Goal: Task Accomplishment & Management: Manage account settings

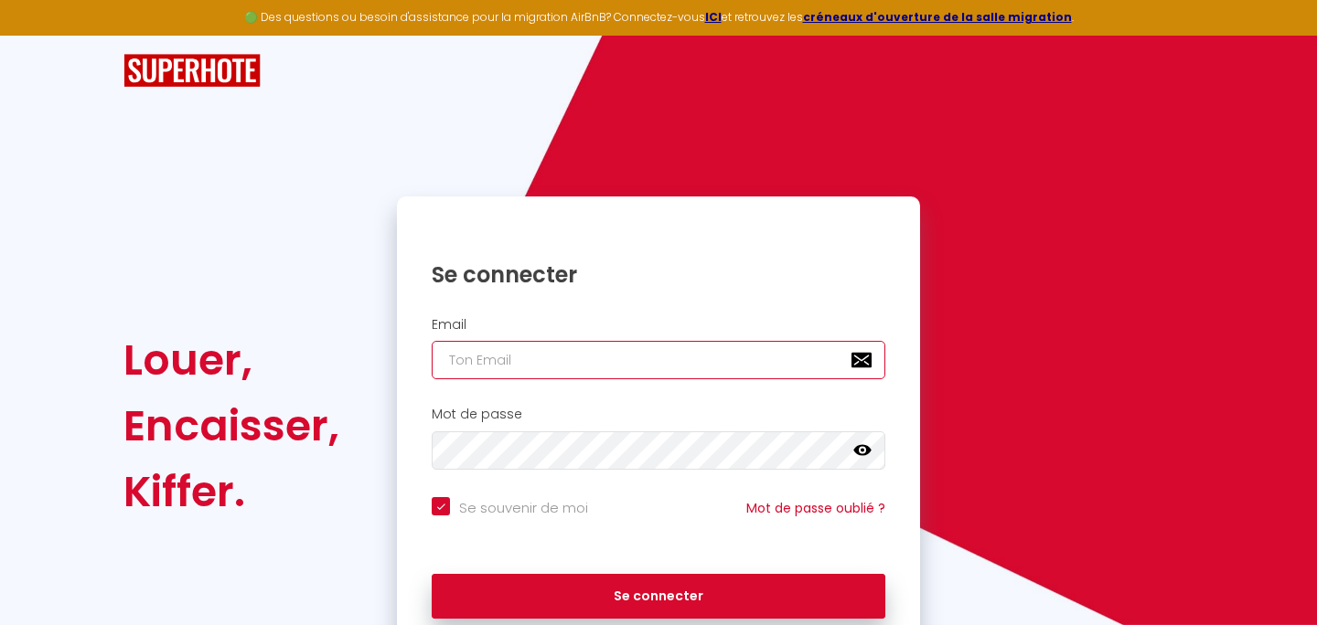
click at [434, 360] on input "email" at bounding box center [659, 360] width 454 height 38
type input "[EMAIL_ADDRESS][PERSON_NAME][DOMAIN_NAME]"
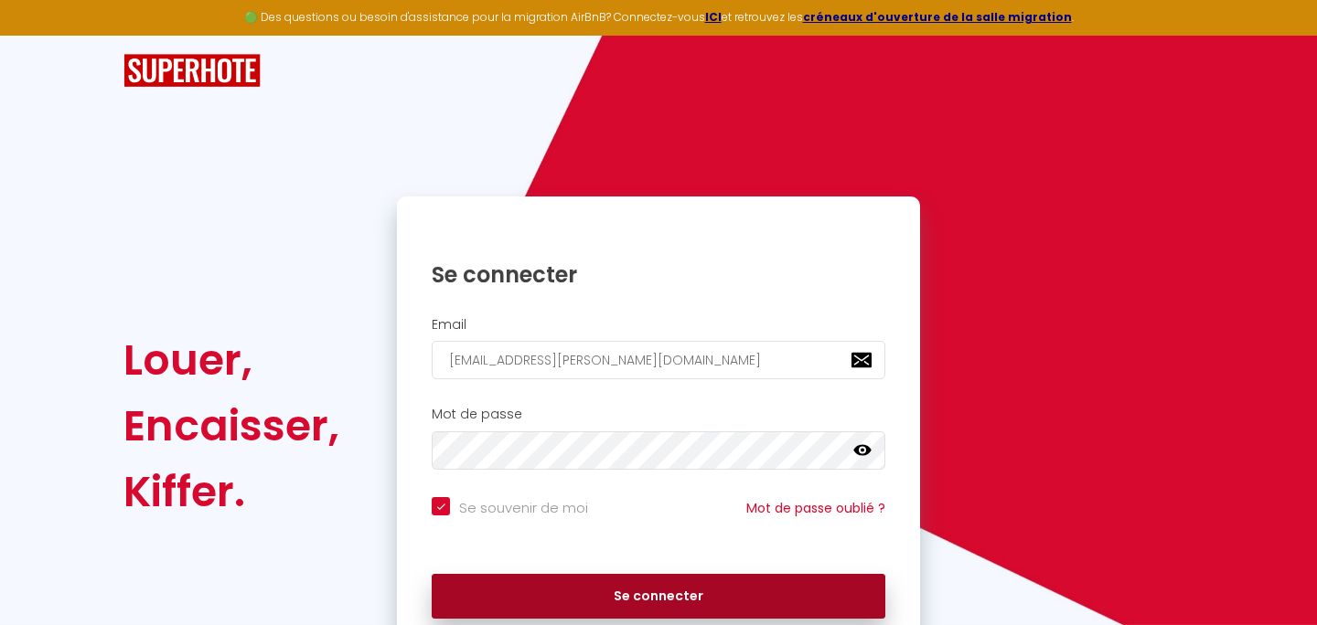
click at [647, 583] on button "Se connecter" at bounding box center [659, 597] width 454 height 46
checkbox input "true"
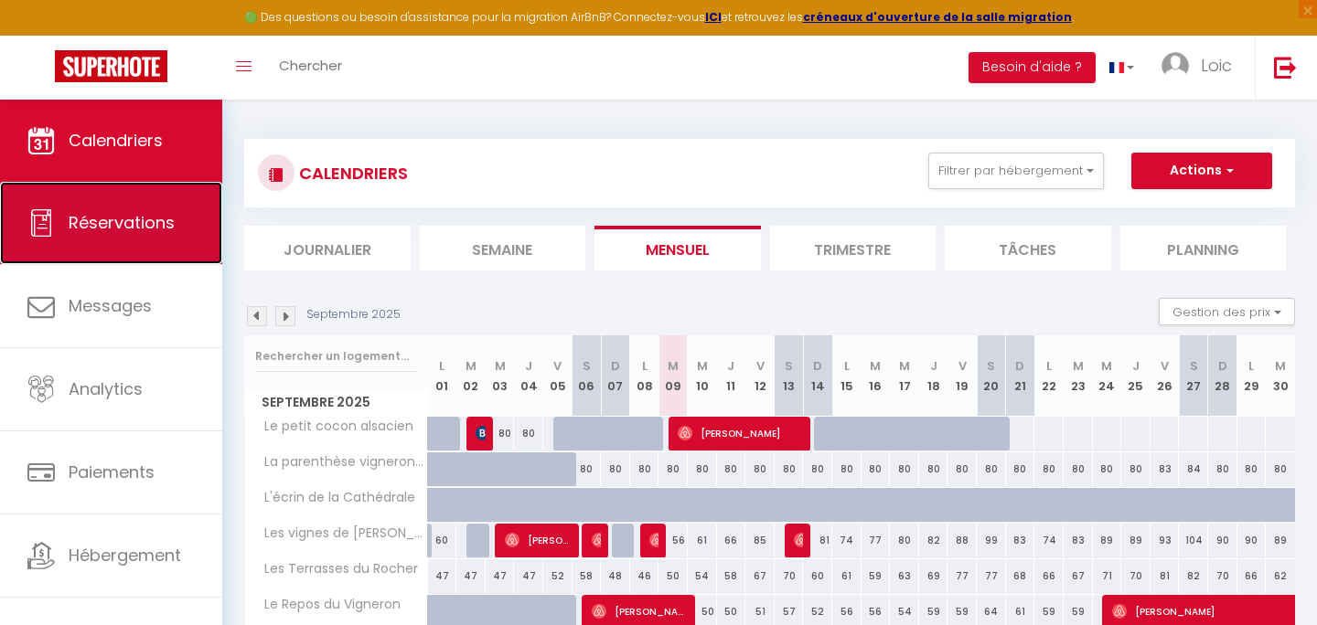
click at [166, 232] on span "Réservations" at bounding box center [122, 222] width 106 height 23
select select "not_cancelled"
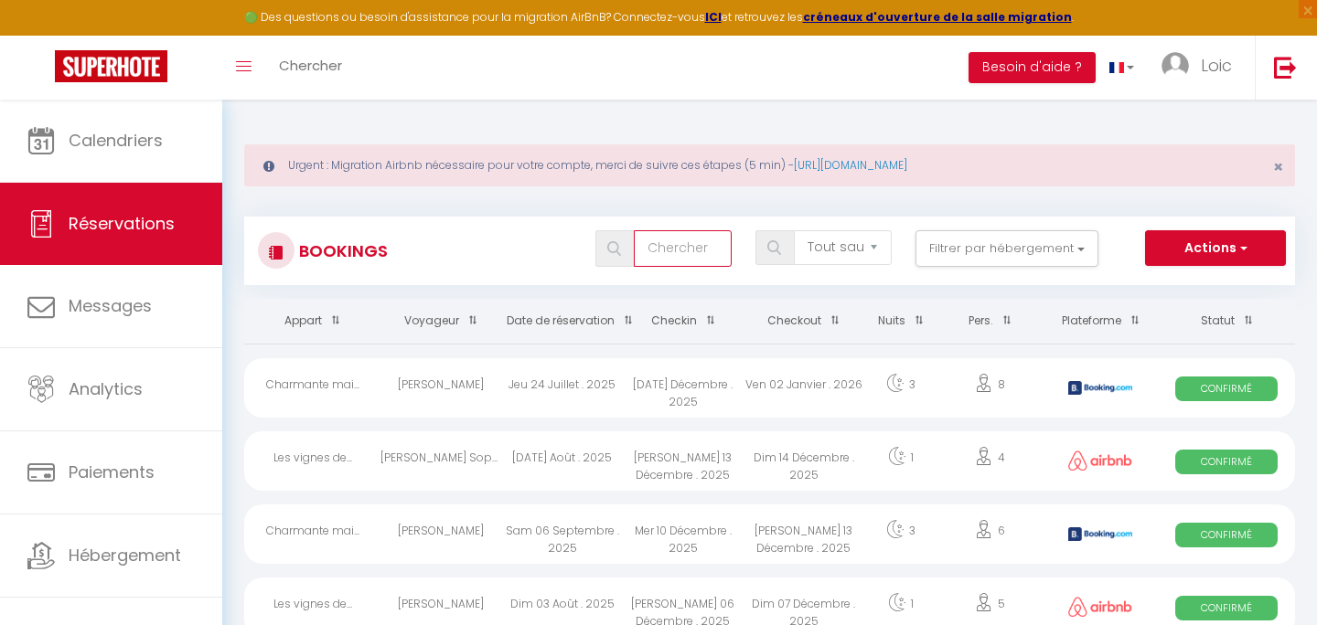
click at [648, 242] on input "text" at bounding box center [683, 248] width 98 height 37
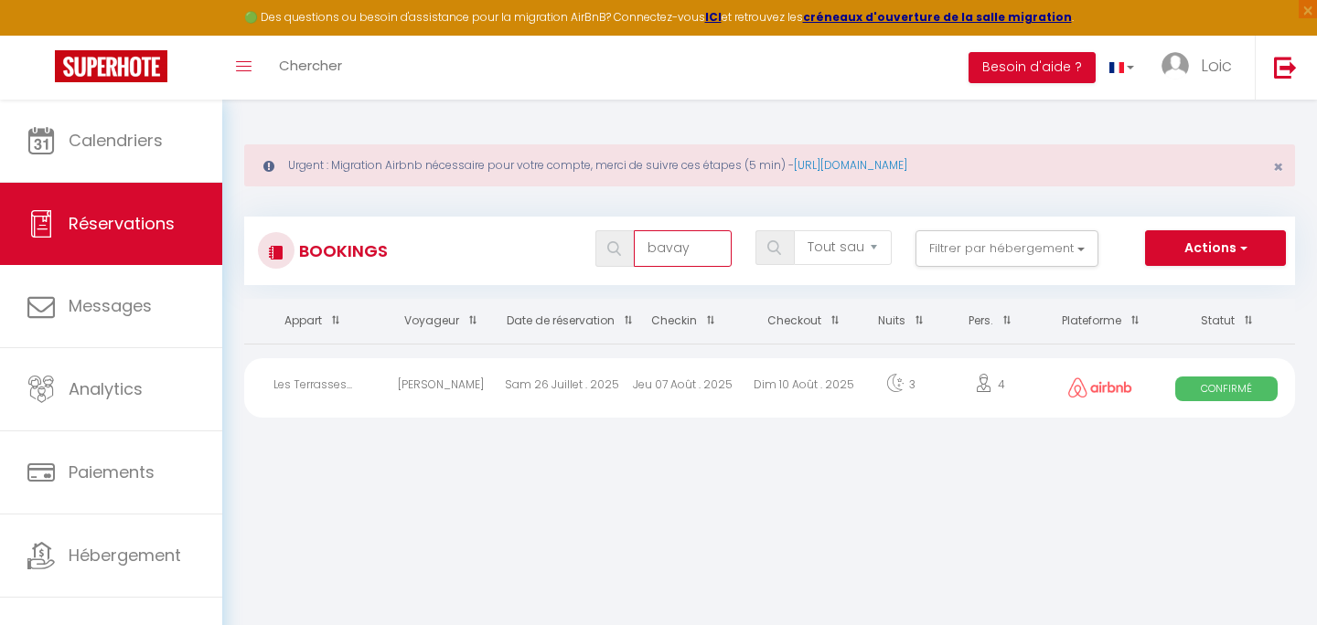
type input "bavay"
click at [636, 402] on div "Jeu 07 Août . 2025" at bounding box center [683, 387] width 121 height 59
select select "OK"
select select "0"
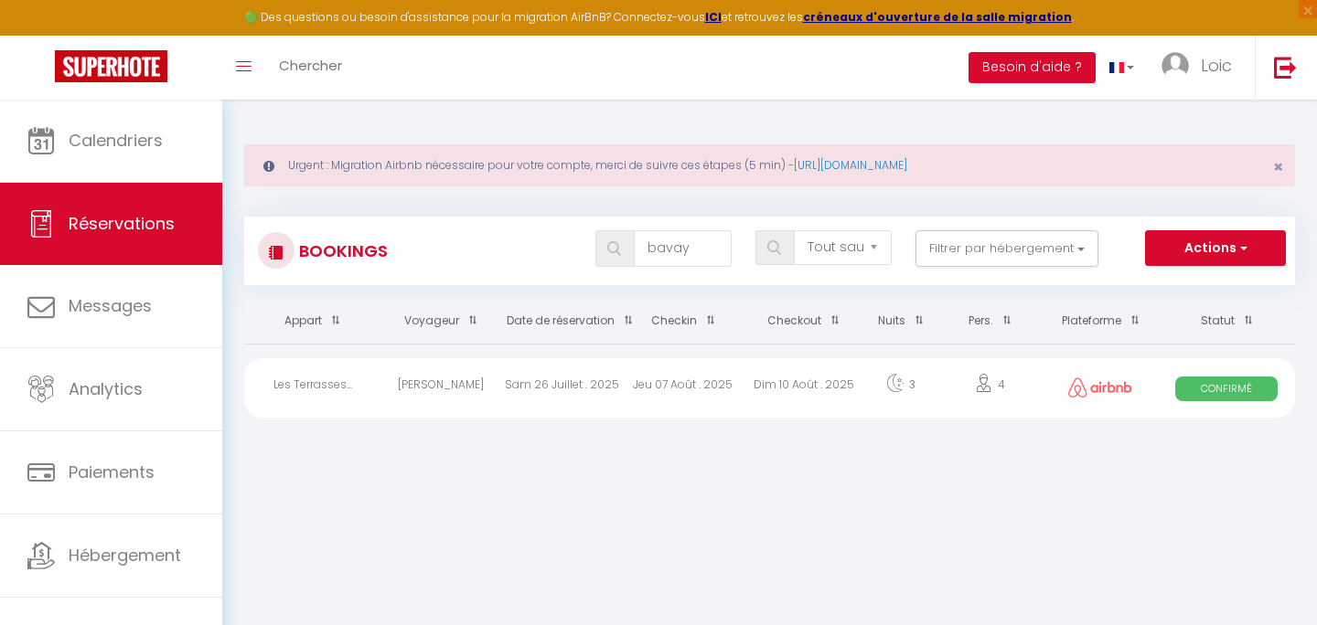
select select "0"
select select "1"
select select
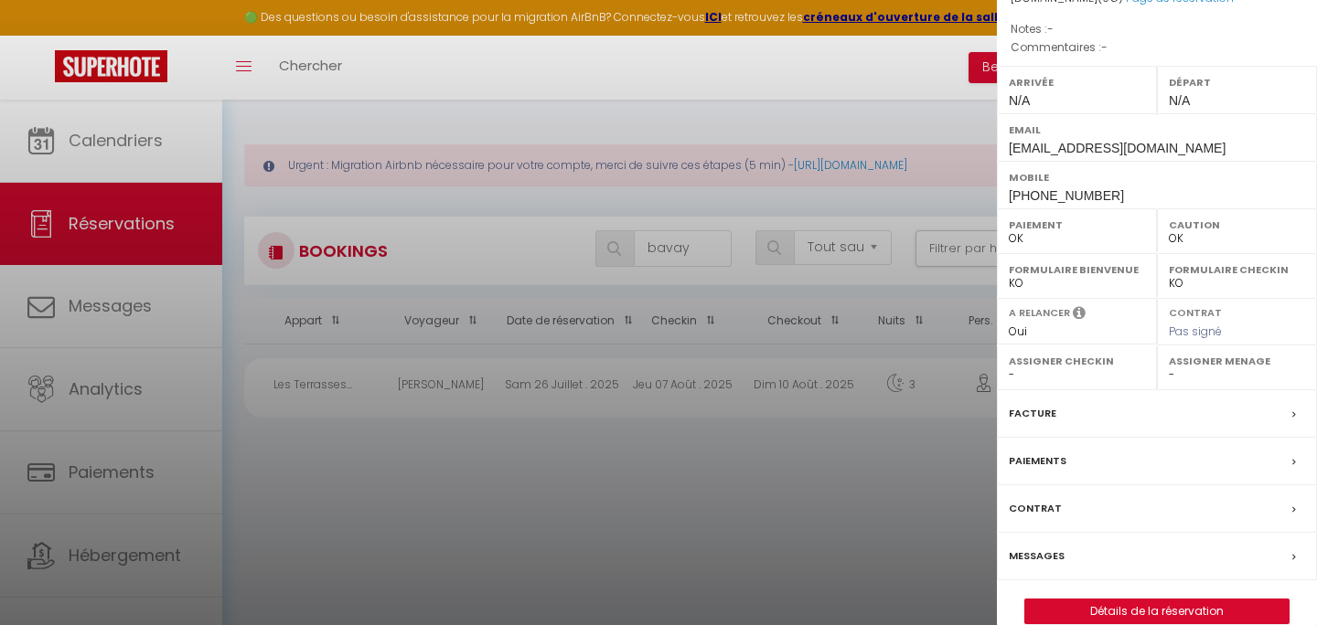
scroll to position [227, 0]
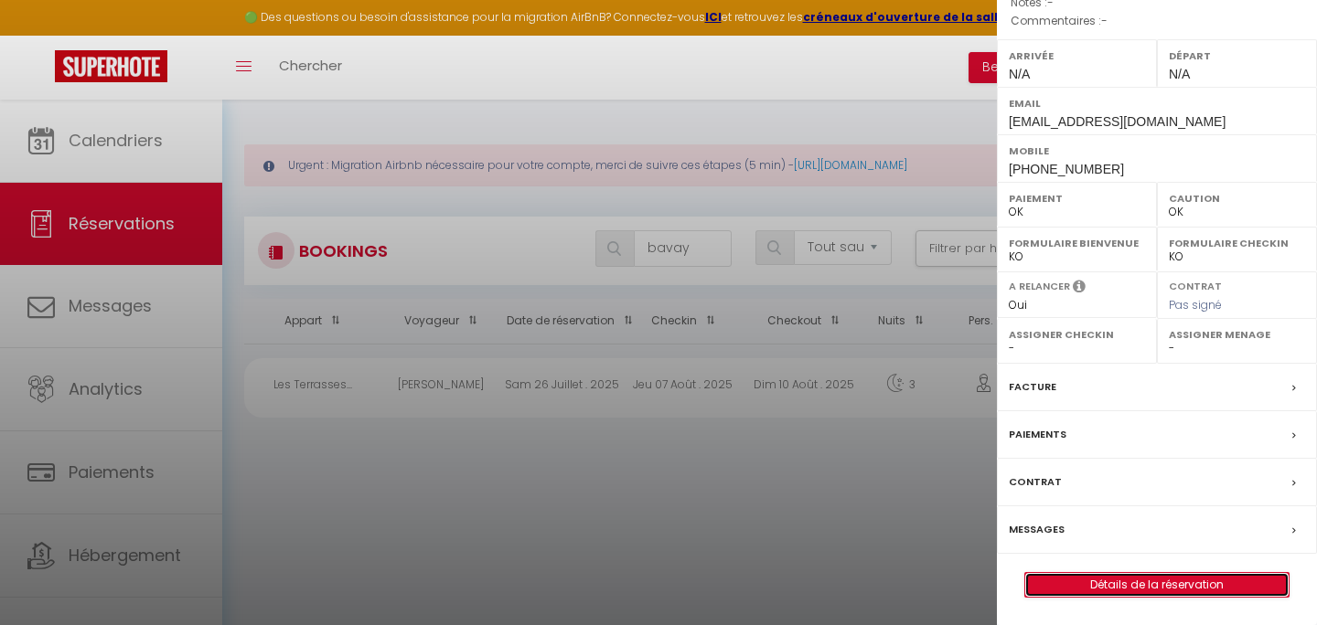
click at [1180, 574] on link "Détails de la réservation" at bounding box center [1156, 585] width 263 height 24
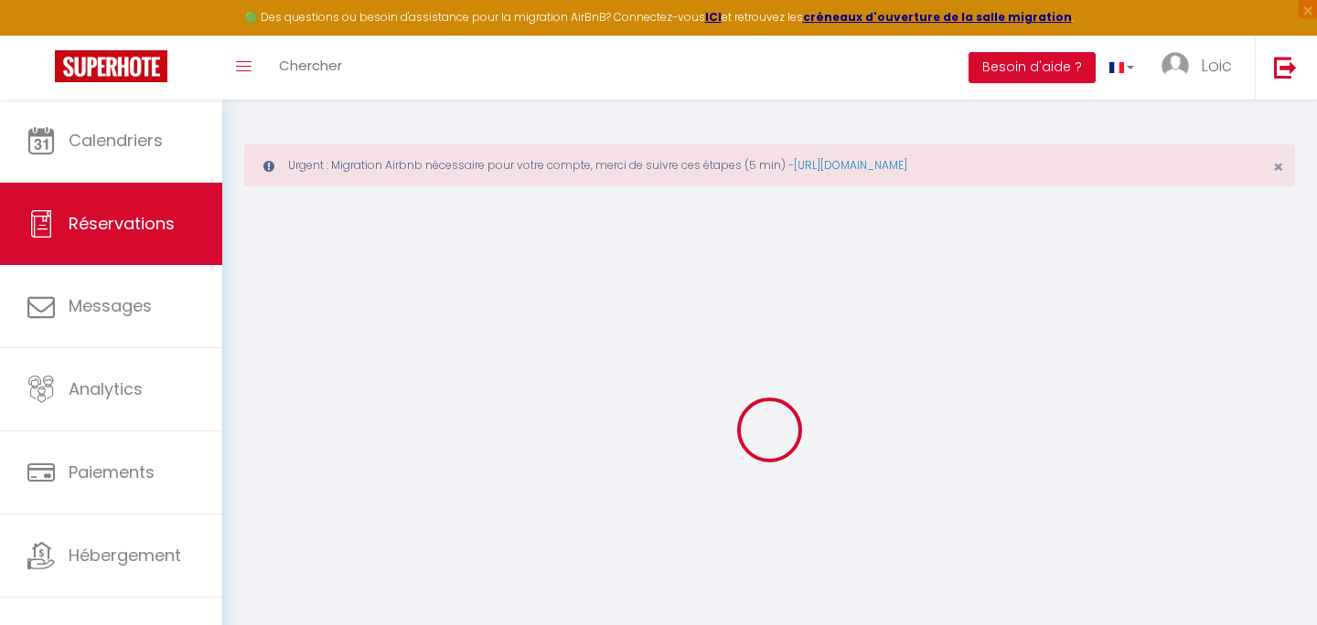
select select
checkbox input "false"
select select
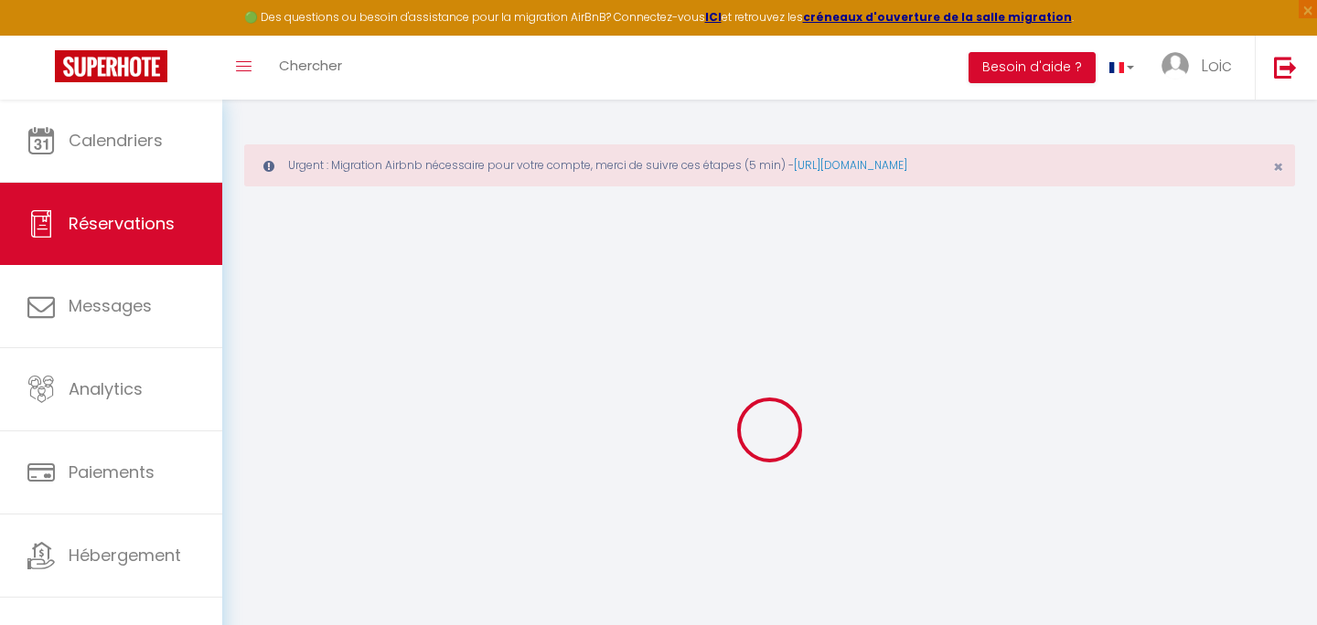
select select
checkbox input "false"
select select
checkbox input "false"
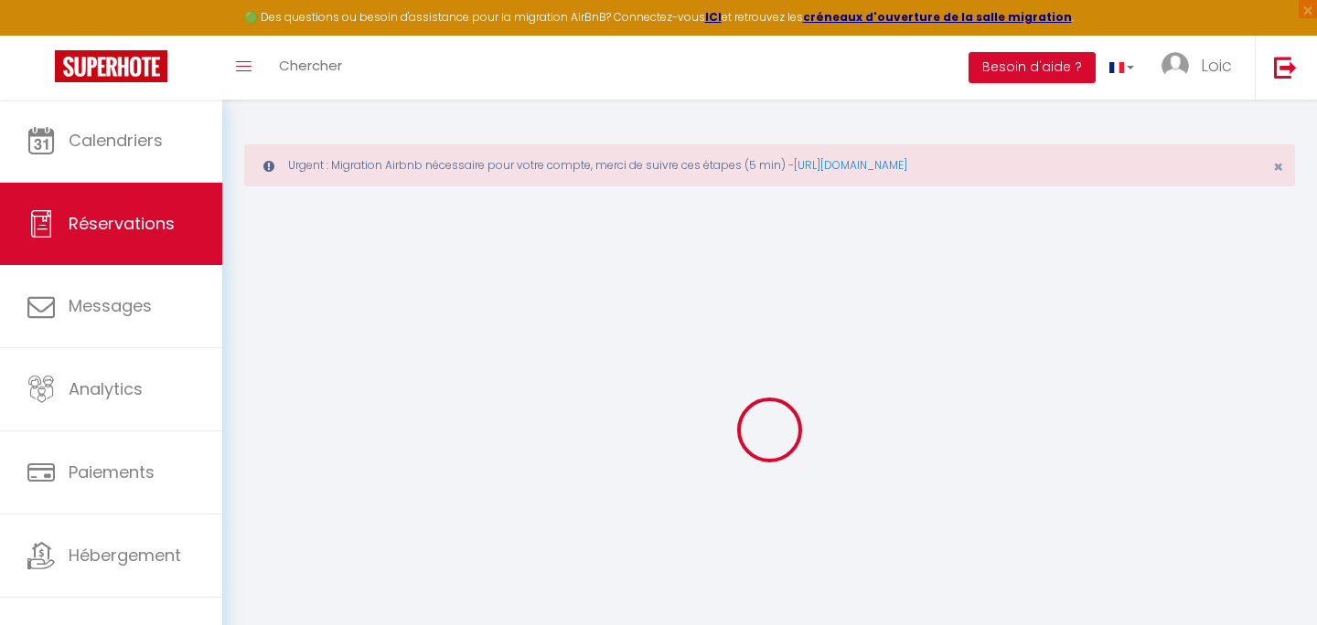
select select
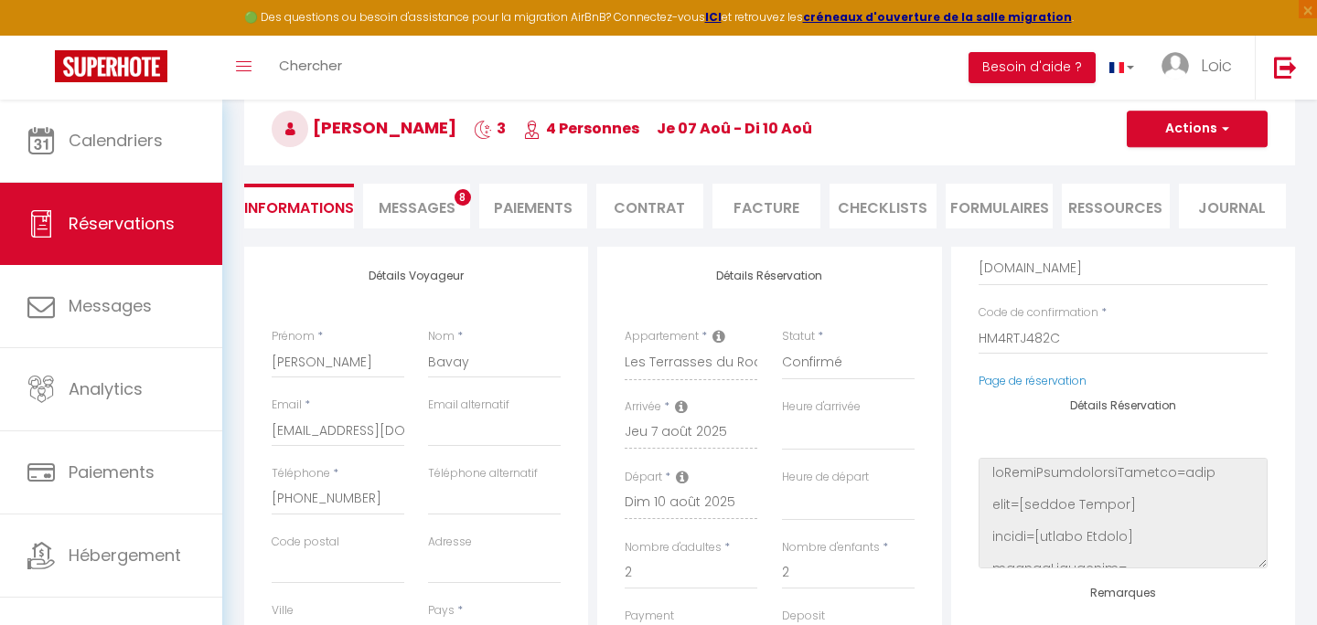
scroll to position [171, 0]
click at [536, 219] on li "Paiements" at bounding box center [532, 204] width 107 height 45
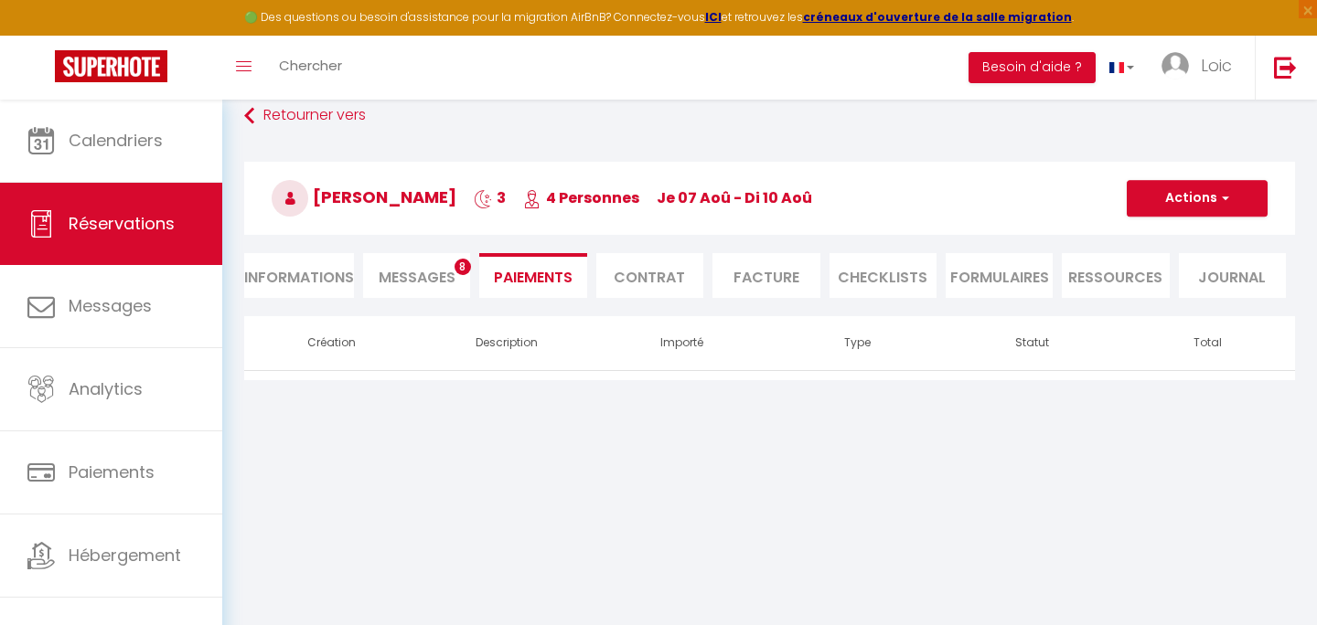
scroll to position [100, 0]
click at [747, 274] on li "Facture" at bounding box center [765, 275] width 107 height 45
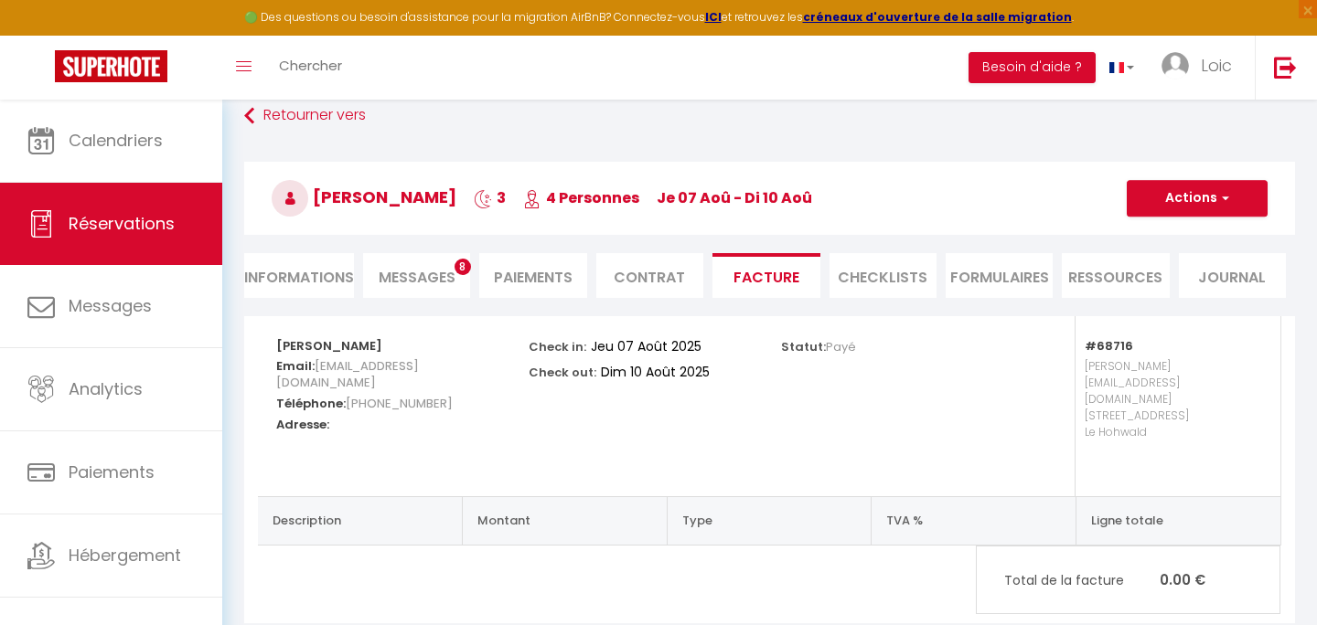
scroll to position [111, 0]
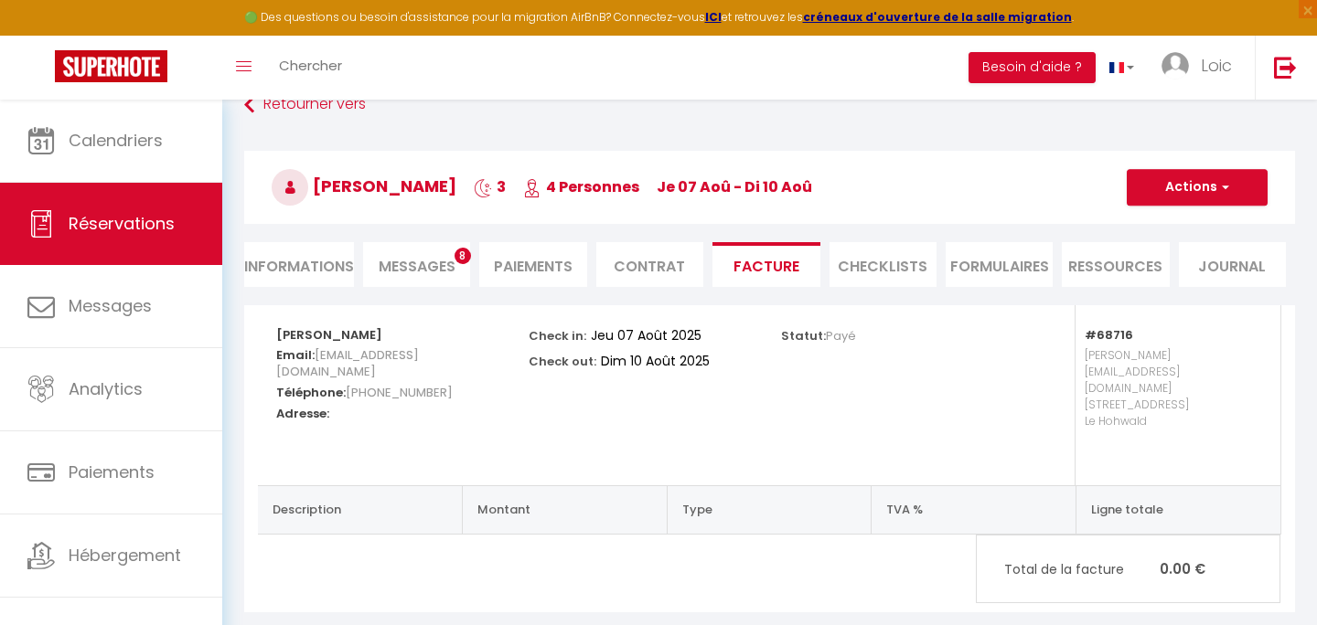
click at [276, 273] on li "Informations" at bounding box center [299, 264] width 110 height 45
select select
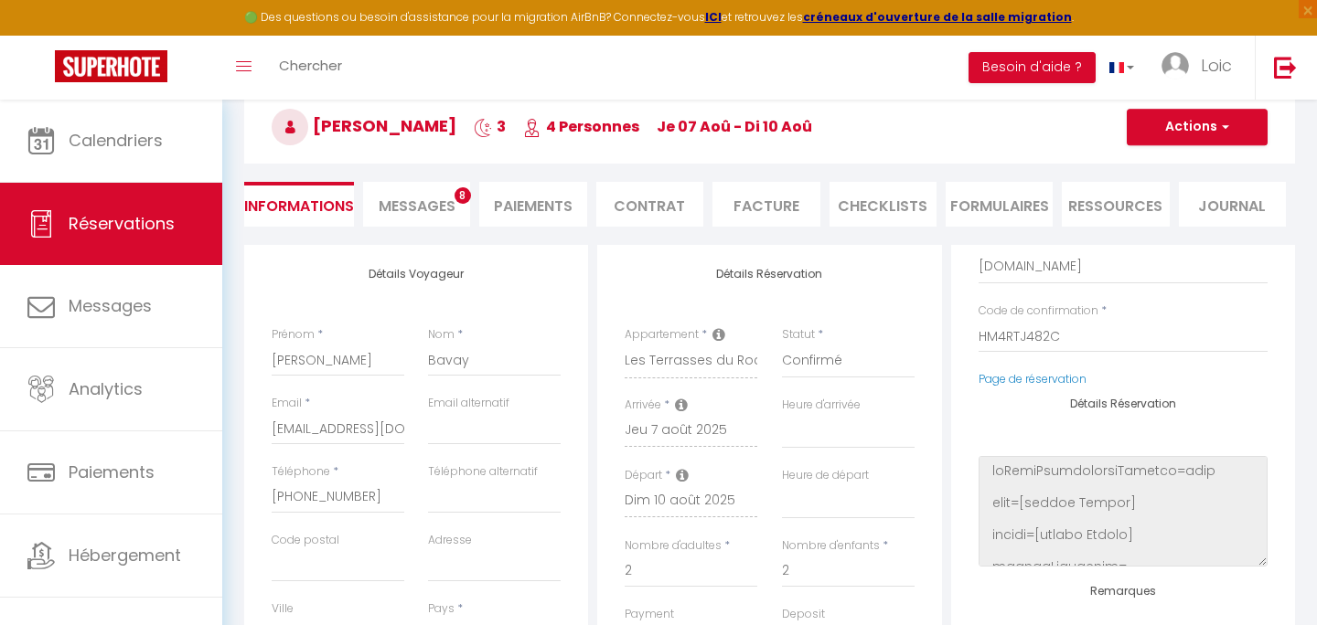
scroll to position [186, 0]
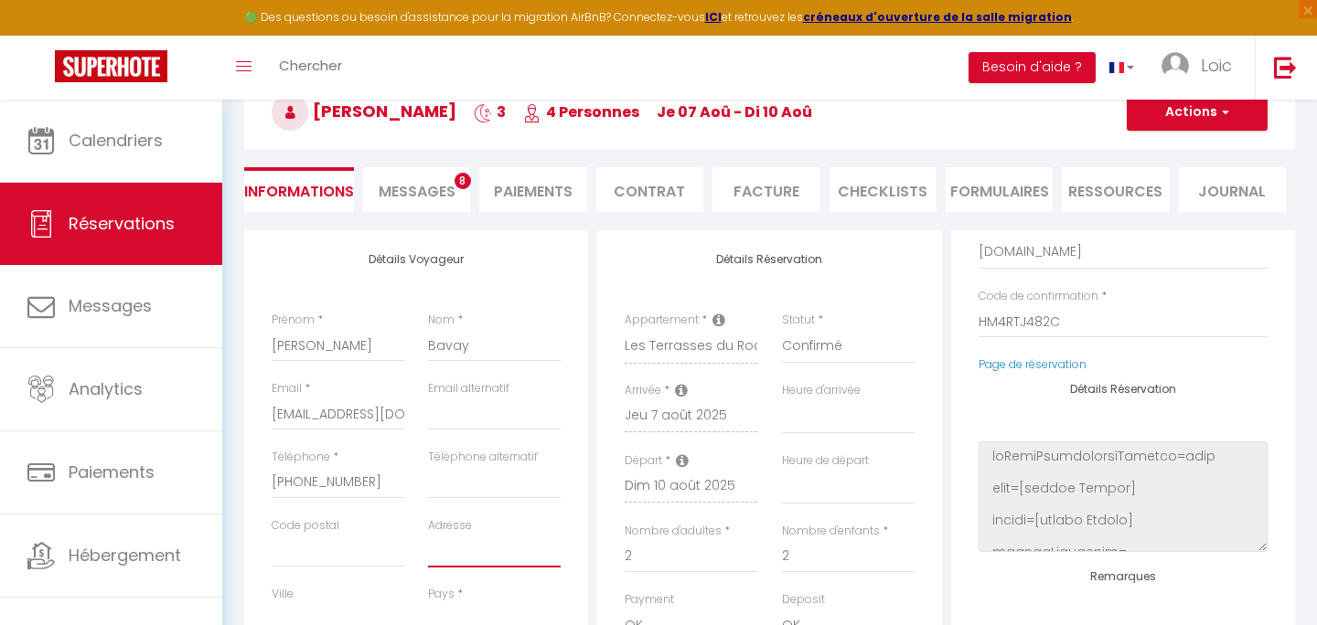
click at [488, 549] on input "Adresse" at bounding box center [494, 551] width 133 height 33
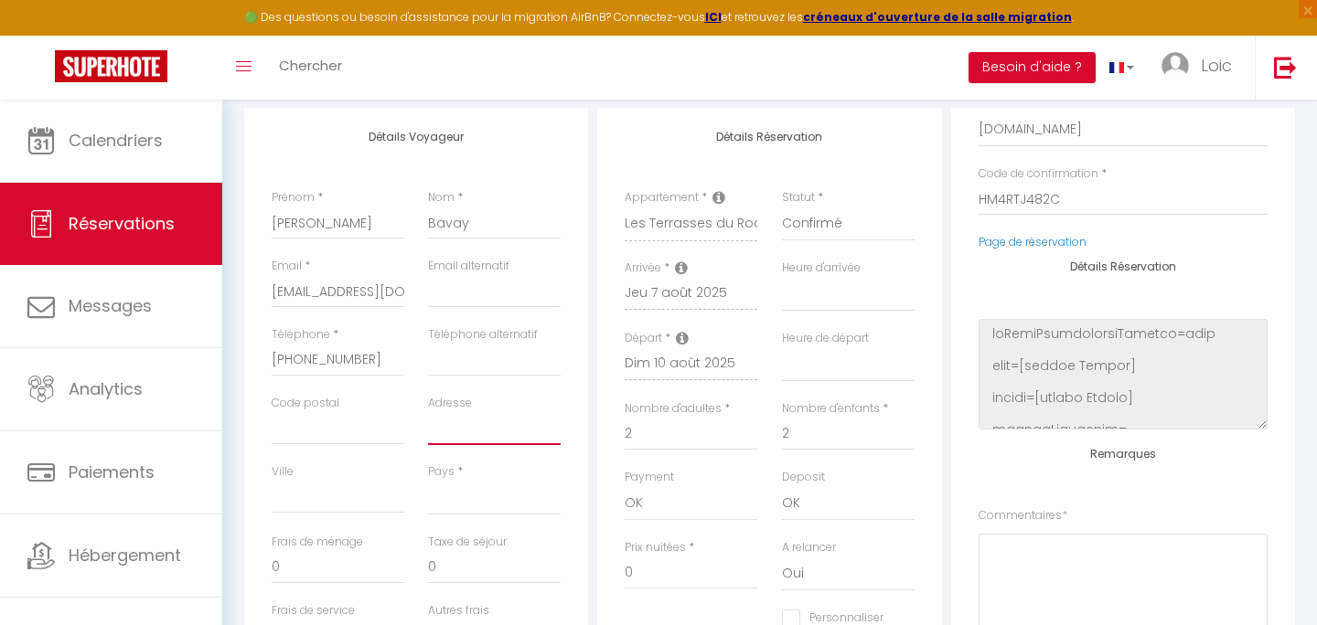
scroll to position [361, 0]
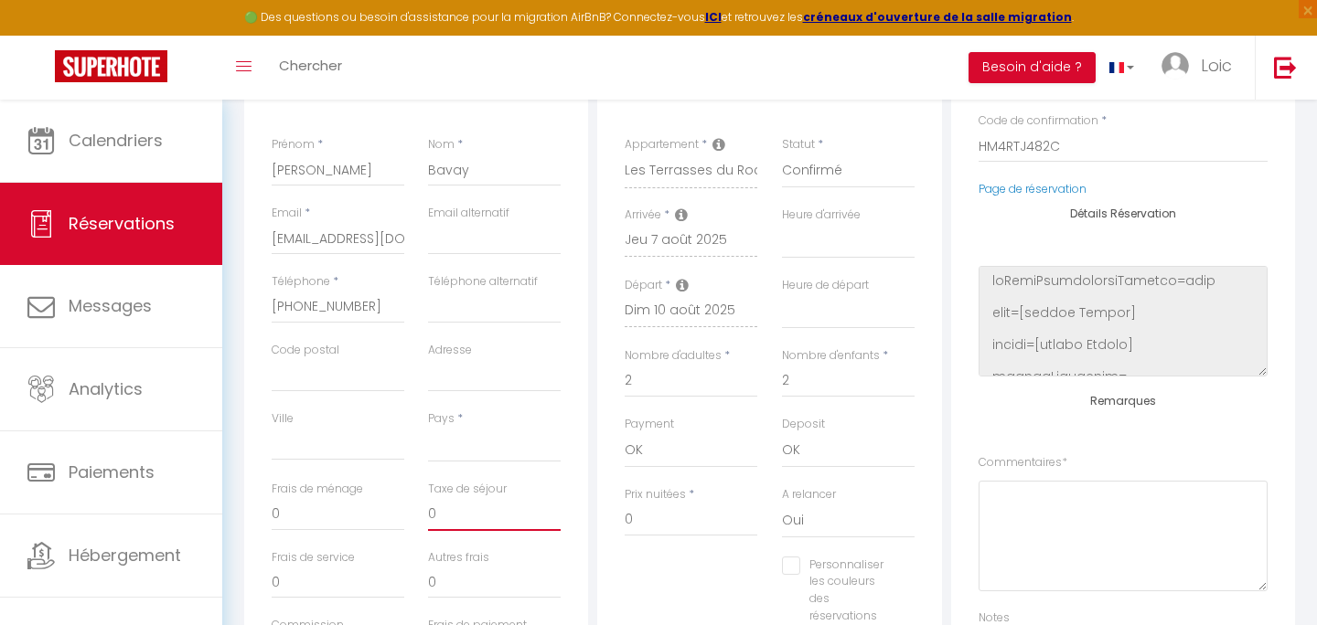
click at [446, 520] on input "0" at bounding box center [494, 514] width 133 height 33
select select
checkbox input "false"
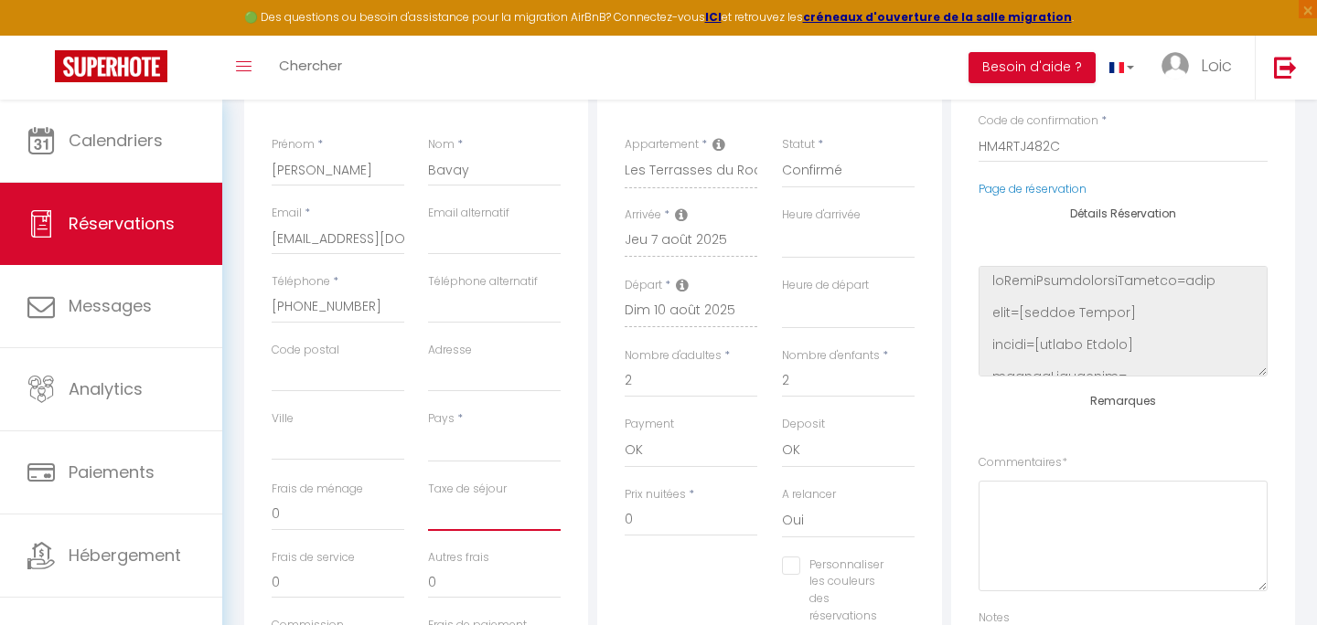
type input "7"
select select
checkbox input "false"
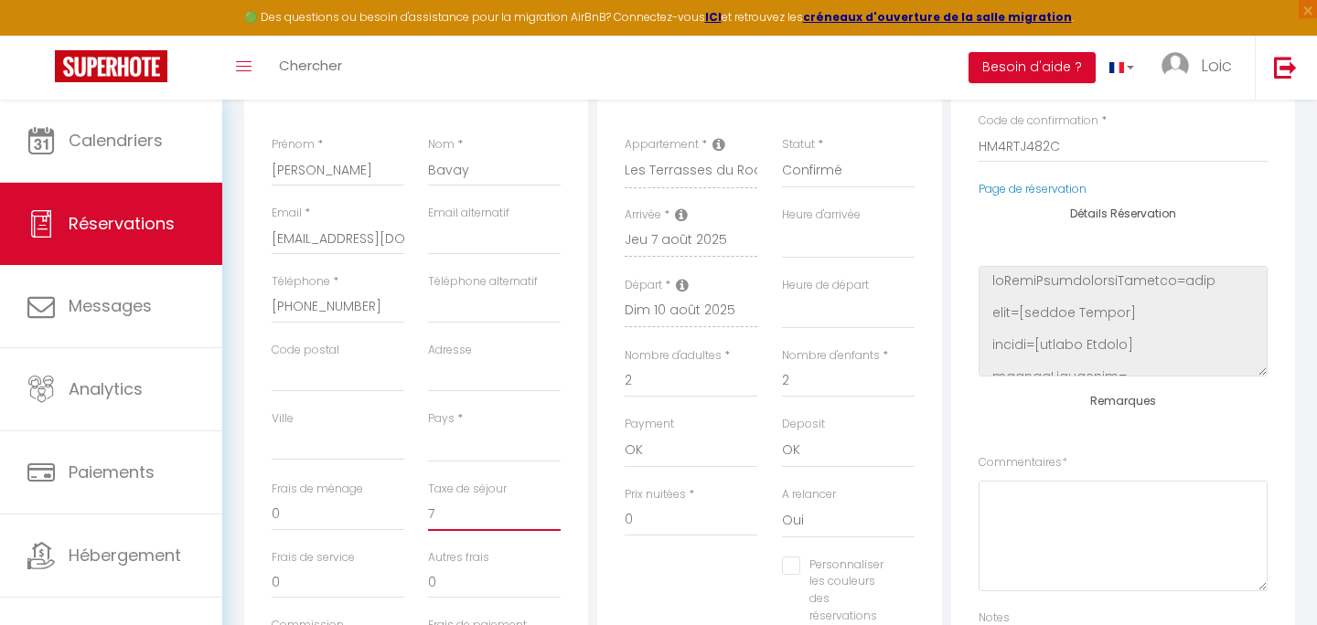
type input "7,"
select select
checkbox input "false"
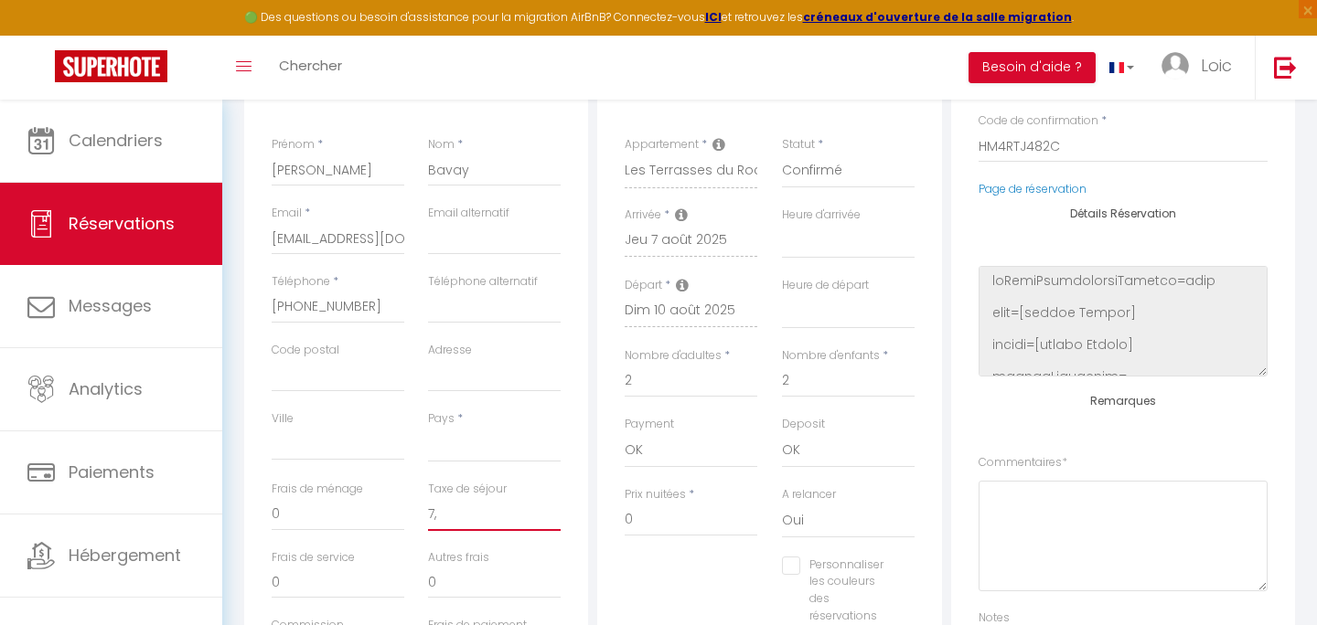
type input "7,8"
select select
checkbox input "false"
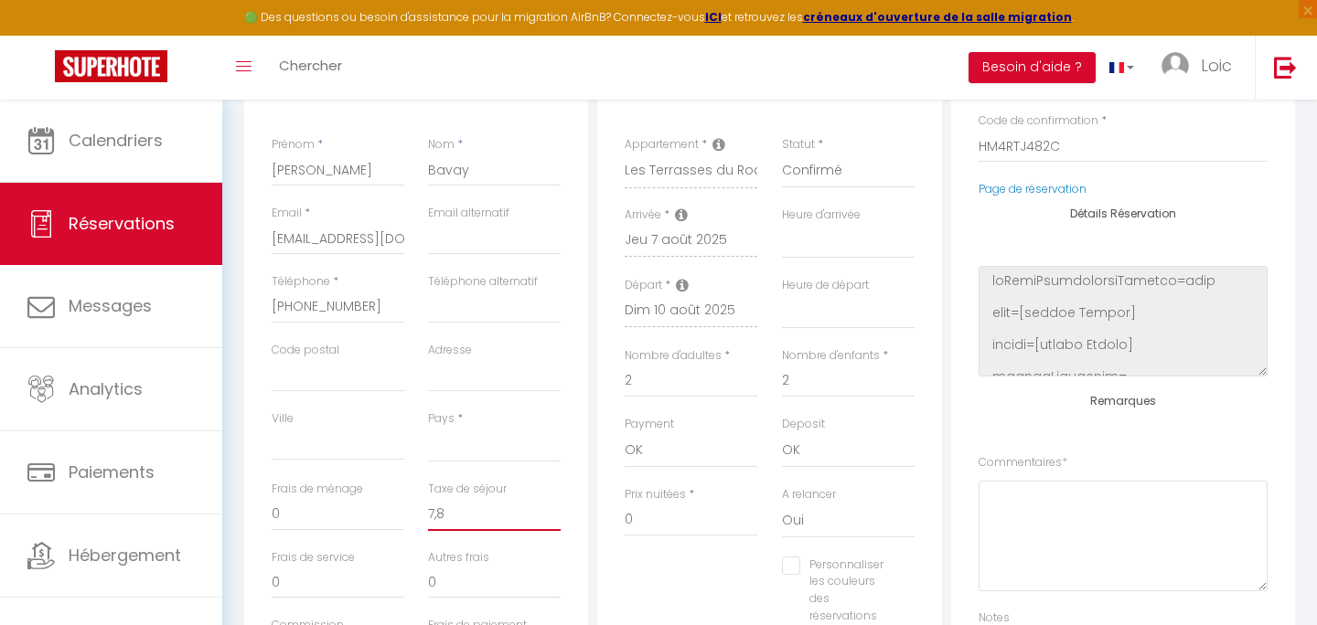
type input "7,83"
select select
checkbox input "false"
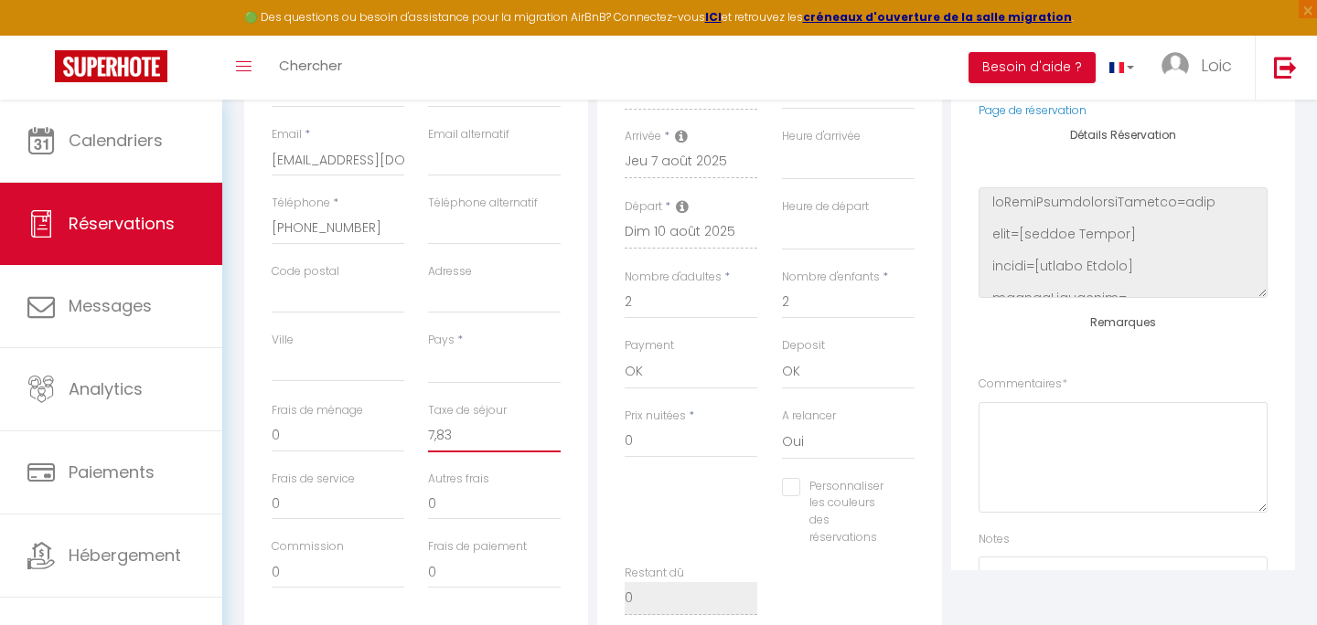
scroll to position [451, 0]
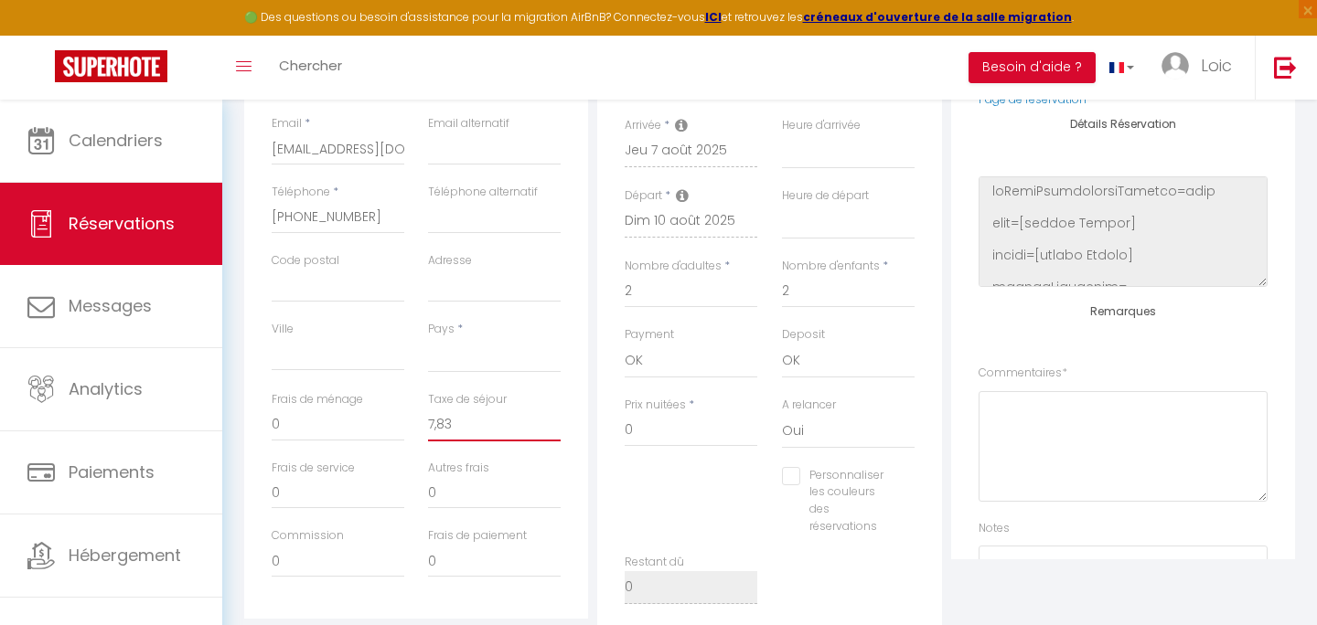
type input "7,83"
click at [345, 502] on input "0" at bounding box center [338, 492] width 133 height 33
select select
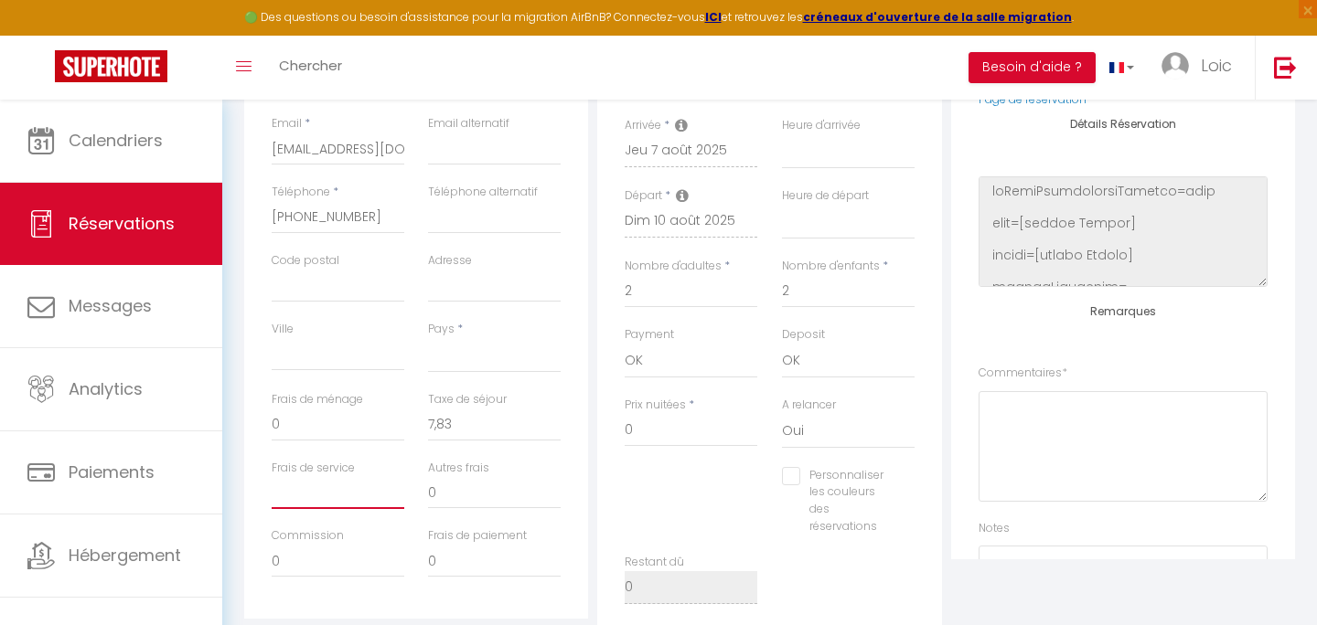
checkbox input "false"
type input "56,75"
click at [316, 431] on input "0" at bounding box center [338, 425] width 133 height 33
click at [385, 433] on input "50" at bounding box center [338, 425] width 133 height 33
type input "50"
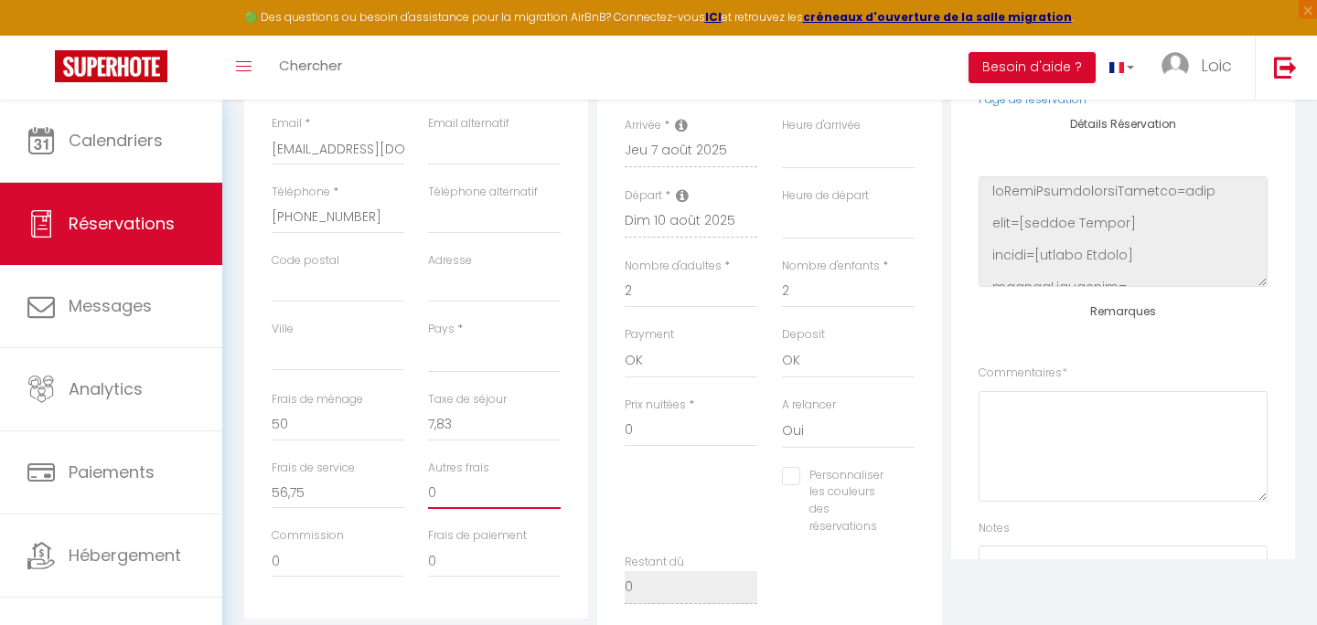
click at [432, 506] on input "0" at bounding box center [494, 492] width 133 height 33
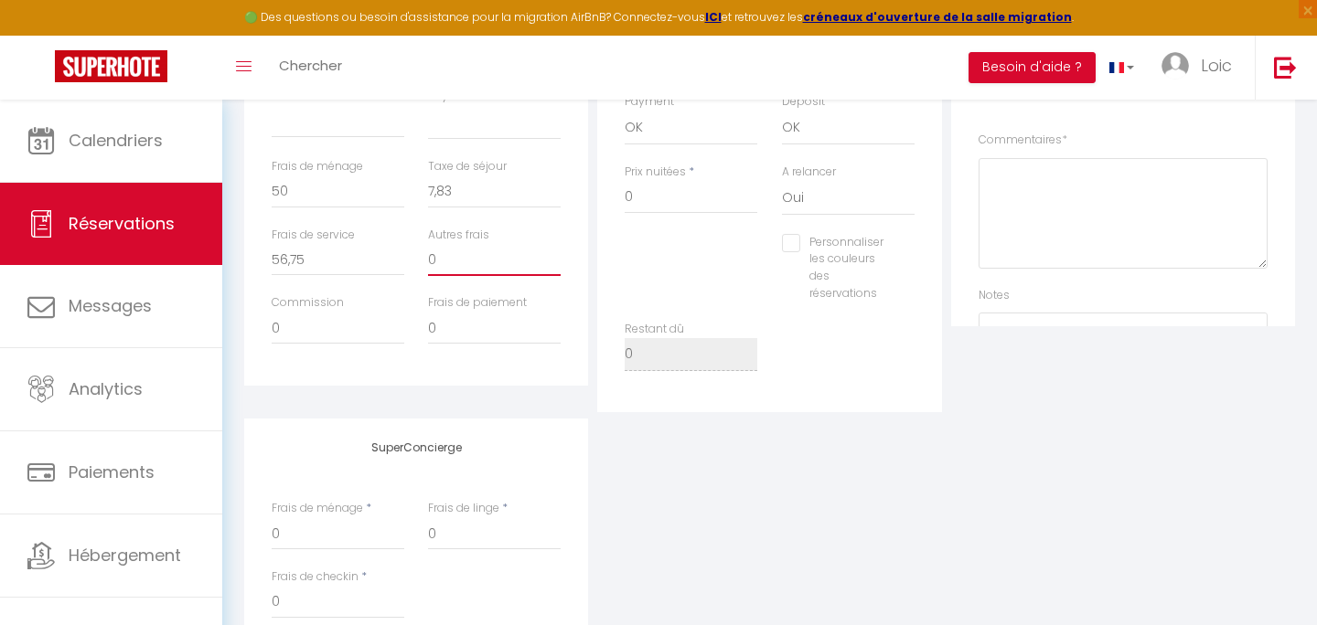
scroll to position [585, 0]
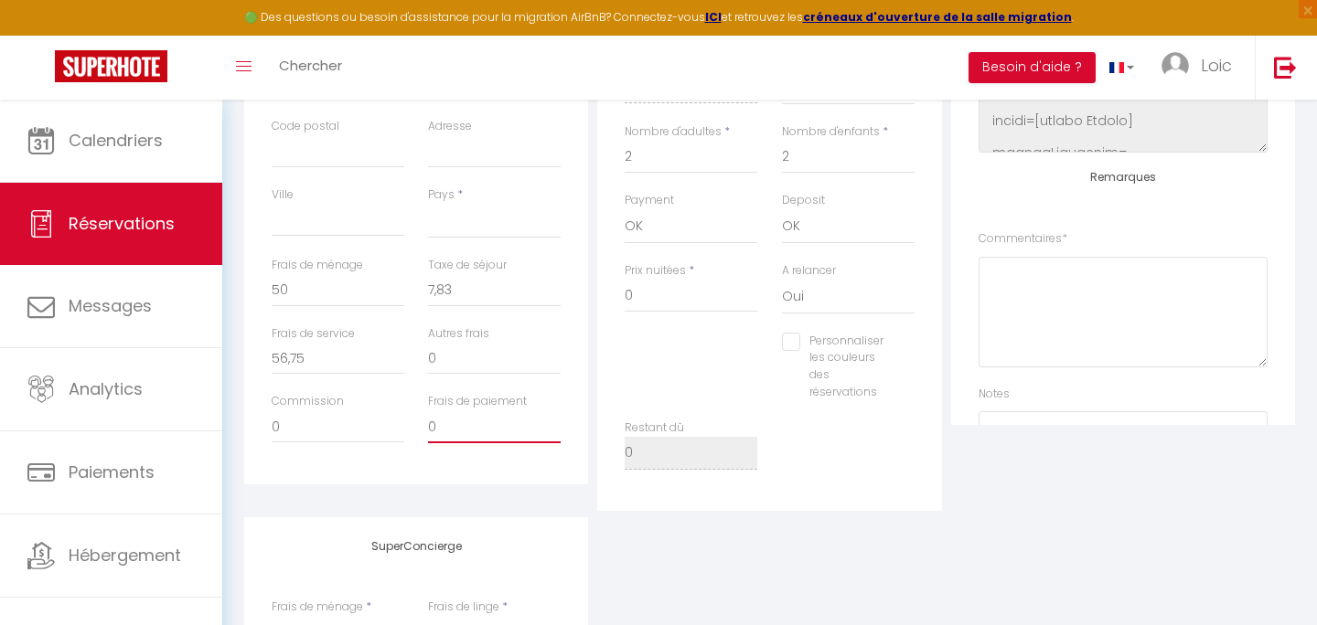
click at [443, 441] on input "0" at bounding box center [494, 427] width 133 height 33
type input "285"
click at [504, 507] on div "Détails Voyageur Prénom * Cyril Nom * Bavay Email * vgufqswbbl0b9oby95rfohpdwvl…" at bounding box center [416, 171] width 353 height 680
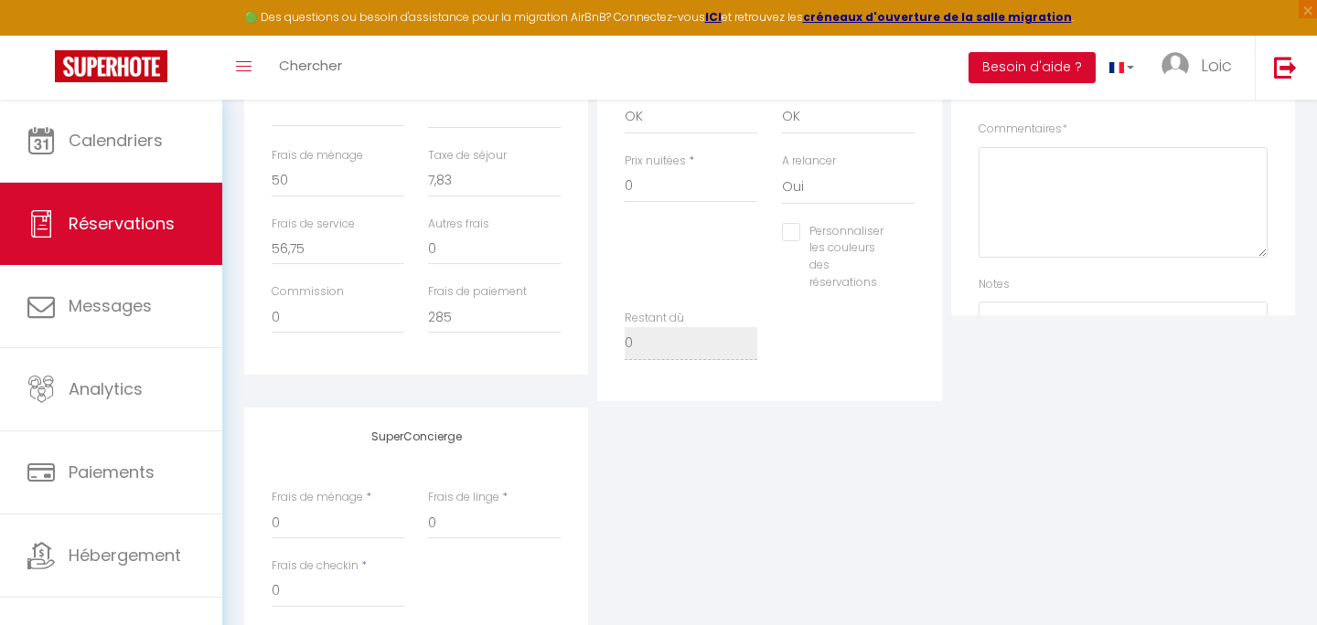
scroll to position [687, 0]
click at [460, 328] on input "285" at bounding box center [494, 325] width 133 height 33
click at [325, 253] on input "56,75" at bounding box center [338, 256] width 133 height 33
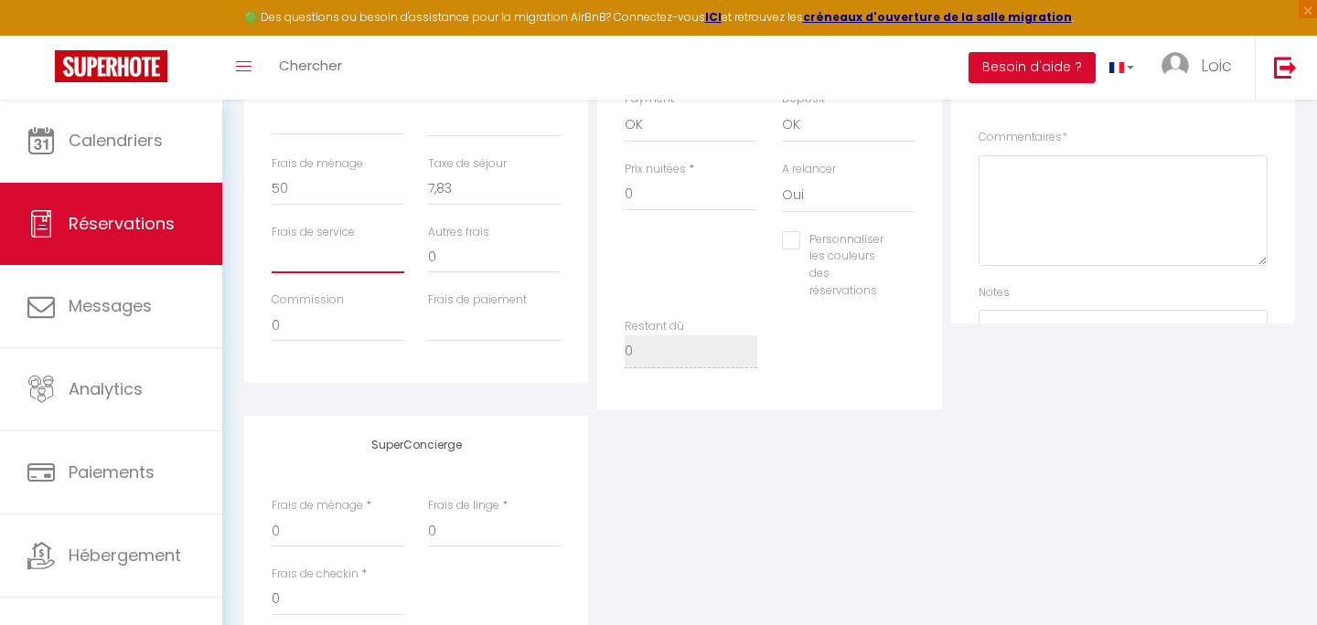
select select
checkbox input "false"
click at [467, 176] on input "7,83" at bounding box center [494, 189] width 133 height 33
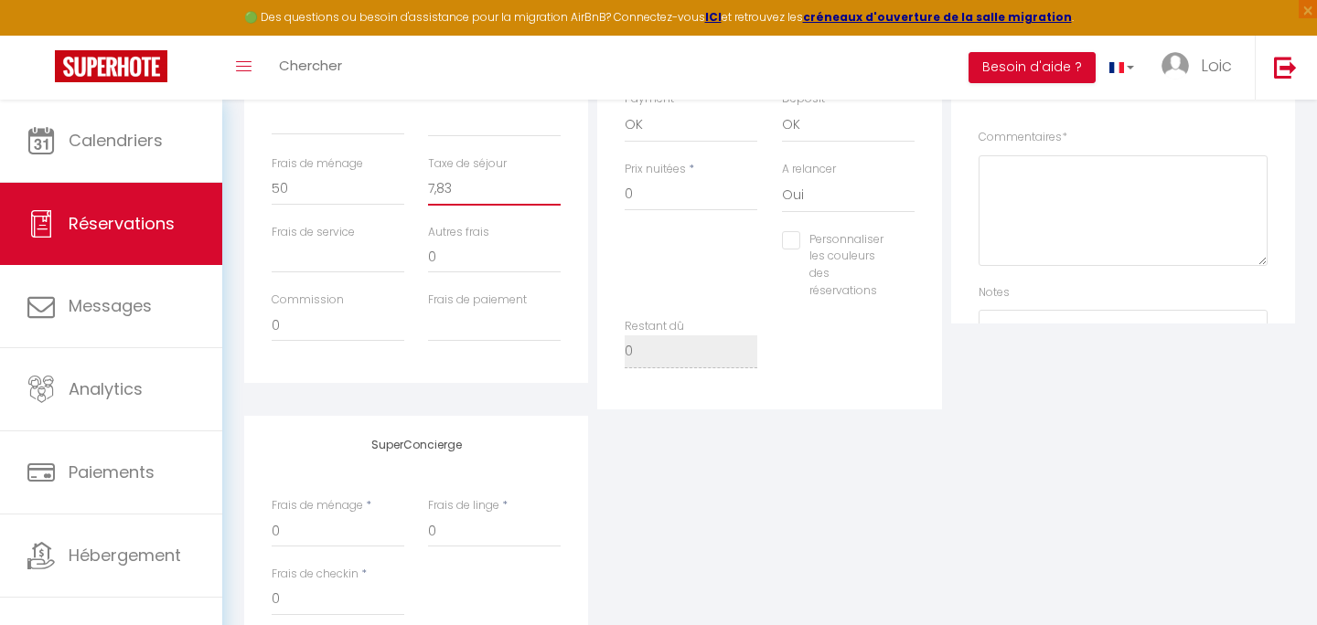
click at [467, 176] on input "7,83" at bounding box center [494, 189] width 133 height 33
select select
checkbox input "false"
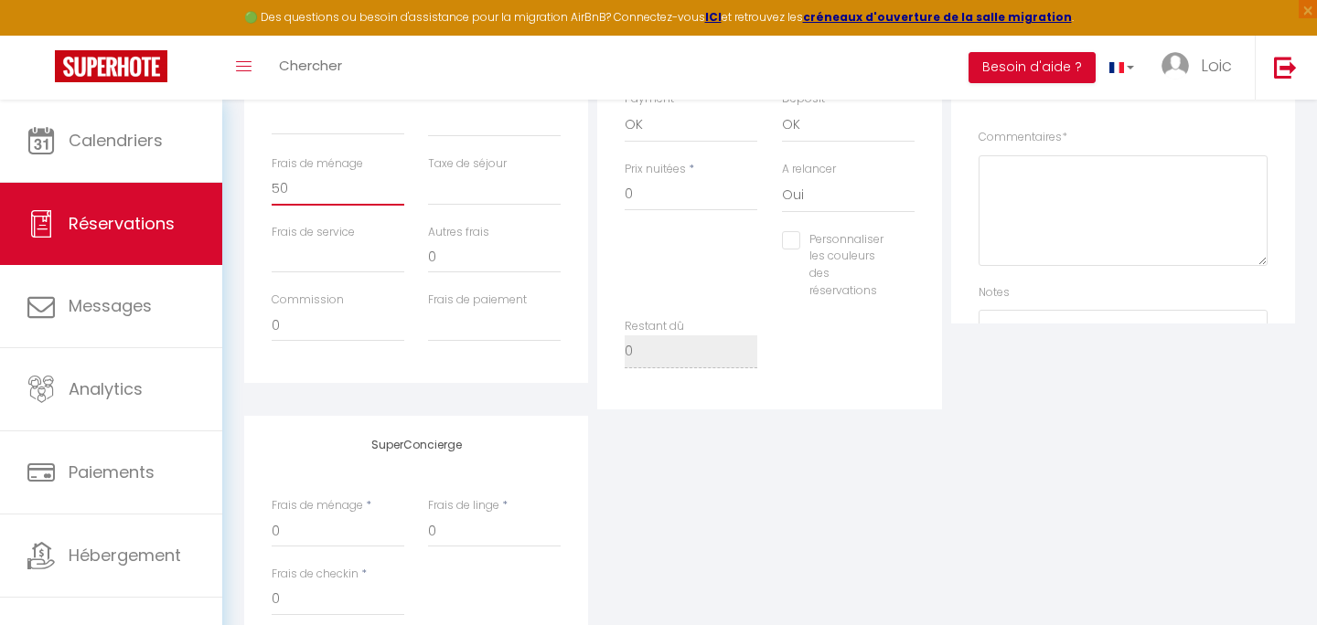
click at [315, 180] on input "50" at bounding box center [338, 189] width 133 height 33
select select
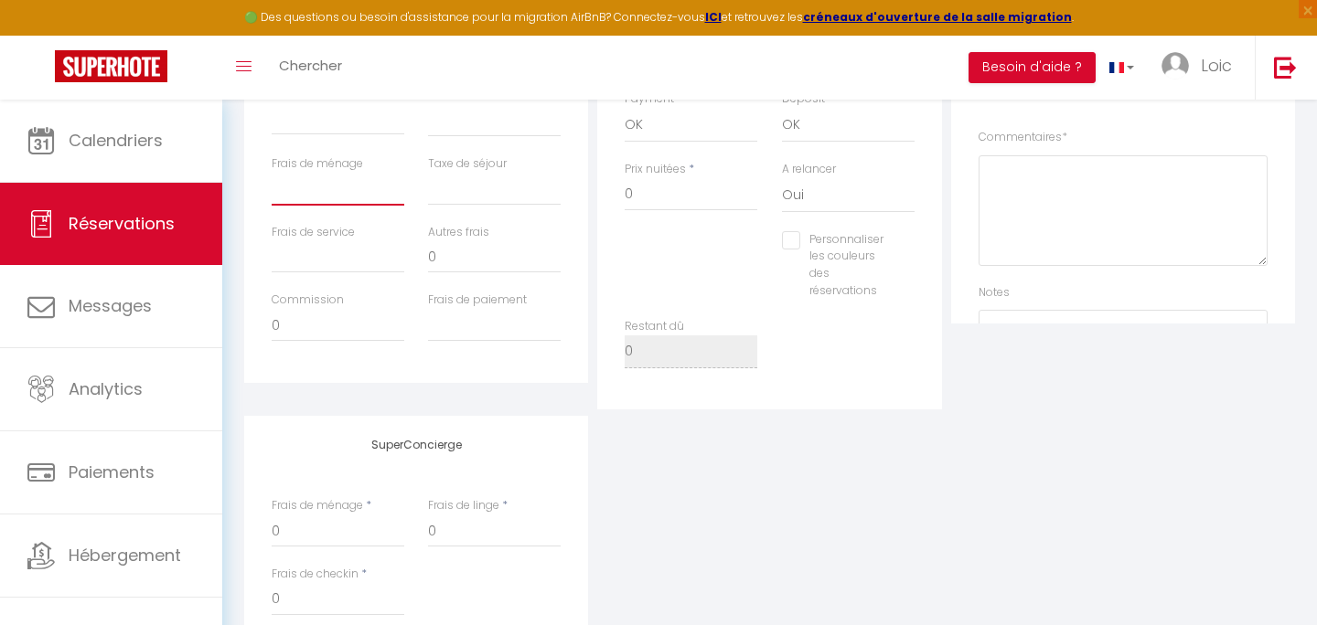
checkbox input "false"
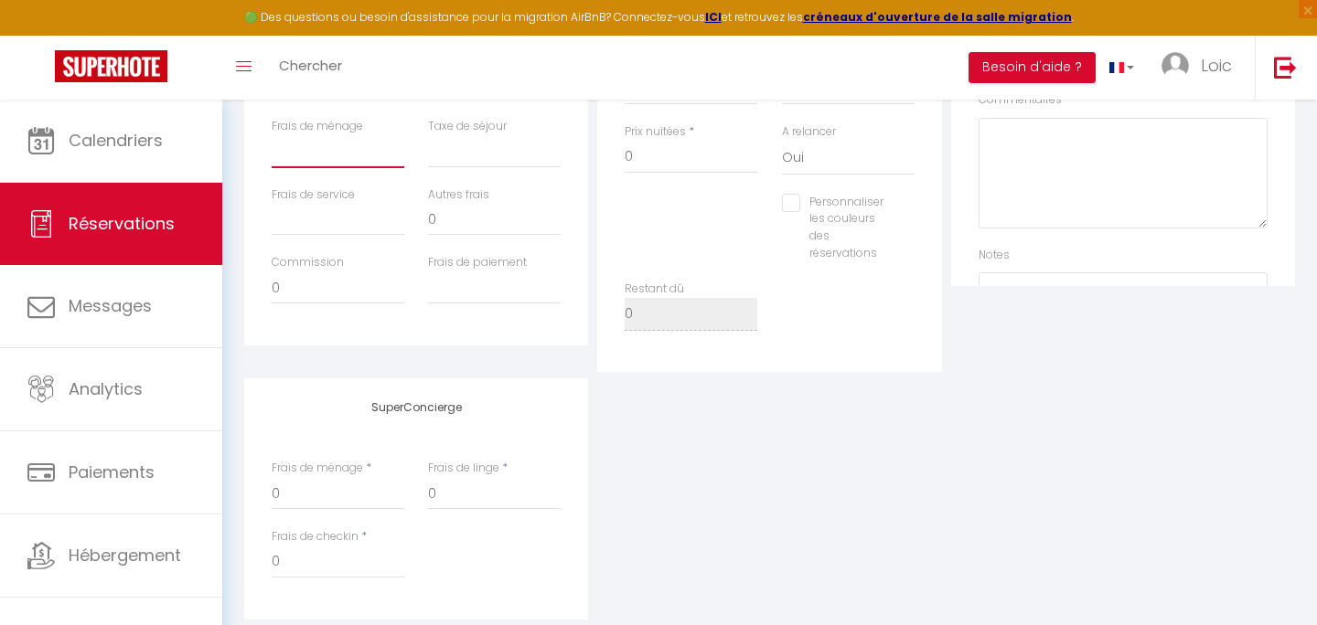
scroll to position [728, 0]
click at [358, 373] on div "Détails Voyageur Prénom * Cyril Nom * Bavay Email * vgufqswbbl0b9oby95rfohpdwvl…" at bounding box center [769, 156] width 1051 height 937
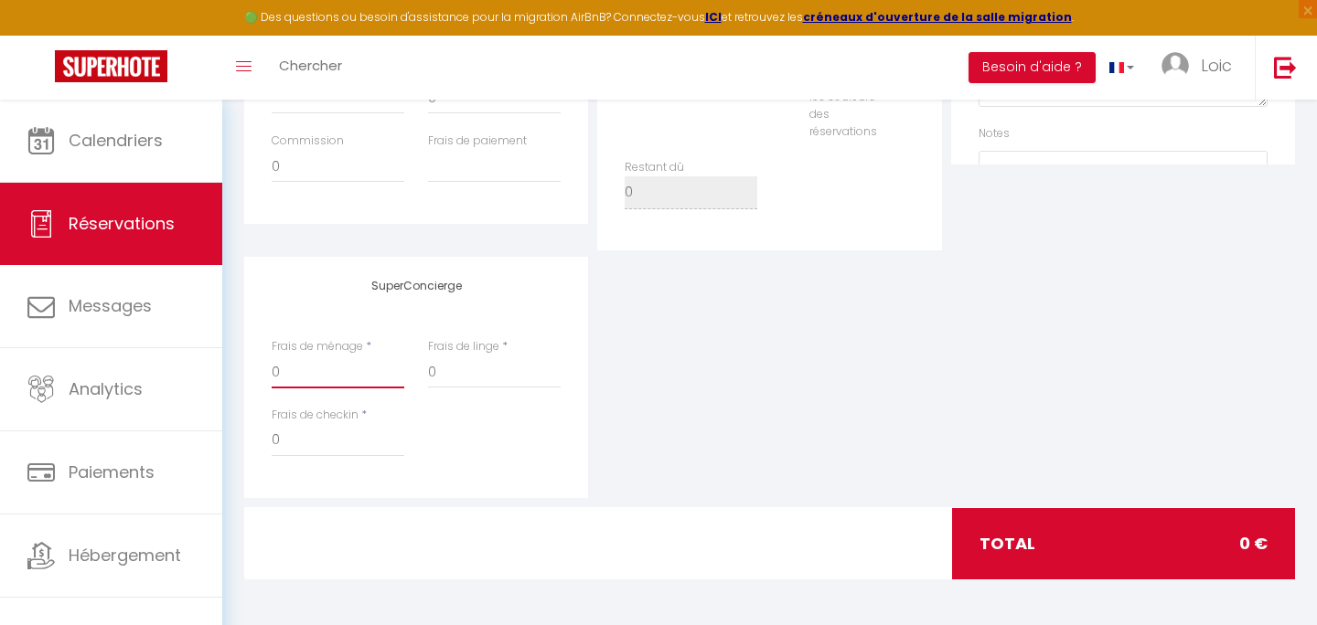
click at [306, 374] on input "0" at bounding box center [338, 372] width 133 height 33
select select
checkbox input "false"
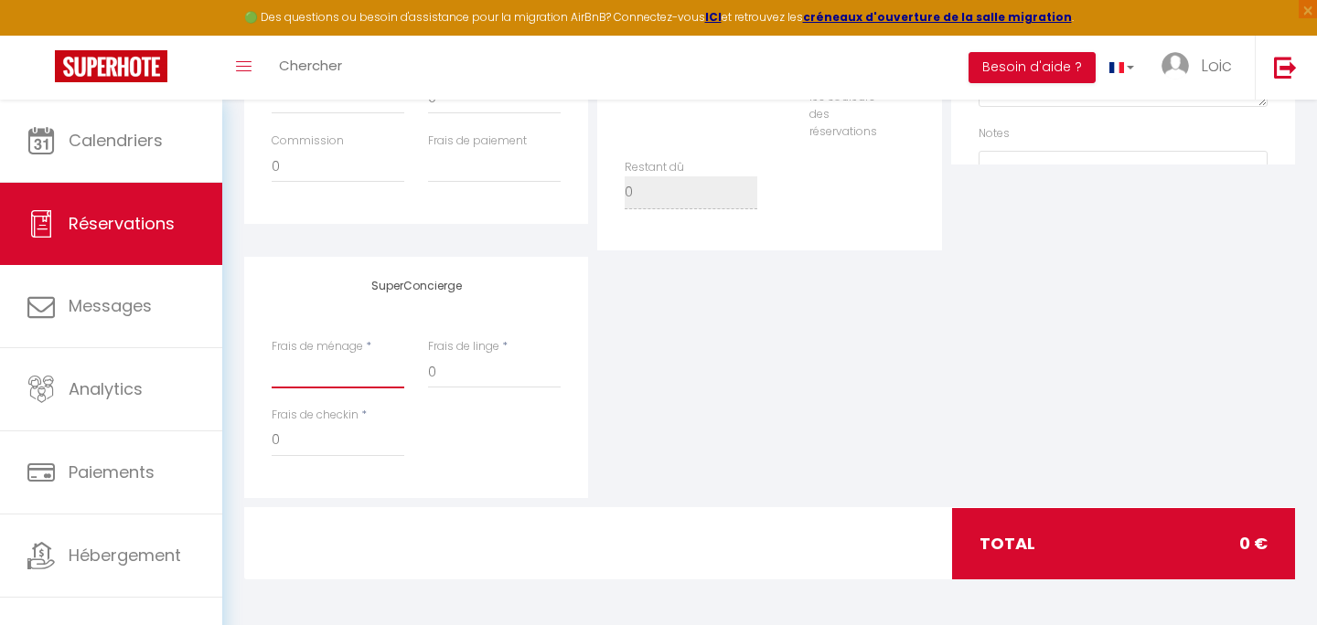
type input "5"
select select
checkbox input "false"
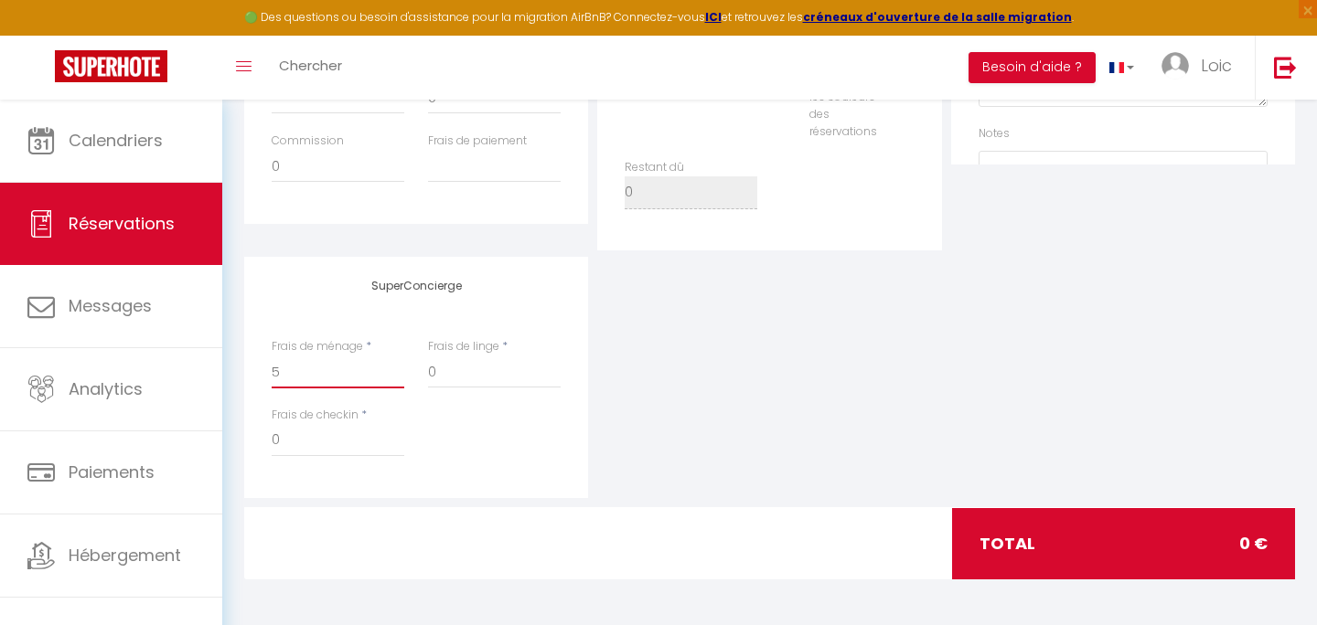
type input "50"
select select
checkbox input "false"
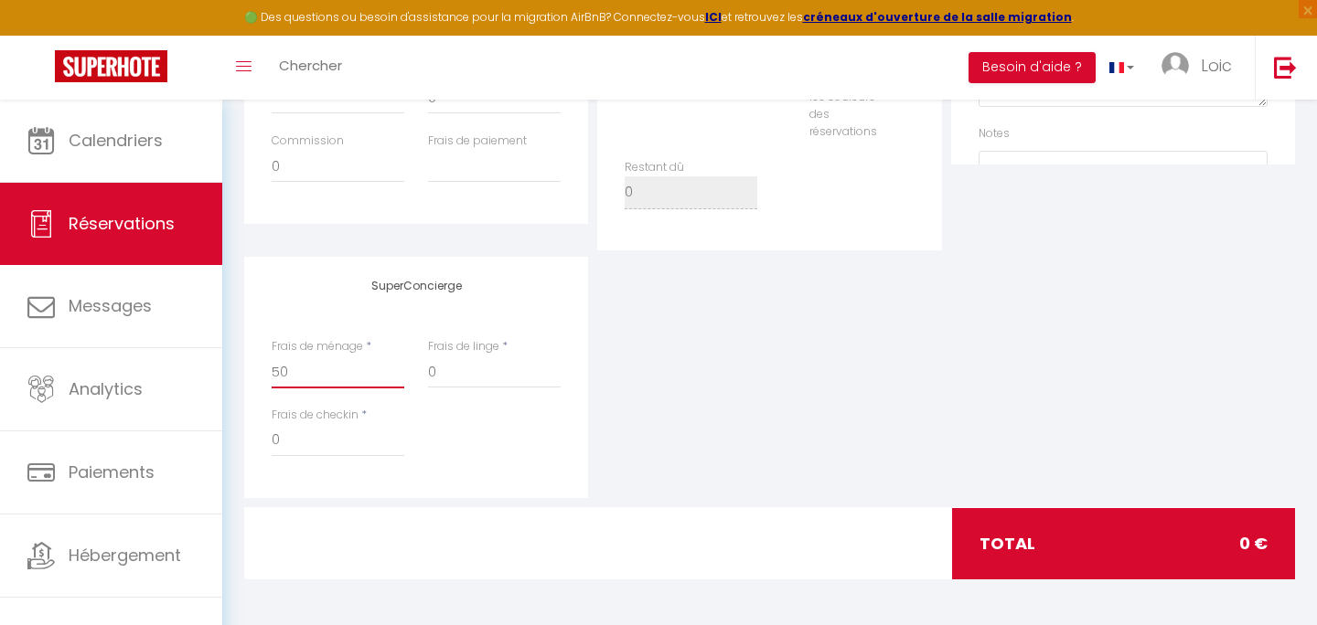
type input "50"
click at [489, 387] on input "0" at bounding box center [494, 372] width 133 height 33
click at [310, 446] on input "0" at bounding box center [338, 440] width 133 height 33
select select
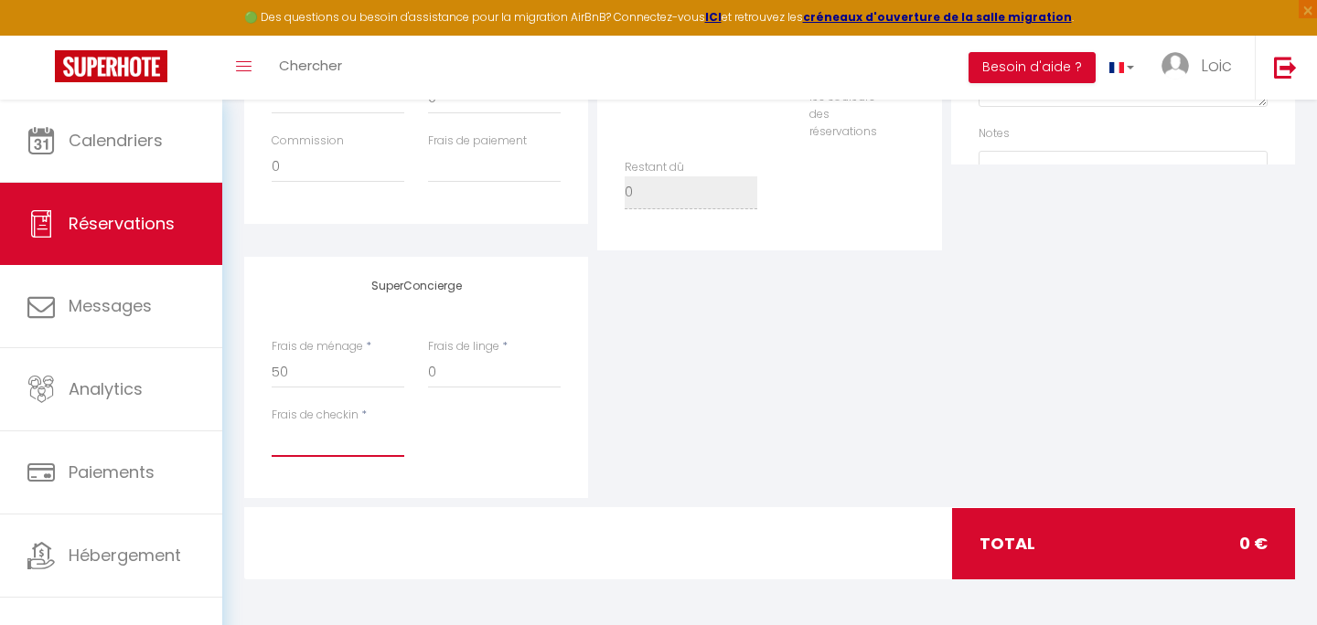
select select
checkbox input "false"
type input "2"
select select
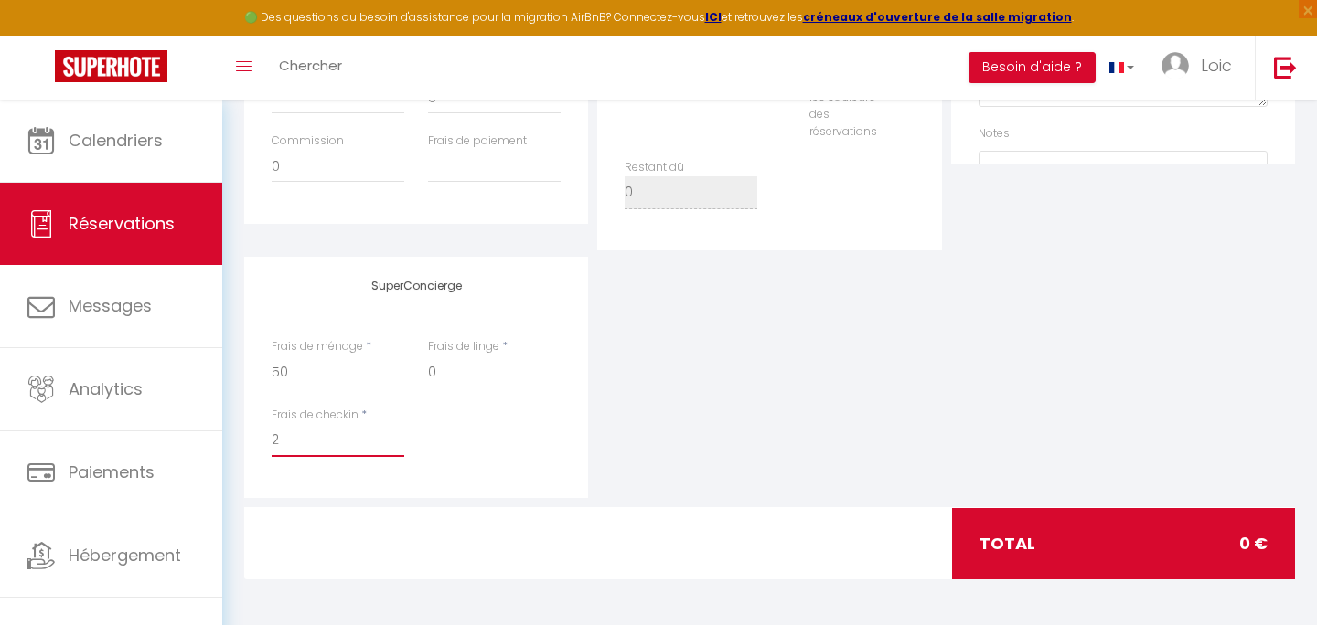
select select
checkbox input "false"
type input "28"
select select
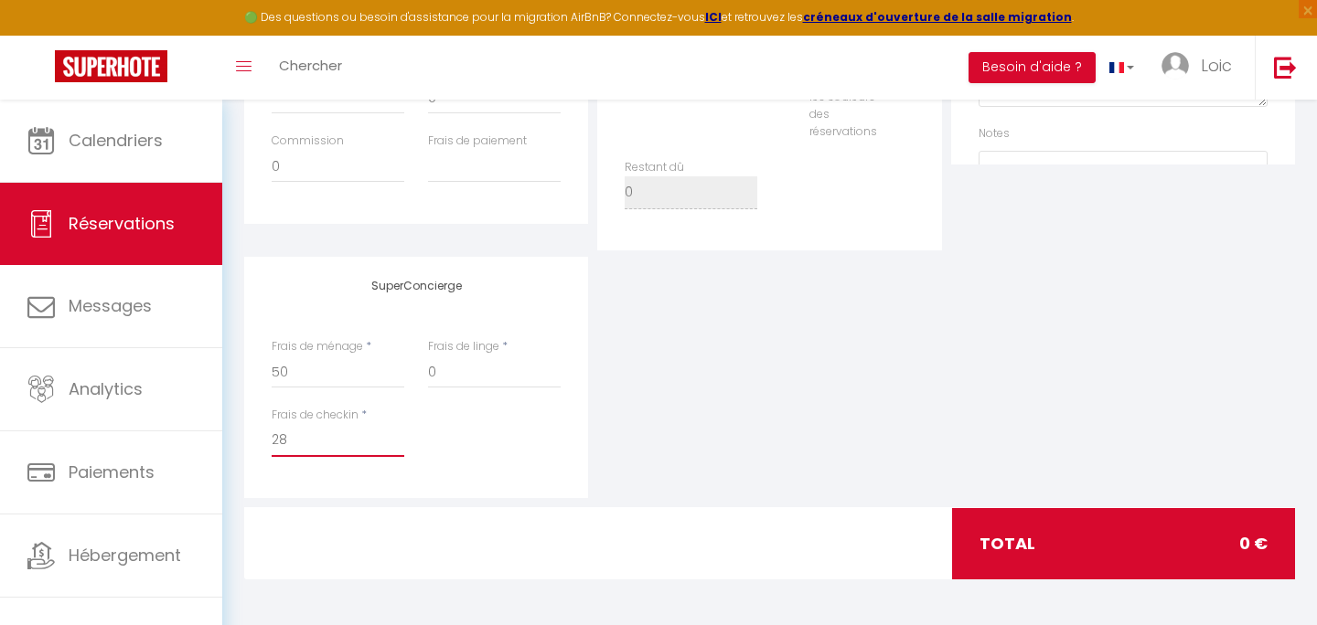
select select
checkbox input "false"
type input "285"
select select
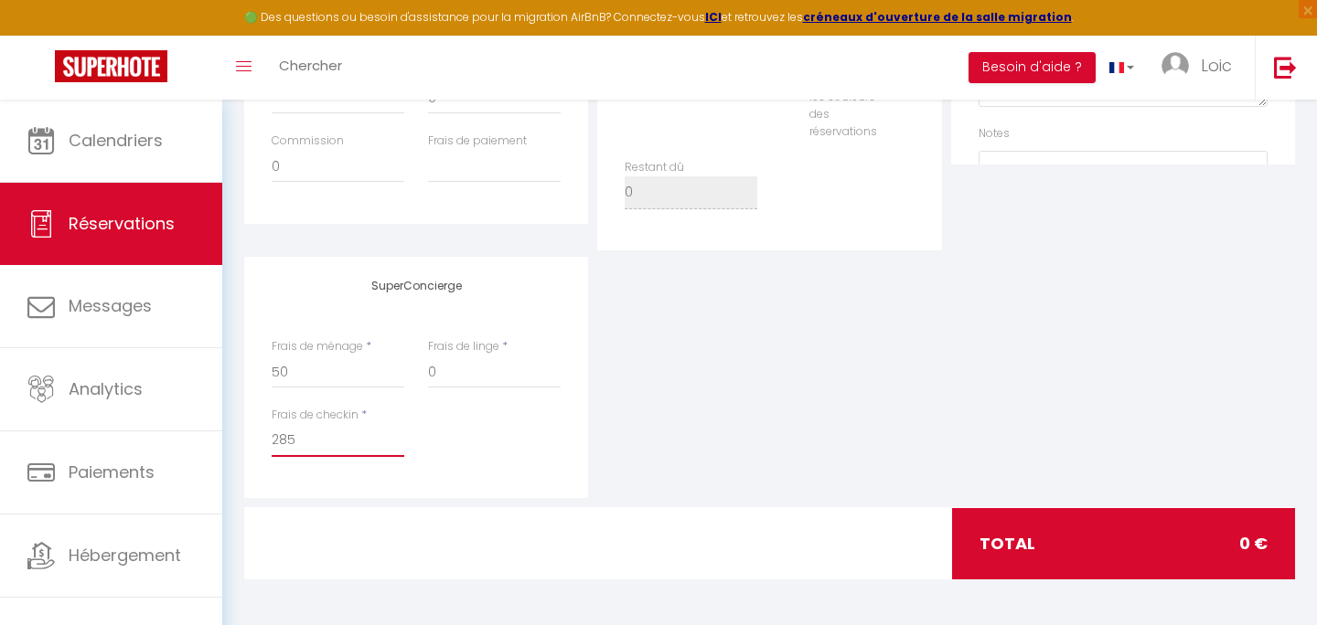
select select
checkbox input "false"
type input "285"
click at [439, 423] on div "Frais de checkin * 285" at bounding box center [417, 441] width 314 height 69
click at [537, 363] on input "0" at bounding box center [494, 372] width 133 height 33
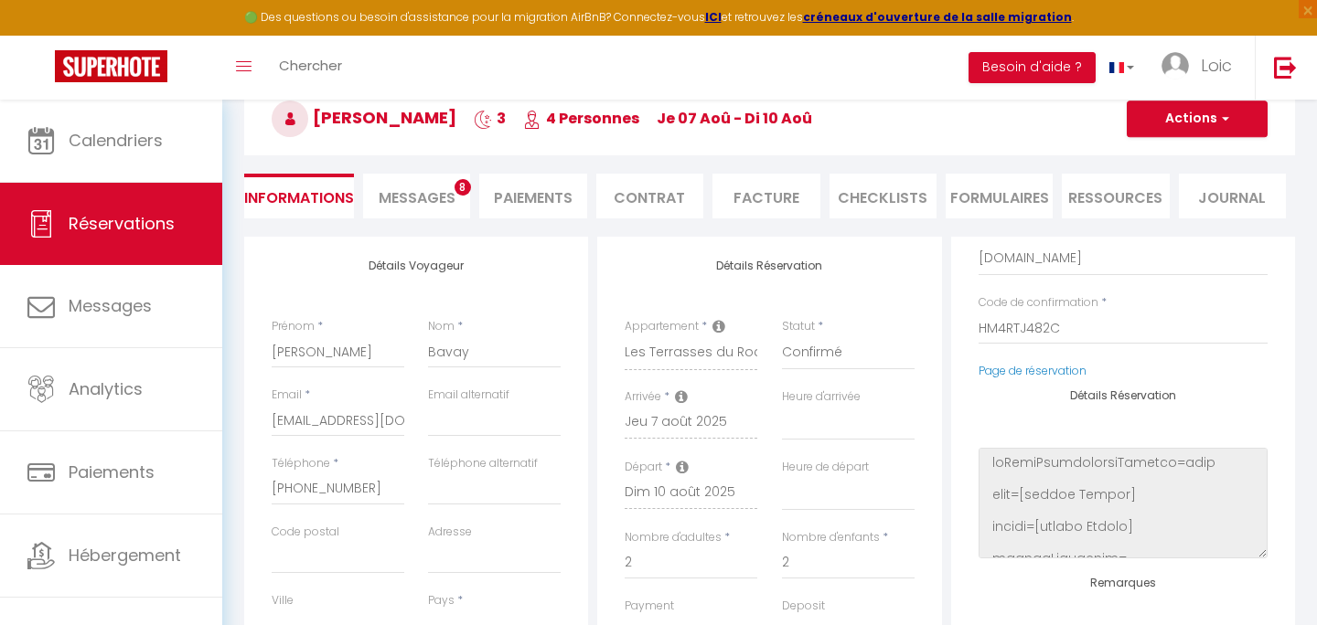
scroll to position [171, 0]
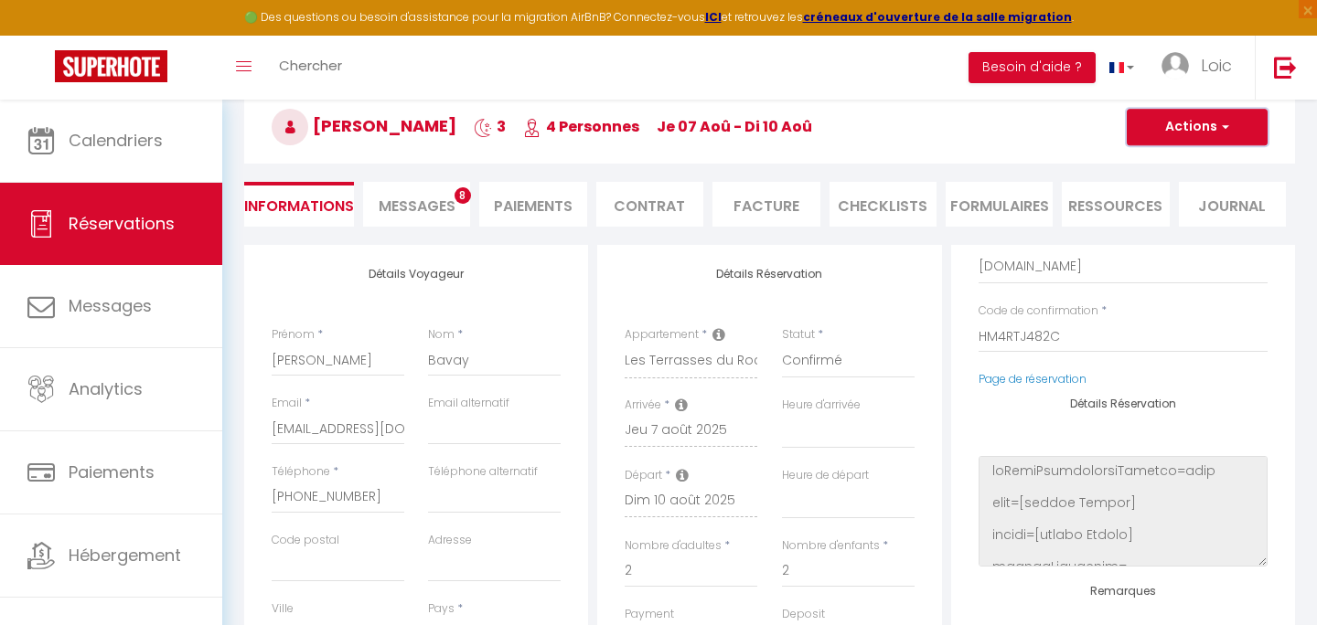
click at [1155, 134] on button "Actions" at bounding box center [1197, 127] width 141 height 37
click at [1092, 149] on h3 "Cyril Bavay 3 4 Personnes je 07 Aoû - di 10 Aoû" at bounding box center [769, 127] width 1051 height 73
click at [939, 344] on div "Détails Réservation Appartement * Le petit cocon alsacien Charmante maison Mols…" at bounding box center [769, 585] width 344 height 680
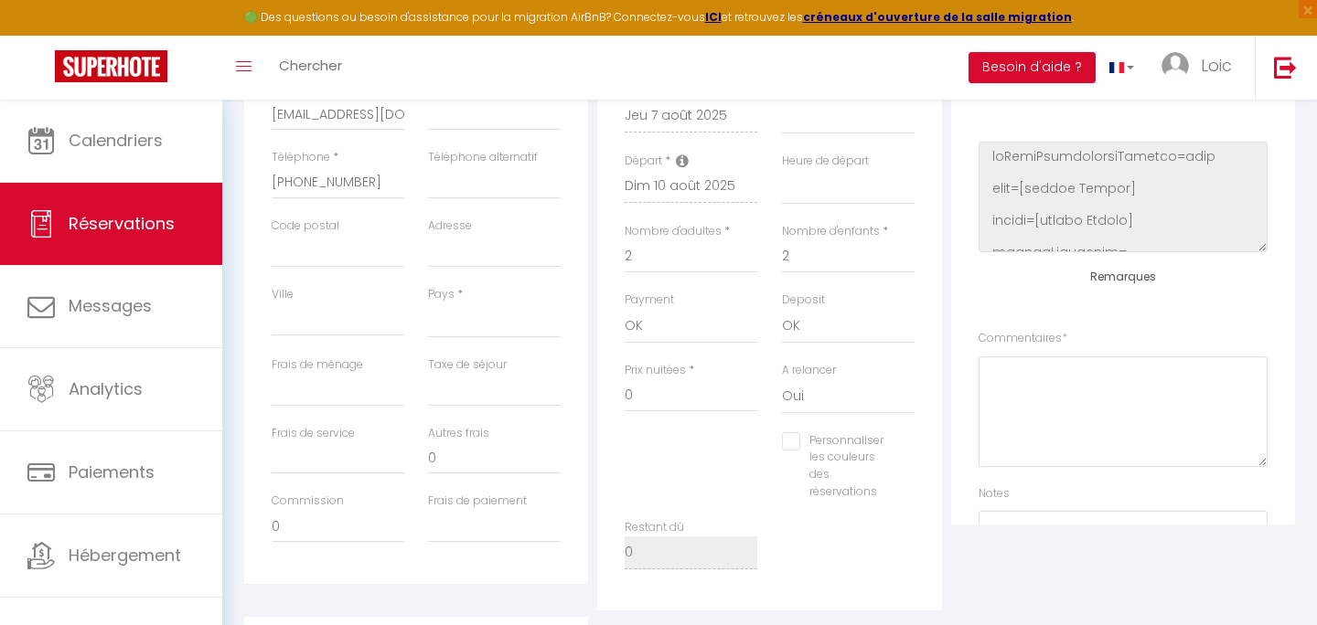
scroll to position [481, 0]
click at [329, 401] on input "Frais de ménage" at bounding box center [338, 395] width 133 height 33
type input "5"
select select
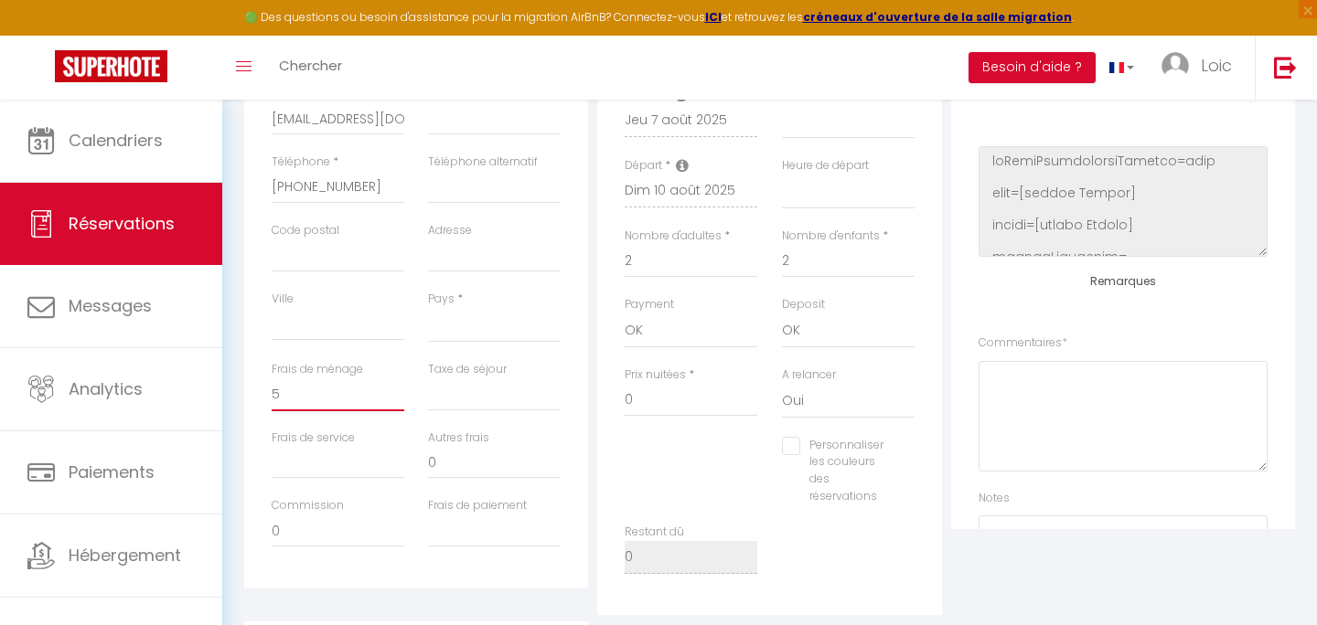
select select
checkbox input "false"
type input "50"
select select
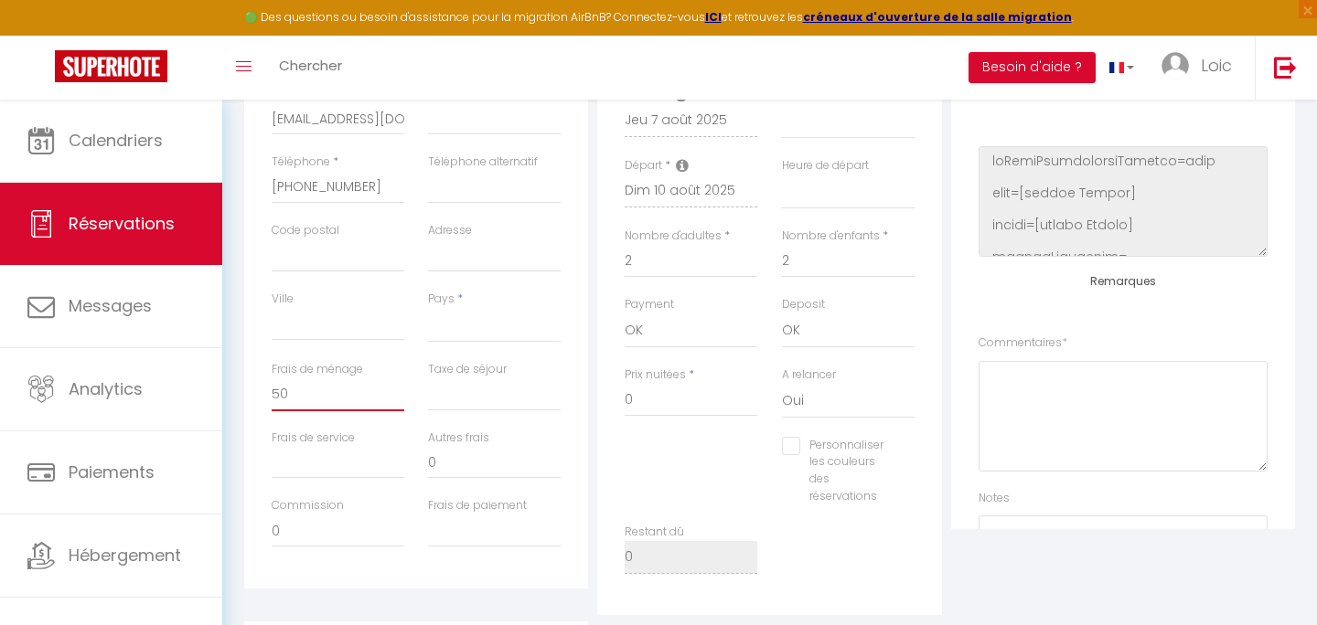
select select
checkbox input "false"
type input "50"
click at [476, 402] on input "Taxe de séjour" at bounding box center [494, 395] width 133 height 33
type input "7"
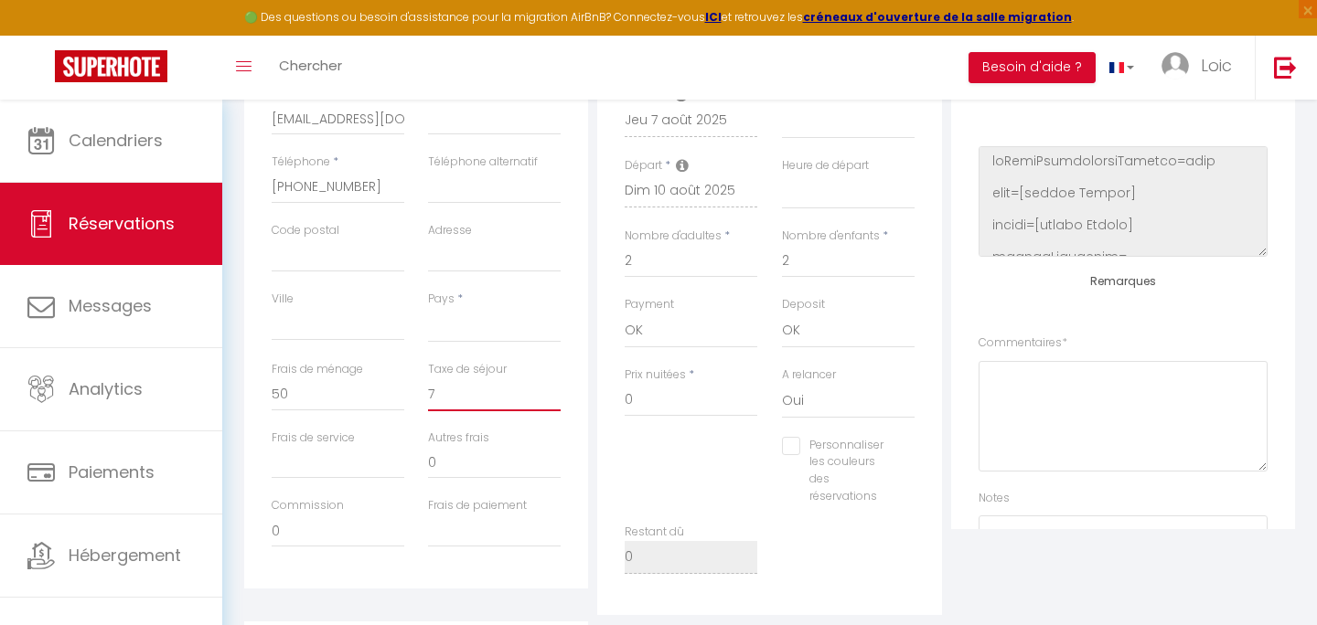
select select
checkbox input "false"
type input "7,"
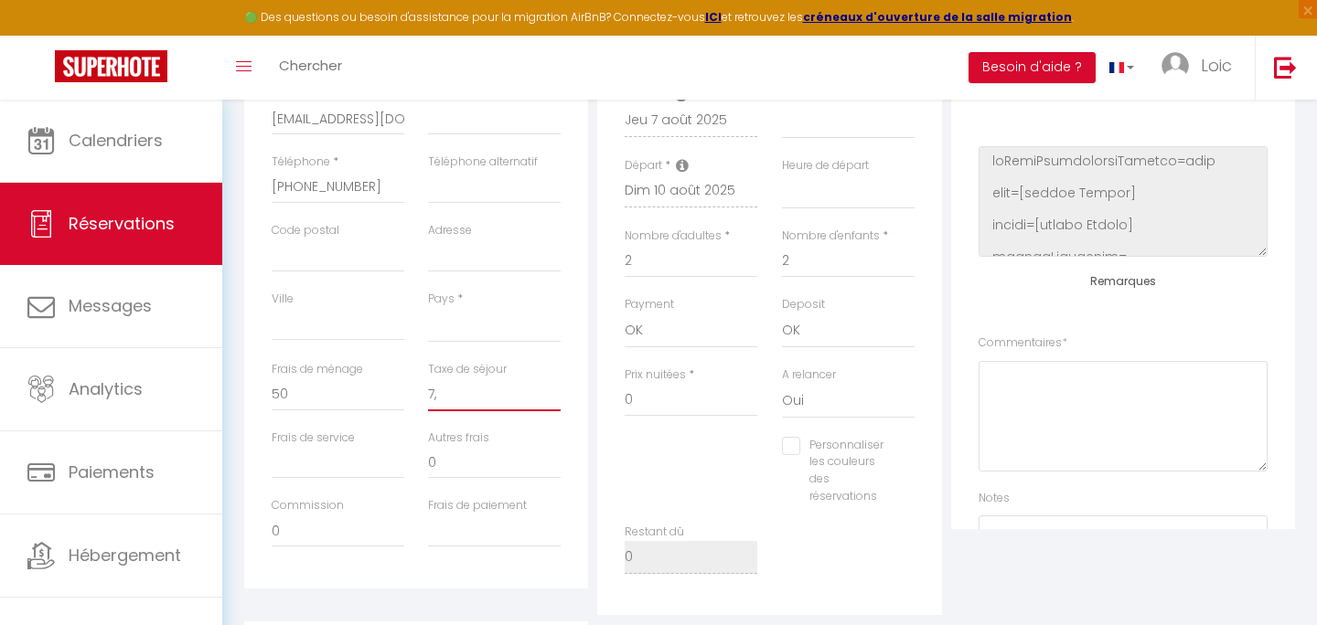
select select
checkbox input "false"
type input "7,8"
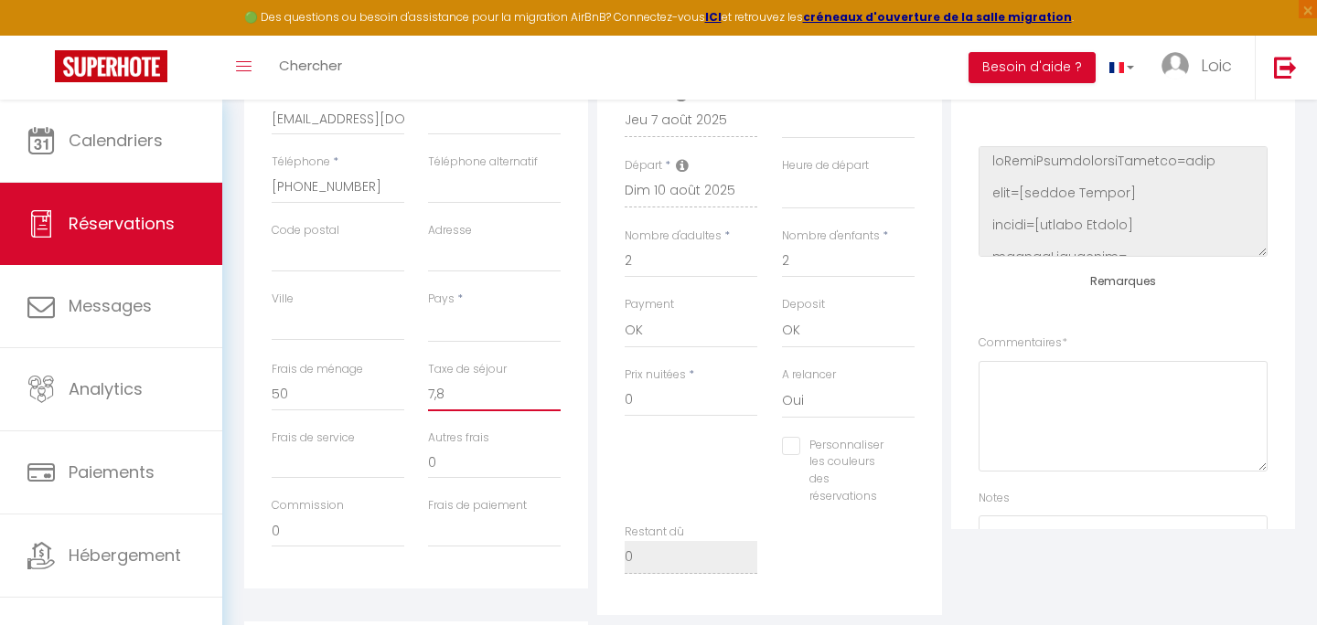
select select
checkbox input "false"
type input "7,83"
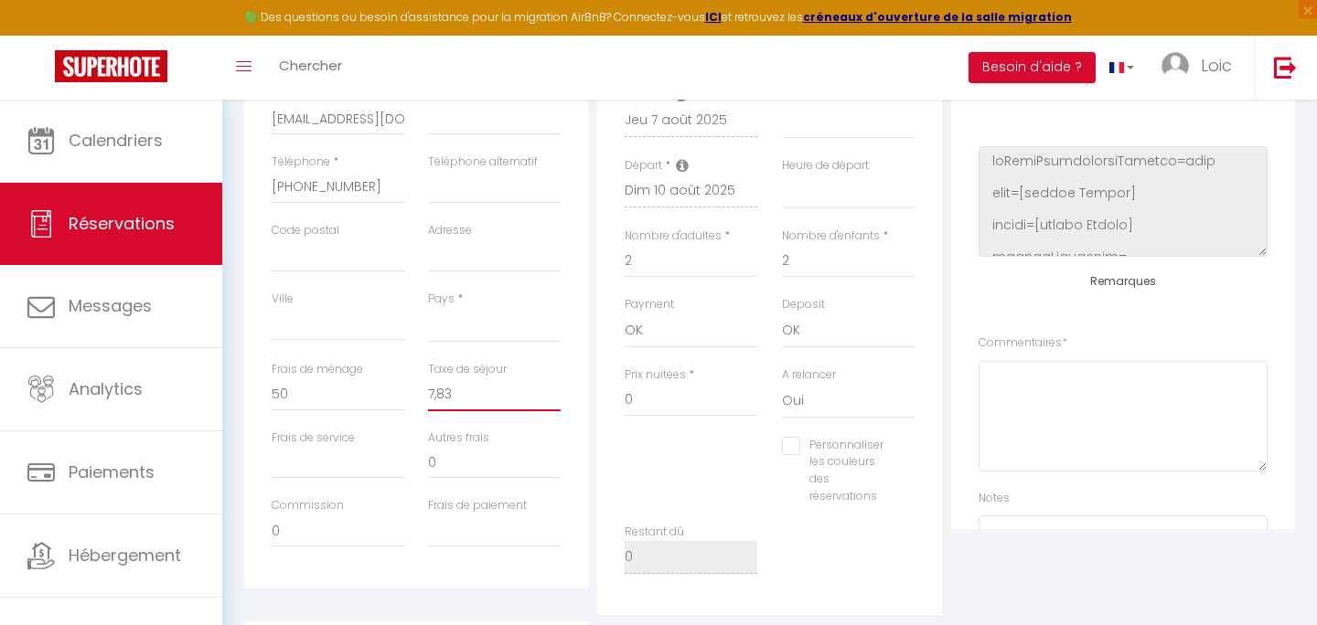
select select
checkbox input "false"
type input "7,83"
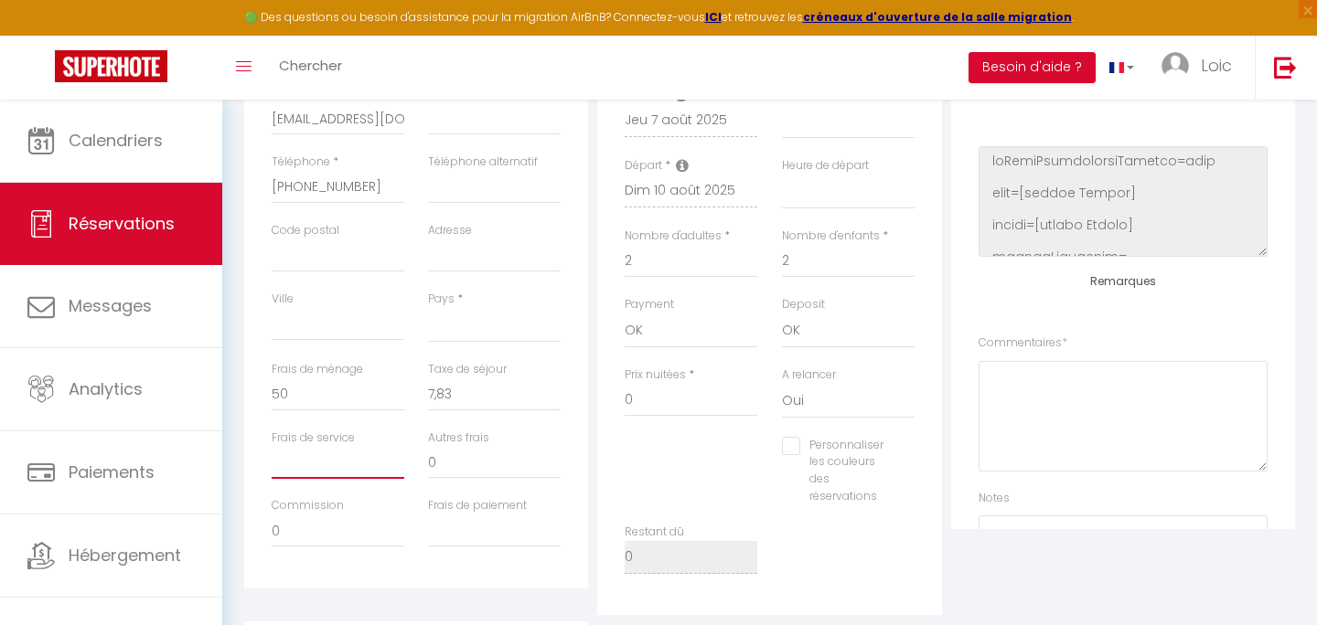
click at [329, 474] on input "Frais de service" at bounding box center [338, 462] width 133 height 33
type input "56,75"
click at [366, 534] on input "0" at bounding box center [338, 531] width 133 height 33
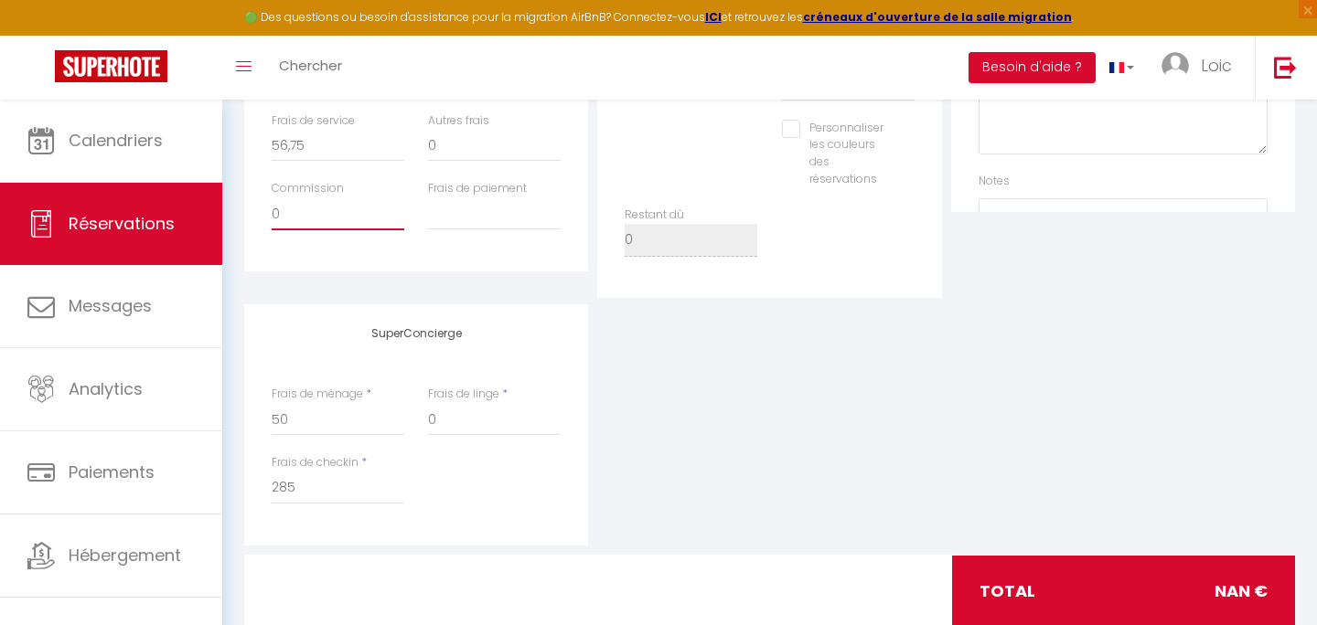
scroll to position [847, 0]
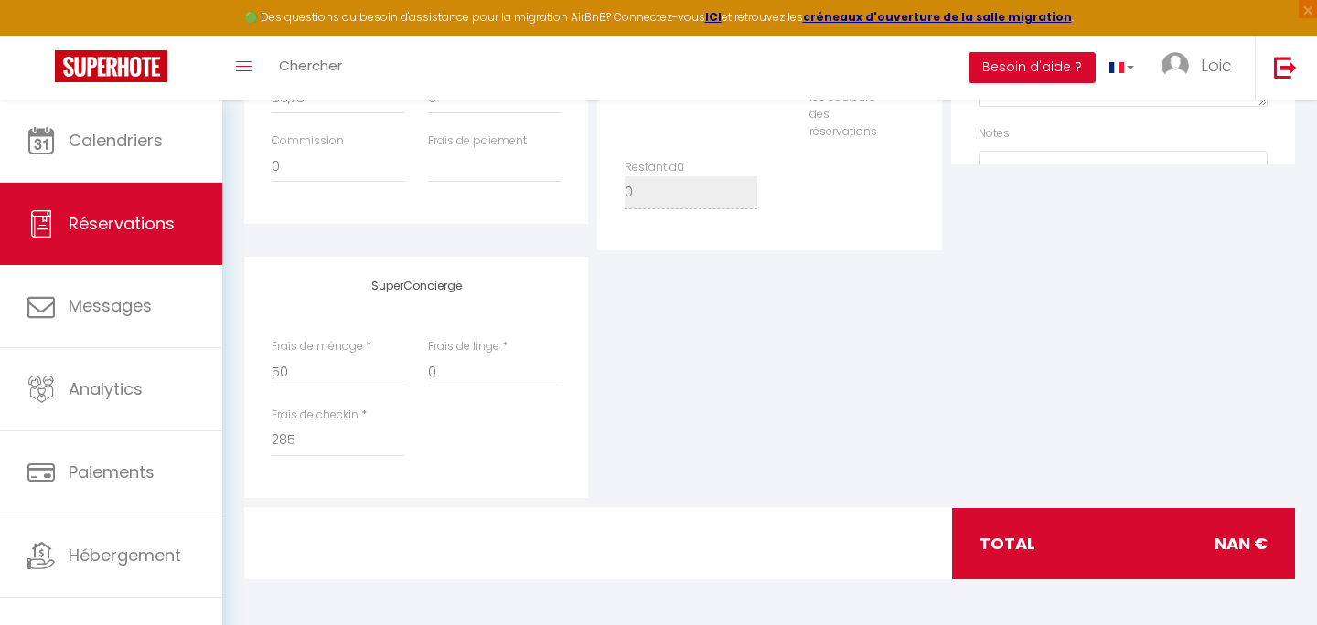
click at [1239, 543] on span "NaN €" at bounding box center [1240, 544] width 53 height 26
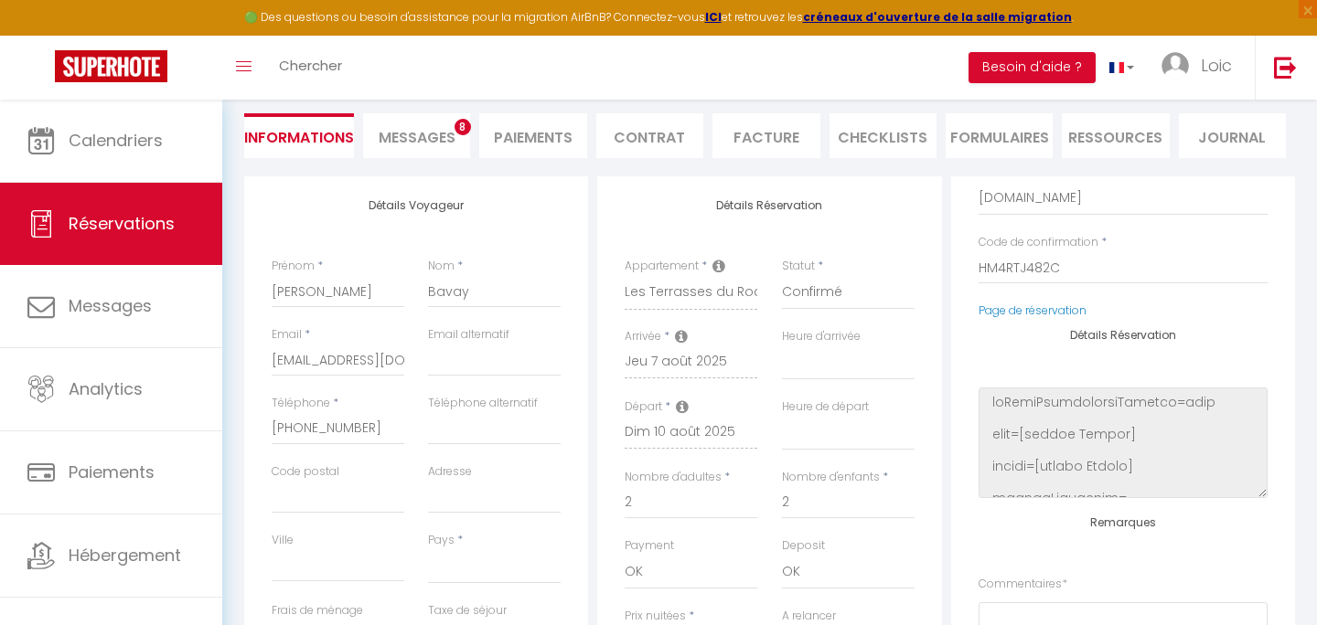
scroll to position [240, 0]
click at [413, 123] on li "Messages 8" at bounding box center [416, 134] width 107 height 45
click at [408, 144] on span "Messages" at bounding box center [417, 136] width 77 height 21
click at [538, 134] on li "Paiements" at bounding box center [532, 134] width 107 height 45
click at [507, 216] on div "Détails Voyageur Prénom * Cyril Nom * Bavay Email * vgufqswbbl0b9oby95rfohpdwvl…" at bounding box center [416, 503] width 344 height 654
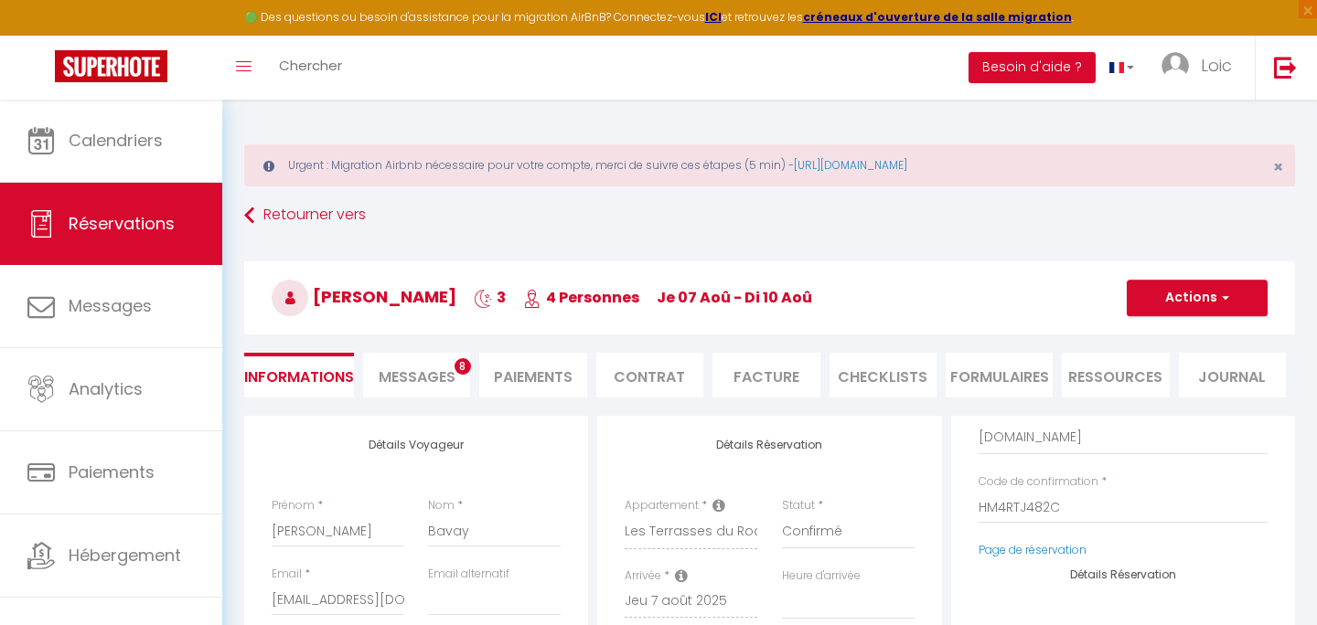
click at [290, 380] on li "Informations" at bounding box center [299, 375] width 110 height 45
click at [399, 365] on li "Messages 8" at bounding box center [416, 375] width 107 height 45
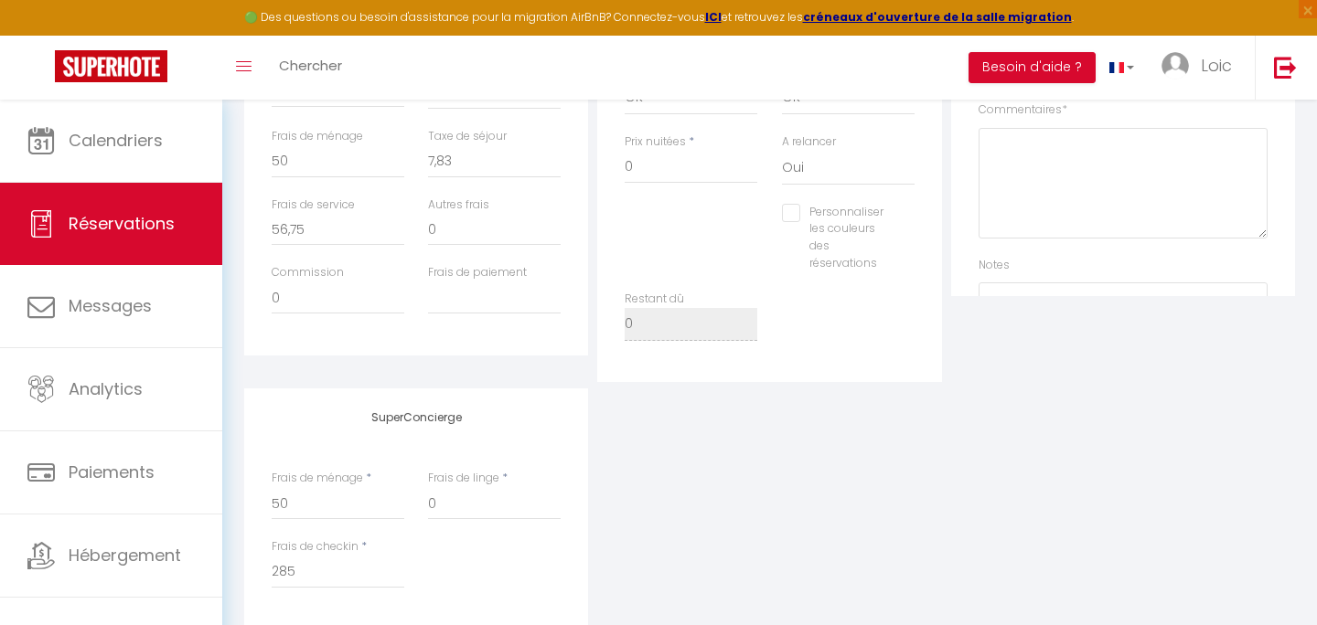
scroll to position [641, 0]
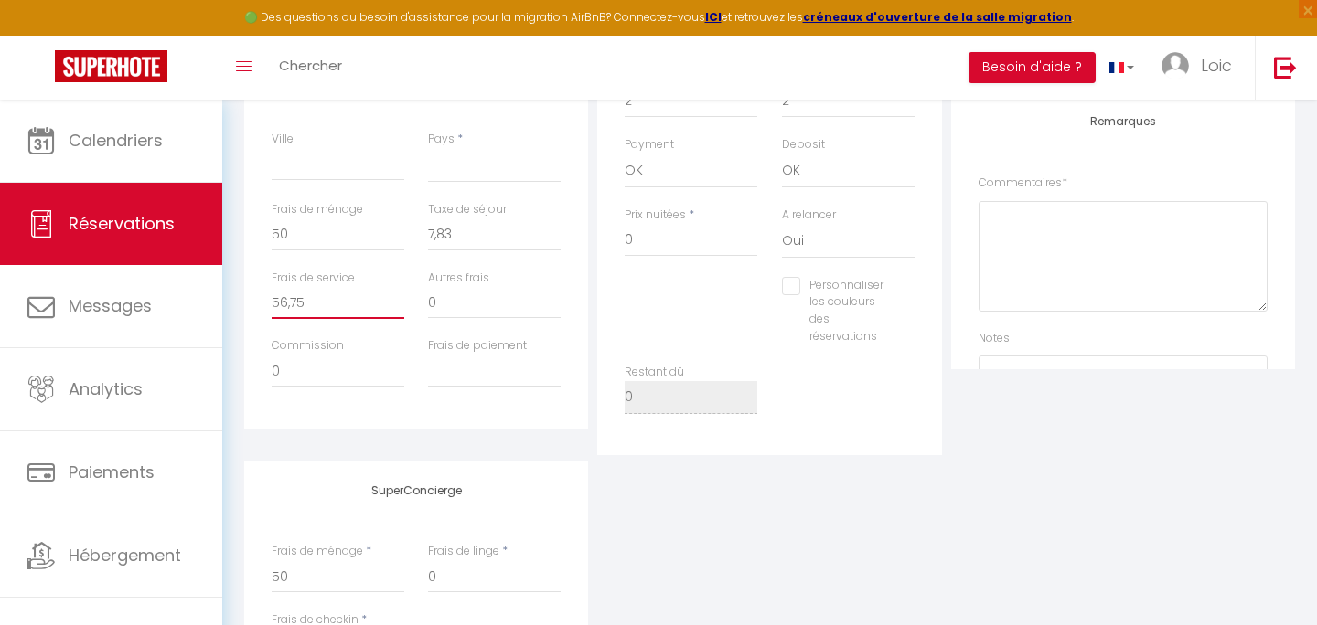
click at [332, 292] on input "56,75" at bounding box center [338, 302] width 133 height 33
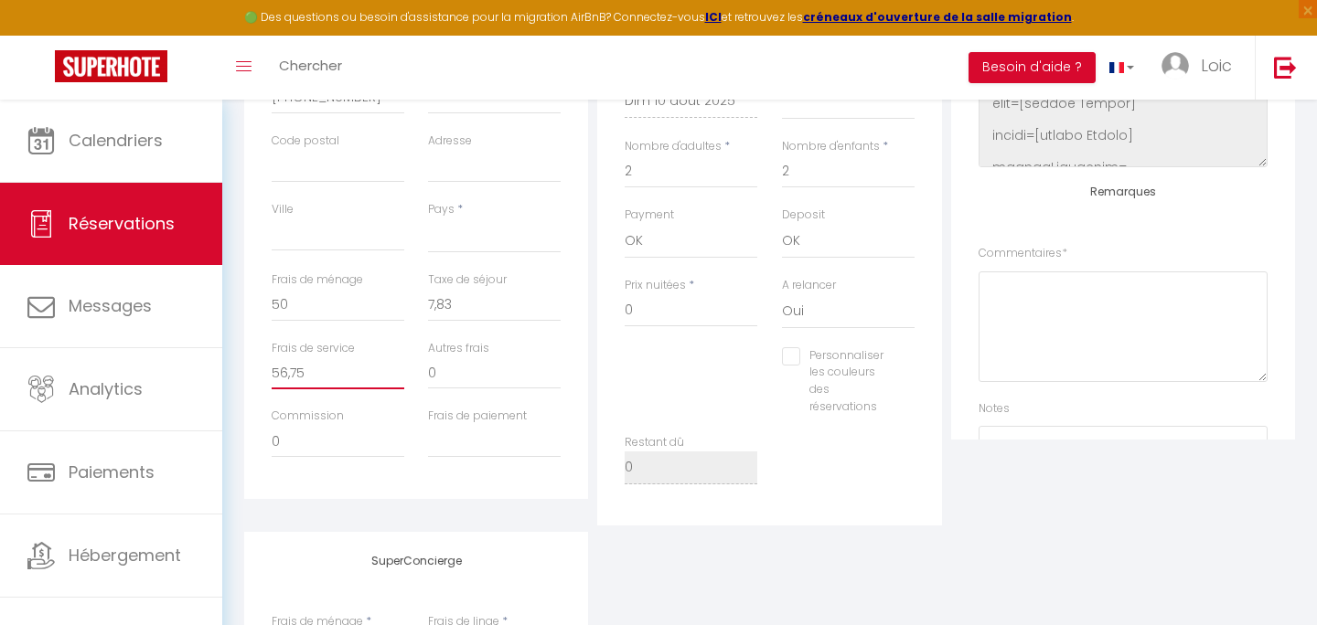
scroll to position [571, 0]
click at [448, 446] on input "Frais de paiement" at bounding box center [494, 440] width 133 height 33
type input "285"
click at [452, 363] on input "0" at bounding box center [494, 372] width 133 height 33
type input "12,06"
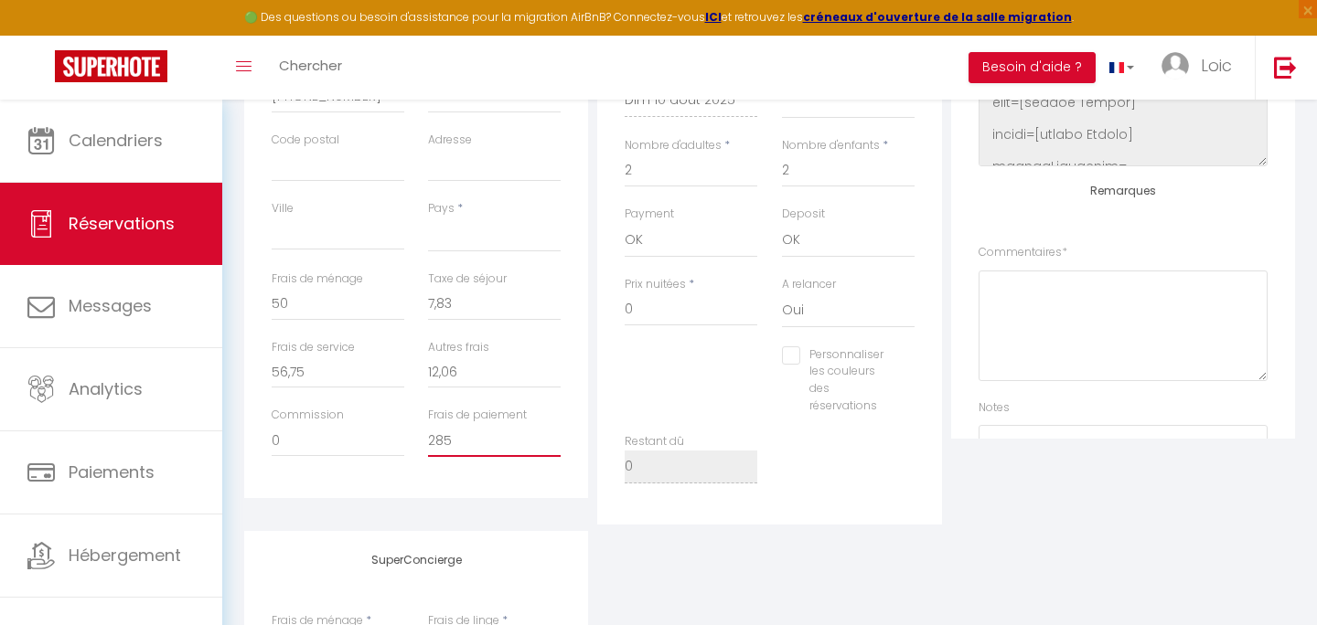
click at [439, 438] on input "285" at bounding box center [494, 440] width 133 height 33
click at [461, 485] on div "Détails Voyageur Prénom * Cyril Nom * Bavay Email * vgufqswbbl0b9oby95rfohpdwvl…" at bounding box center [416, 172] width 344 height 654
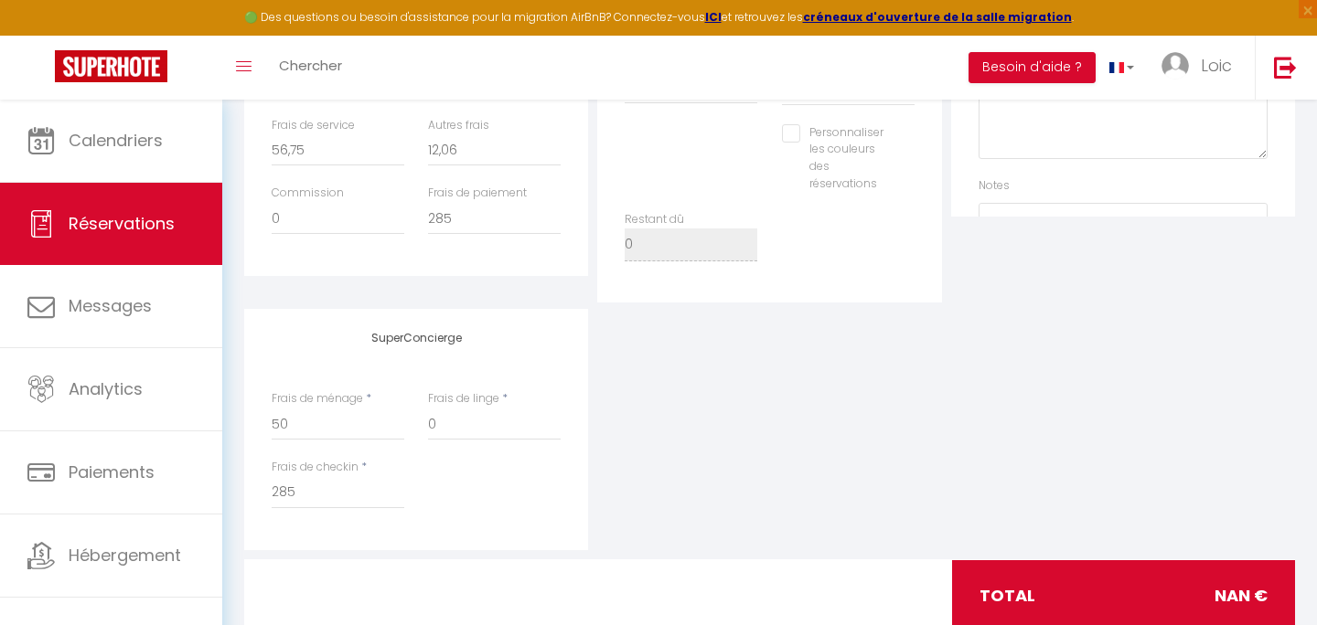
scroll to position [847, 0]
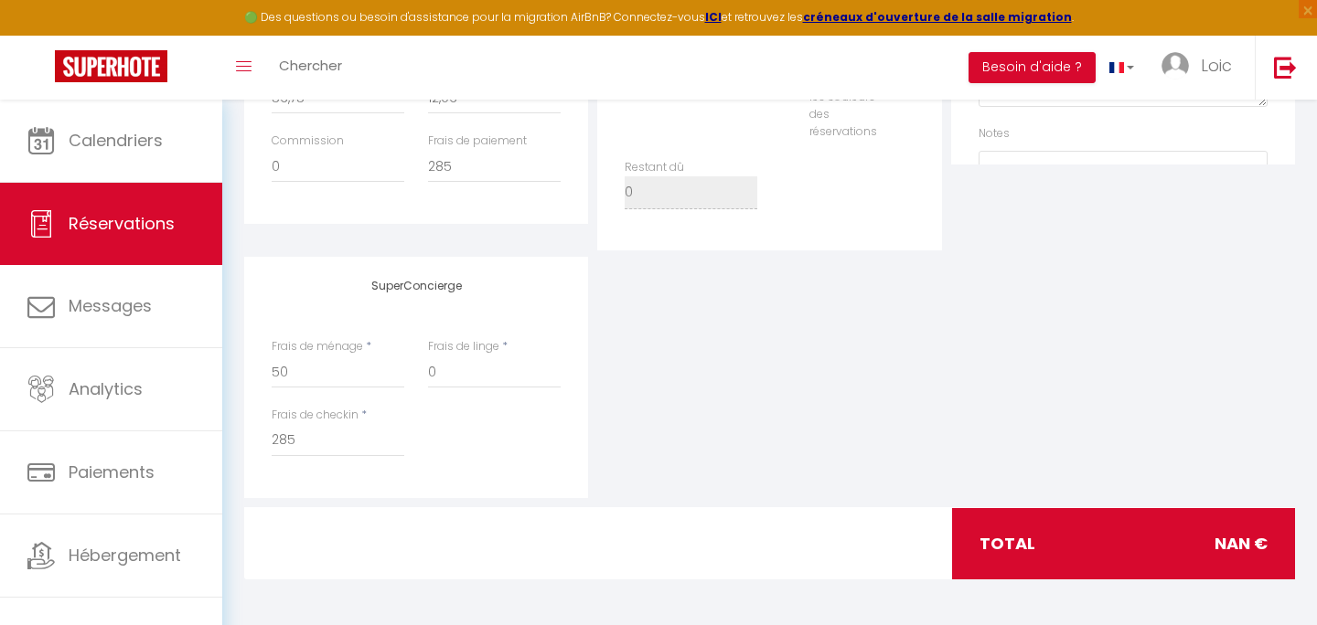
click at [1234, 541] on span "NaN €" at bounding box center [1240, 544] width 53 height 26
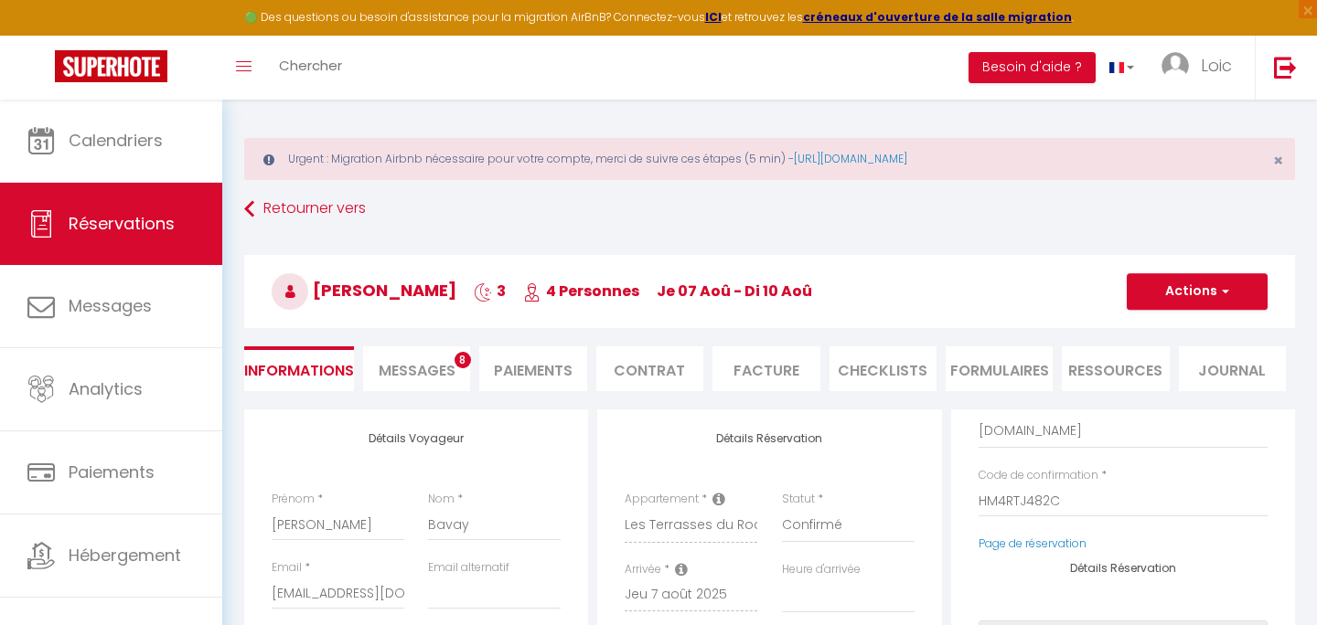
scroll to position [0, 0]
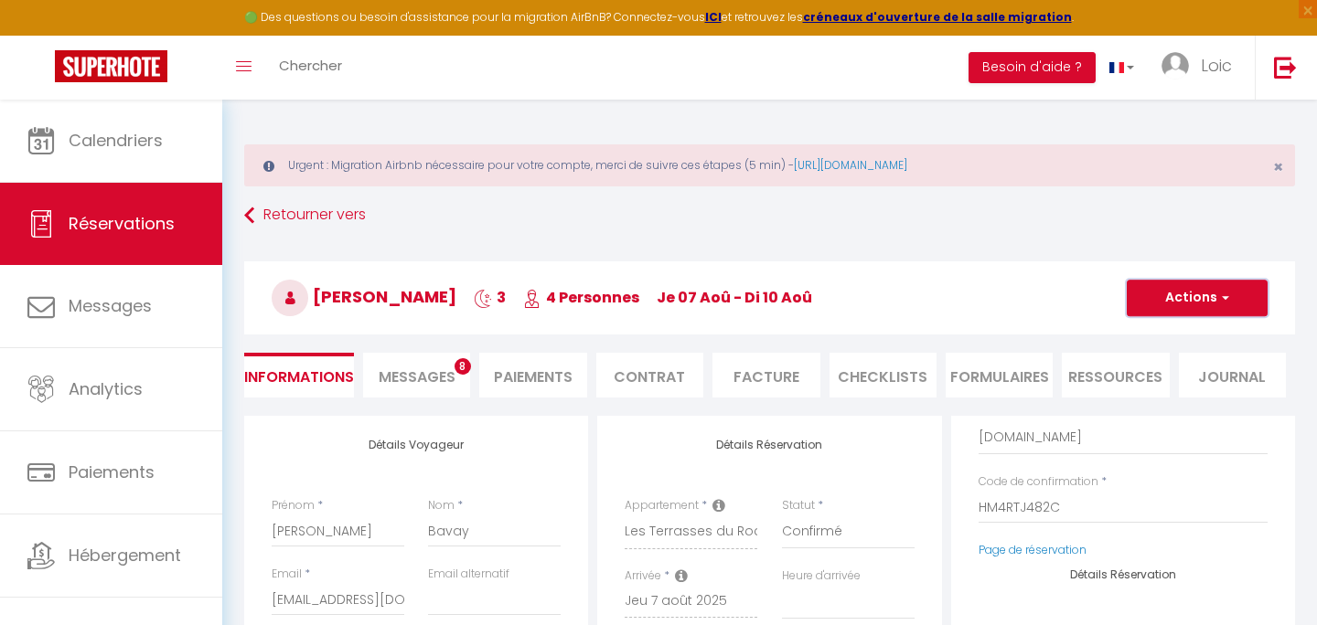
click at [1180, 292] on button "Actions" at bounding box center [1197, 298] width 141 height 37
click at [1165, 345] on link "Enregistrer" at bounding box center [1178, 338] width 144 height 24
click at [1134, 301] on button "Actions" at bounding box center [1197, 298] width 141 height 37
click at [1127, 327] on link "Enregistrer" at bounding box center [1178, 338] width 144 height 24
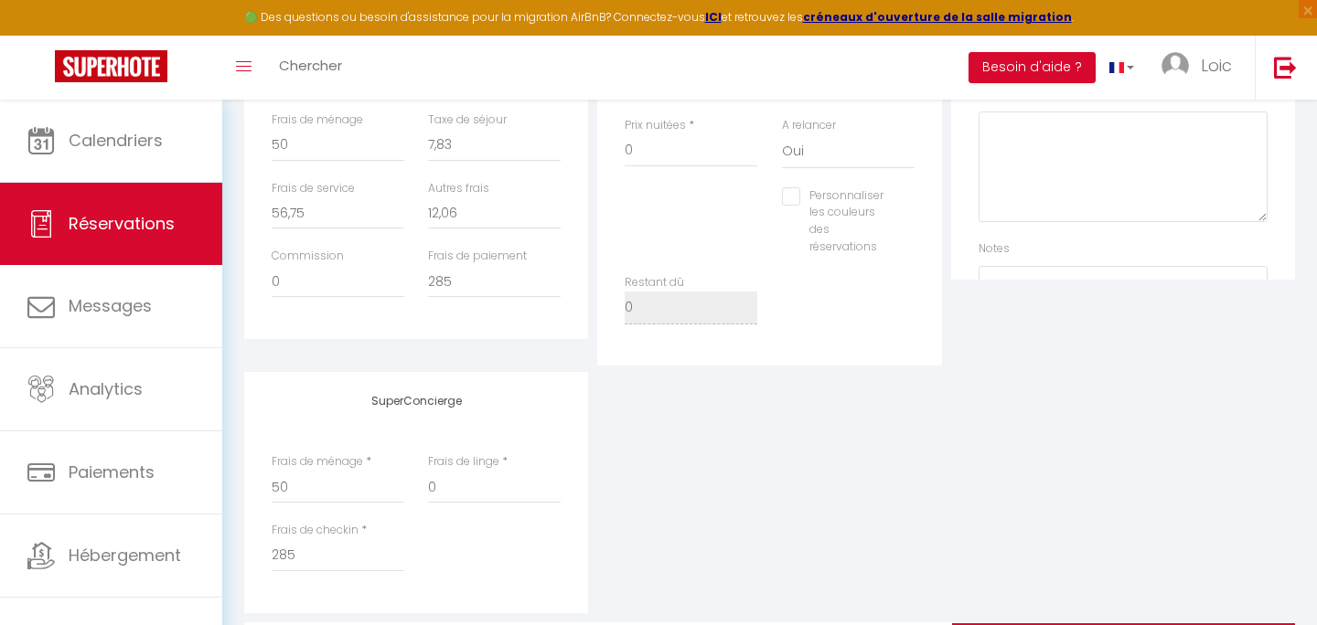
scroll to position [847, 0]
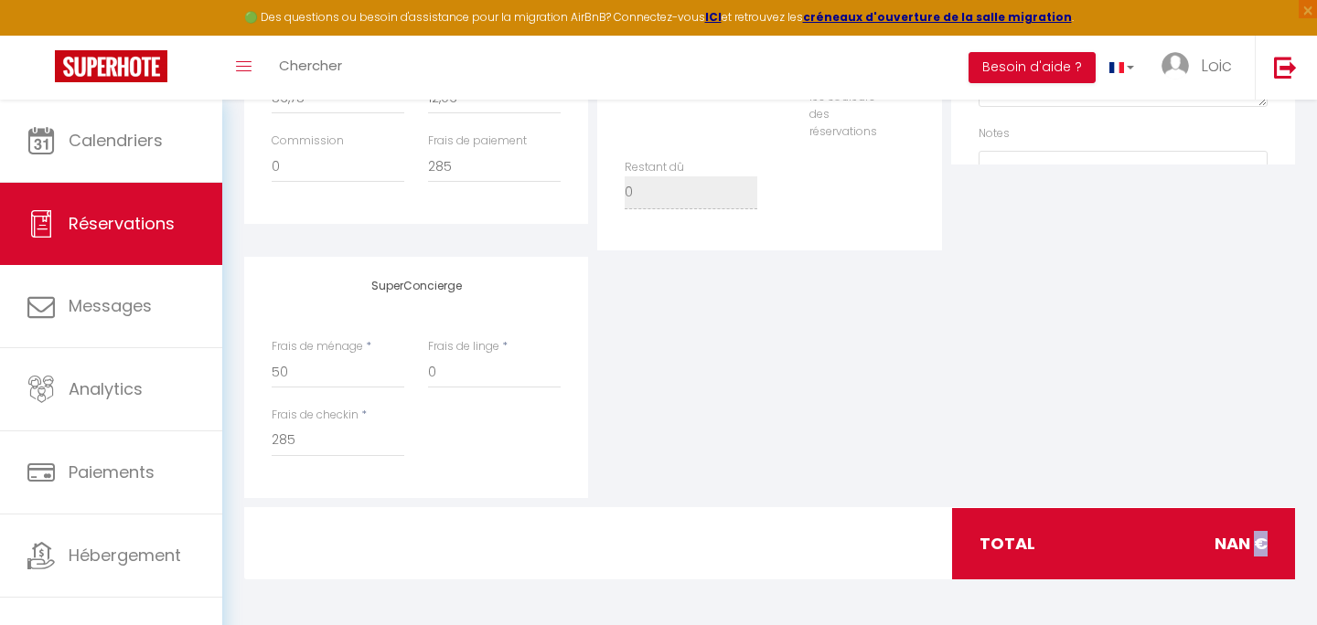
click at [1266, 538] on span "NaN €" at bounding box center [1240, 544] width 53 height 26
copy span "€"
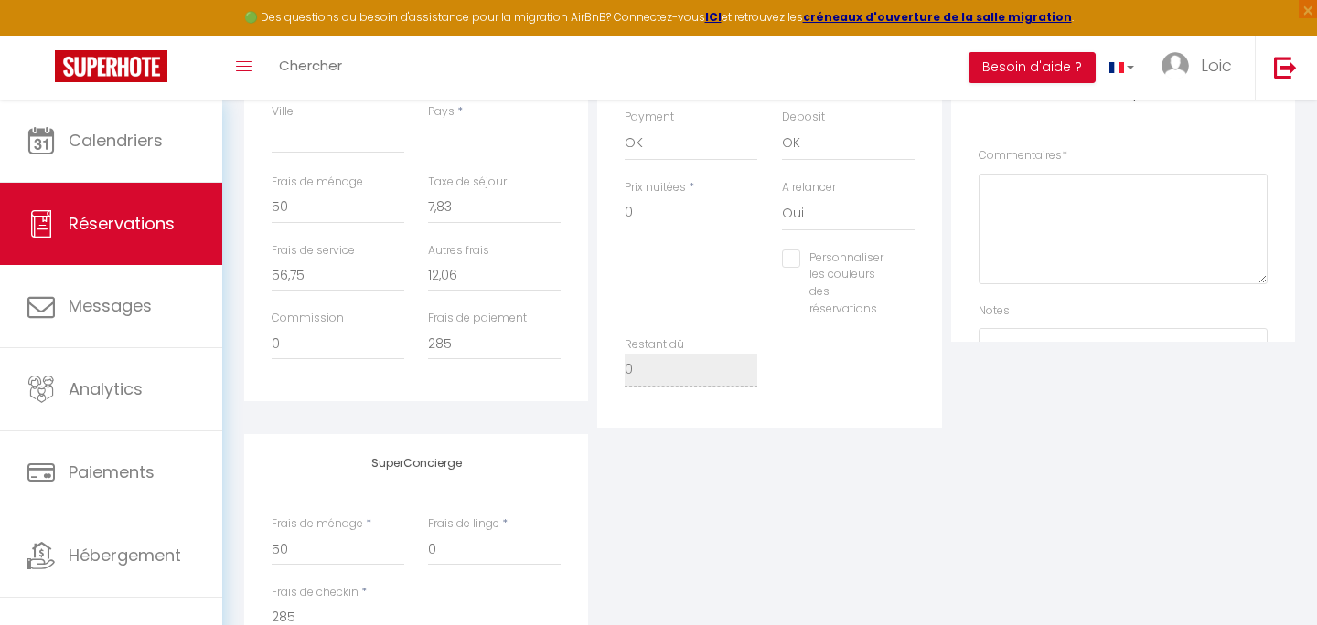
scroll to position [662, 0]
click at [492, 219] on input "7,83" at bounding box center [494, 214] width 133 height 33
paste input "€"
type input "7,83€"
click at [471, 272] on input "12,06" at bounding box center [494, 281] width 133 height 33
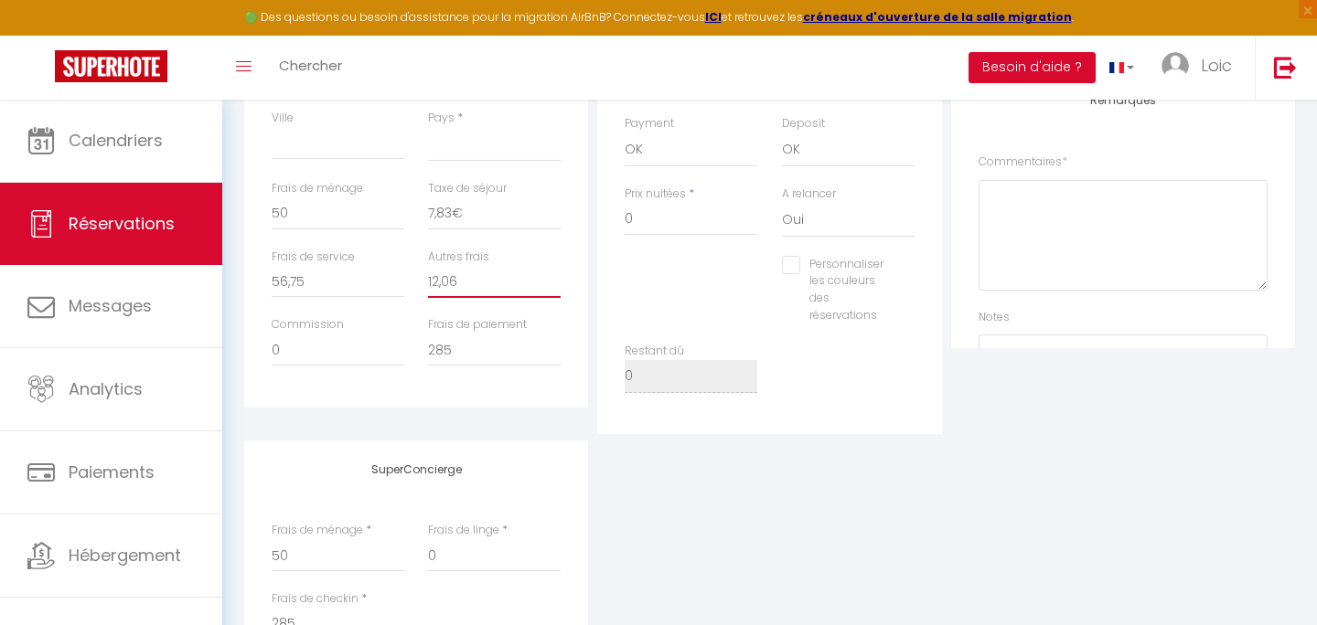
paste input "€"
type input "12,06€"
click at [470, 353] on input "285" at bounding box center [494, 350] width 133 height 33
paste input "€"
type input "285€"
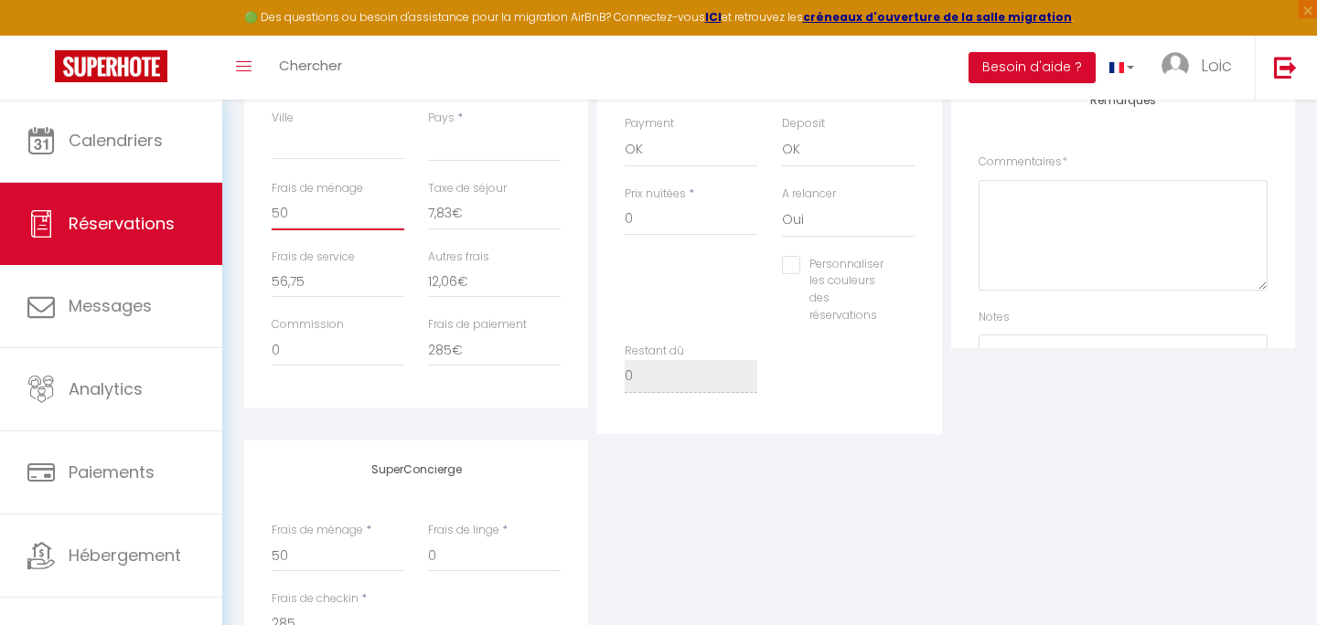
click at [304, 223] on input "50" at bounding box center [338, 214] width 133 height 33
paste input "€"
type input "50€"
click at [316, 282] on input "56,75" at bounding box center [338, 281] width 133 height 33
paste input "€"
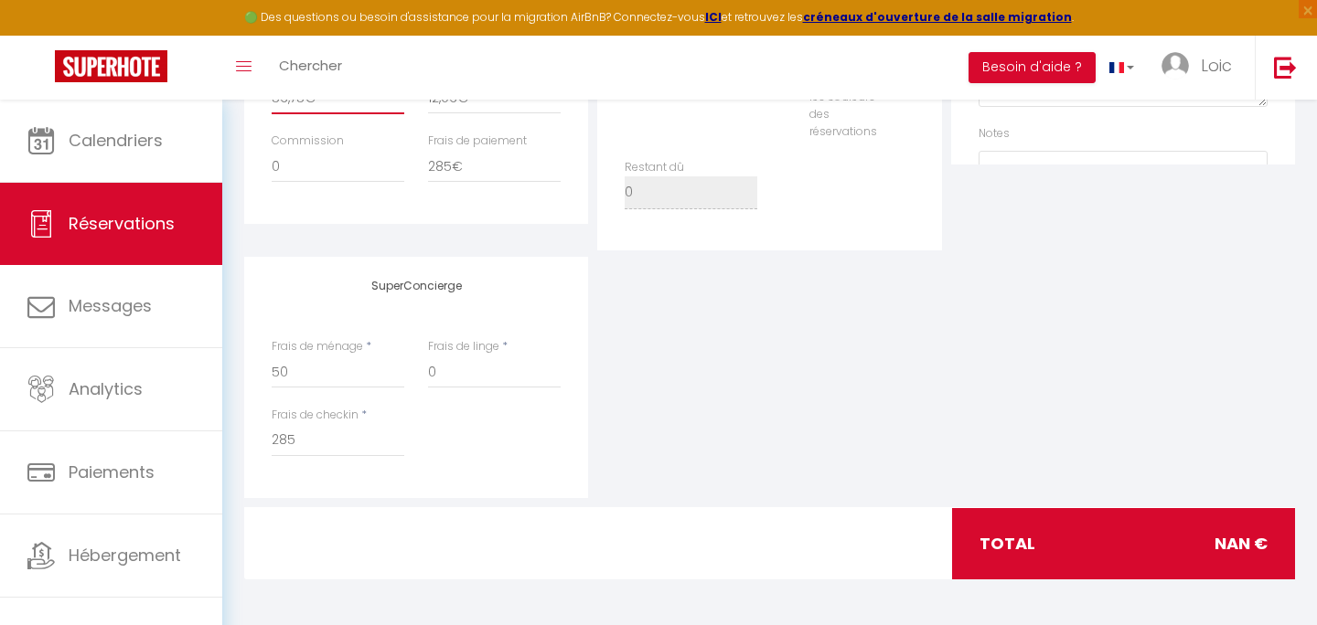
scroll to position [0, 0]
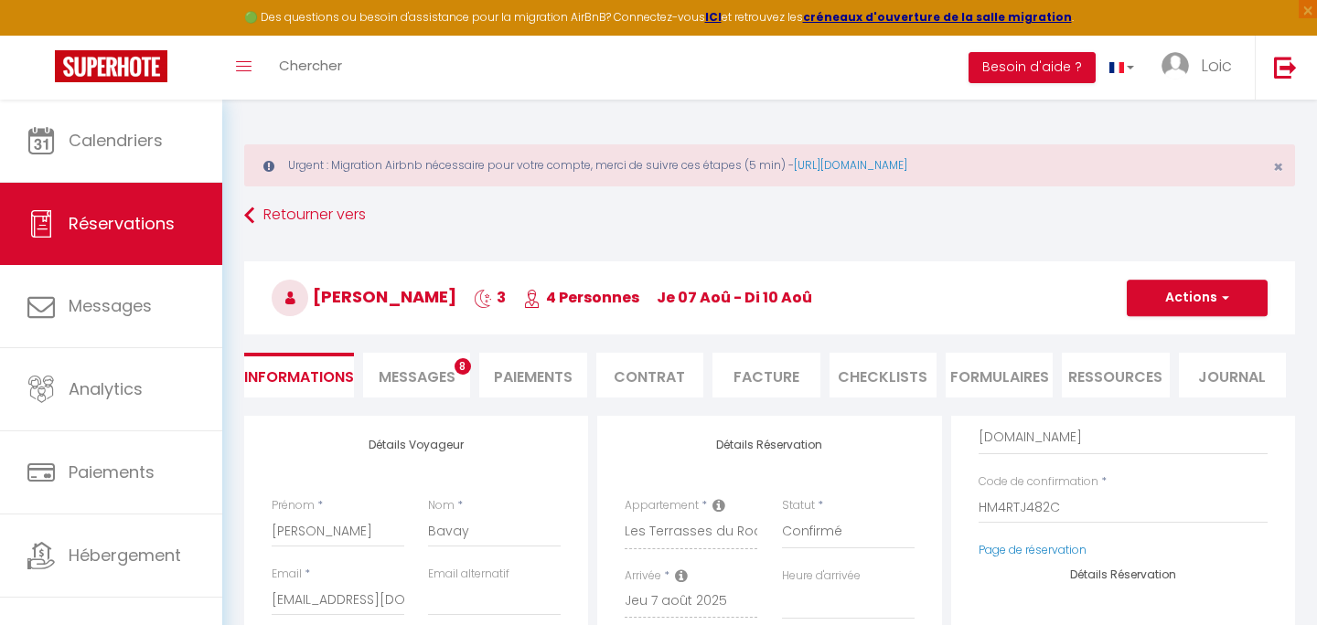
type input "56,75€"
click at [1213, 304] on button "Actions" at bounding box center [1197, 298] width 141 height 37
click at [1186, 343] on link "Enregistrer" at bounding box center [1178, 338] width 144 height 24
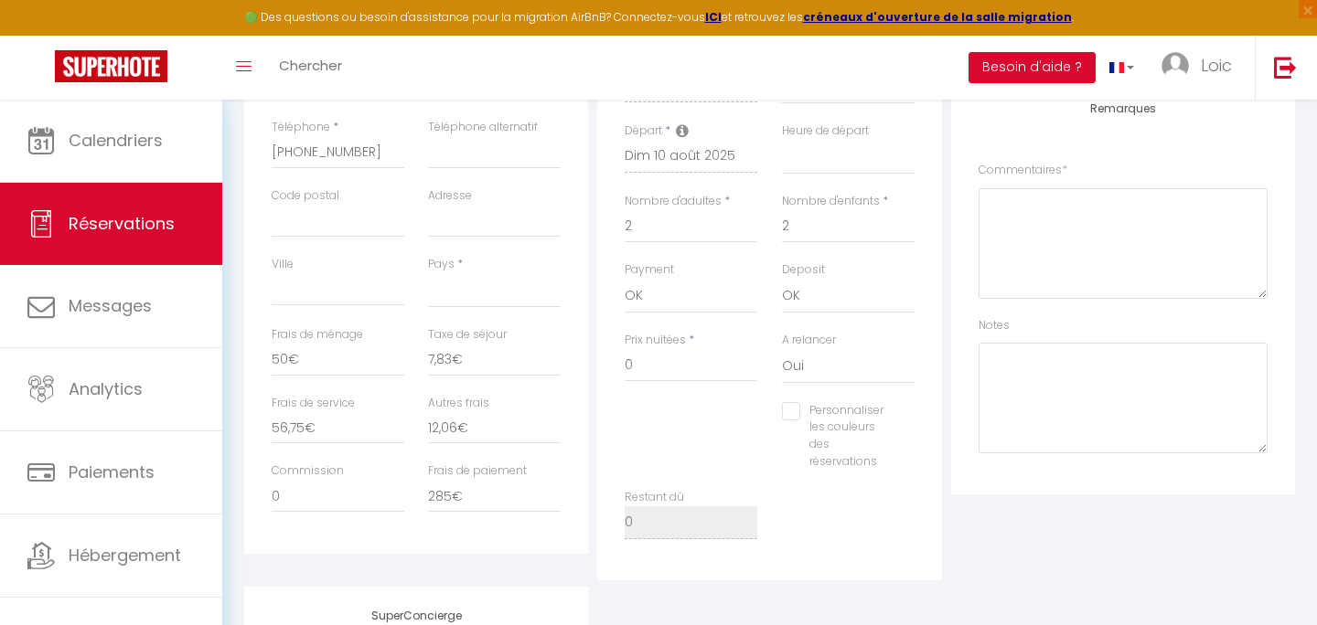
scroll to position [479, 0]
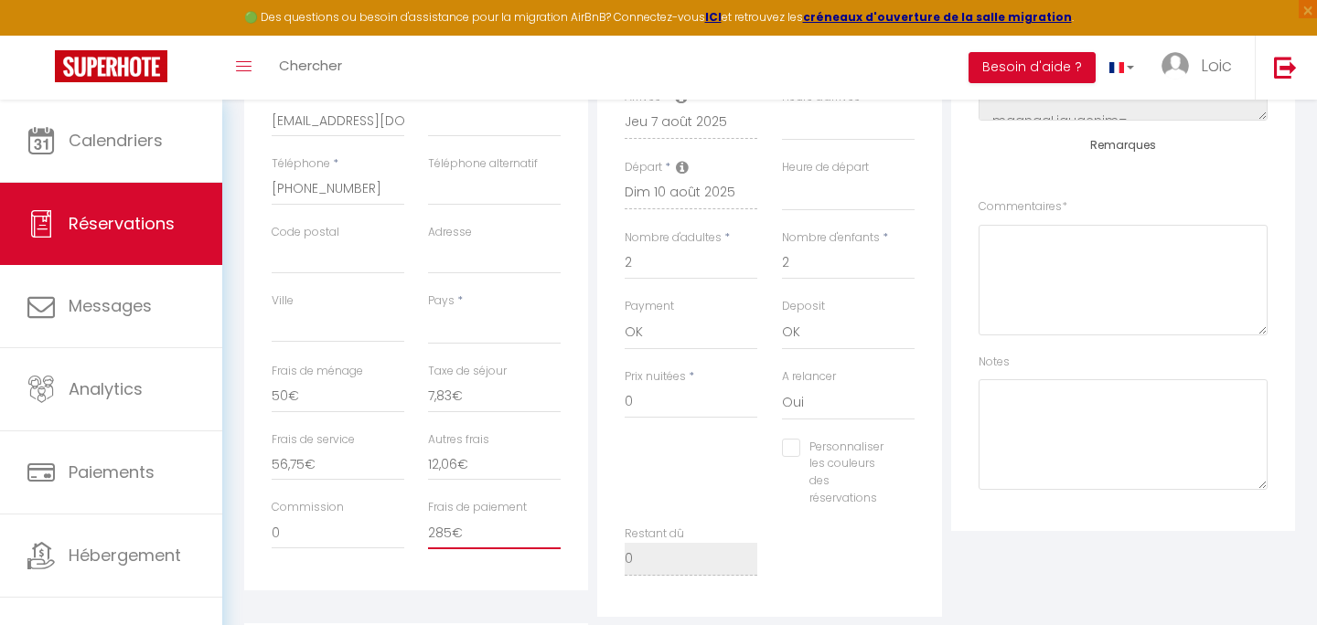
drag, startPoint x: 510, startPoint y: 525, endPoint x: 405, endPoint y: 491, distance: 110.5
click at [405, 491] on div "Détails Voyageur Prénom * Cyril Nom * Bavay Email * vgufqswbbl0b9oby95rfohpdwvl…" at bounding box center [416, 264] width 344 height 654
drag, startPoint x: 484, startPoint y: 458, endPoint x: 364, endPoint y: 458, distance: 119.8
click at [364, 458] on div "Frais de service 56,75€ Autres frais 12,06€" at bounding box center [417, 466] width 314 height 69
drag, startPoint x: 462, startPoint y: 395, endPoint x: 379, endPoint y: 397, distance: 83.2
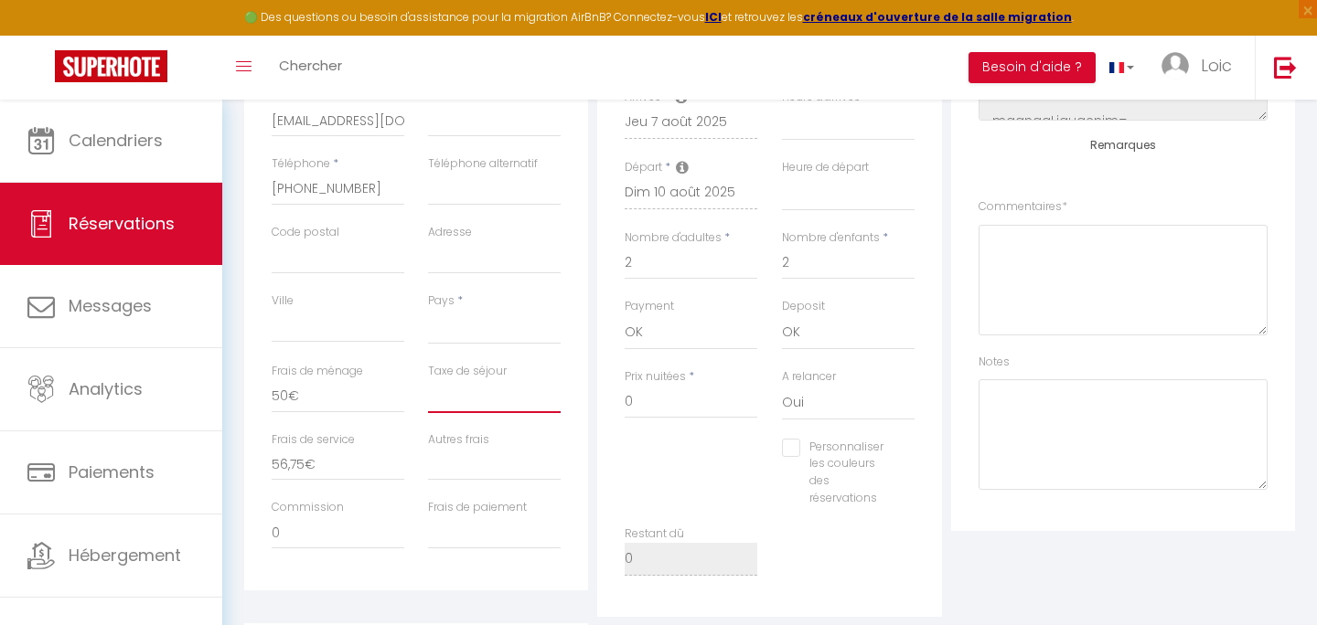
click at [379, 397] on div "Frais de ménage 50€ Taxe de séjour" at bounding box center [417, 397] width 314 height 69
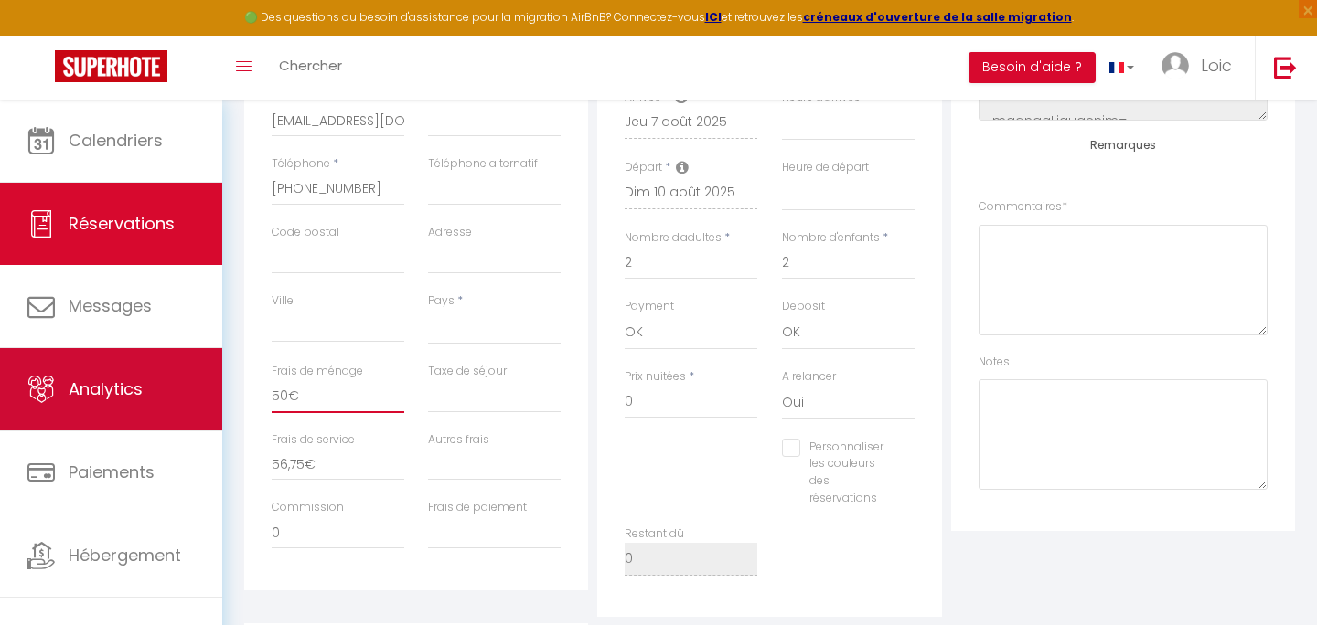
drag, startPoint x: 364, startPoint y: 393, endPoint x: 209, endPoint y: 390, distance: 154.6
click at [209, 390] on div "🟢 Des questions ou besoin d'assistance pour la migration AirBnB? Connectez-vous…" at bounding box center [658, 307] width 1317 height 1372
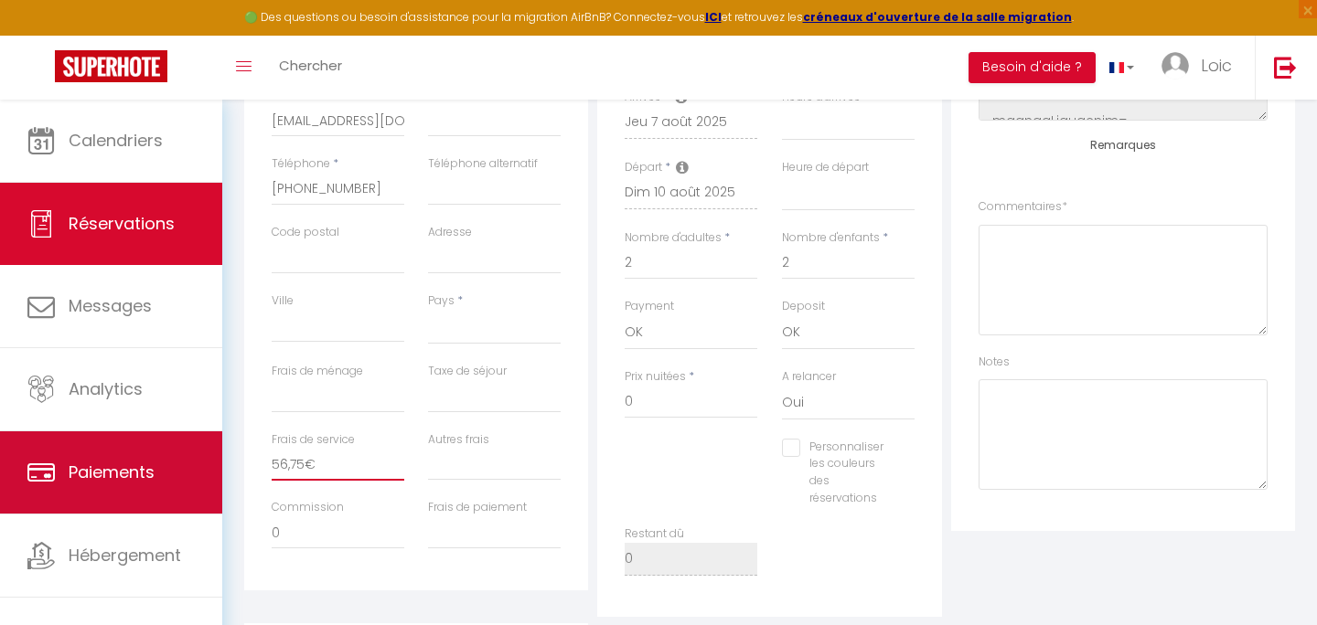
drag, startPoint x: 330, startPoint y: 474, endPoint x: 200, endPoint y: 476, distance: 129.9
click at [201, 475] on div "🟢 Des questions ou besoin d'assistance pour la migration AirBnB? Connectez-vous…" at bounding box center [658, 307] width 1317 height 1372
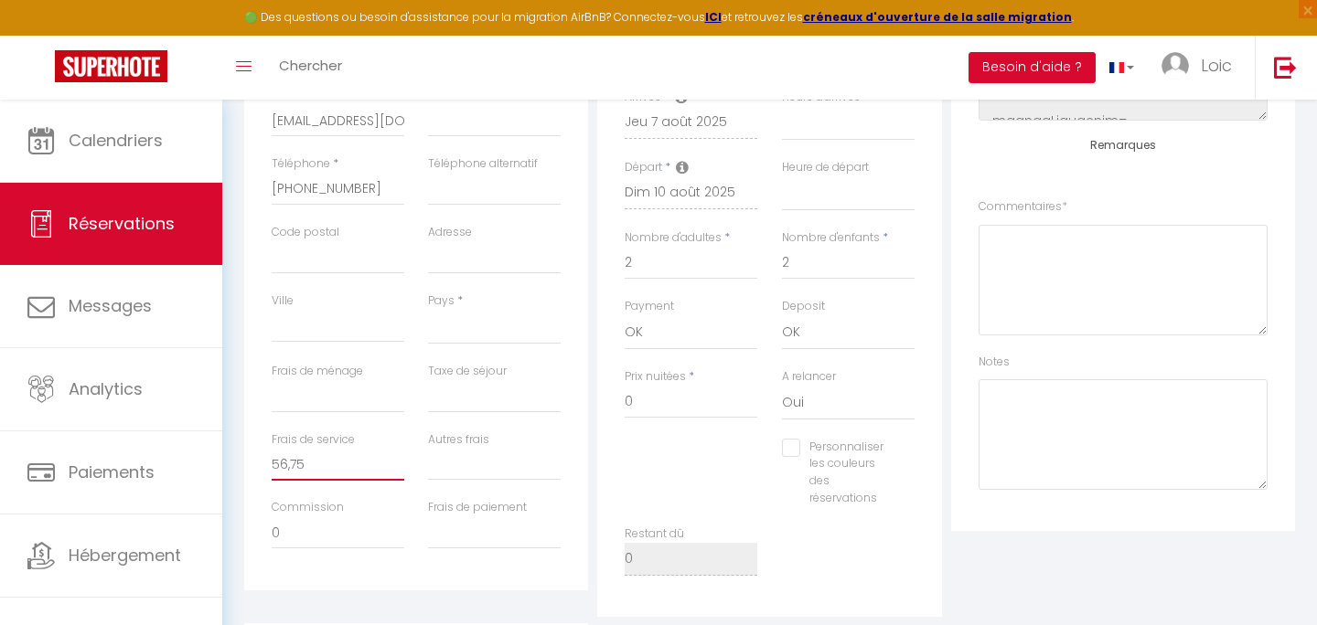
drag, startPoint x: 327, startPoint y: 450, endPoint x: 236, endPoint y: 450, distance: 91.4
click at [236, 450] on div "Détails Voyageur Prénom * Cyril Nom * Bavay Email * vgufqswbbl0b9oby95rfohpdwvl…" at bounding box center [769, 453] width 1074 height 1033
drag, startPoint x: 285, startPoint y: 461, endPoint x: 325, endPoint y: 464, distance: 39.4
click at [325, 463] on input "56,75" at bounding box center [338, 464] width 133 height 33
type input "56"
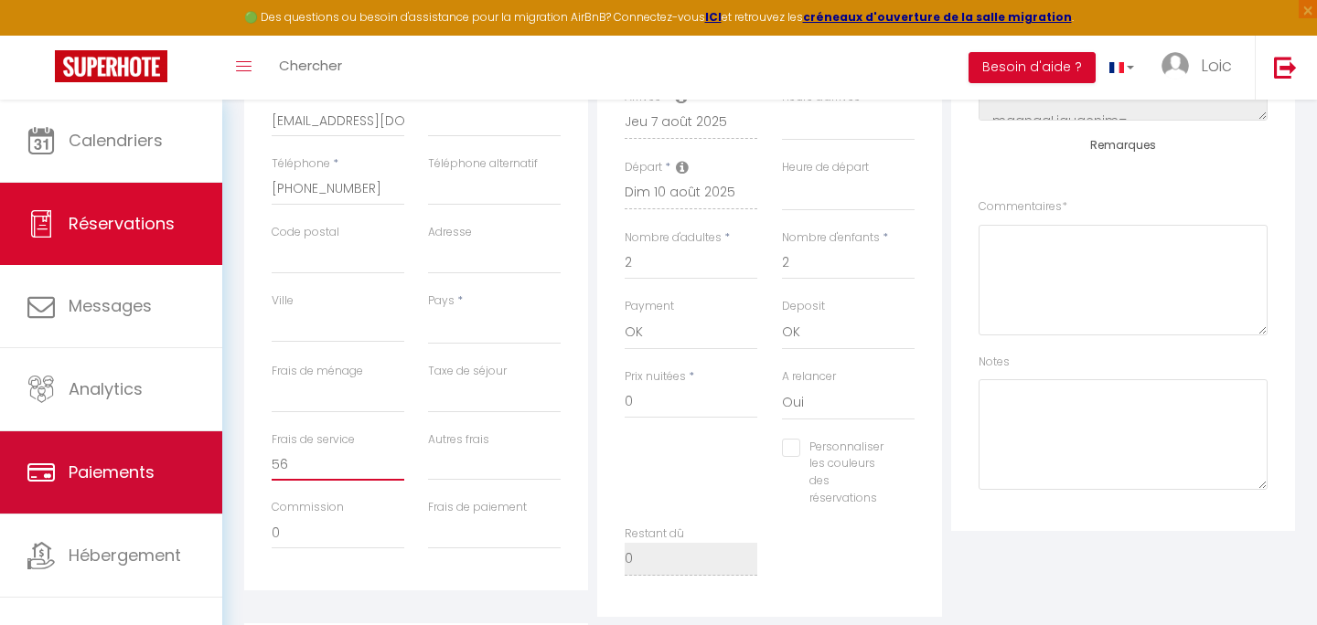
drag, startPoint x: 293, startPoint y: 459, endPoint x: 207, endPoint y: 457, distance: 86.0
click at [207, 457] on div "🟢 Des questions ou besoin d'assistance pour la migration AirBnB? Connectez-vous…" at bounding box center [658, 307] width 1317 height 1372
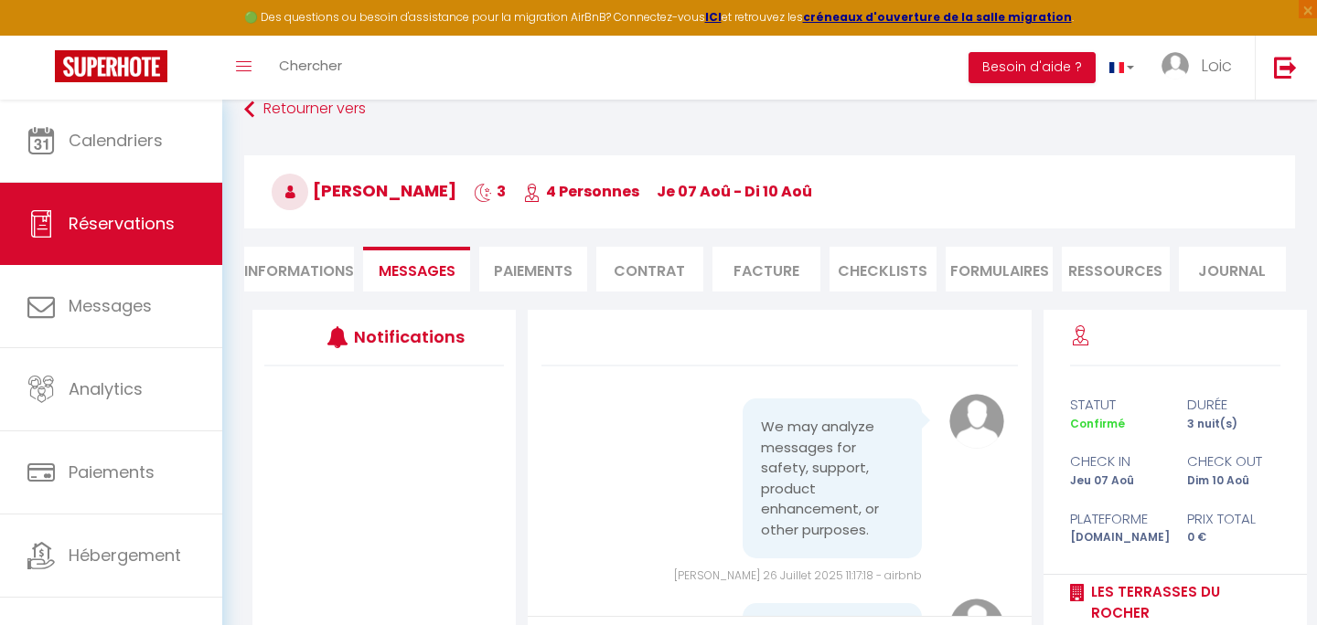
scroll to position [0, 0]
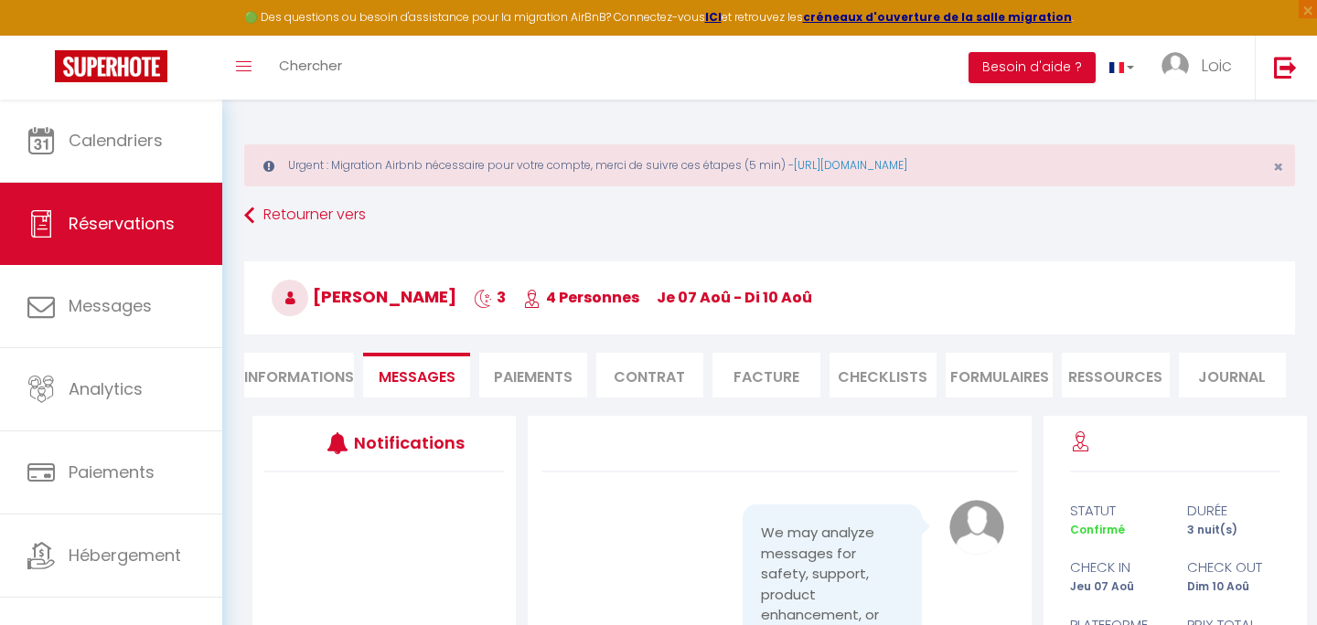
click at [295, 369] on li "Informations" at bounding box center [299, 375] width 110 height 45
select select
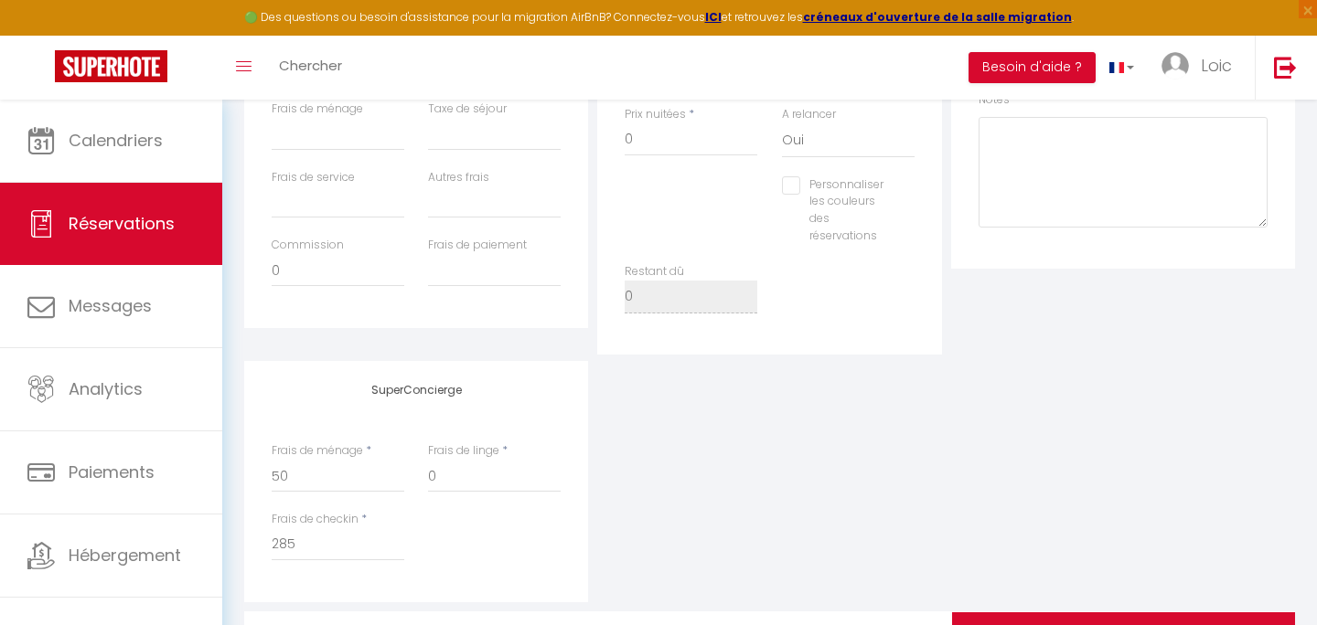
scroll to position [755, 0]
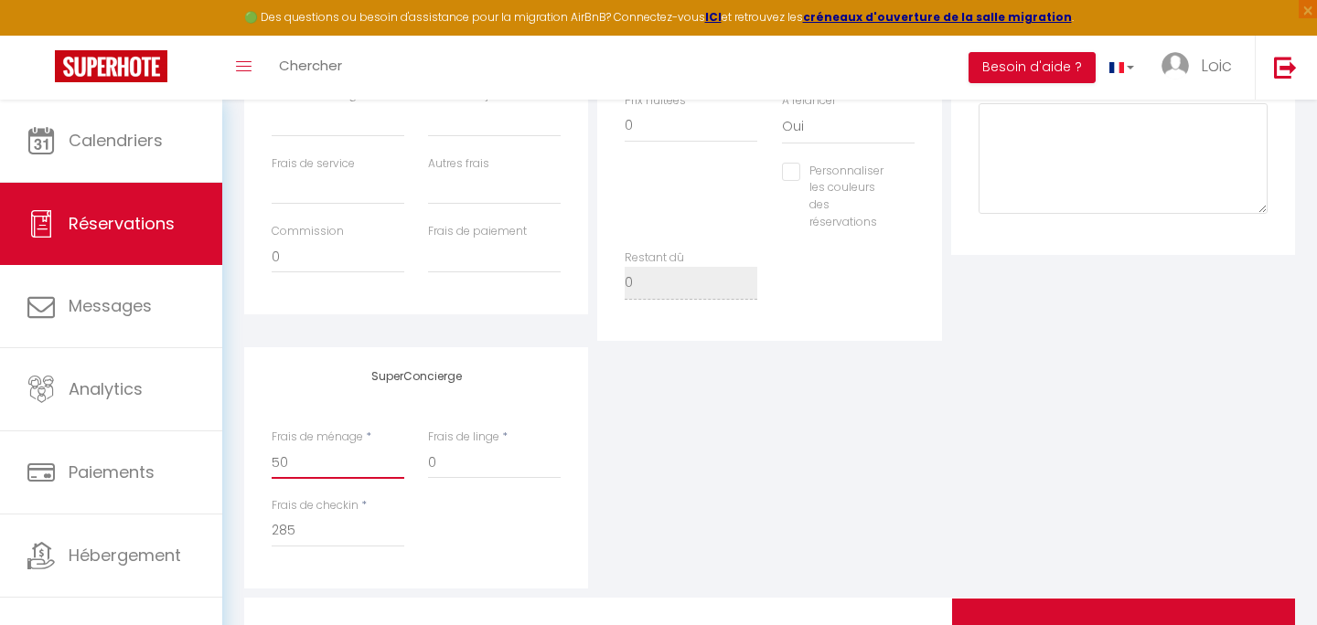
click at [341, 477] on input "50" at bounding box center [338, 462] width 133 height 33
select select
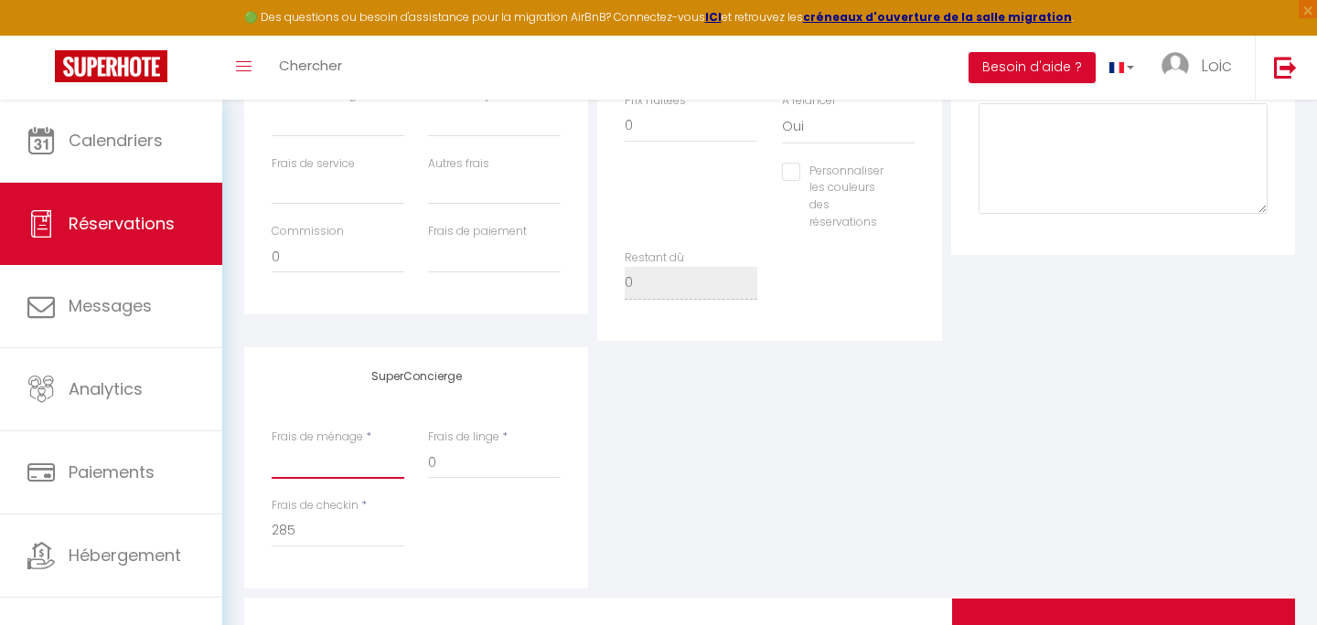
checkbox input "false"
click at [357, 542] on input "285" at bounding box center [338, 531] width 133 height 33
select select
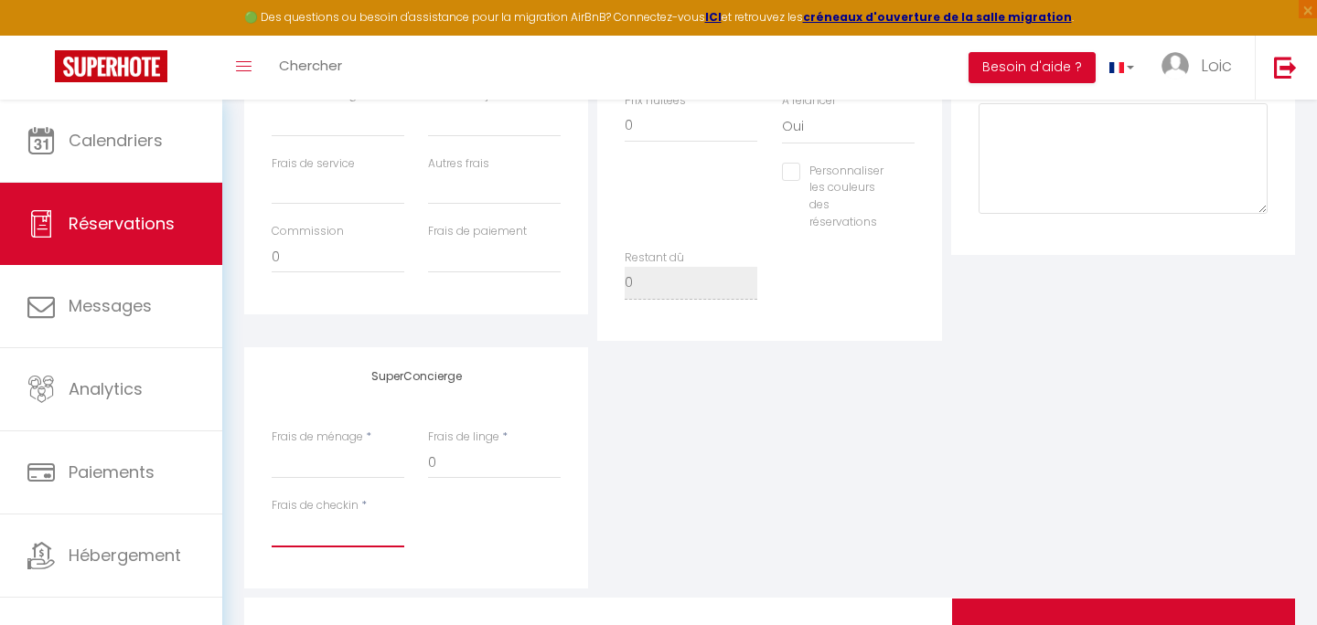
select select
checkbox input "false"
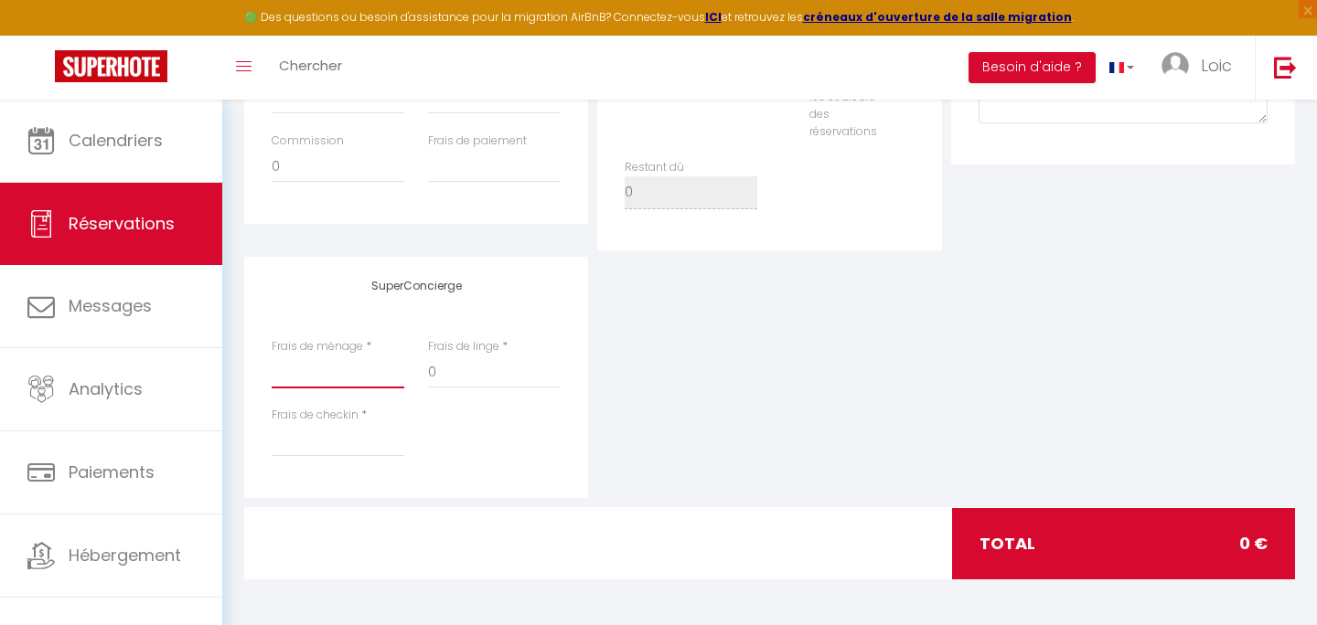
click at [338, 364] on input "Frais de ménage" at bounding box center [338, 372] width 133 height 33
select select
checkbox input "false"
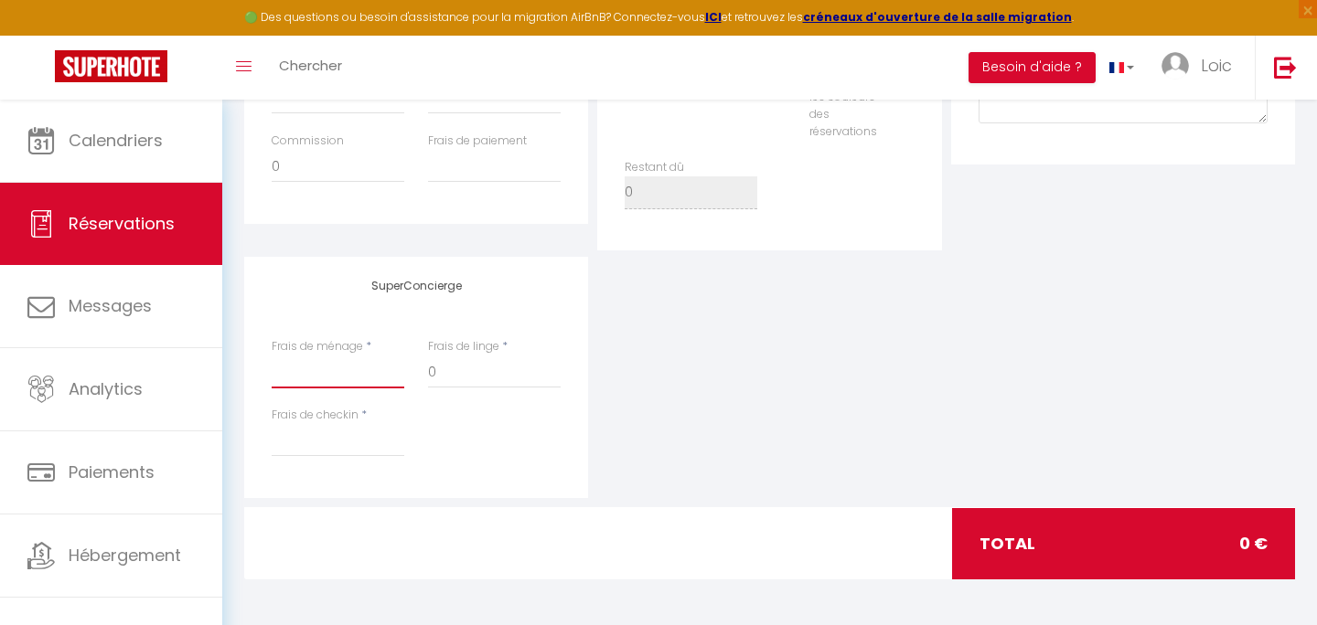
type input "5"
select select
checkbox input "false"
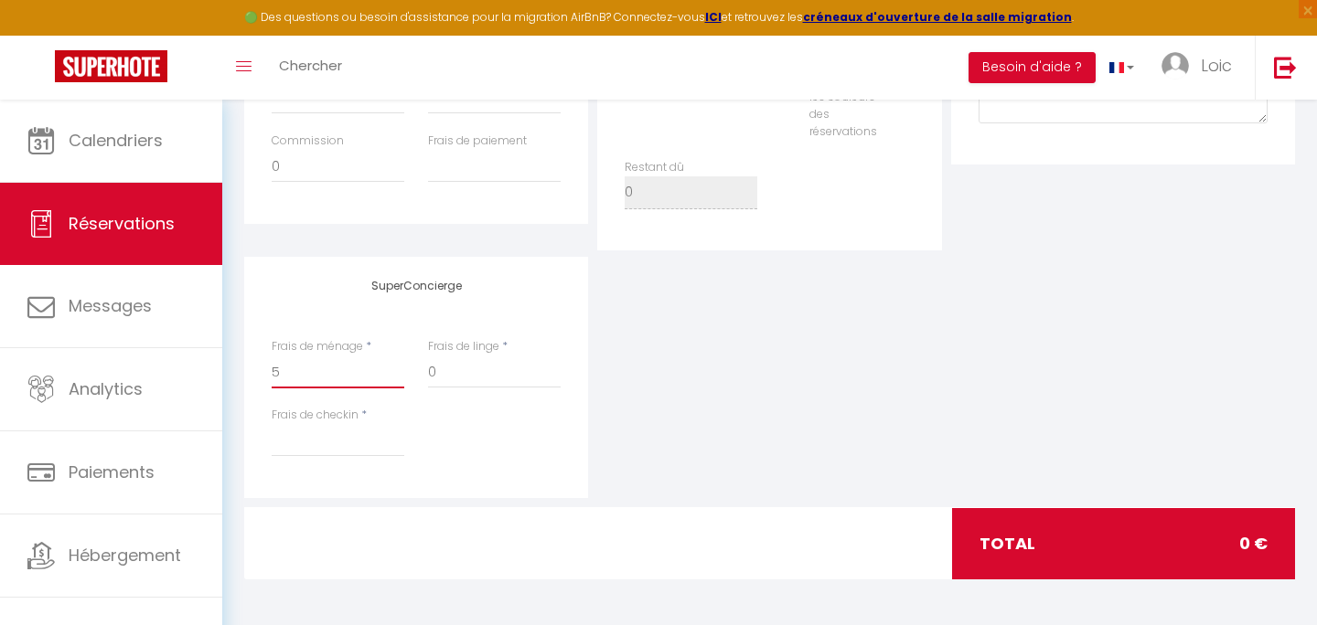
type input "50"
select select
checkbox input "false"
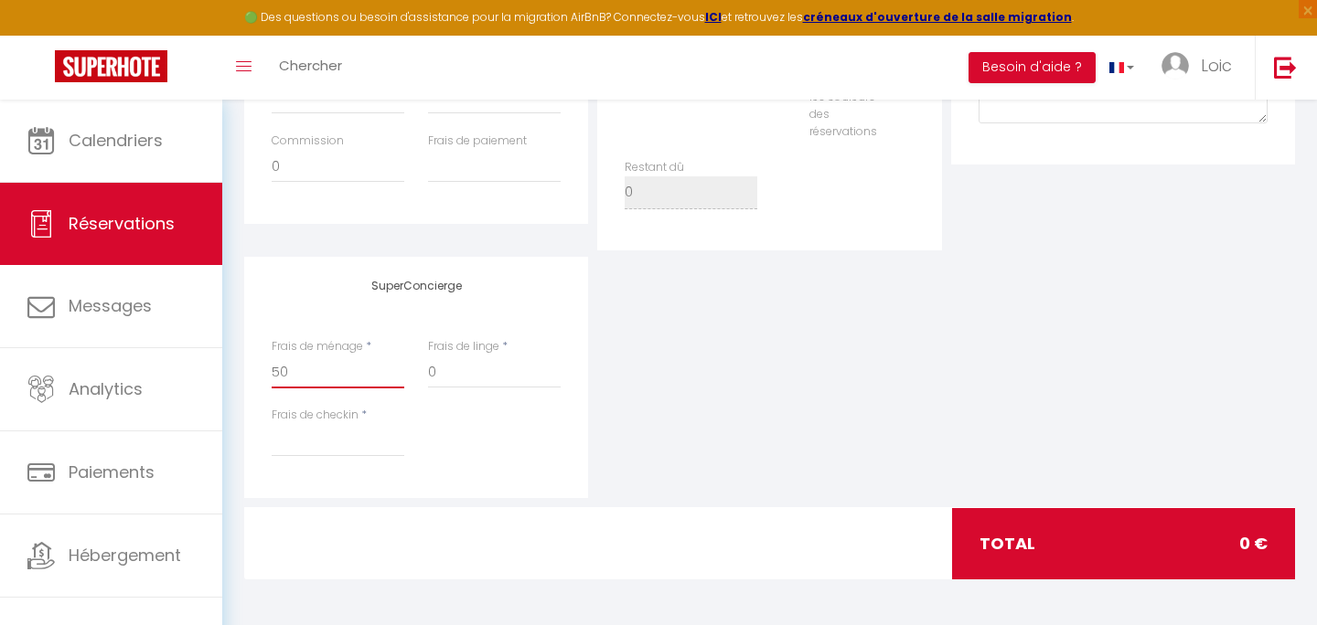
type input "50"
click at [513, 374] on input "0" at bounding box center [494, 372] width 133 height 33
select select
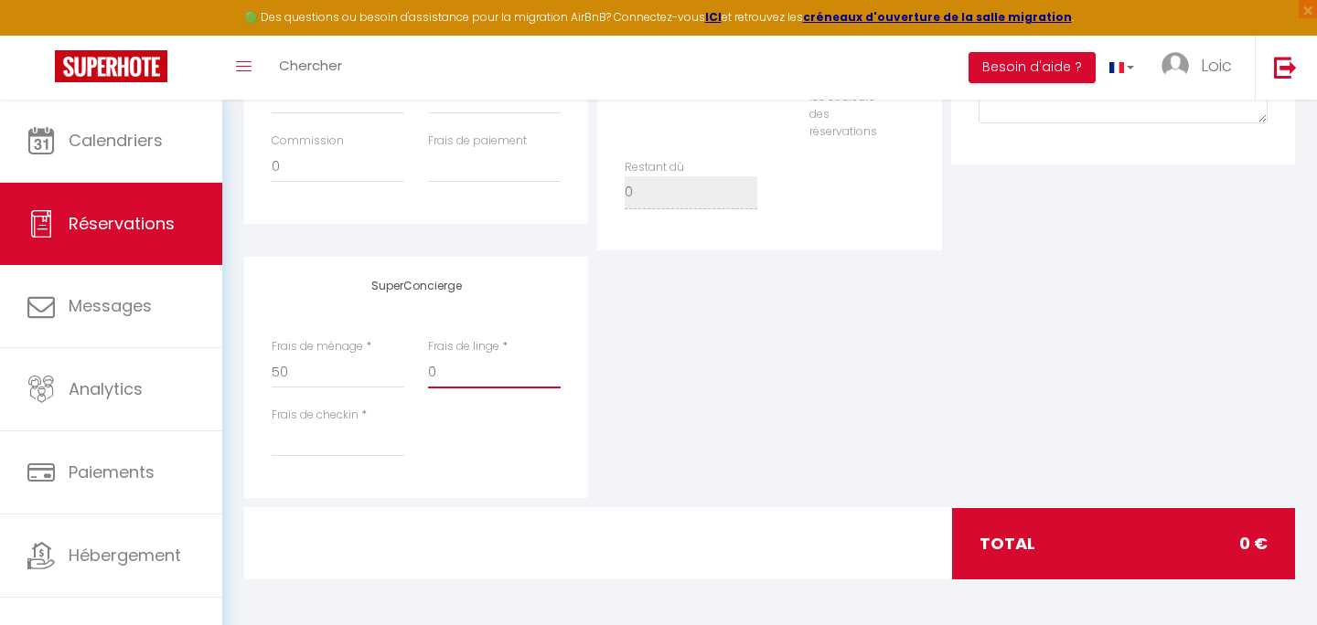
checkbox input "false"
click at [340, 350] on label "Frais de ménage" at bounding box center [317, 346] width 91 height 17
click at [340, 356] on input "50" at bounding box center [338, 372] width 133 height 33
click at [340, 350] on label "Frais de ménage" at bounding box center [317, 346] width 91 height 17
click at [340, 356] on input "50" at bounding box center [338, 372] width 133 height 33
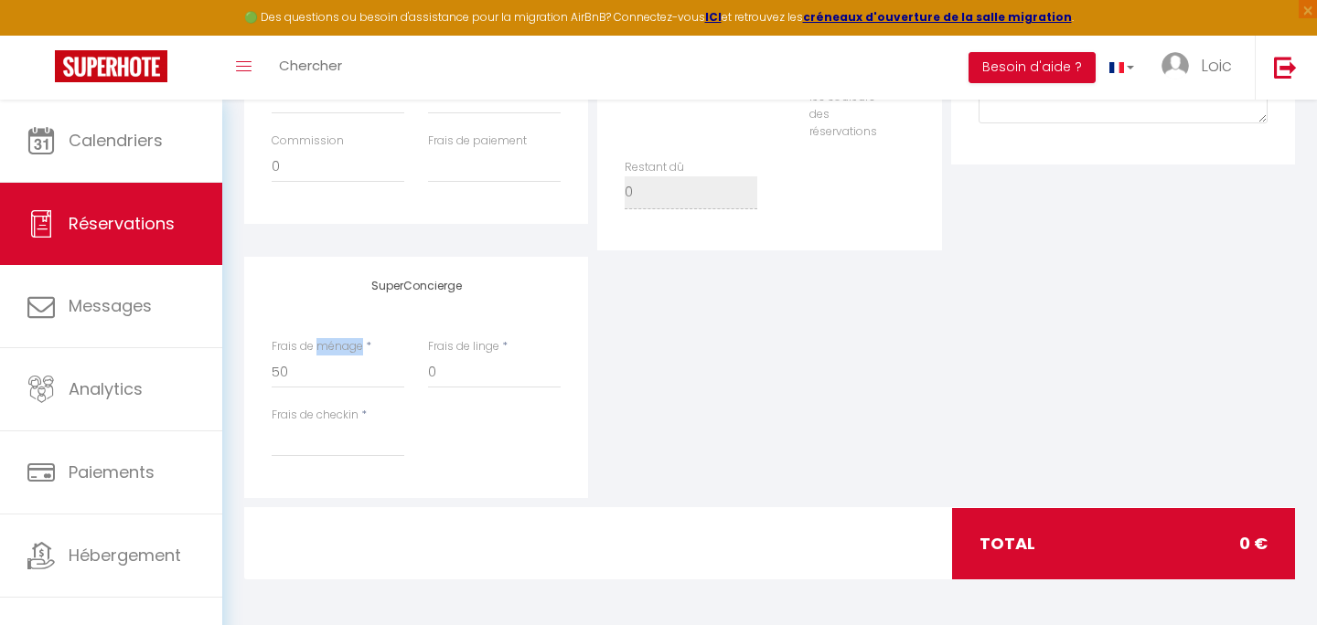
click at [340, 351] on label "Frais de ménage" at bounding box center [317, 346] width 91 height 17
click at [340, 356] on input "50" at bounding box center [338, 372] width 133 height 33
click at [340, 359] on input "50" at bounding box center [338, 372] width 133 height 33
select select
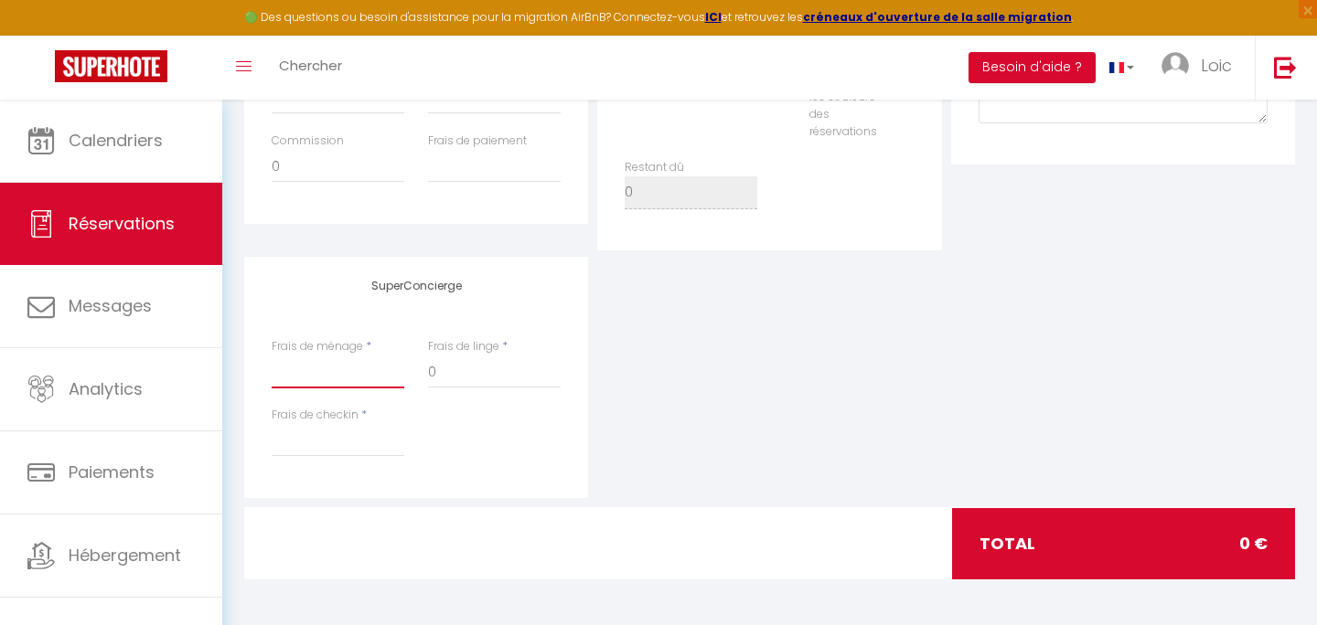
select select
checkbox input "false"
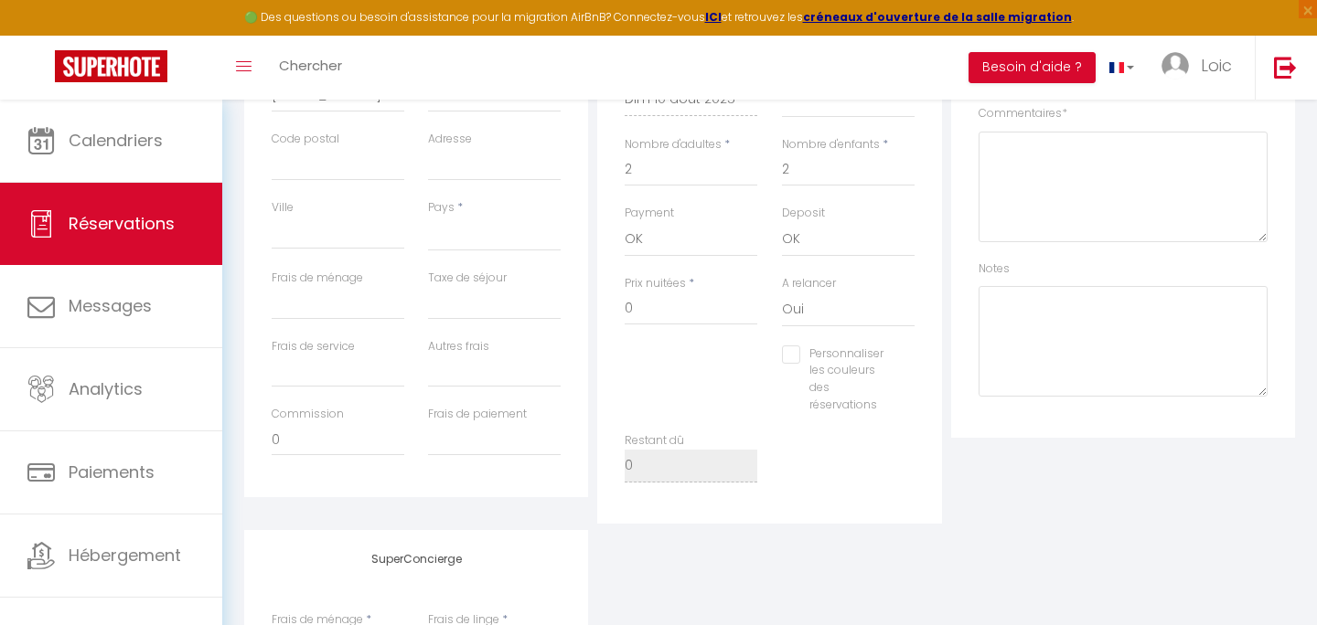
scroll to position [565, 0]
click at [440, 385] on input "Autres frais" at bounding box center [494, 378] width 133 height 33
click at [597, 411] on div "Détails Réservation Appartement * Le petit cocon alsacien Charmante maison Mols…" at bounding box center [769, 191] width 344 height 680
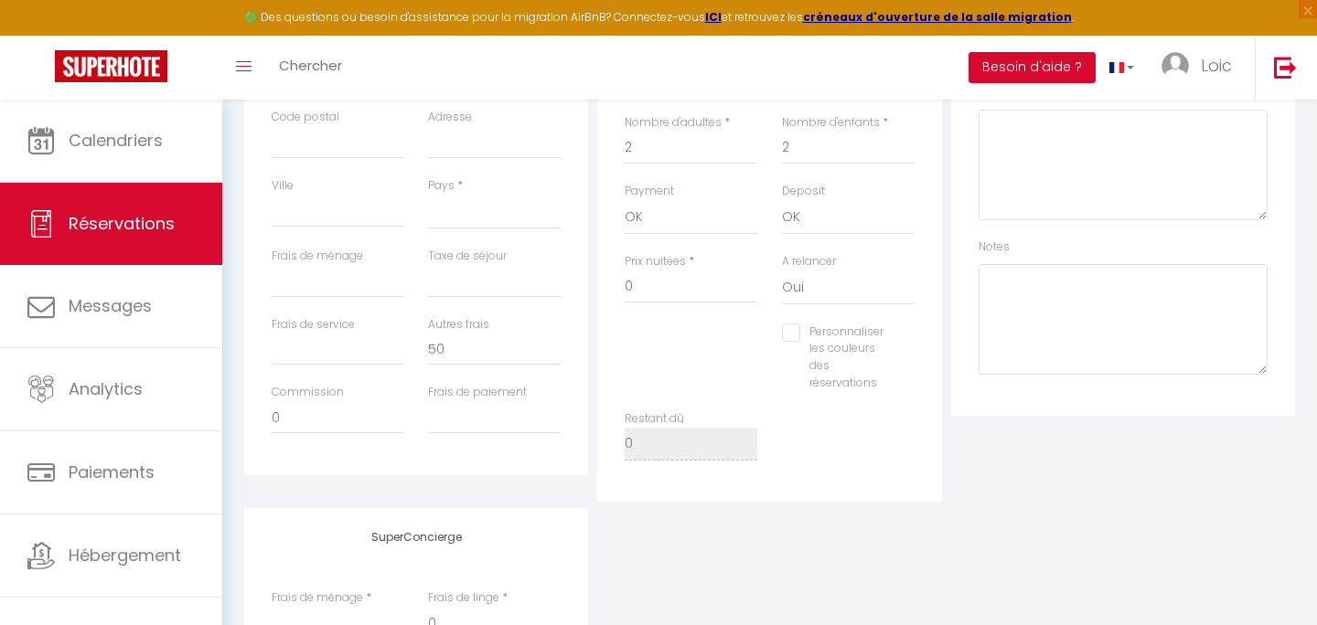
scroll to position [623, 0]
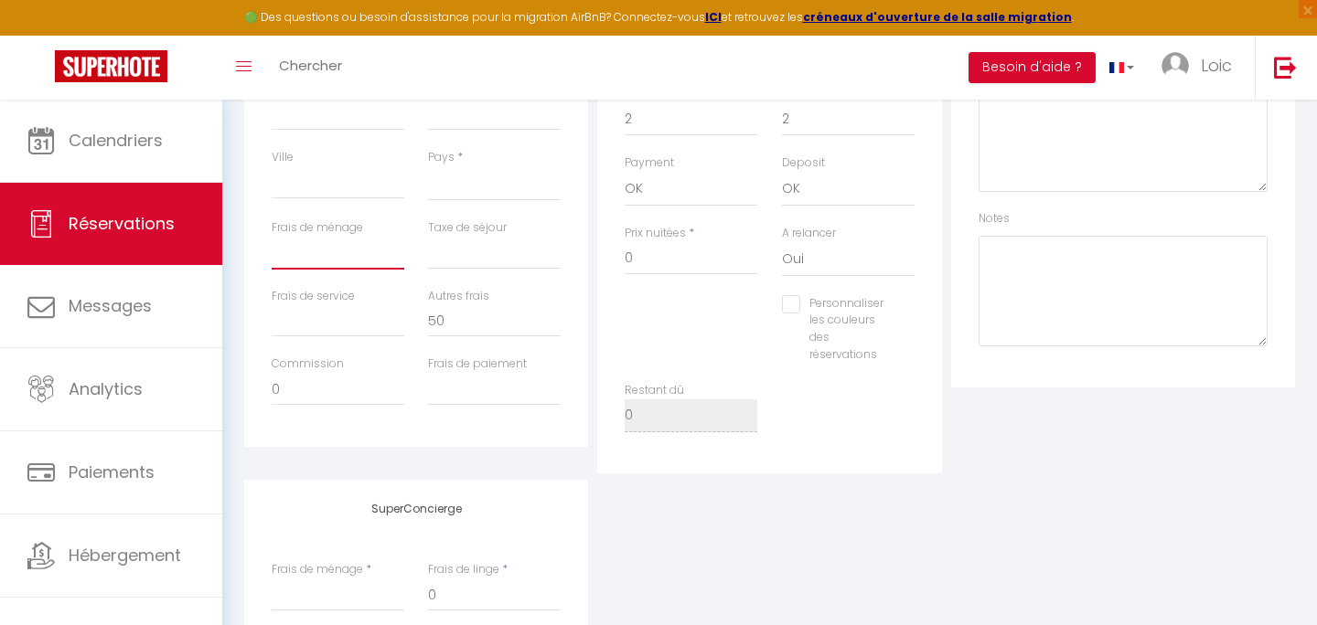
click at [347, 256] on input "Frais de ménage" at bounding box center [338, 253] width 133 height 33
click at [426, 346] on div "Autres frais 50" at bounding box center [494, 322] width 156 height 69
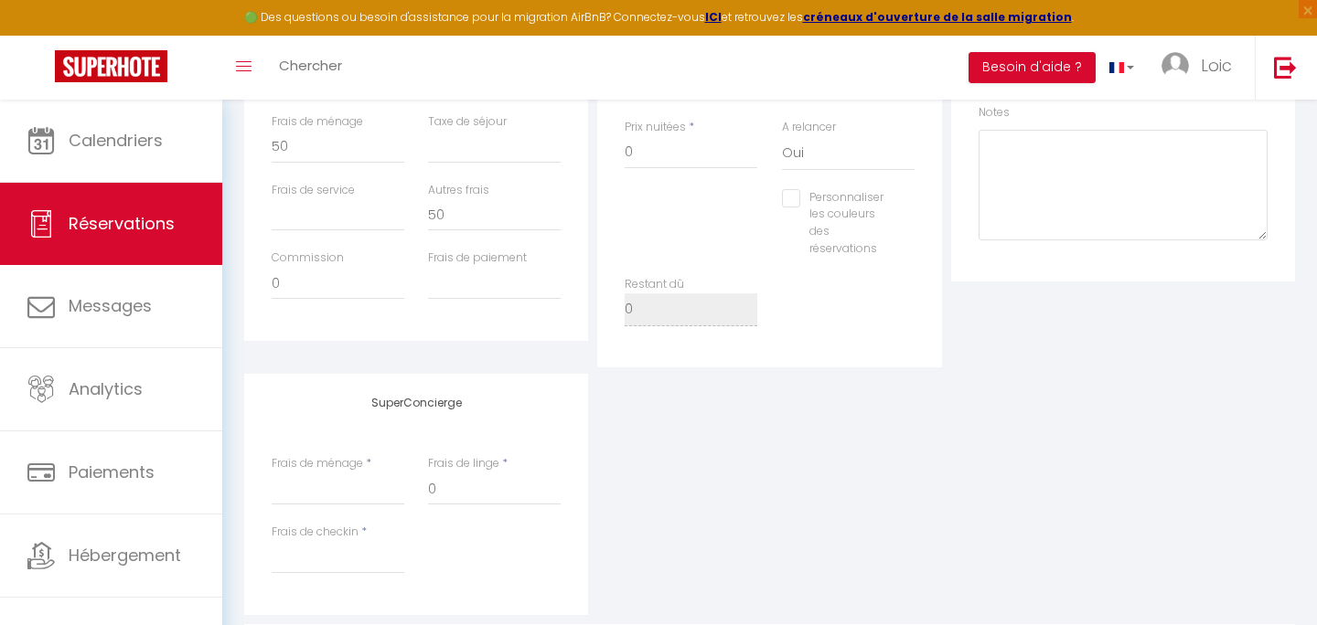
scroll to position [726, 0]
click at [447, 304] on div "Frais de paiement" at bounding box center [494, 286] width 156 height 69
click at [452, 292] on input "Frais de paiement" at bounding box center [494, 286] width 133 height 33
click at [488, 400] on h4 "SuperConcierge" at bounding box center [416, 406] width 289 height 13
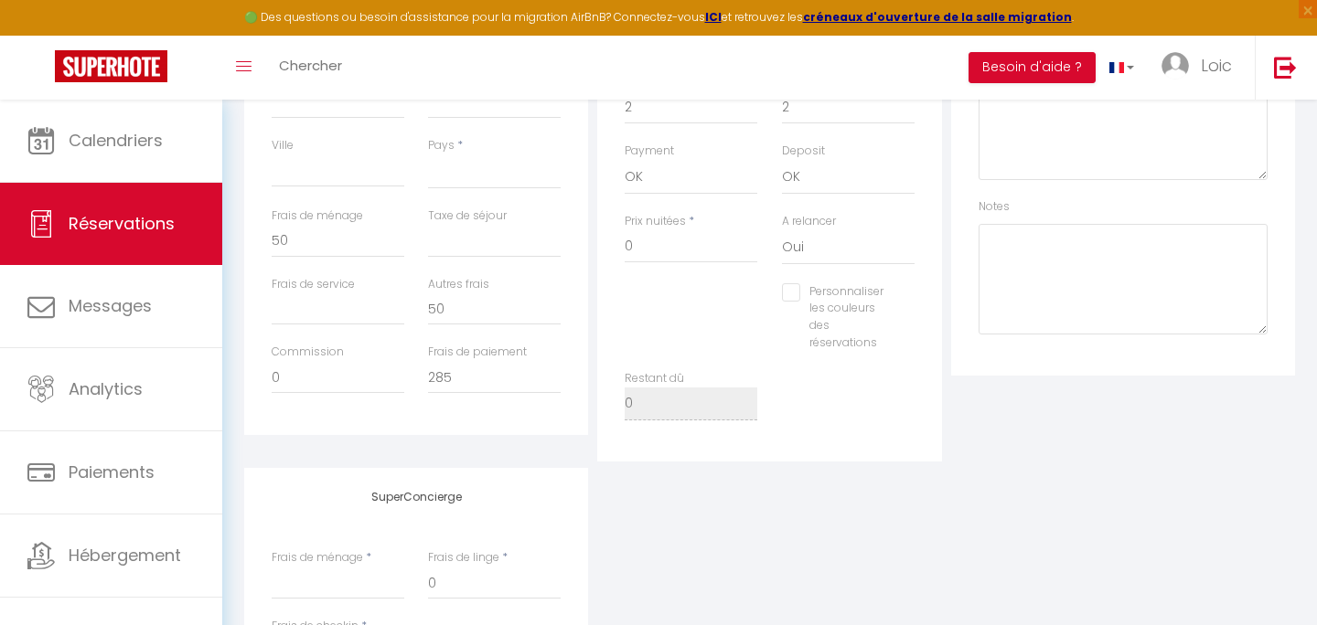
scroll to position [629, 0]
click at [447, 267] on div "Taxe de séjour" at bounding box center [494, 247] width 156 height 69
click at [447, 251] on input "Taxe de séjour" at bounding box center [494, 246] width 133 height 33
click at [479, 331] on input "50" at bounding box center [494, 314] width 133 height 33
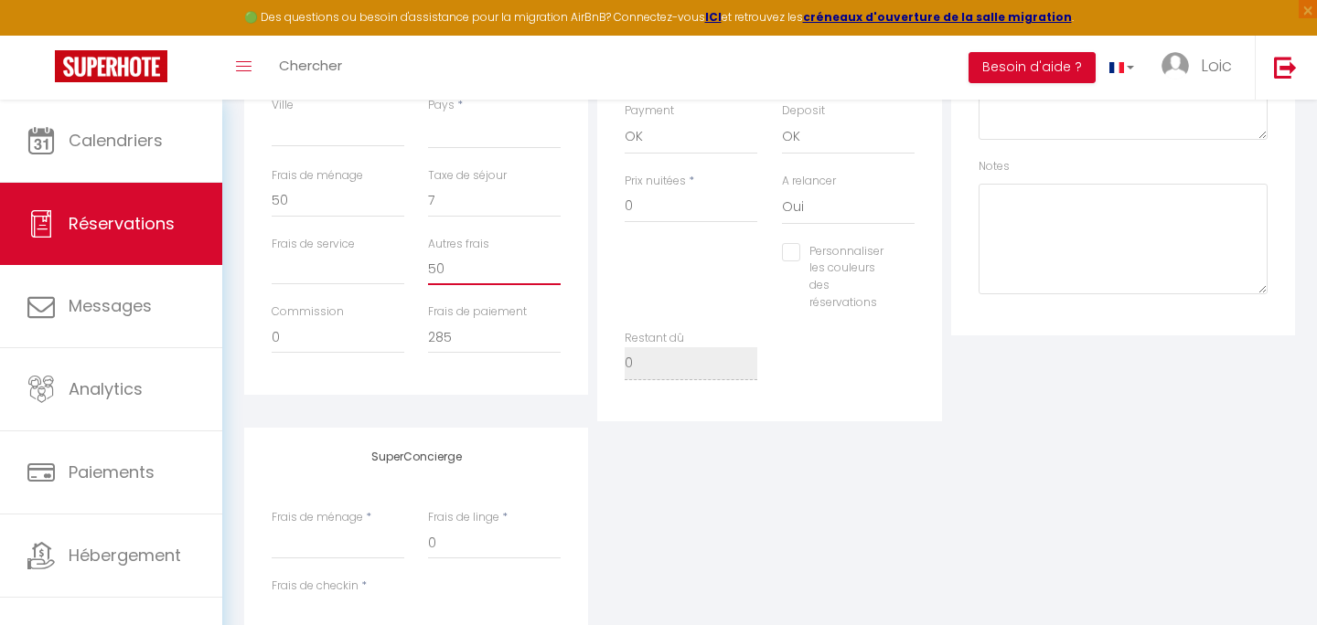
scroll to position [662, 0]
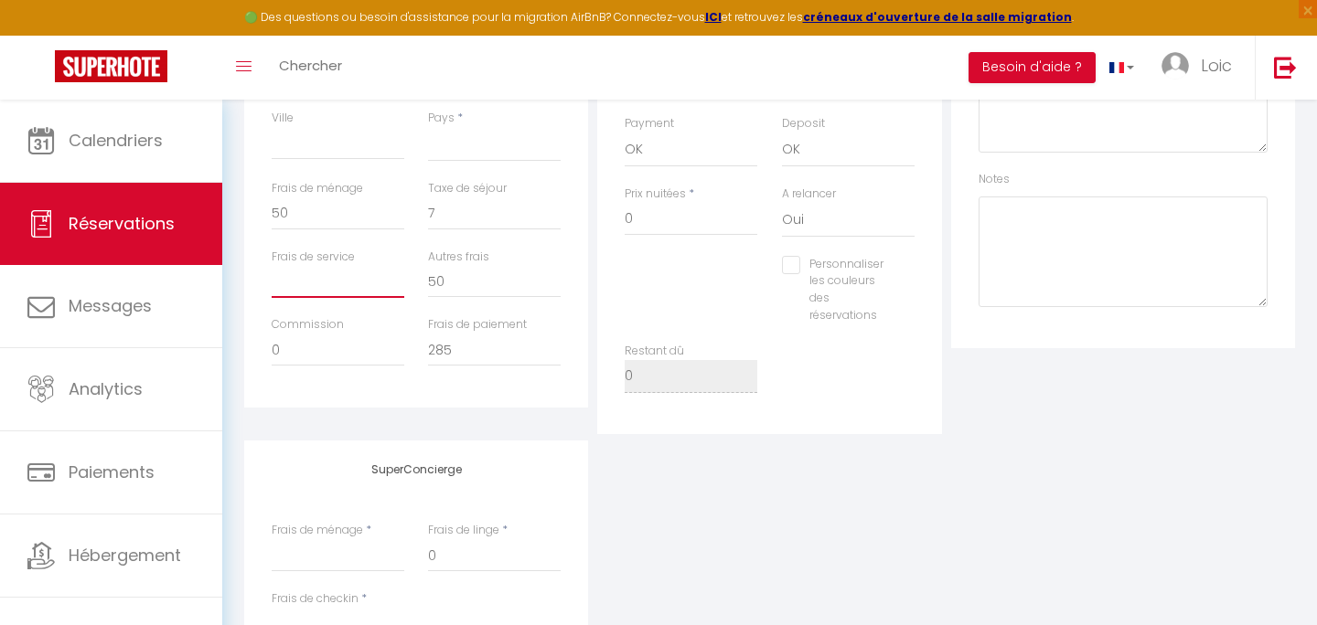
click at [340, 284] on input "Frais de service" at bounding box center [338, 281] width 133 height 33
click at [330, 369] on div "Commission 0" at bounding box center [338, 350] width 156 height 69
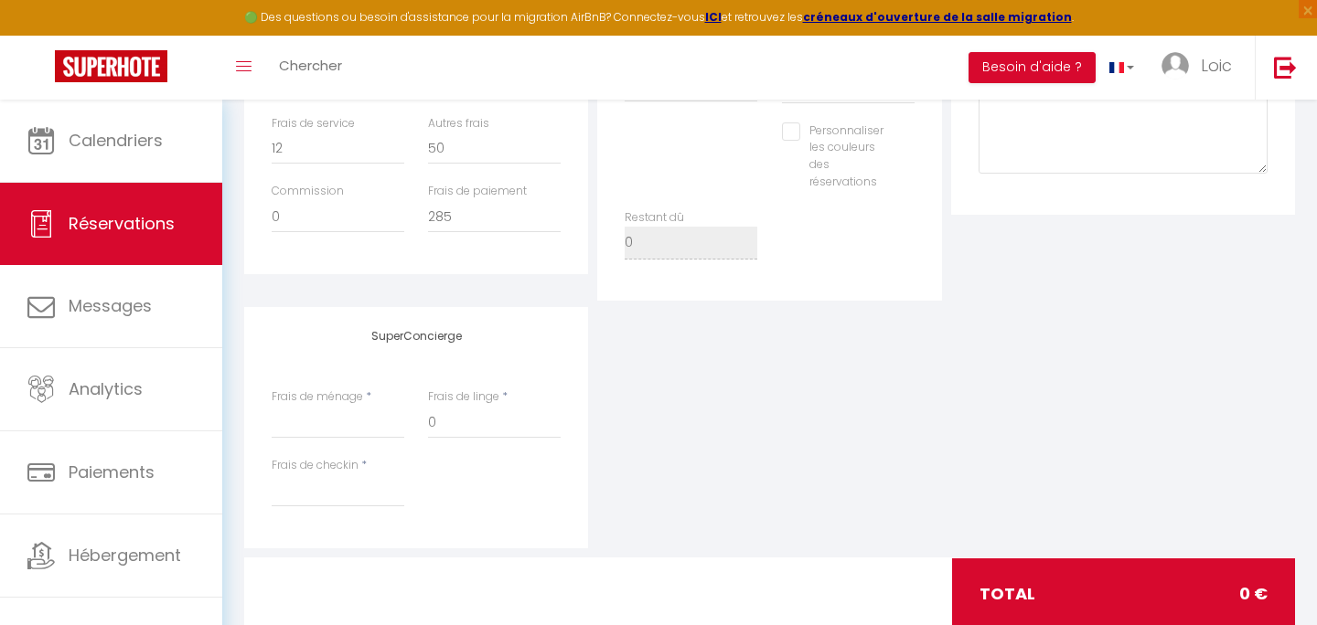
scroll to position [794, 0]
click at [319, 437] on input "Frais de ménage" at bounding box center [338, 424] width 133 height 33
click at [331, 518] on div "Frais de checkin *" at bounding box center [338, 493] width 156 height 69
click at [325, 489] on input "Frais de checkin" at bounding box center [338, 492] width 133 height 33
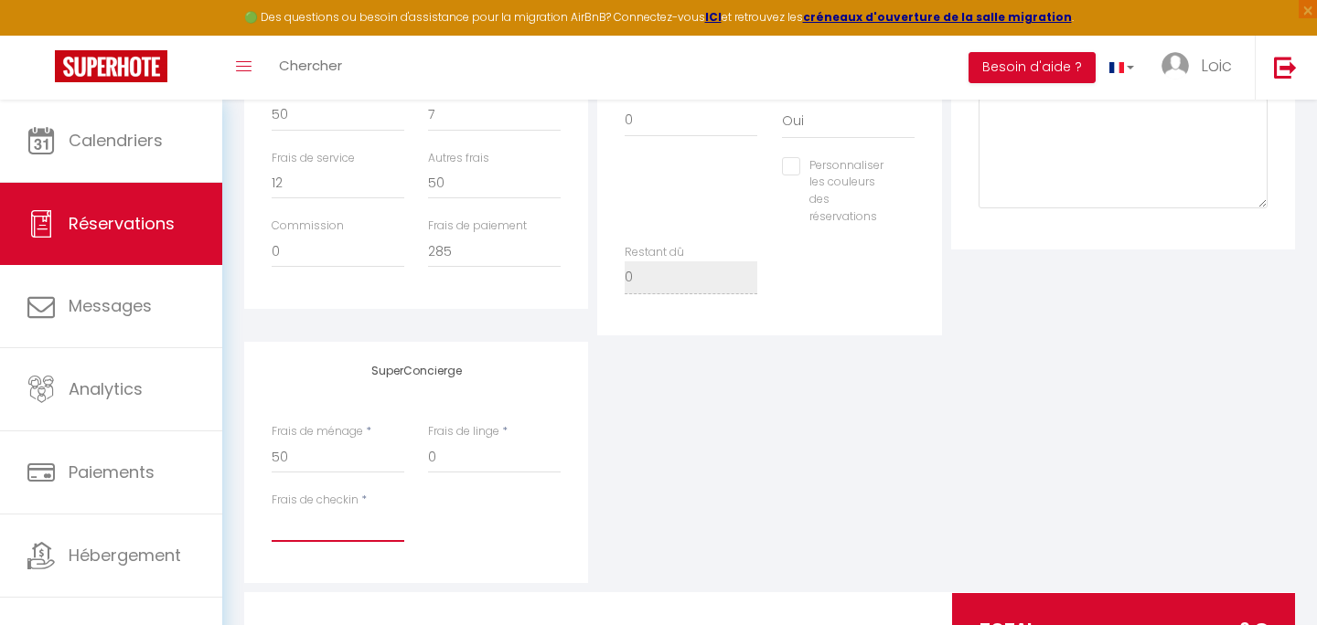
scroll to position [754, 0]
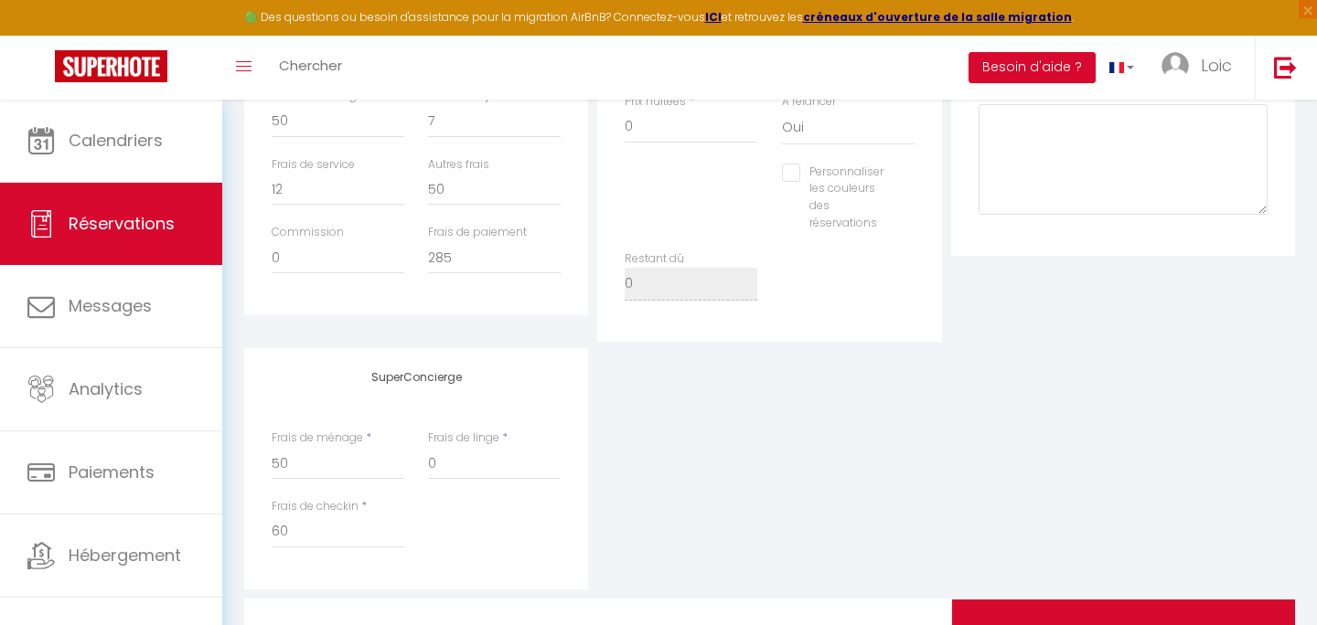
click at [588, 507] on div "SuperConcierge Frais de ménage * 50 Frais de linge * 0 Frais de checkin * 60" at bounding box center [416, 468] width 353 height 241
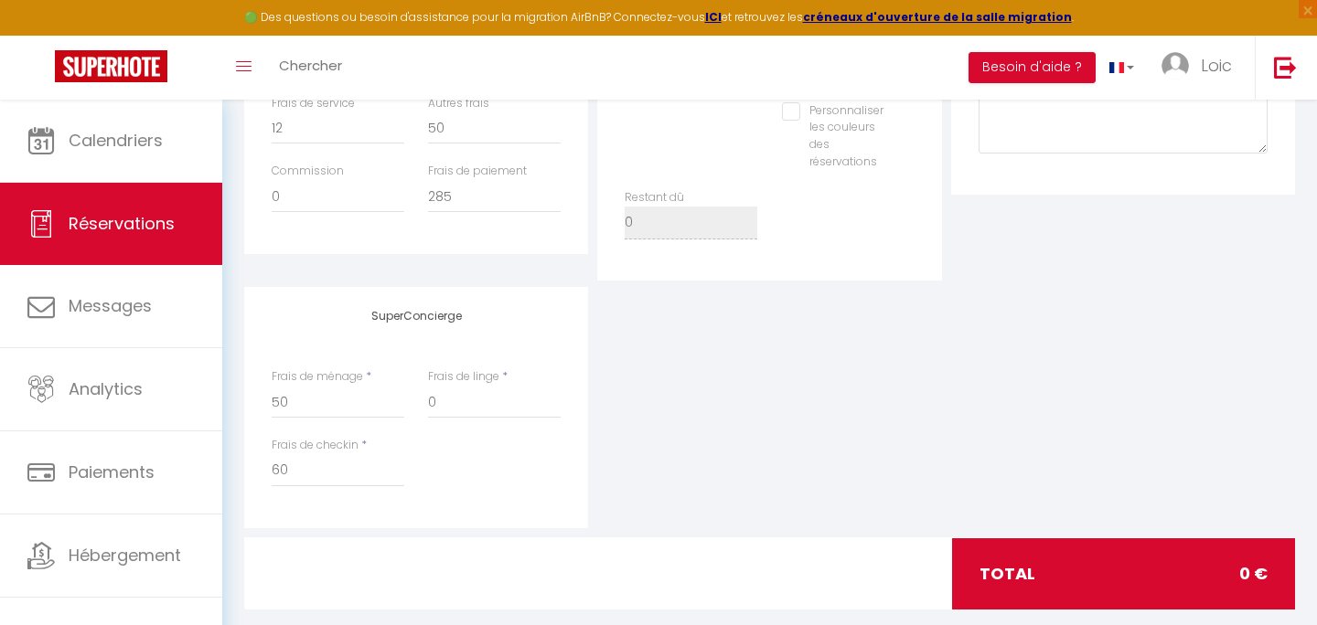
scroll to position [815, 0]
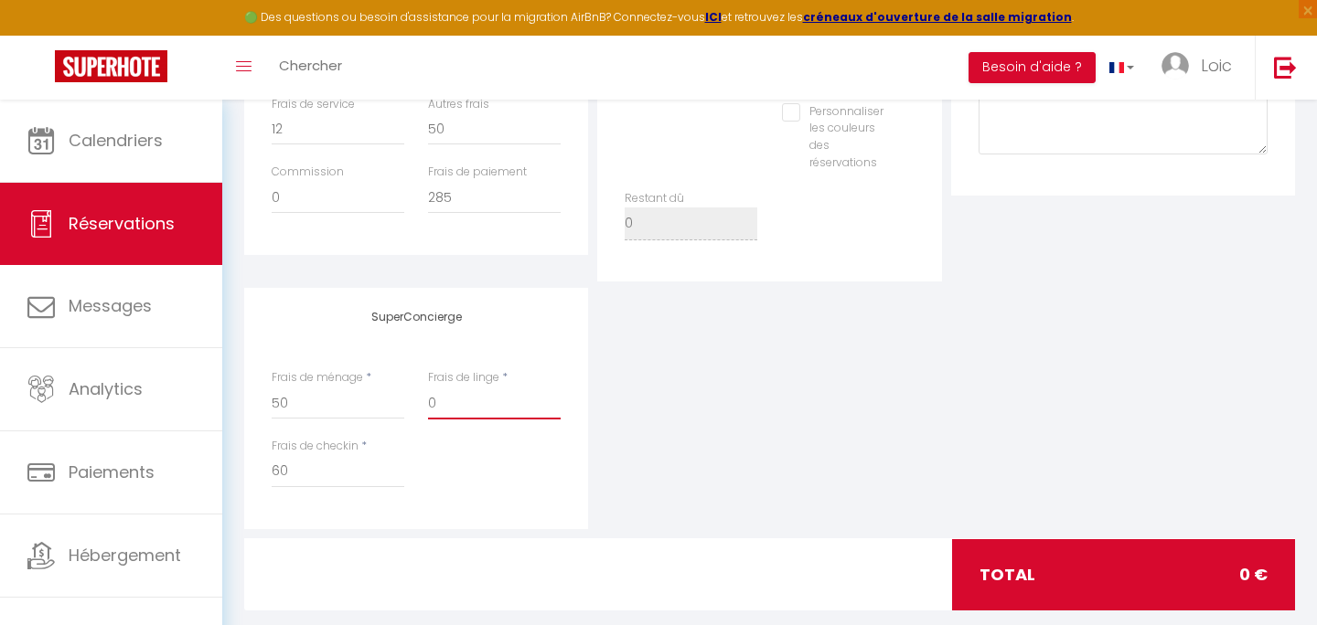
click at [455, 401] on input "0" at bounding box center [494, 403] width 133 height 33
click at [600, 409] on div "SuperConcierge Frais de ménage * 50 Frais de linge * 10 Frais de checkin * 60" at bounding box center [770, 408] width 1060 height 241
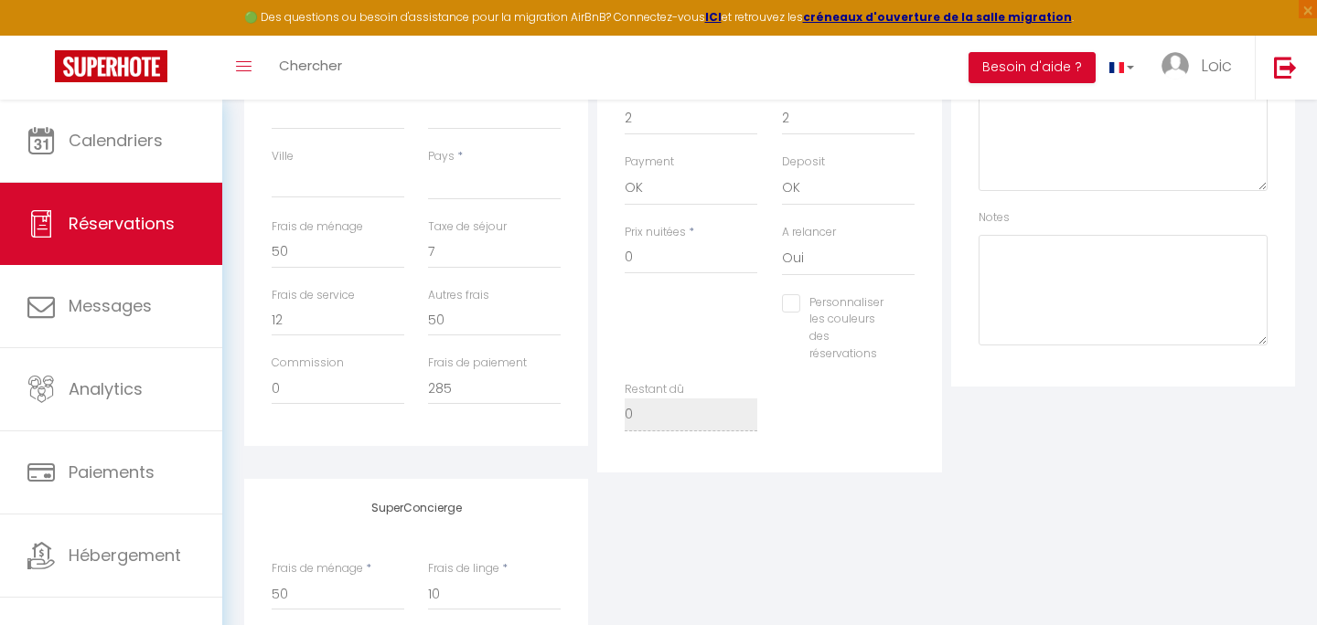
scroll to position [625, 0]
click at [471, 390] on input "285" at bounding box center [494, 387] width 133 height 33
click at [465, 324] on input "50" at bounding box center [494, 319] width 133 height 33
click at [465, 324] on input "Autres frais" at bounding box center [494, 319] width 133 height 33
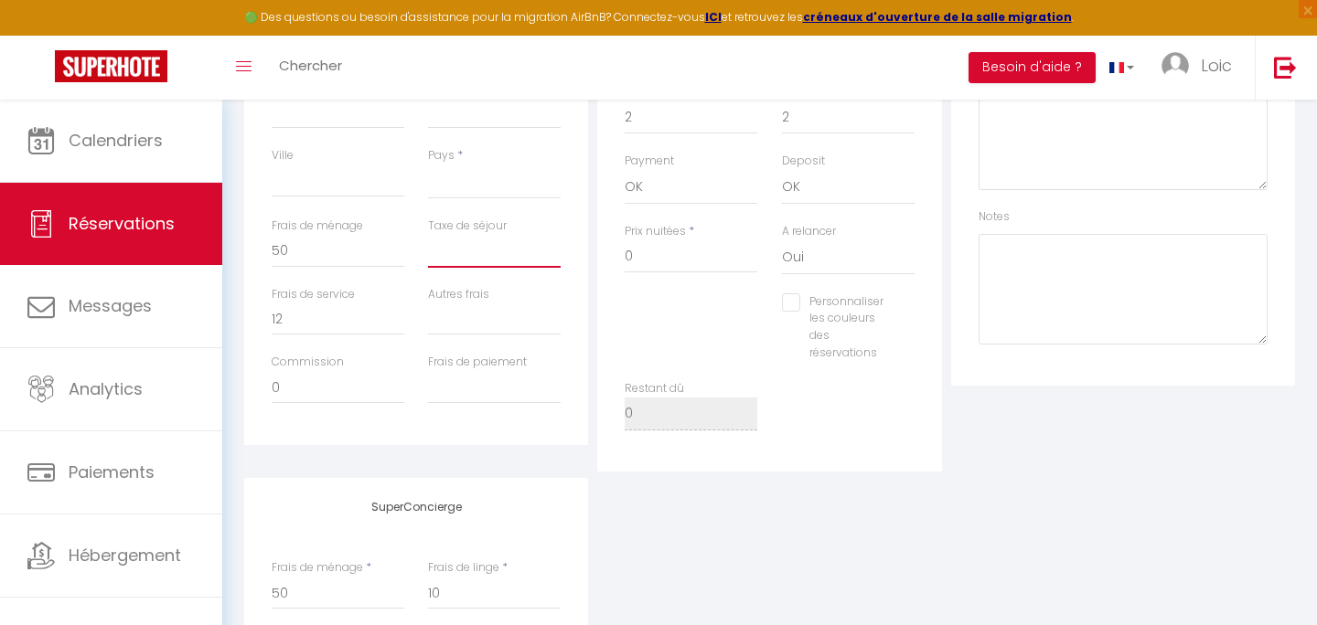
click at [452, 254] on input "Taxe de séjour" at bounding box center [494, 251] width 133 height 33
click at [326, 237] on input "50" at bounding box center [338, 251] width 133 height 33
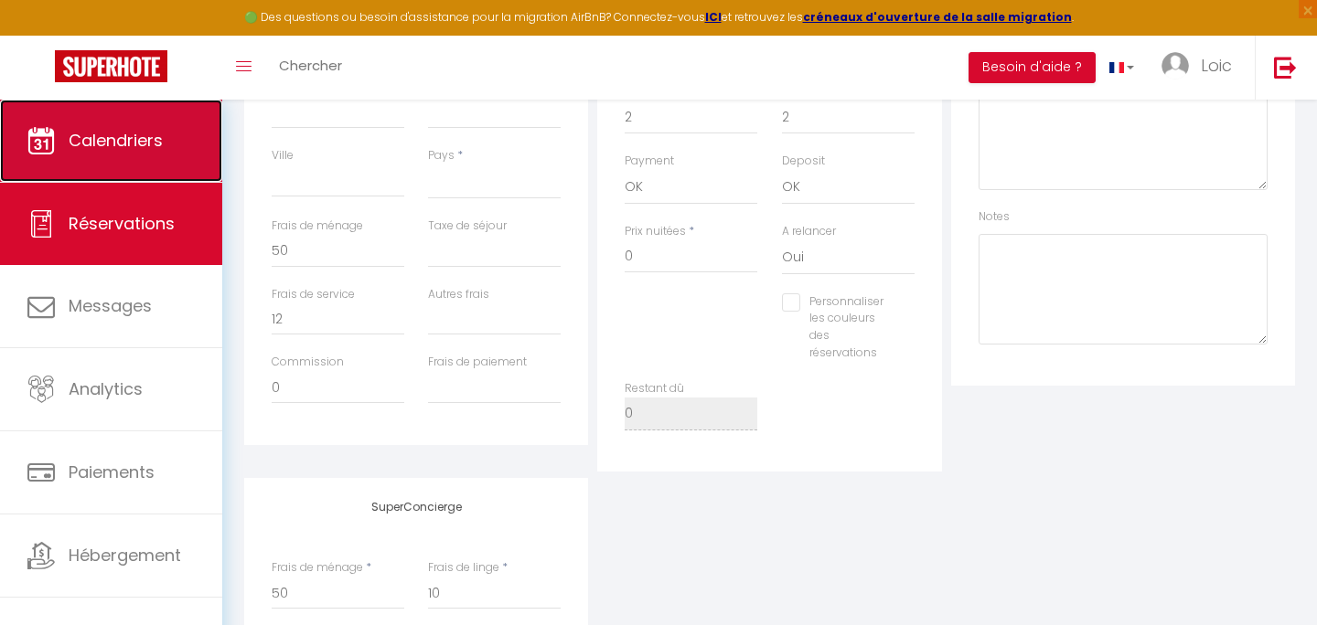
click at [153, 158] on link "Calendriers" at bounding box center [111, 141] width 222 height 82
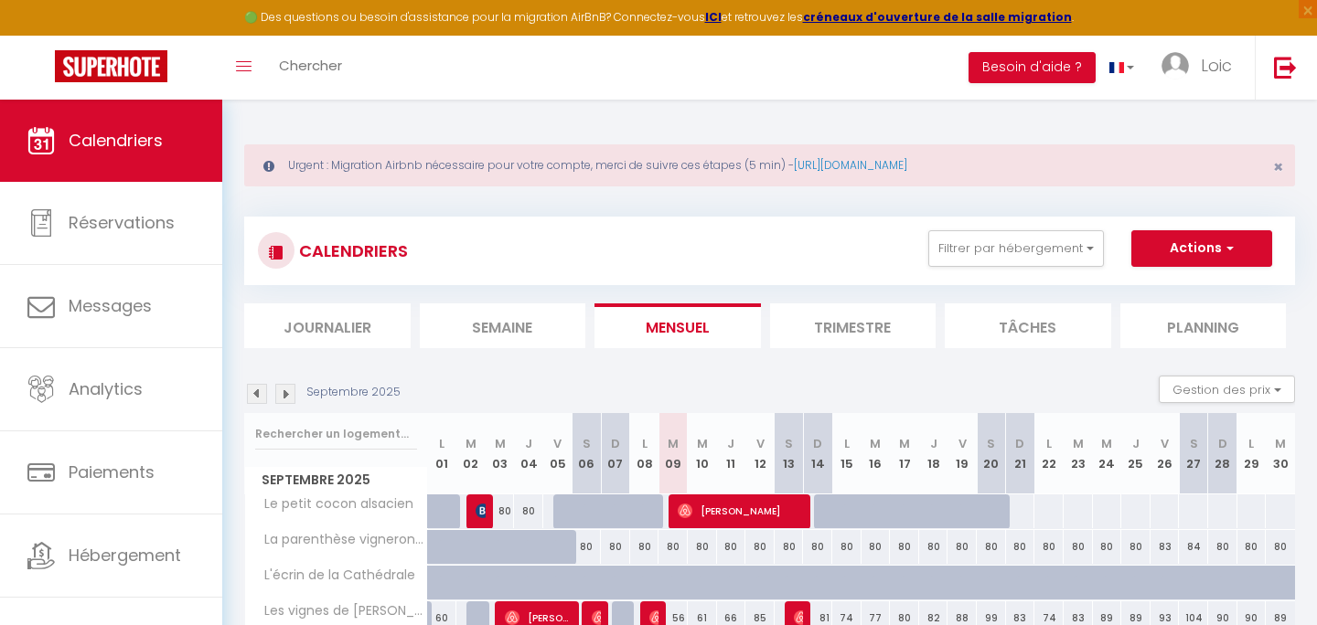
click at [259, 392] on img at bounding box center [257, 394] width 20 height 20
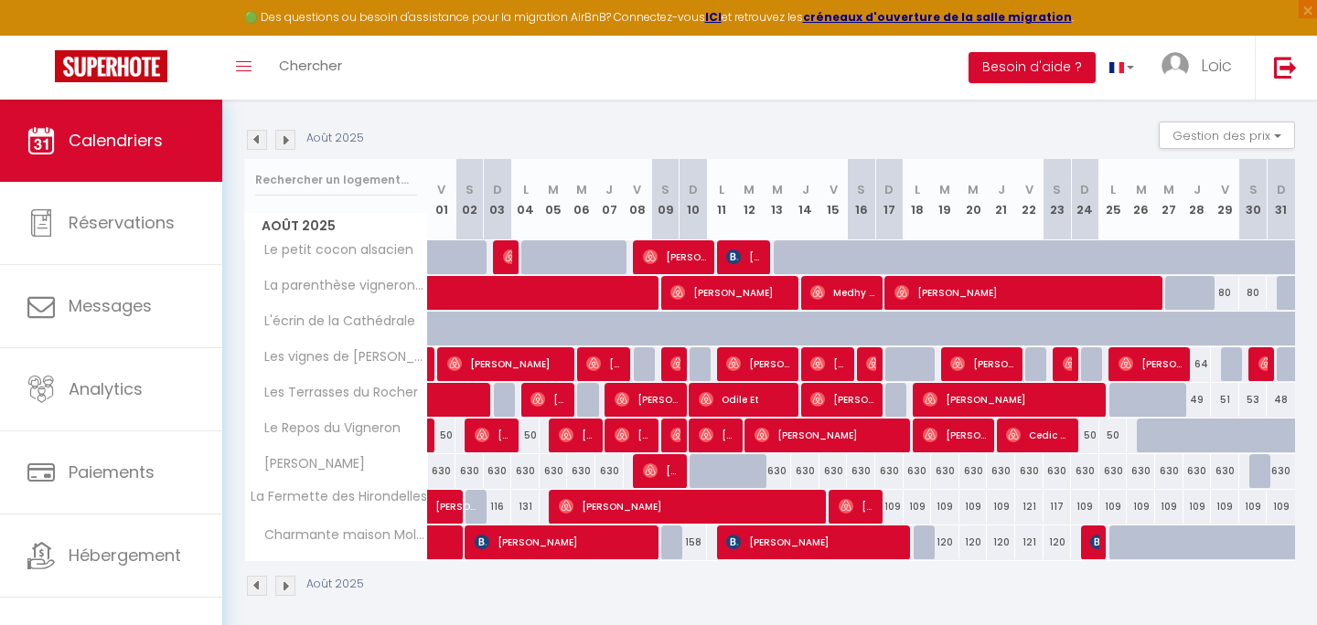
scroll to position [256, 0]
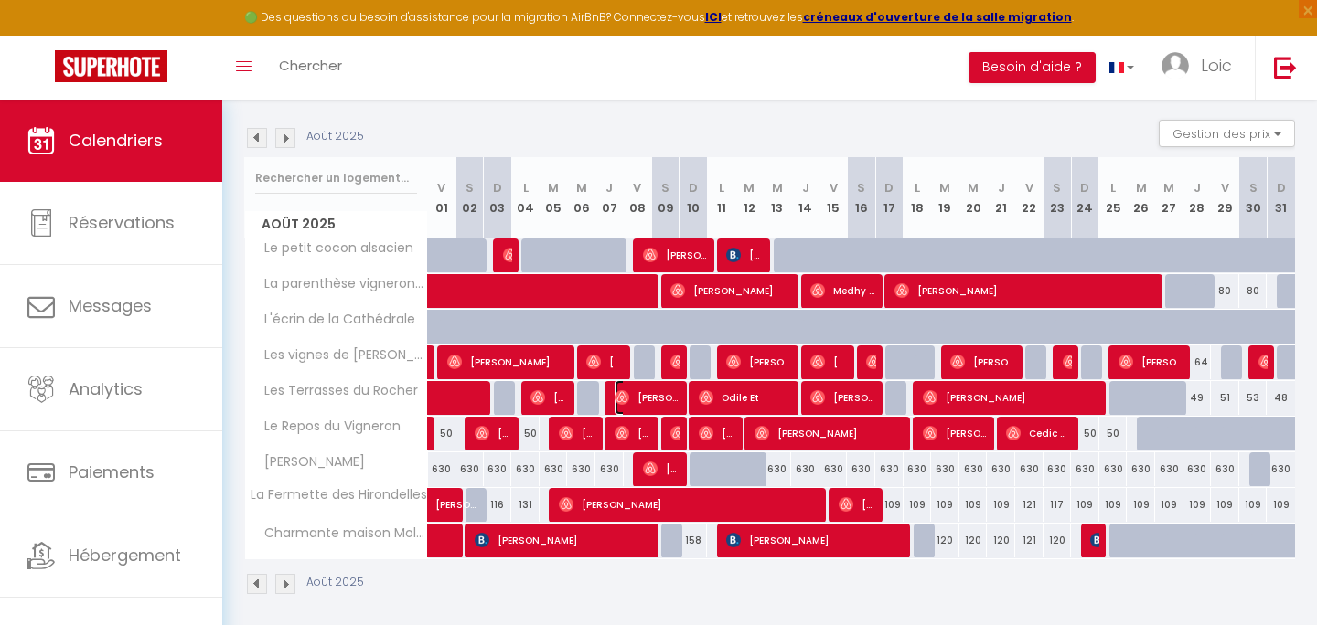
click at [632, 407] on span "[PERSON_NAME]" at bounding box center [647, 397] width 66 height 35
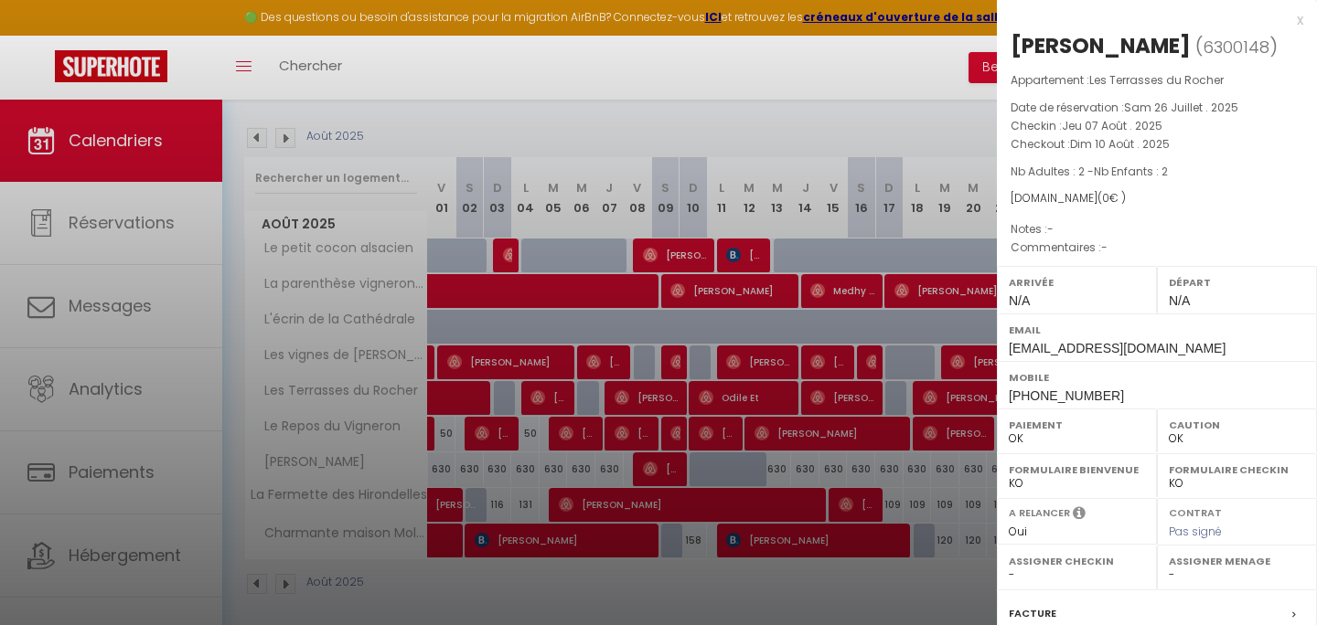
click at [1098, 198] on span "( 0 € )" at bounding box center [1111, 198] width 28 height 16
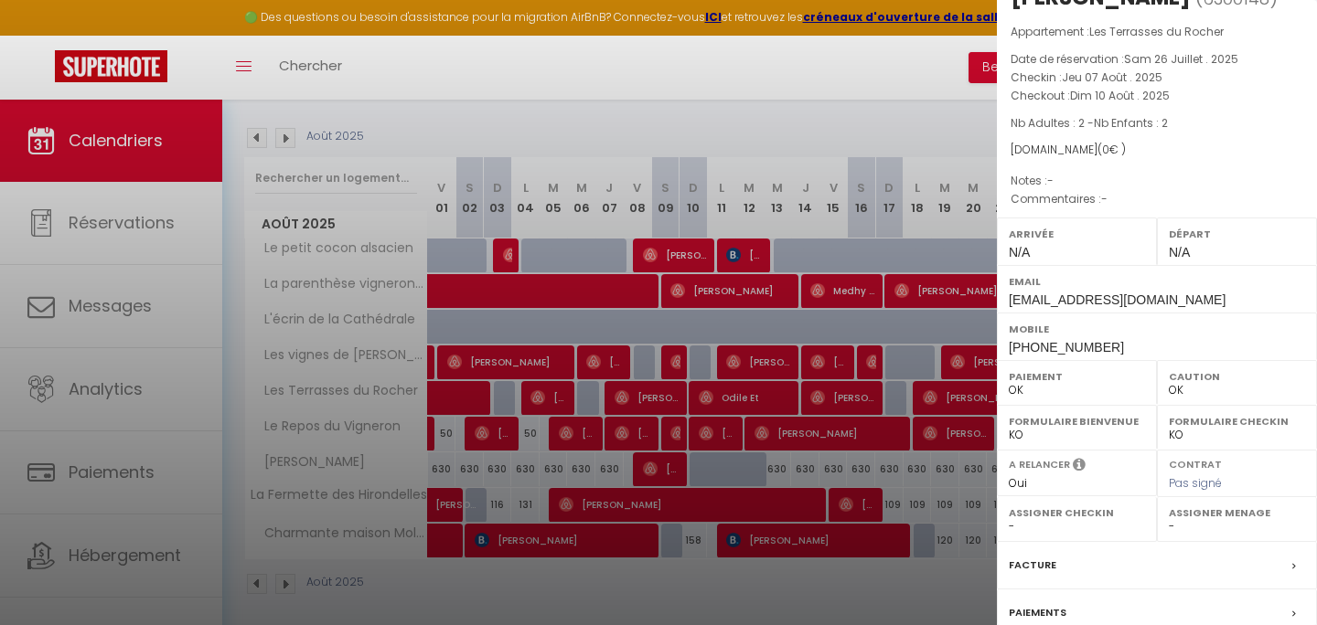
scroll to position [35, 0]
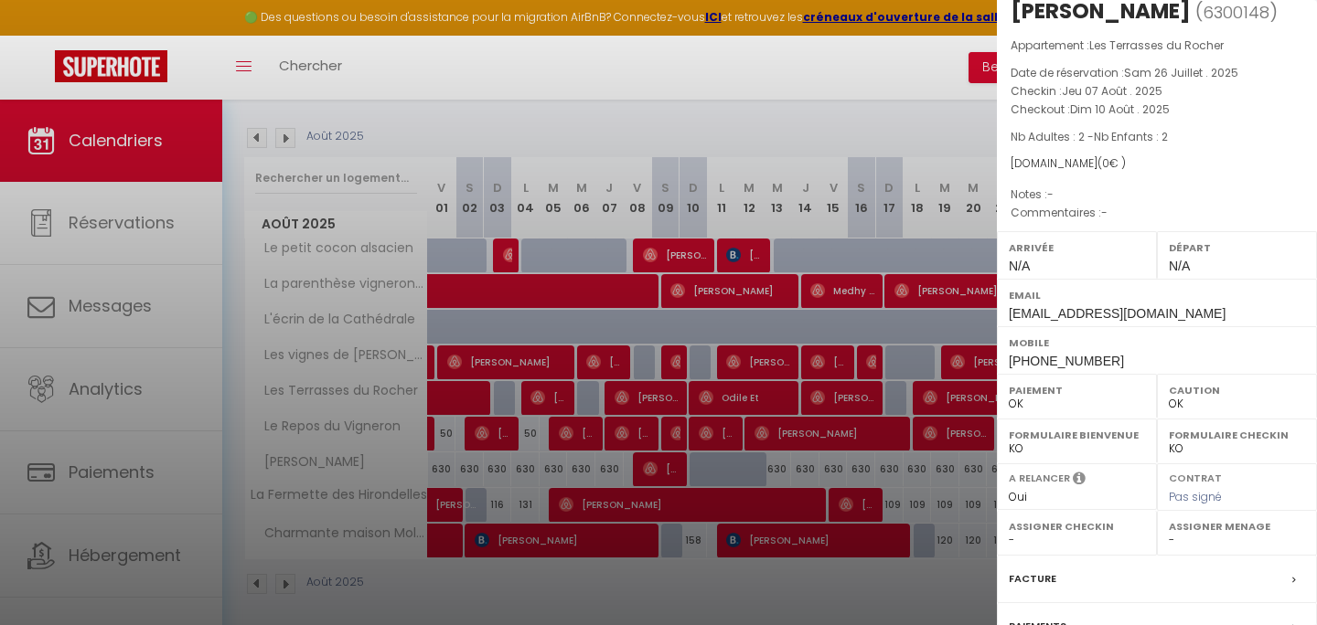
click at [171, 405] on div at bounding box center [658, 312] width 1317 height 625
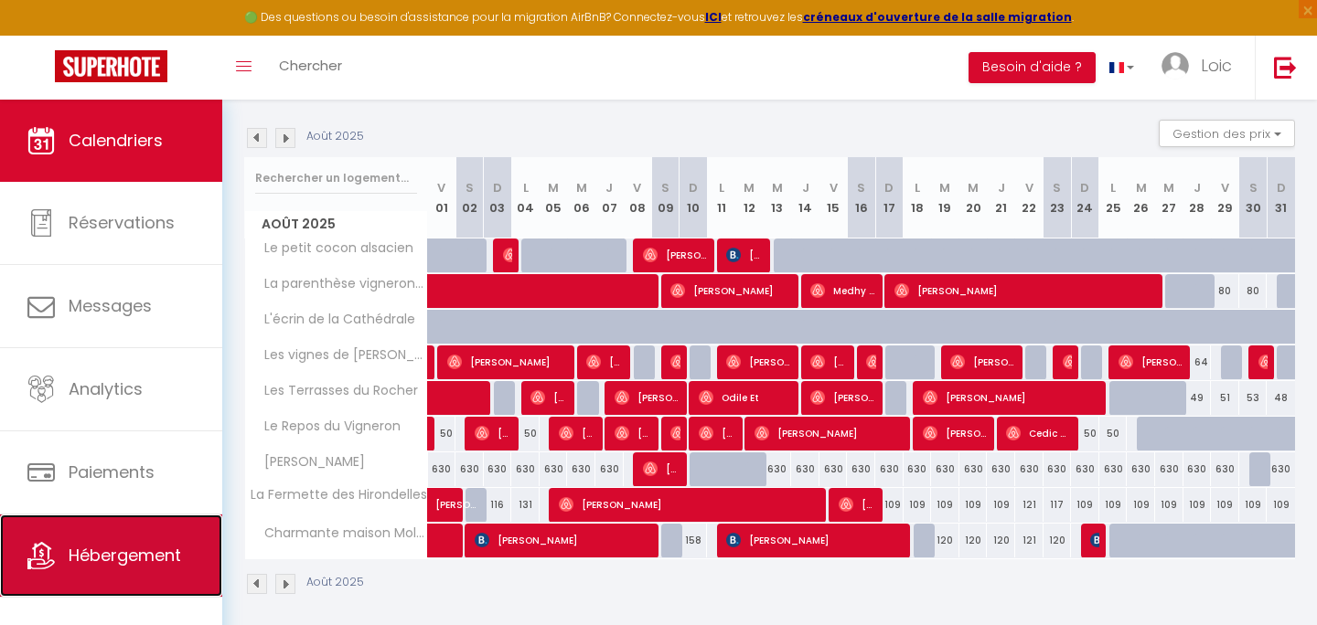
click at [118, 566] on span "Hébergement" at bounding box center [125, 555] width 112 height 23
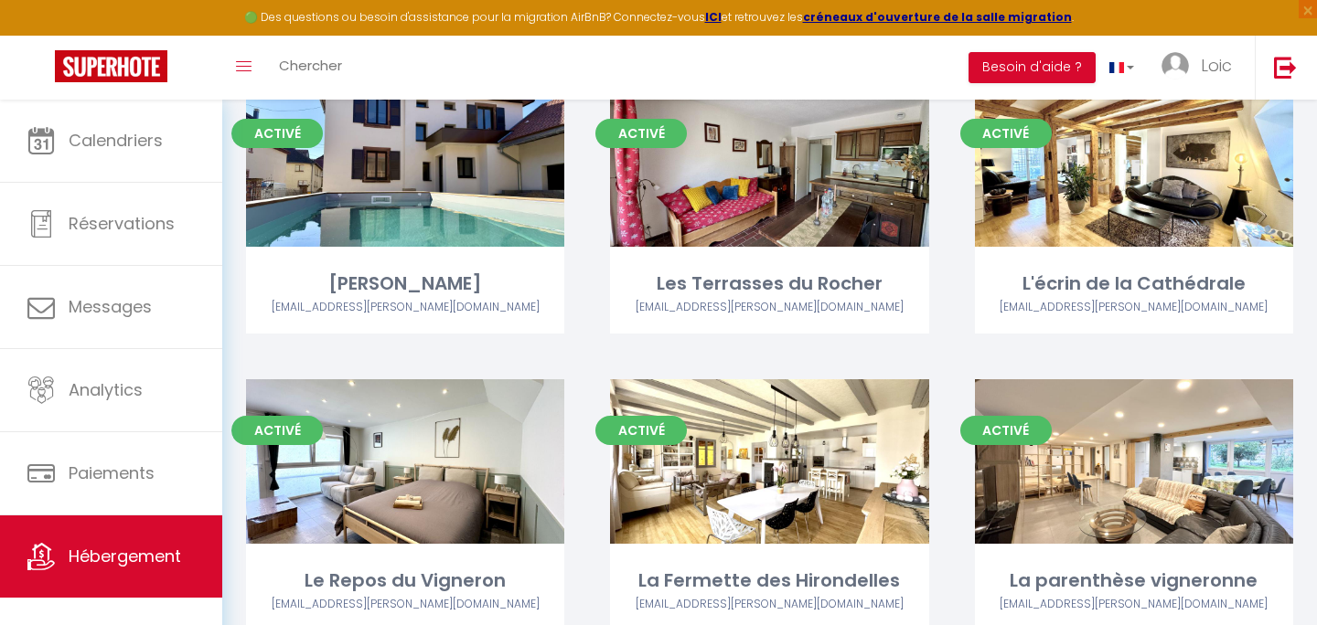
scroll to position [601, 0]
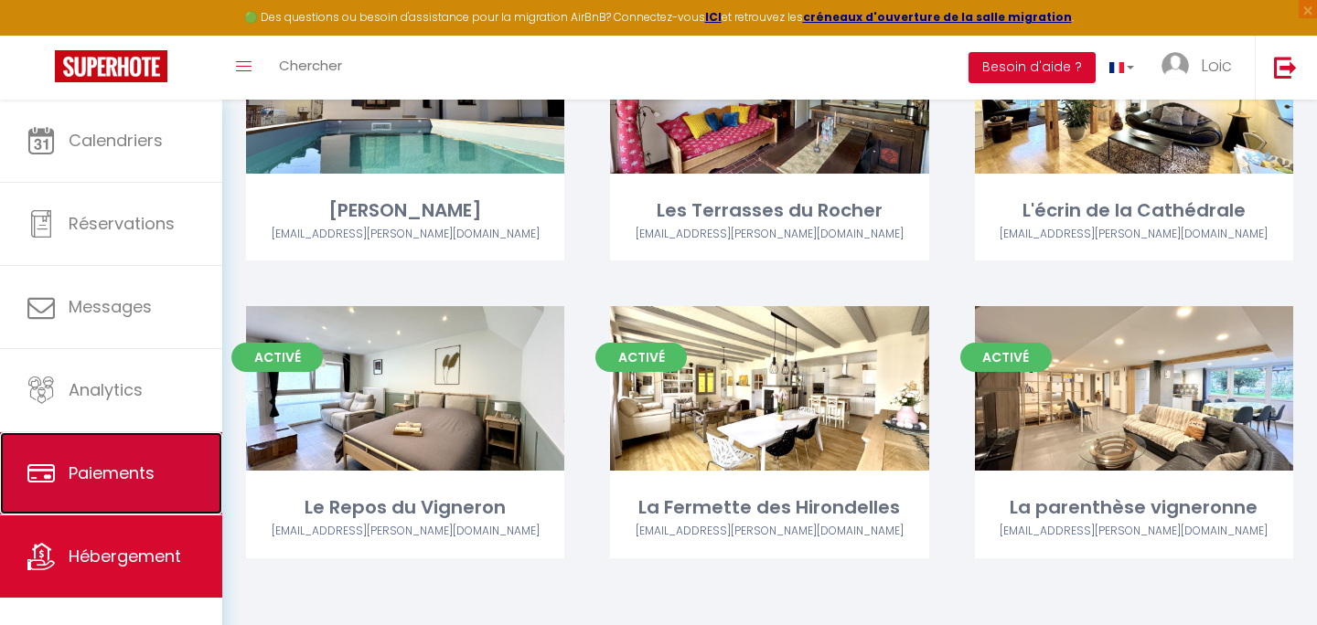
click at [120, 506] on link "Paiements" at bounding box center [111, 474] width 222 height 82
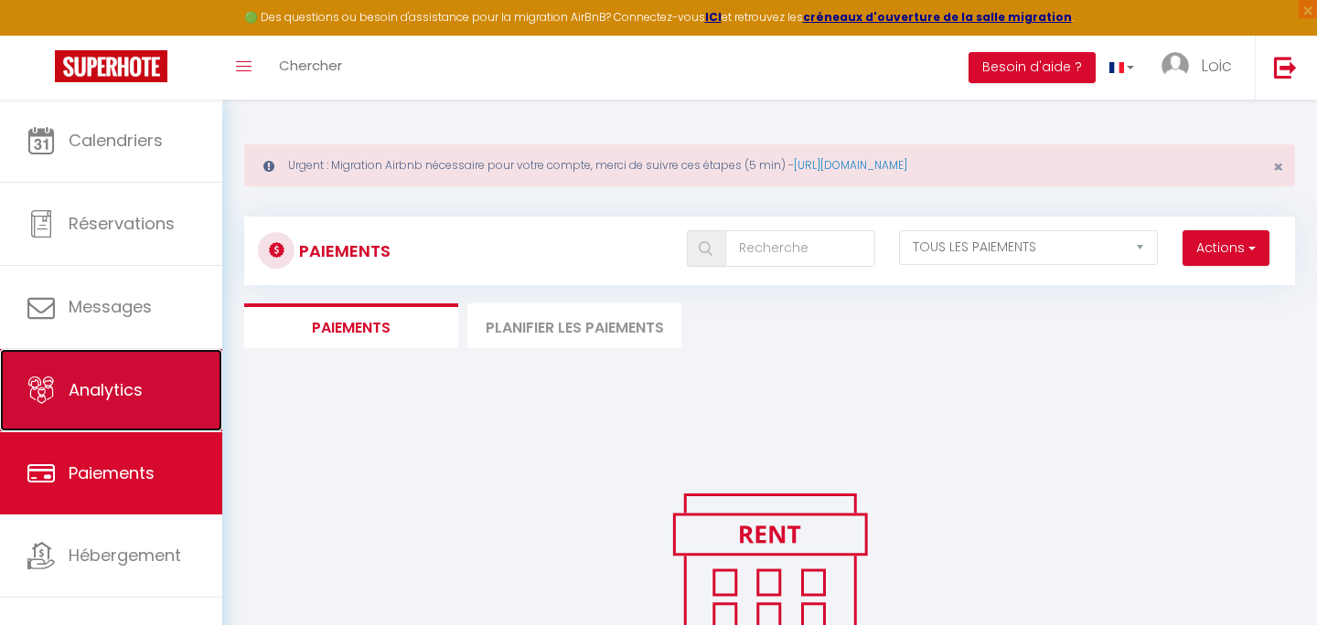
click at [146, 389] on link "Analytics" at bounding box center [111, 390] width 222 height 82
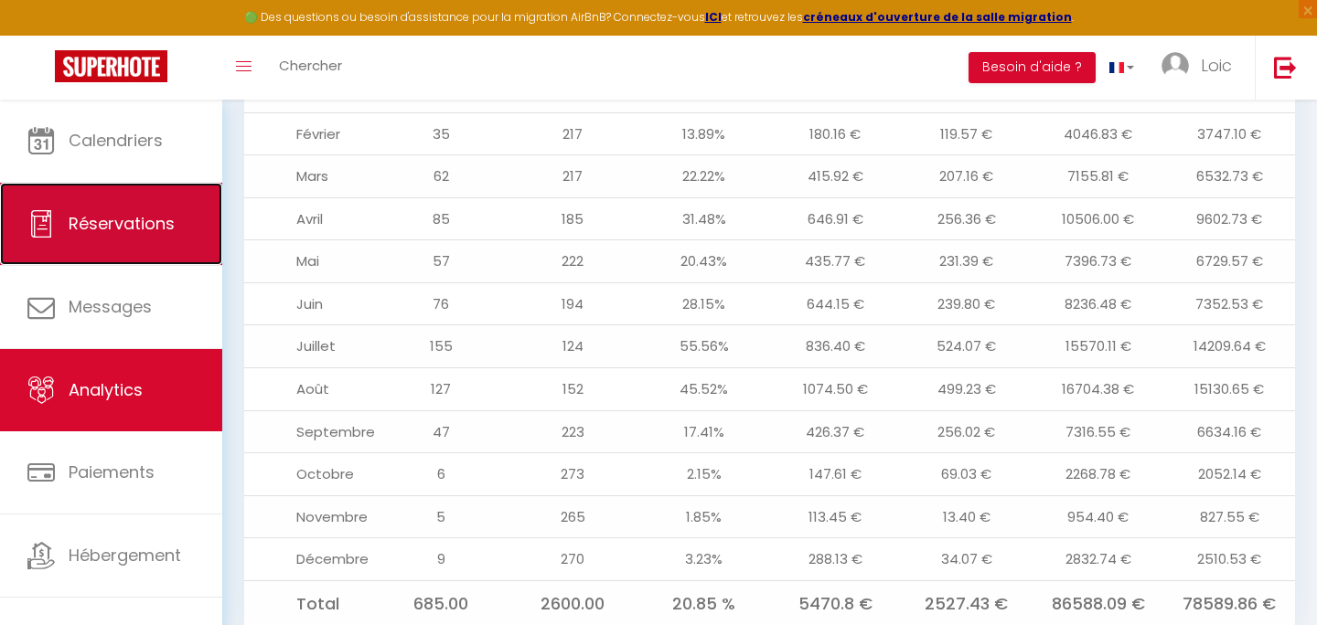
click at [140, 216] on span "Réservations" at bounding box center [122, 223] width 106 height 23
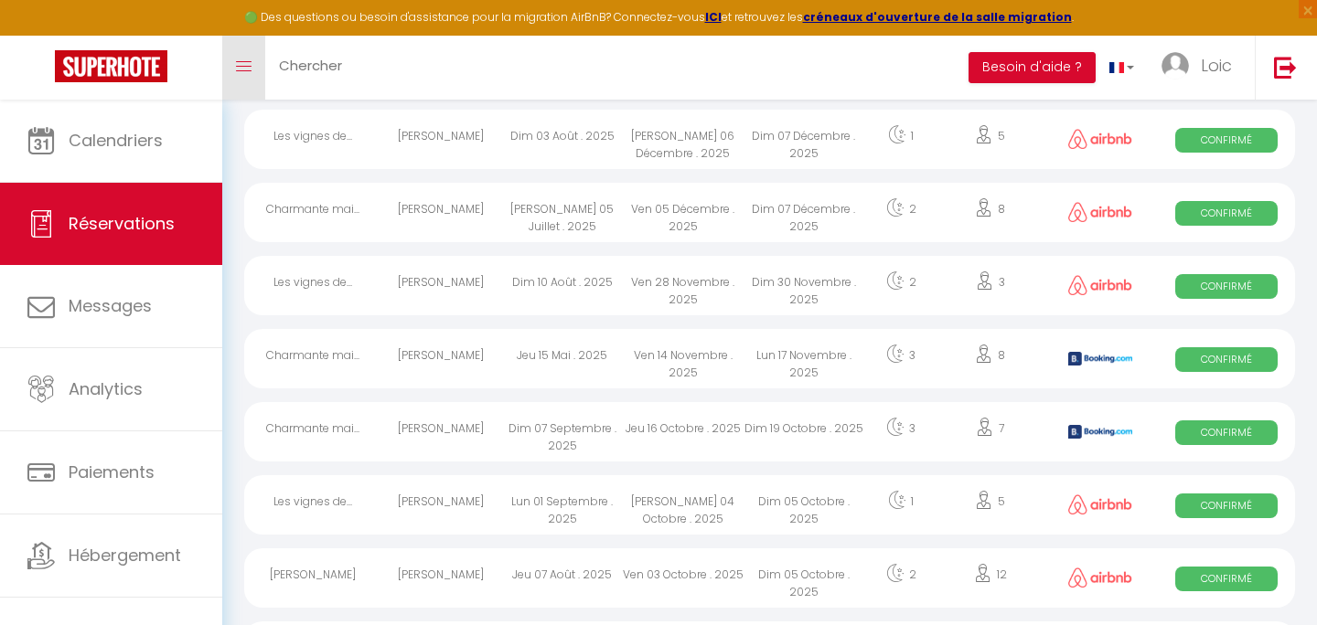
scroll to position [3195, 0]
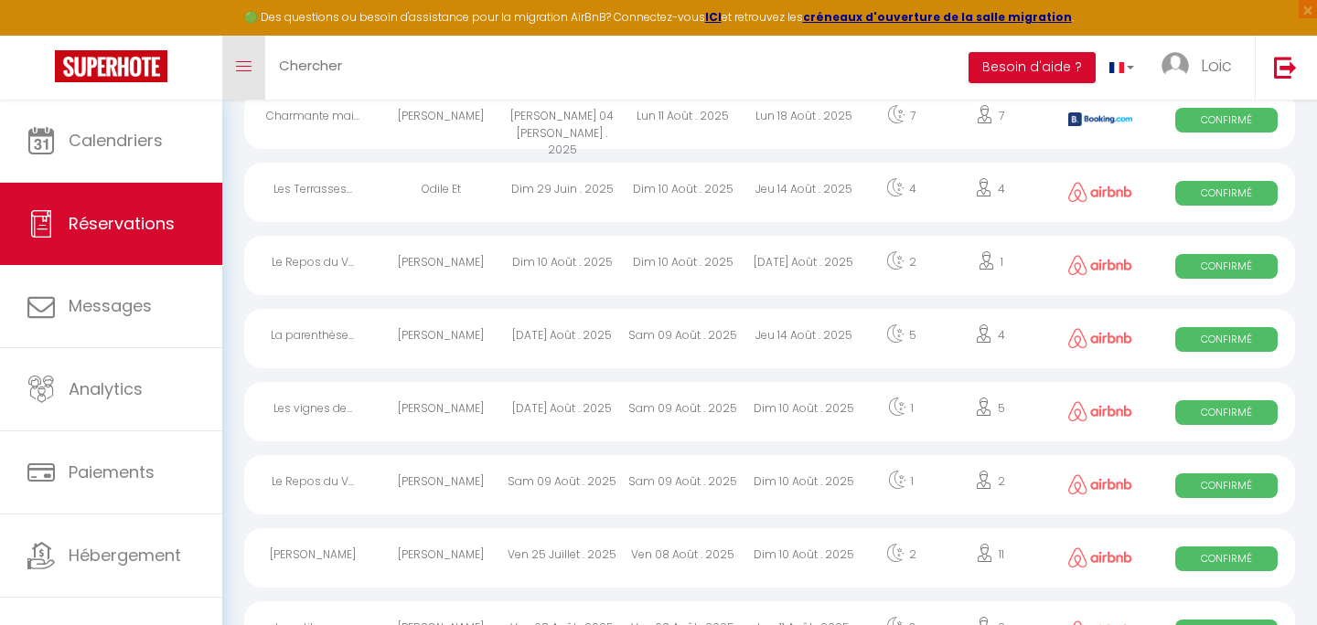
click at [247, 63] on icon "Toggle menubar" at bounding box center [244, 66] width 16 height 11
click at [234, 63] on link "Toggle menubar" at bounding box center [243, 68] width 43 height 64
click at [155, 70] on img at bounding box center [111, 66] width 112 height 32
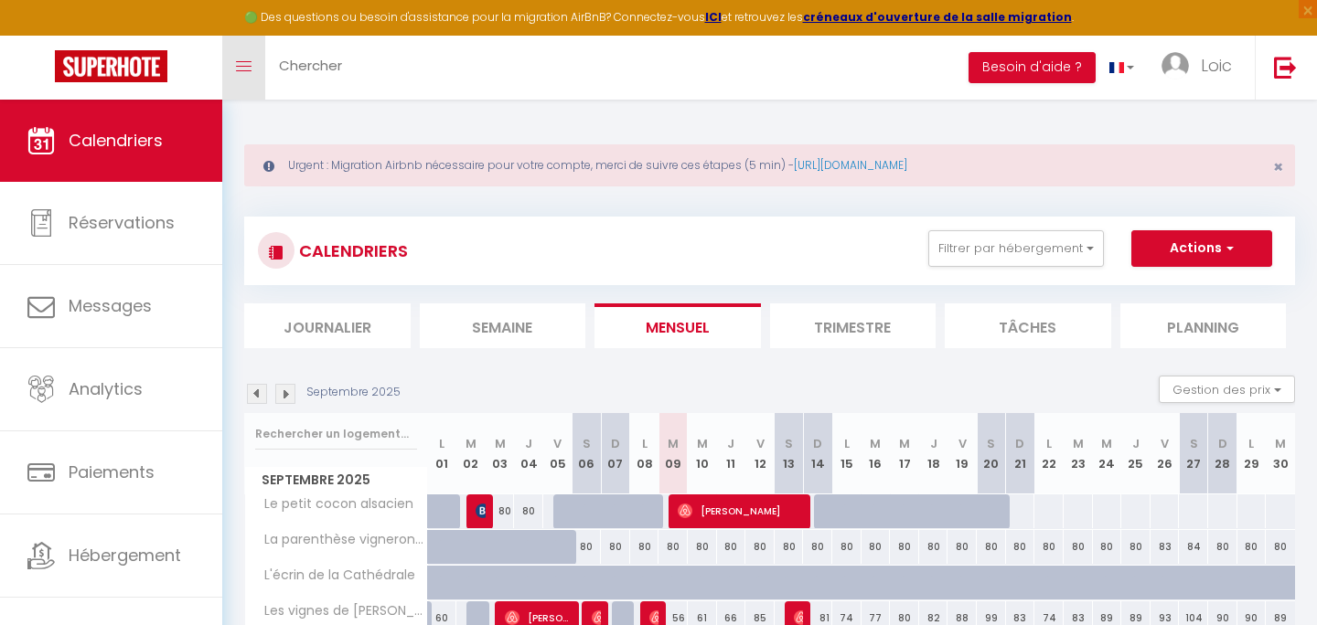
click at [253, 82] on link "Toggle menubar" at bounding box center [243, 68] width 43 height 64
click at [514, 113] on div "Urgent : Migration Airbnb nécessaire pour votre compte, merci de suivre ces éta…" at bounding box center [769, 496] width 1095 height 792
click at [233, 60] on link "Toggle menubar" at bounding box center [243, 68] width 43 height 64
click at [343, 113] on div "Urgent : Migration Airbnb nécessaire pour votre compte, merci de suivre ces éta…" at bounding box center [769, 496] width 1095 height 792
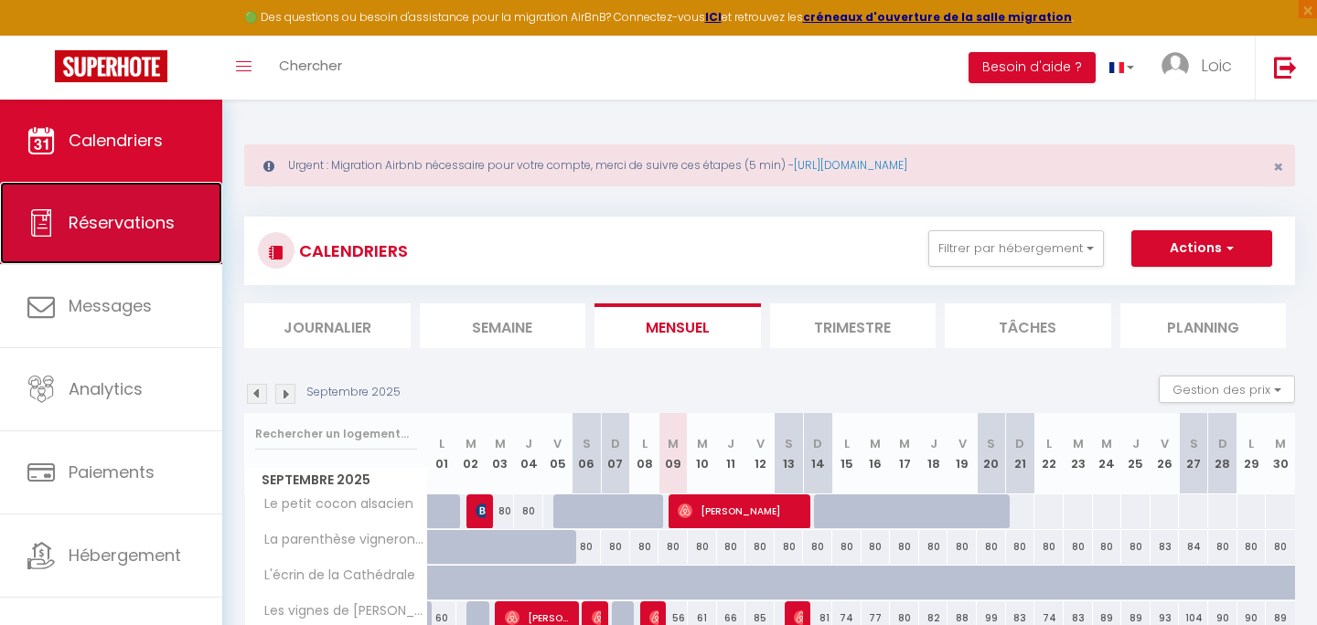
click at [35, 242] on link "Réservations" at bounding box center [111, 223] width 222 height 82
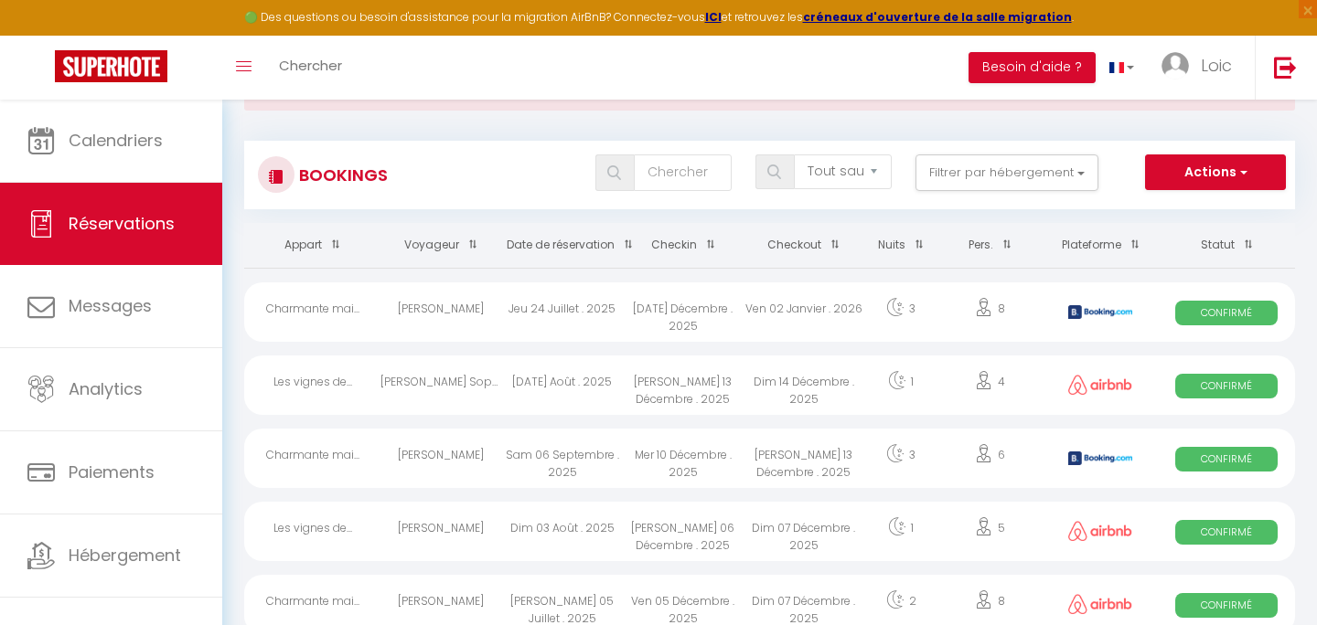
scroll to position [82, 0]
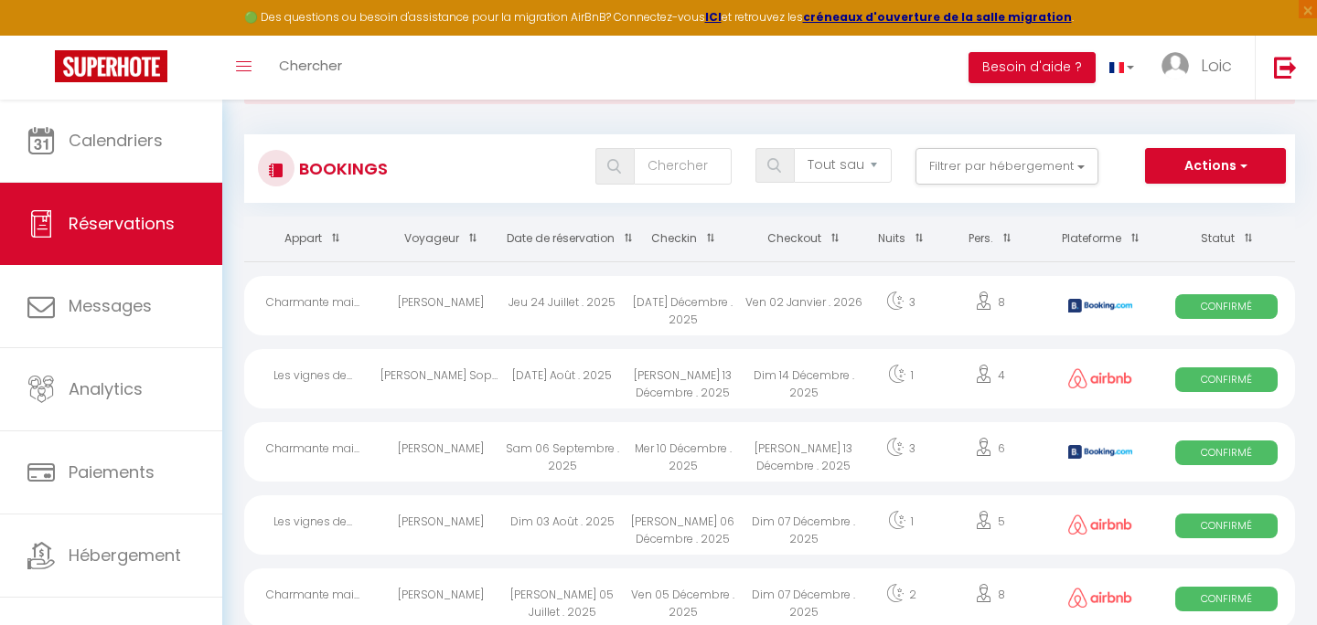
click at [1190, 186] on div "Tous les statuts Annulé Confirmé Non Confirmé Tout sauf annulé No Show Request …" at bounding box center [813, 168] width 960 height 41
click at [1180, 169] on button "Actions" at bounding box center [1215, 166] width 141 height 37
click at [981, 196] on div "Bookings Tous les statuts Annulé Confirmé Non Confirmé Tout sauf annulé No Show…" at bounding box center [769, 168] width 1051 height 69
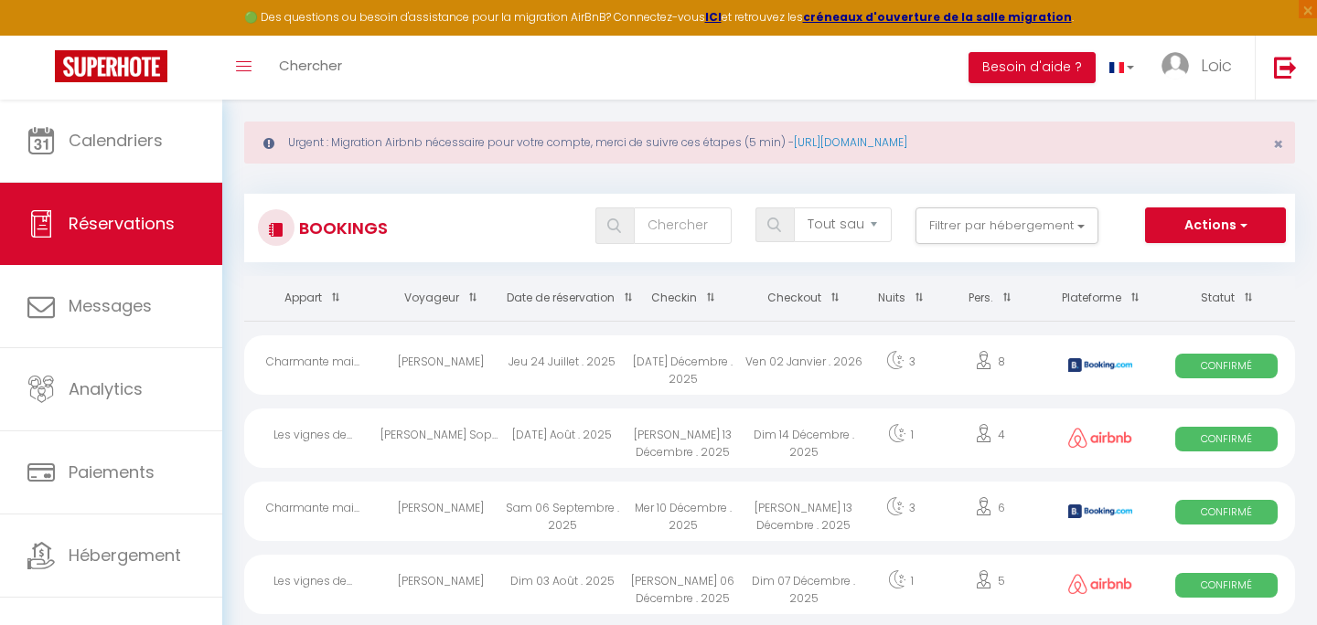
scroll to position [0, 0]
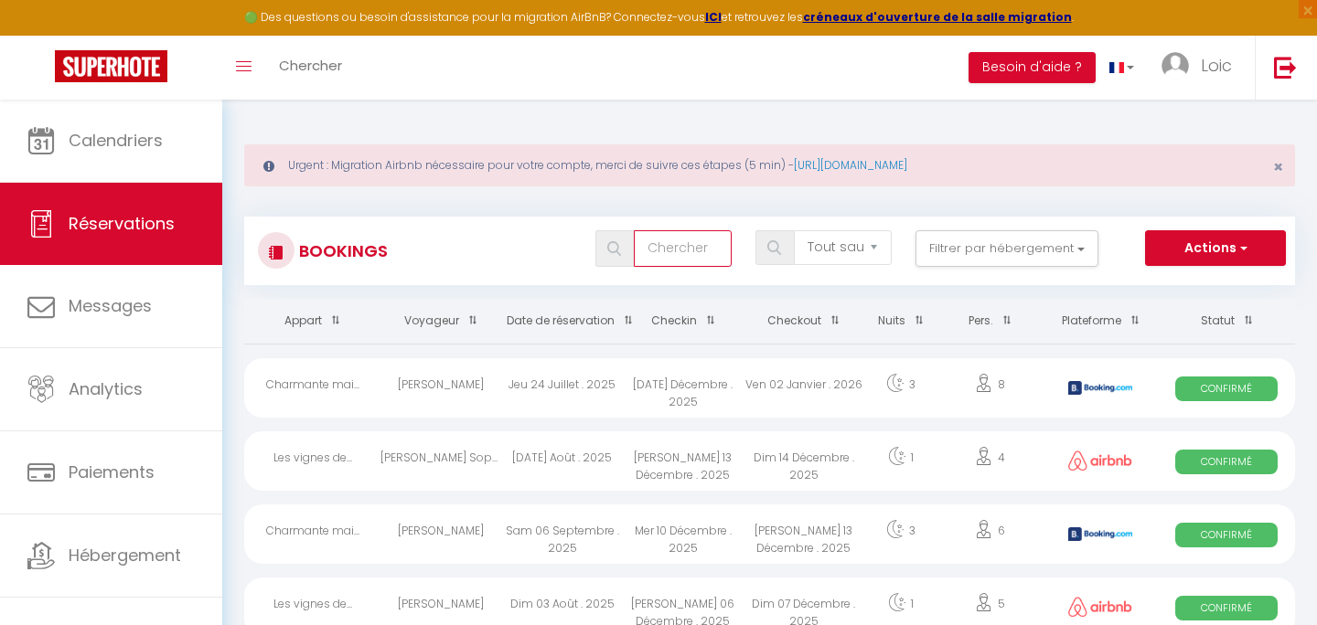
click at [664, 257] on input "text" at bounding box center [683, 248] width 98 height 37
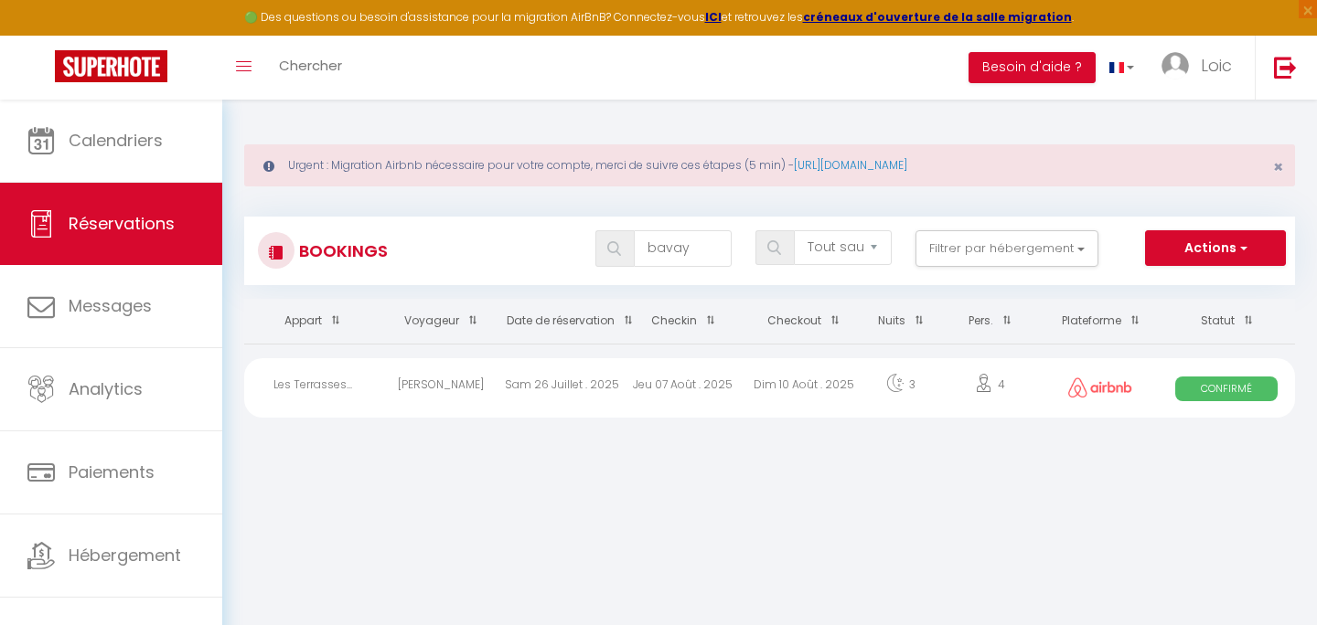
click at [758, 373] on div "Dim 10 Août . 2025" at bounding box center [803, 387] width 121 height 59
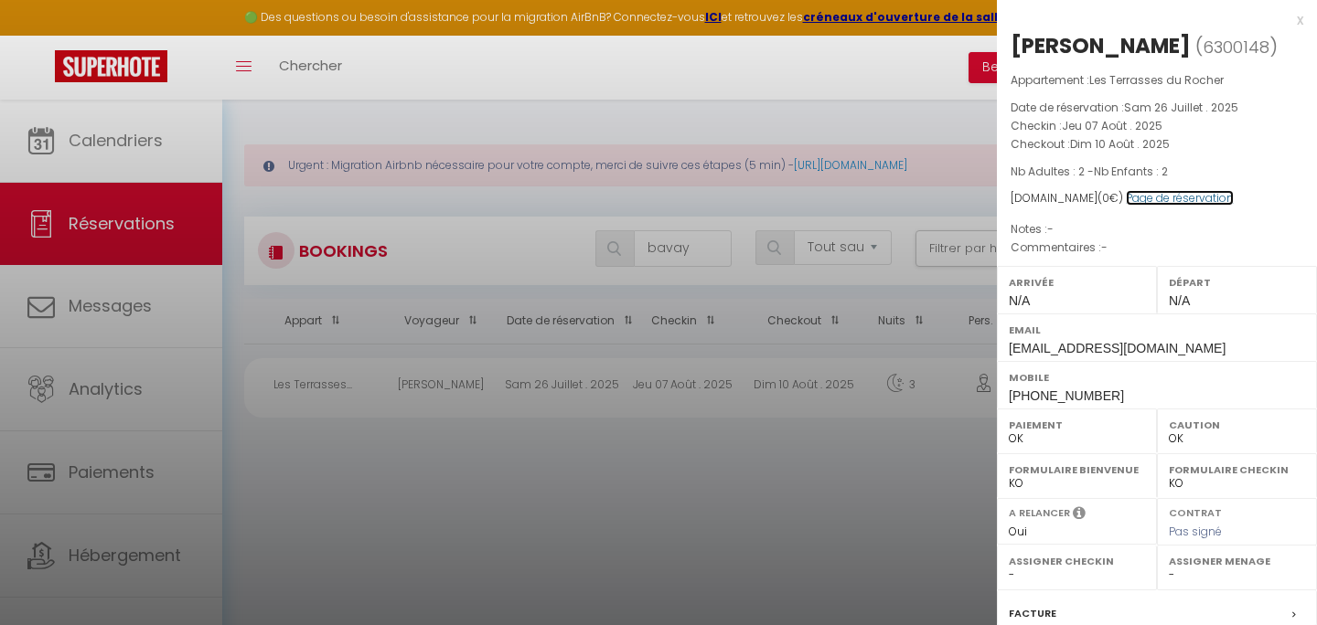
click at [1130, 199] on link "Page de réservation" at bounding box center [1180, 198] width 108 height 16
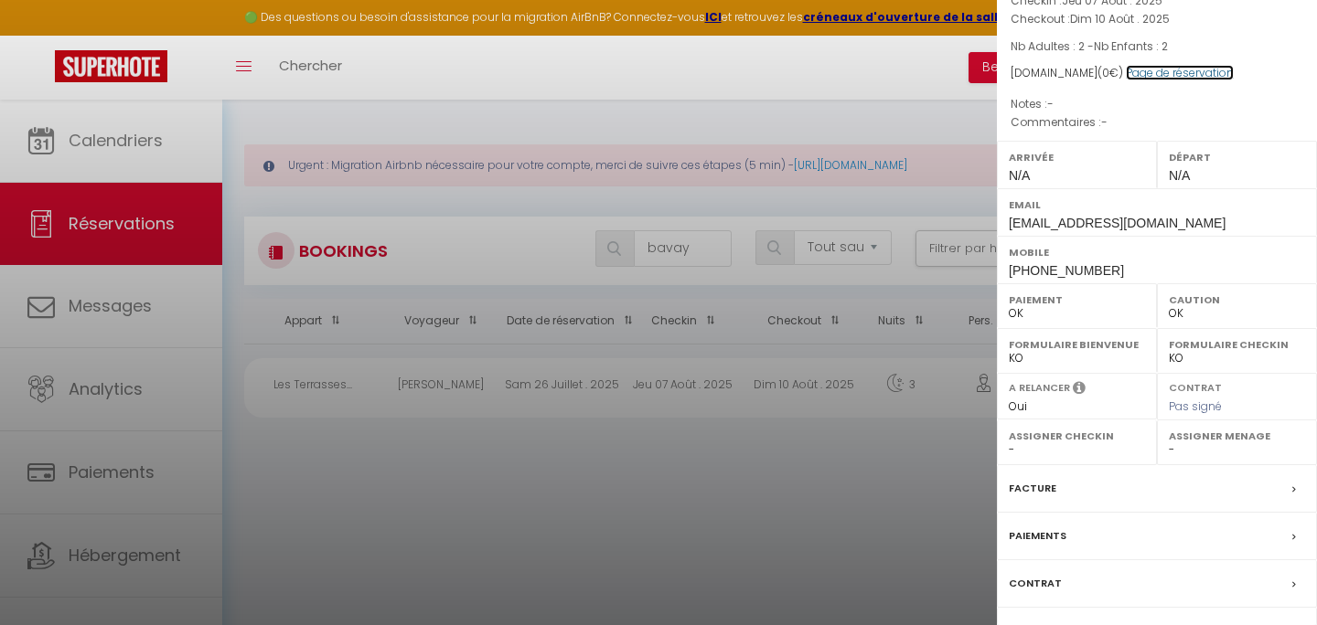
scroll to position [227, 0]
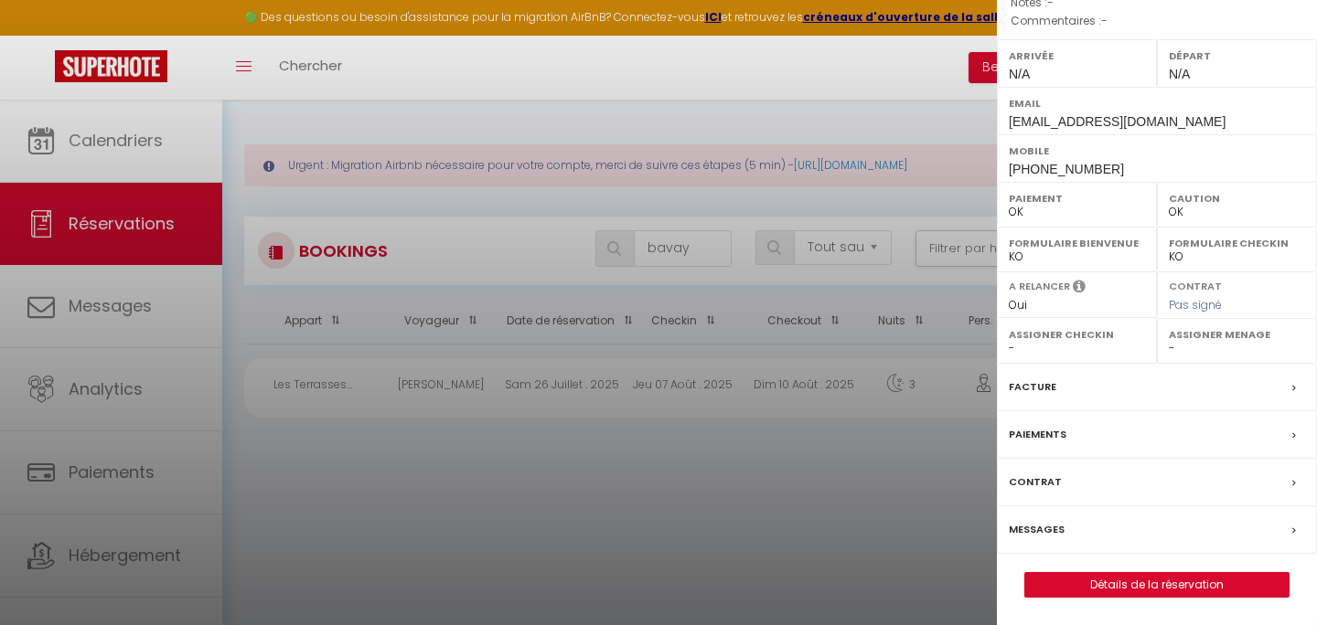
click at [1064, 426] on div "Paiements" at bounding box center [1157, 435] width 320 height 48
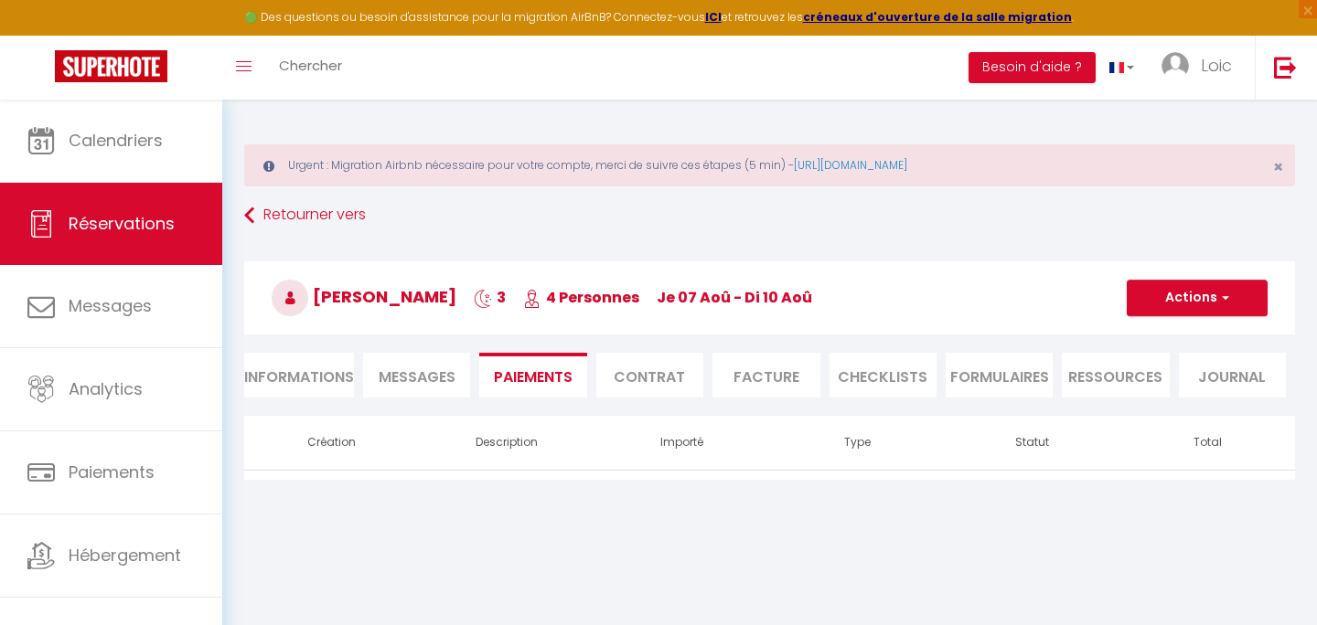
click at [678, 375] on li "Contrat" at bounding box center [649, 375] width 107 height 45
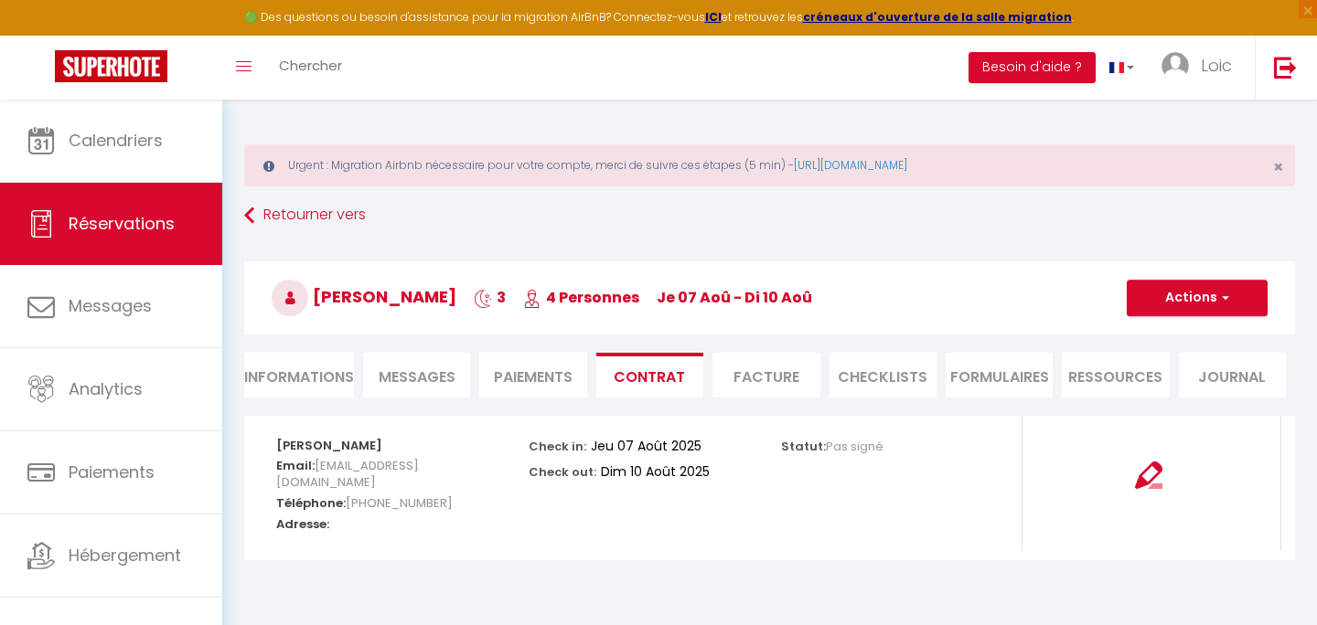
click at [850, 379] on li "CHECKLISTS" at bounding box center [882, 375] width 107 height 45
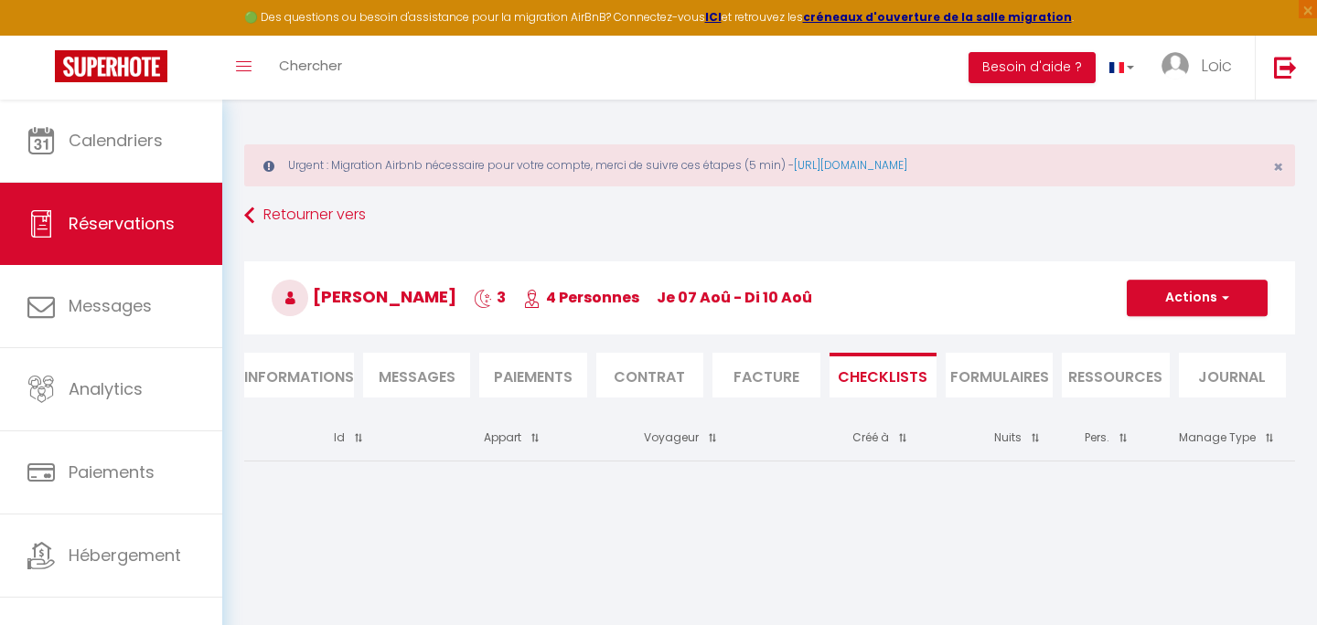
click at [986, 347] on div "Retourner vers Cyril Bavay 3 4 Personnes je 07 Aoû - di 10 Aoû Actions Enregist…" at bounding box center [769, 307] width 1074 height 217
click at [984, 371] on li "FORMULAIRES" at bounding box center [998, 375] width 107 height 45
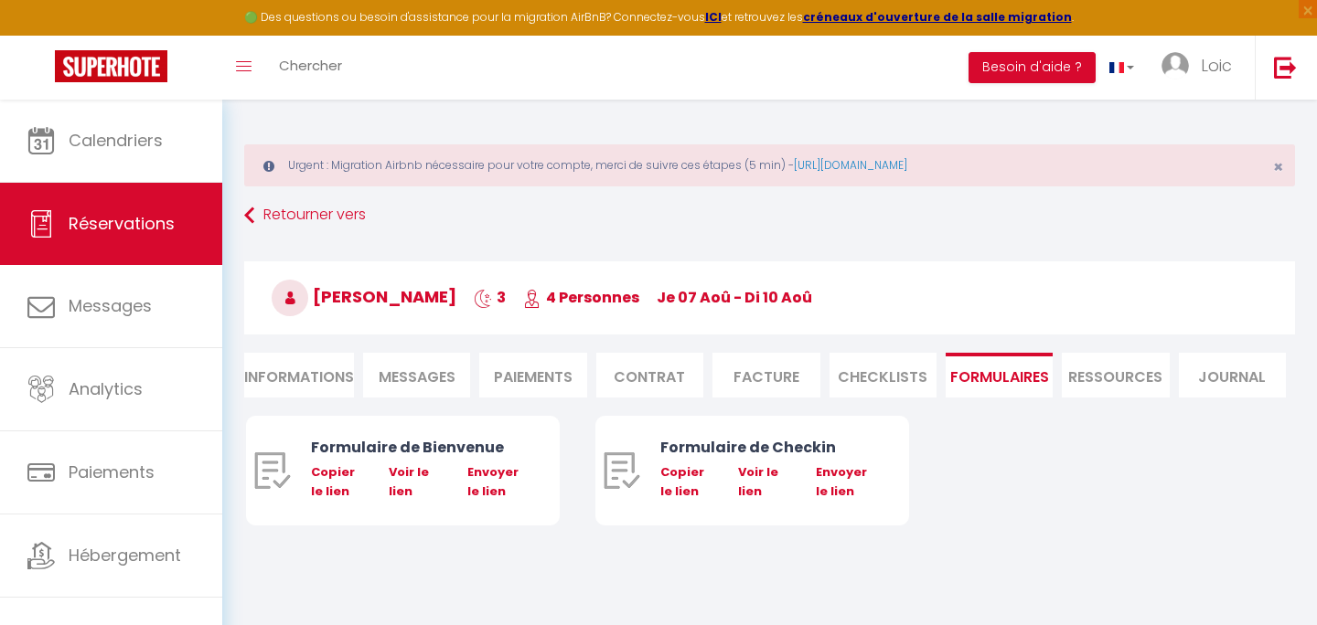
click at [1084, 376] on li "Ressources" at bounding box center [1115, 375] width 107 height 45
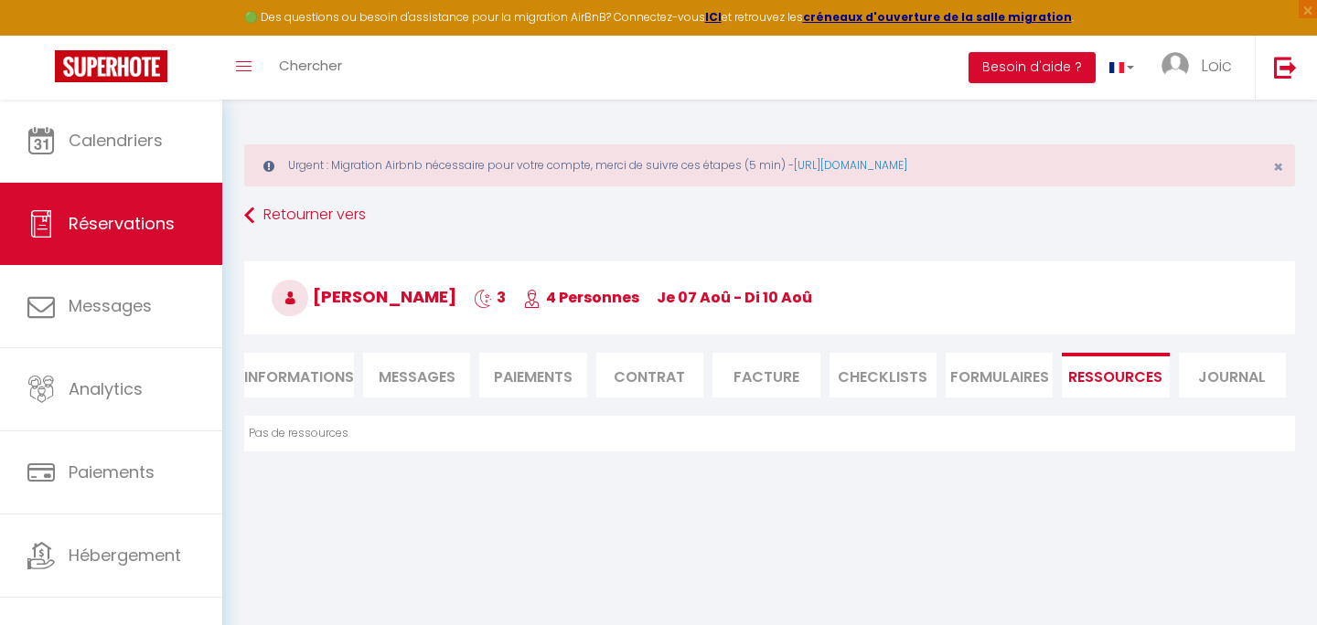
click at [1240, 366] on li "Journal" at bounding box center [1232, 375] width 107 height 45
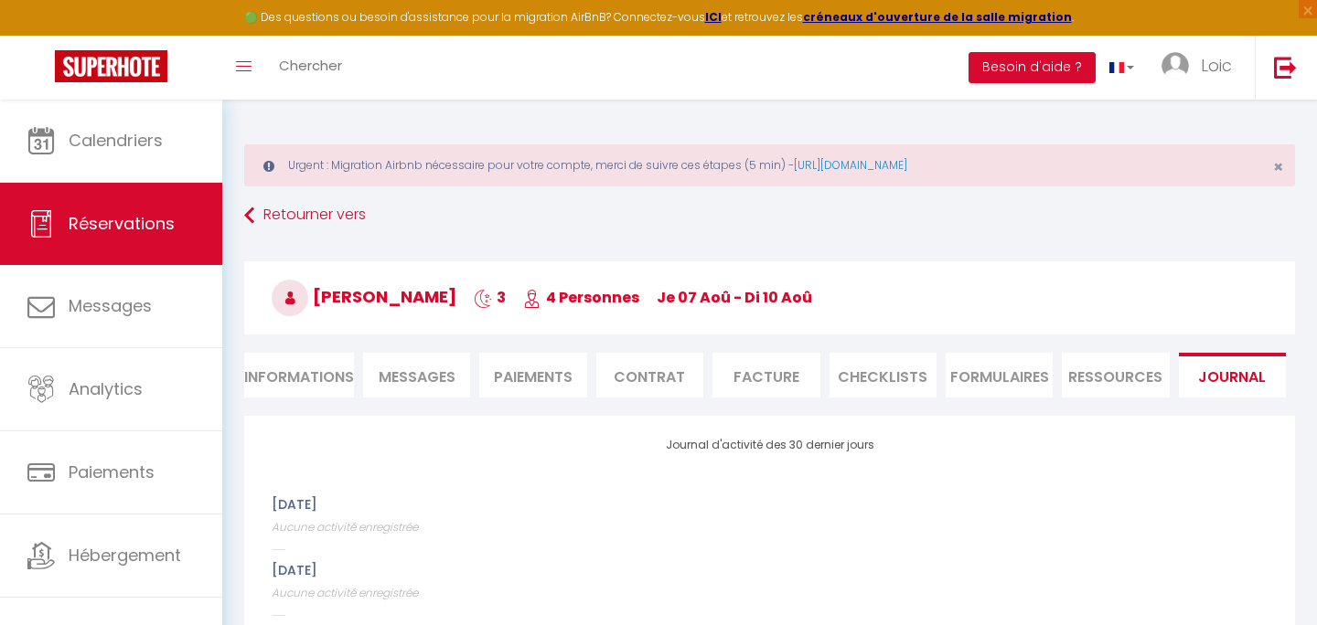
click at [330, 387] on li "Informations" at bounding box center [299, 375] width 110 height 45
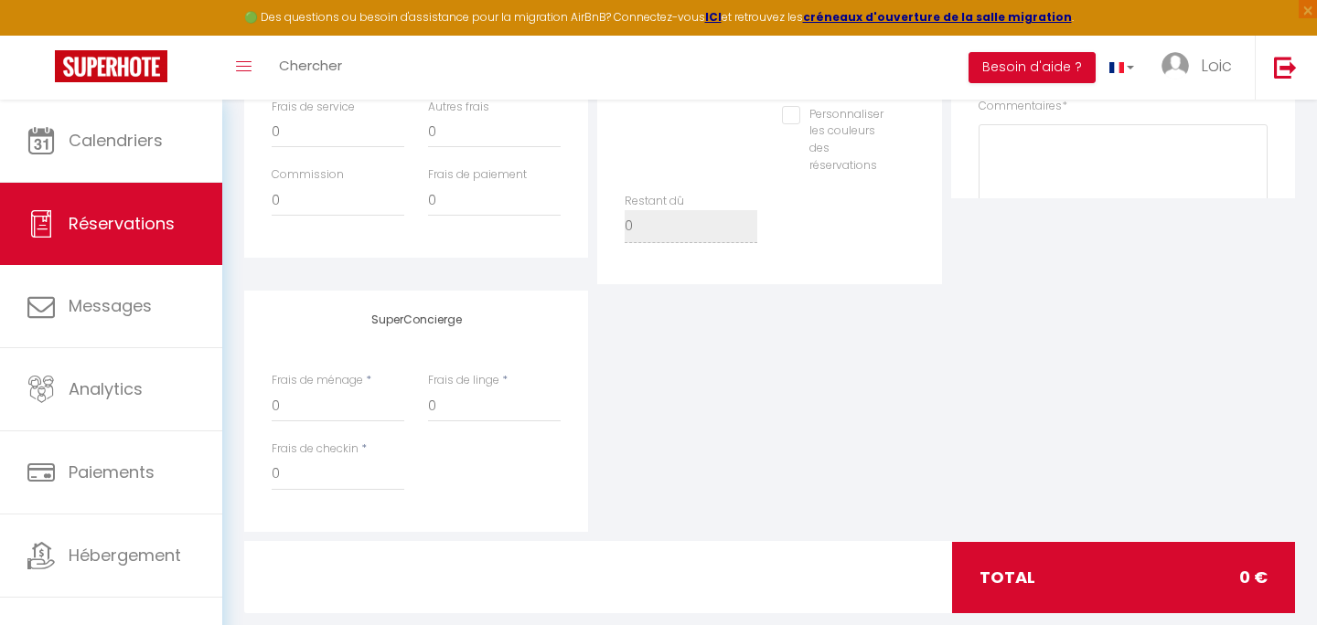
scroll to position [847, 0]
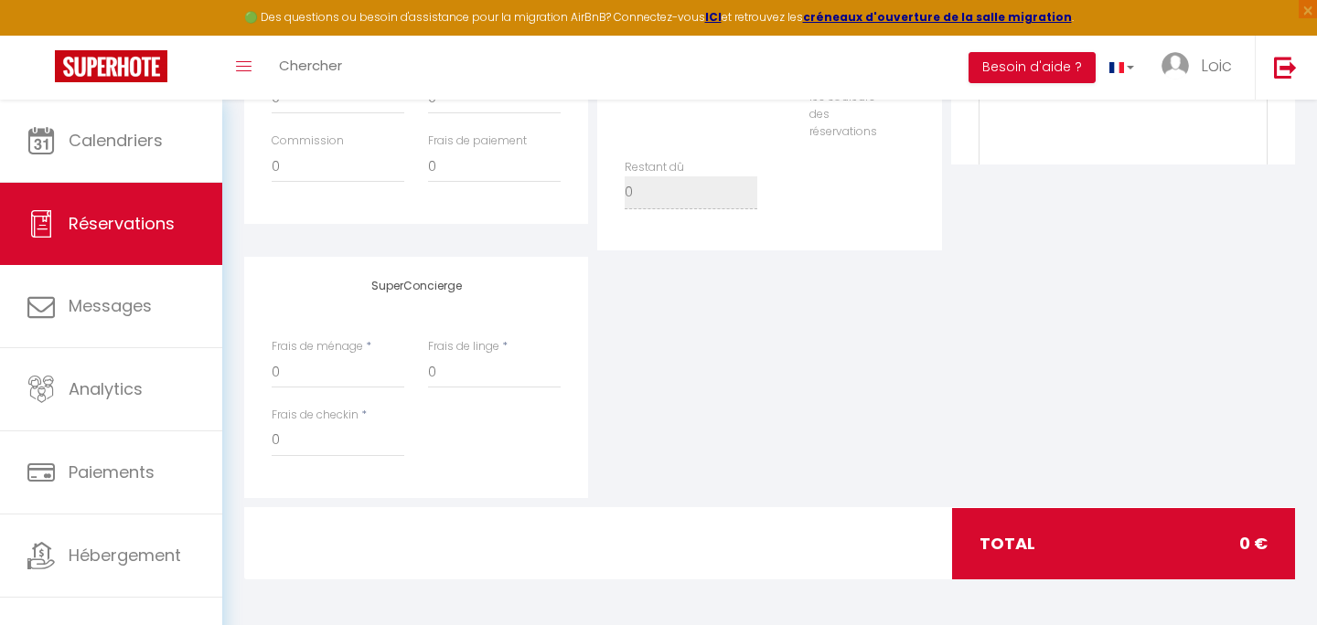
click at [395, 290] on h4 "SuperConcierge" at bounding box center [416, 286] width 289 height 13
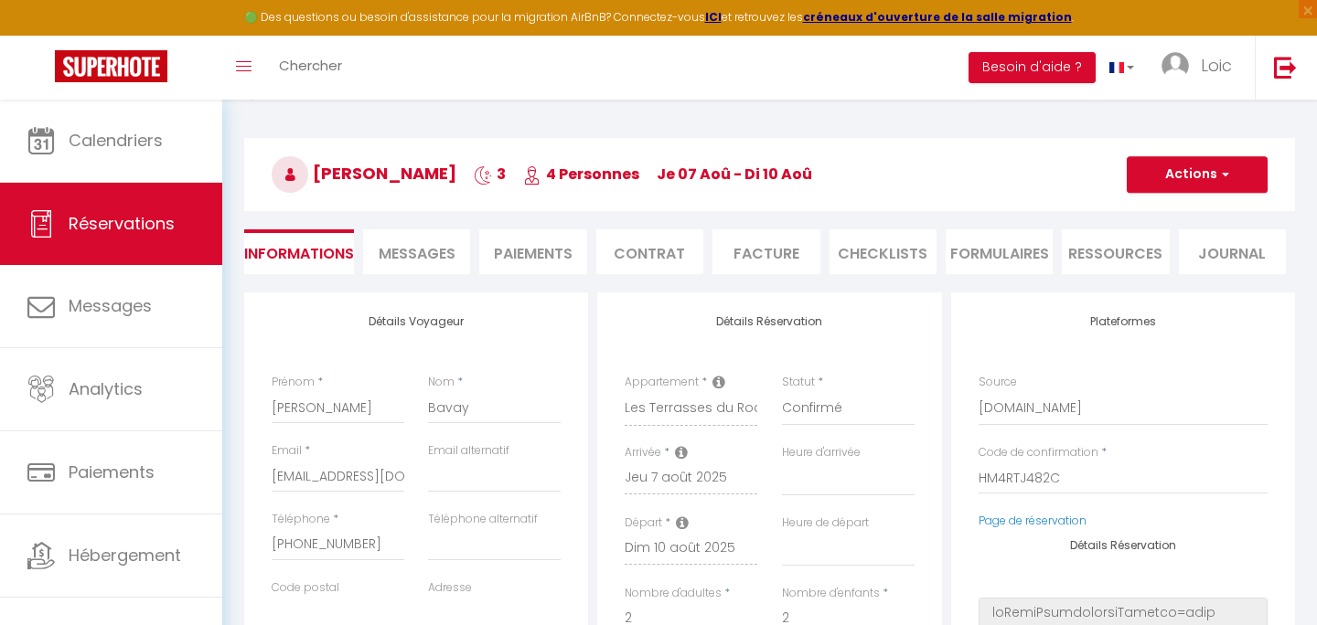
scroll to position [0, 0]
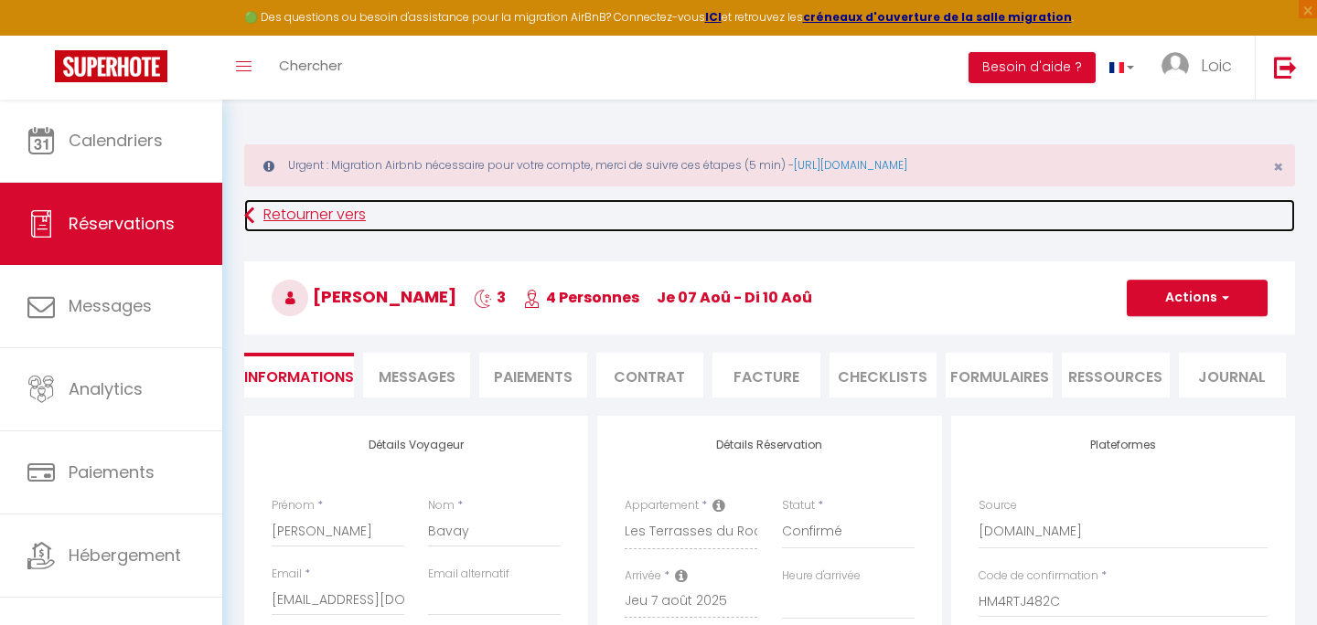
click at [255, 216] on link "Retourner vers" at bounding box center [769, 215] width 1051 height 33
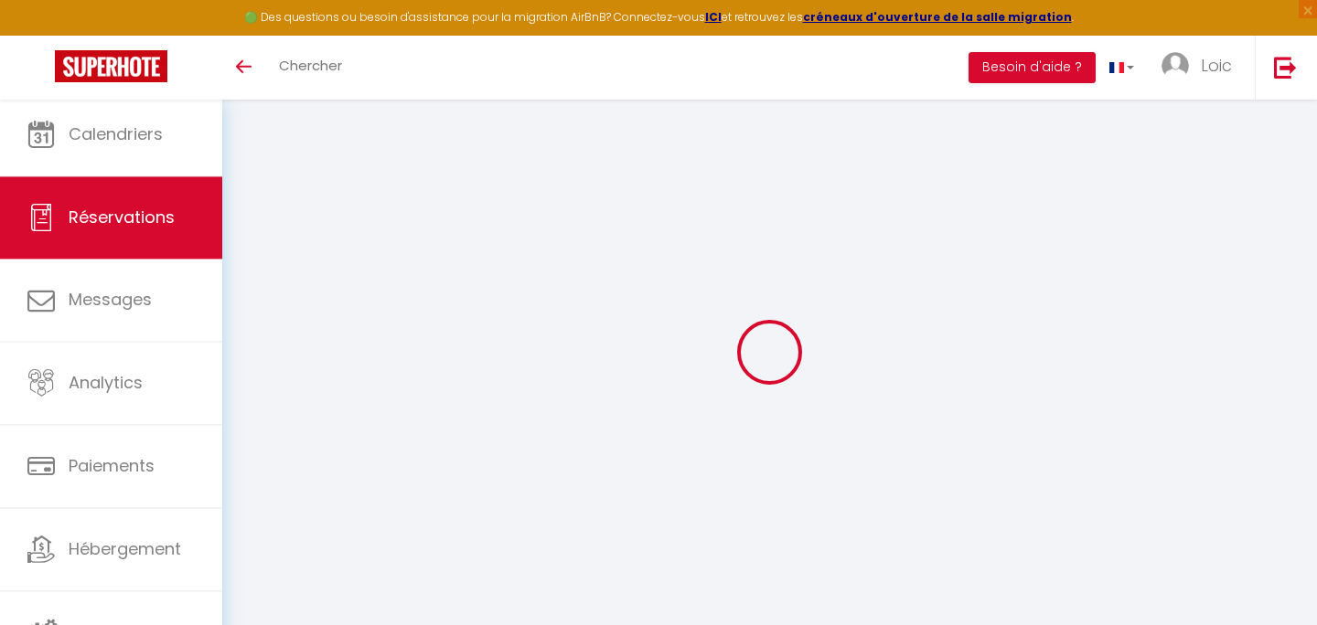
click at [148, 231] on link "Réservations" at bounding box center [111, 217] width 222 height 82
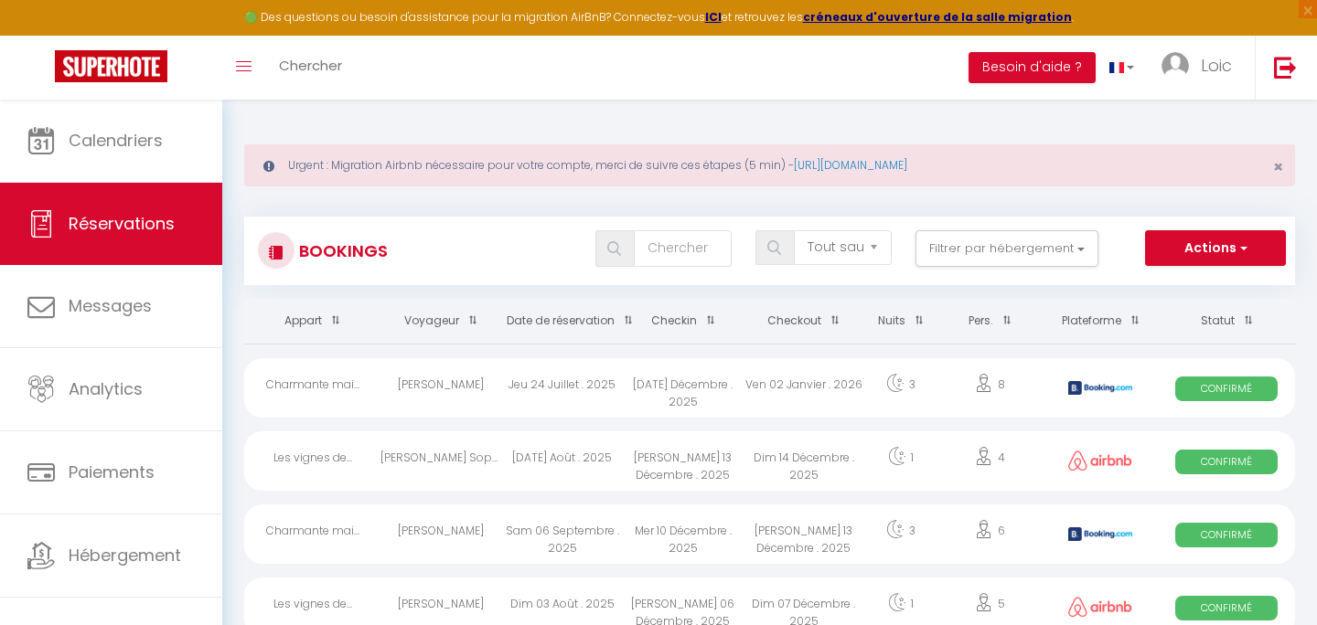
click at [336, 387] on div "Charmante mai..." at bounding box center [312, 387] width 136 height 59
select select "OK"
select select "KO"
select select "0"
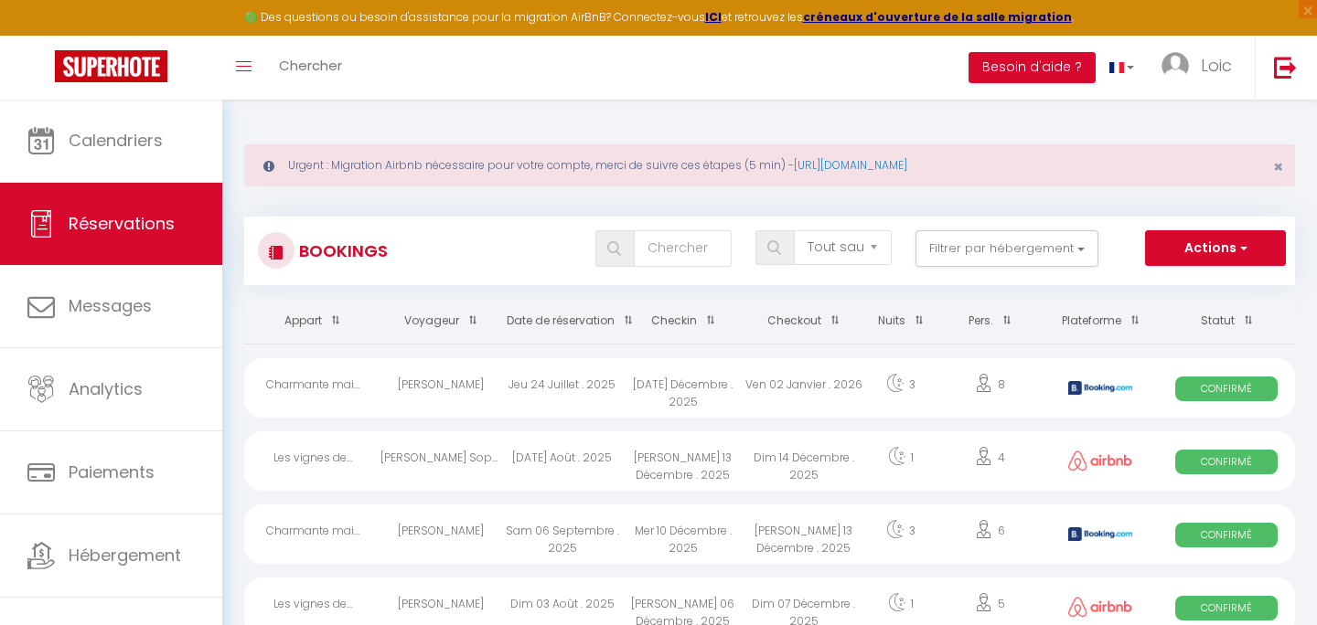
select select "1"
select select
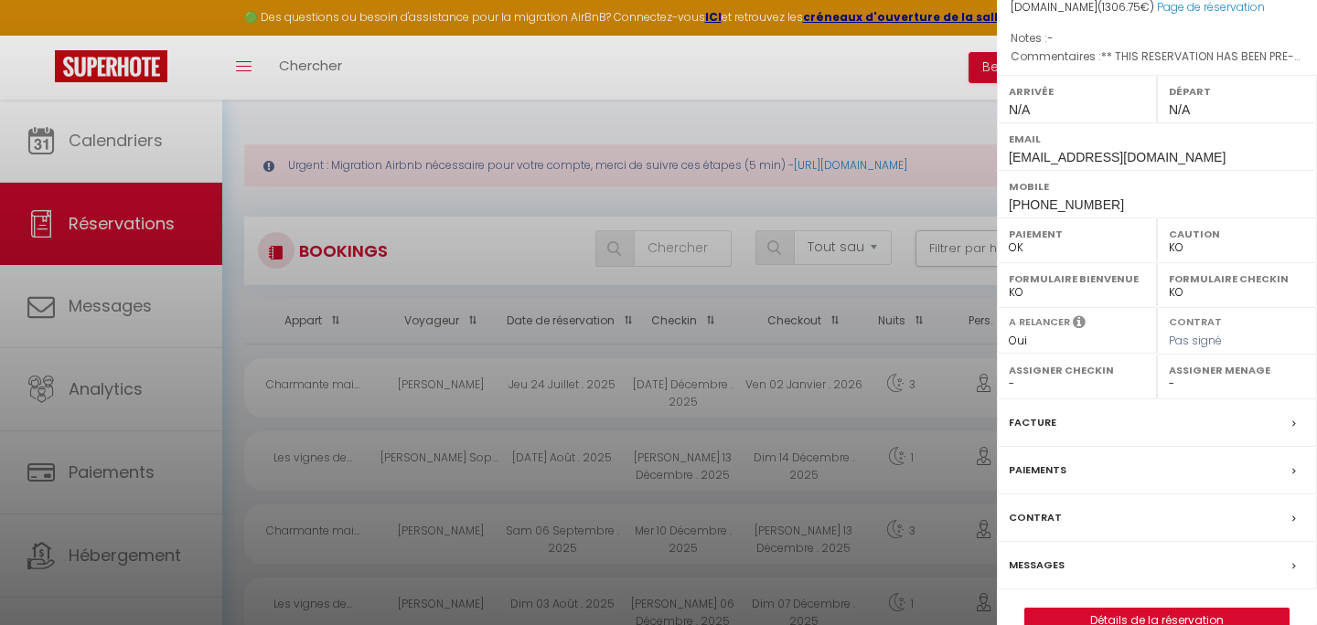
scroll to position [254, 0]
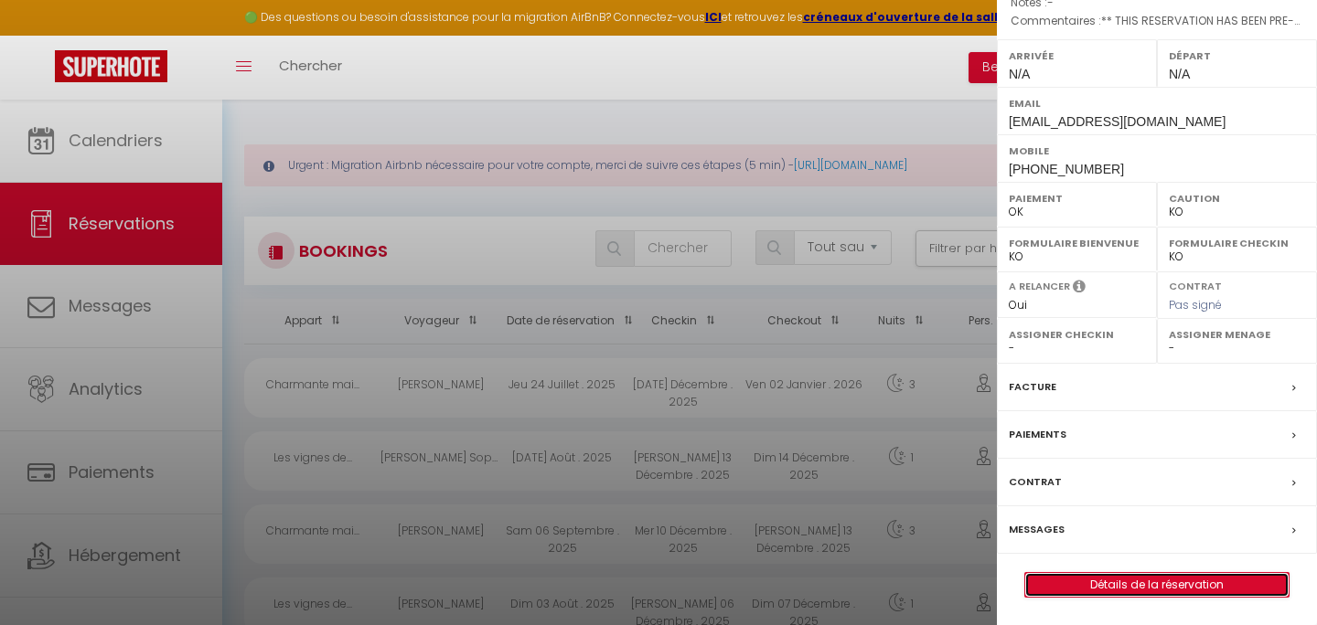
click at [1100, 592] on link "Détails de la réservation" at bounding box center [1156, 585] width 263 height 24
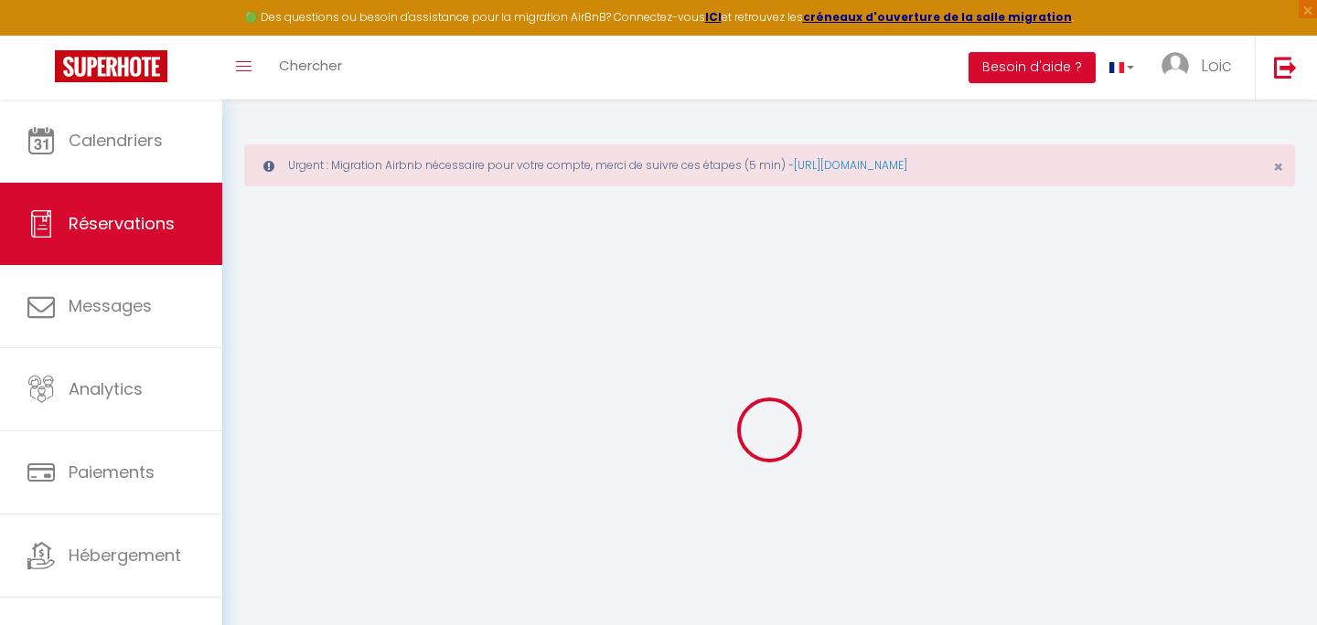
select select
checkbox input "false"
select select
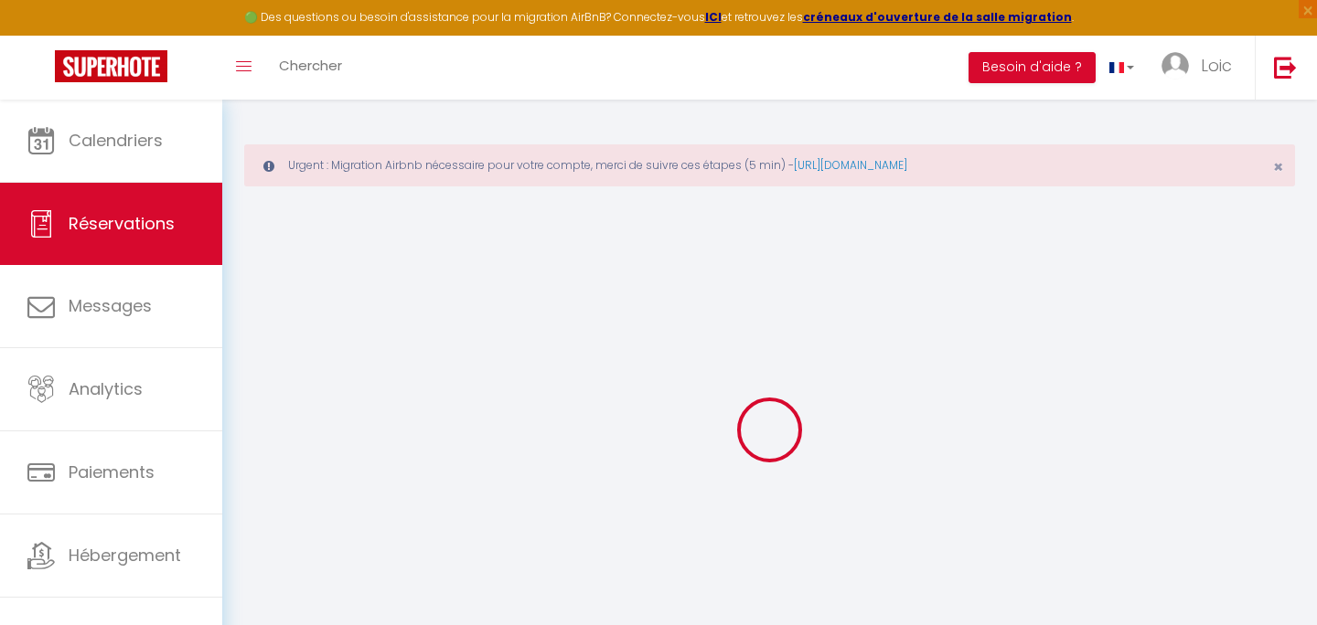
checkbox input "false"
select select
checkbox input "false"
type textarea "** THIS RESERVATION HAS BEEN PRE-PAID ** BOOKING NOTE : Payment charge is EUR 1…"
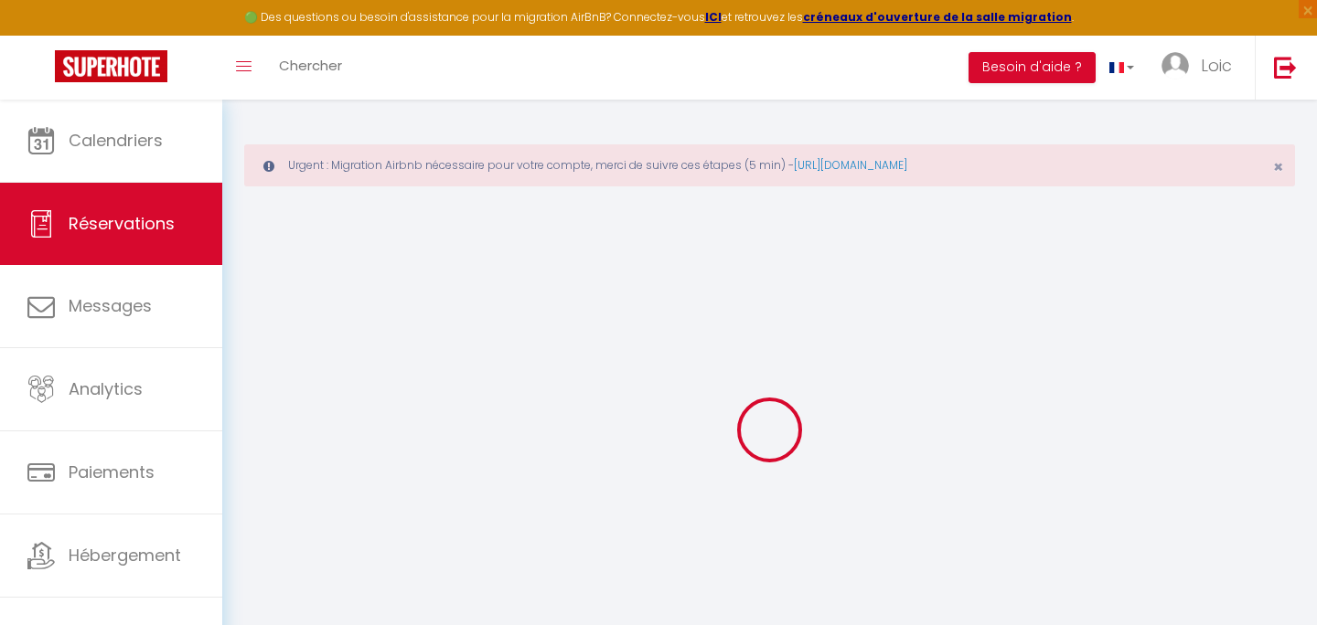
type input "120"
type input "11.75"
select select
checkbox input "false"
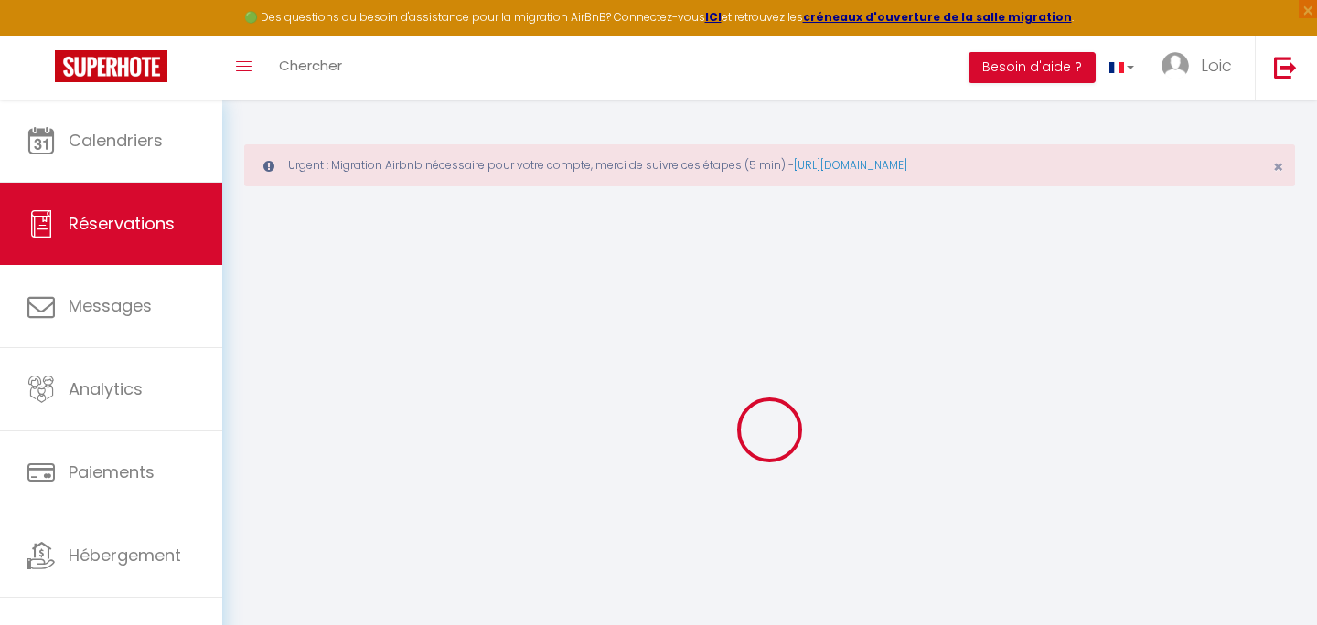
select select
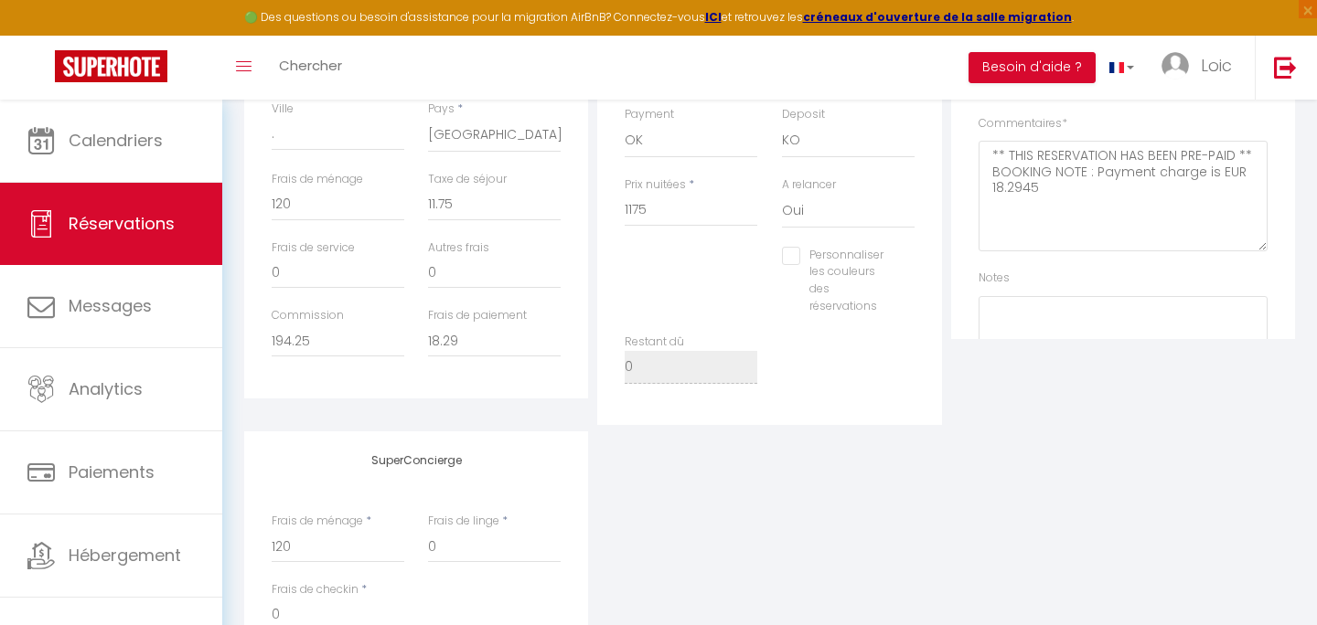
scroll to position [654, 0]
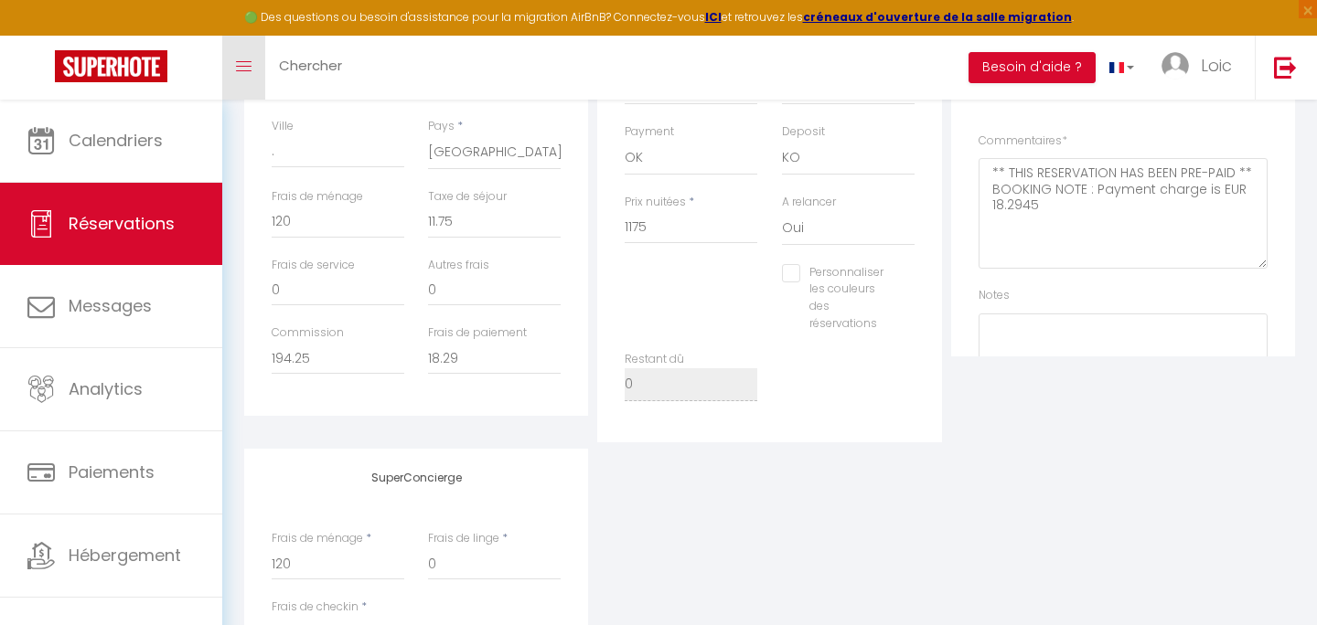
click at [233, 69] on link "Toggle menubar" at bounding box center [243, 68] width 43 height 64
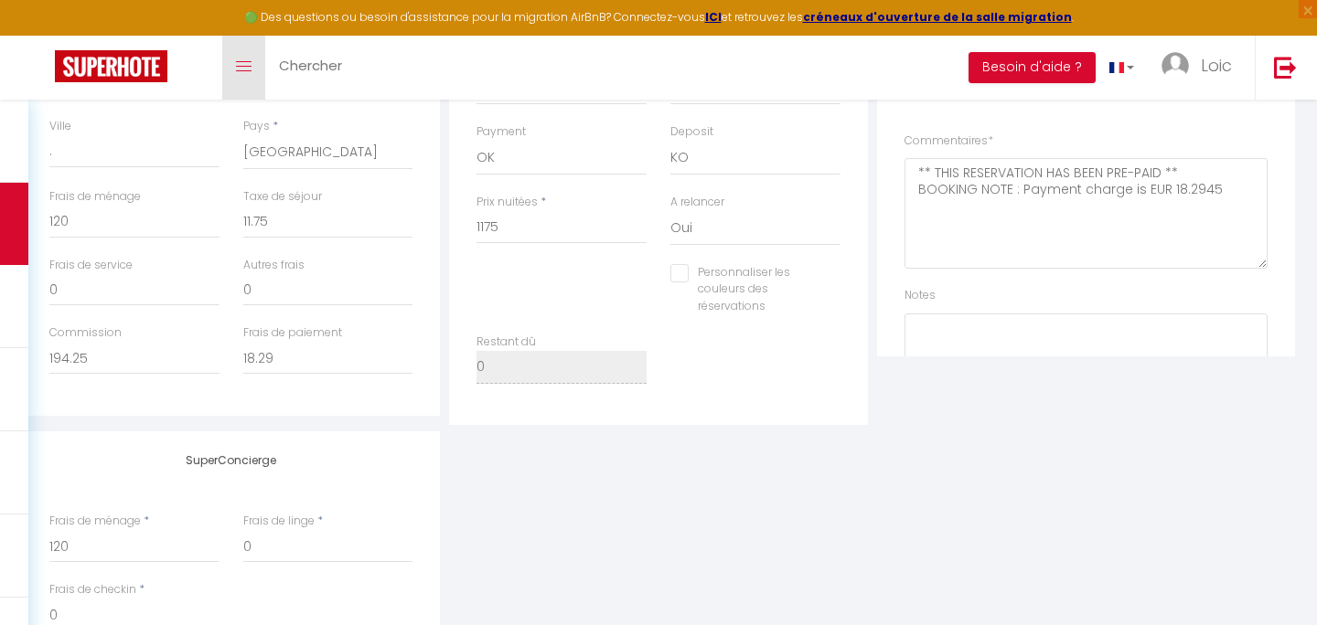
scroll to position [0, 0]
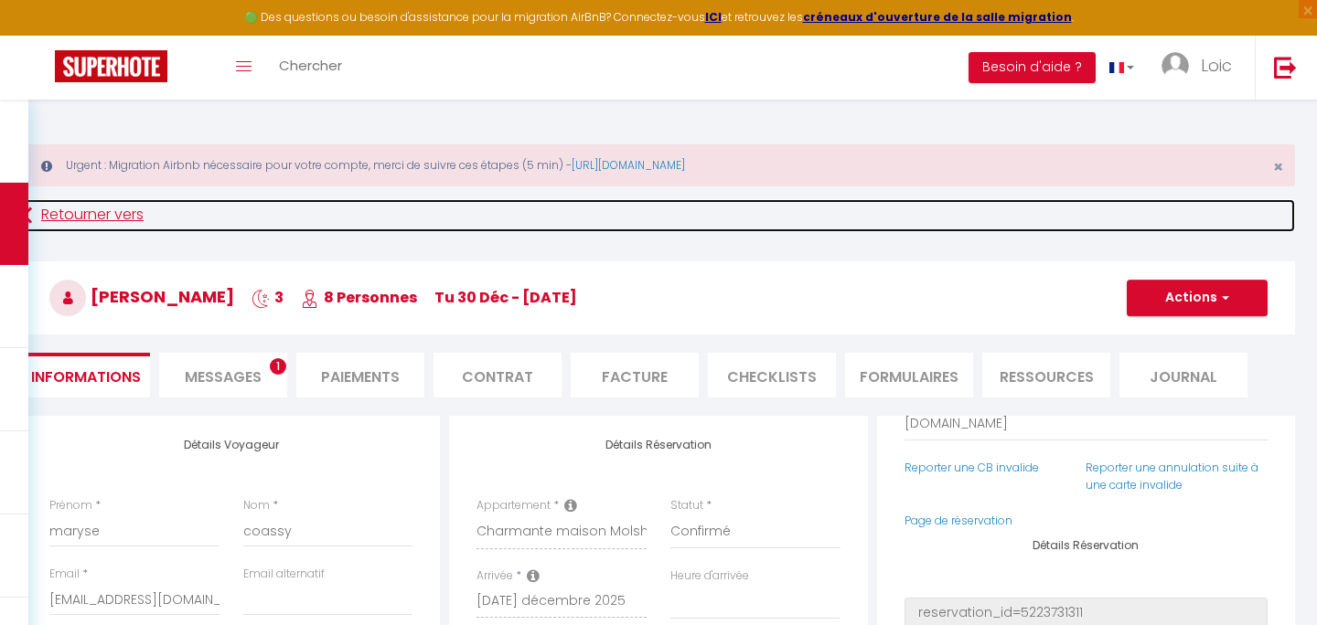
click at [80, 225] on link "Retourner vers" at bounding box center [658, 215] width 1273 height 33
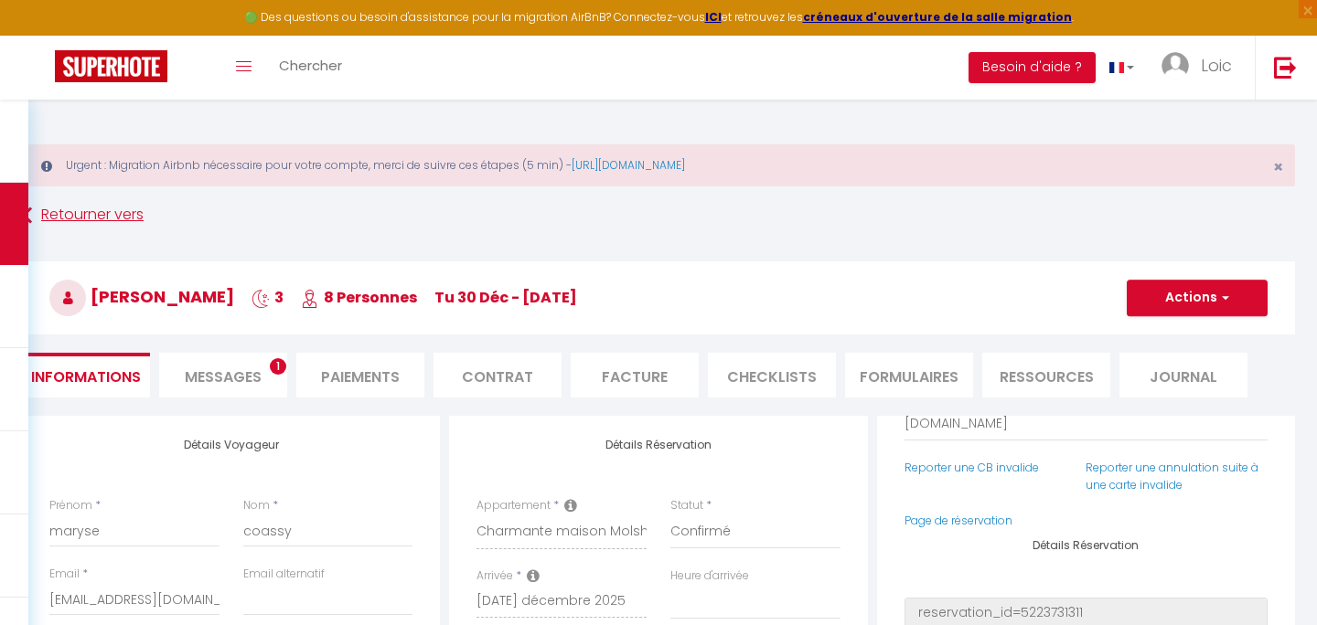
select select "not_cancelled"
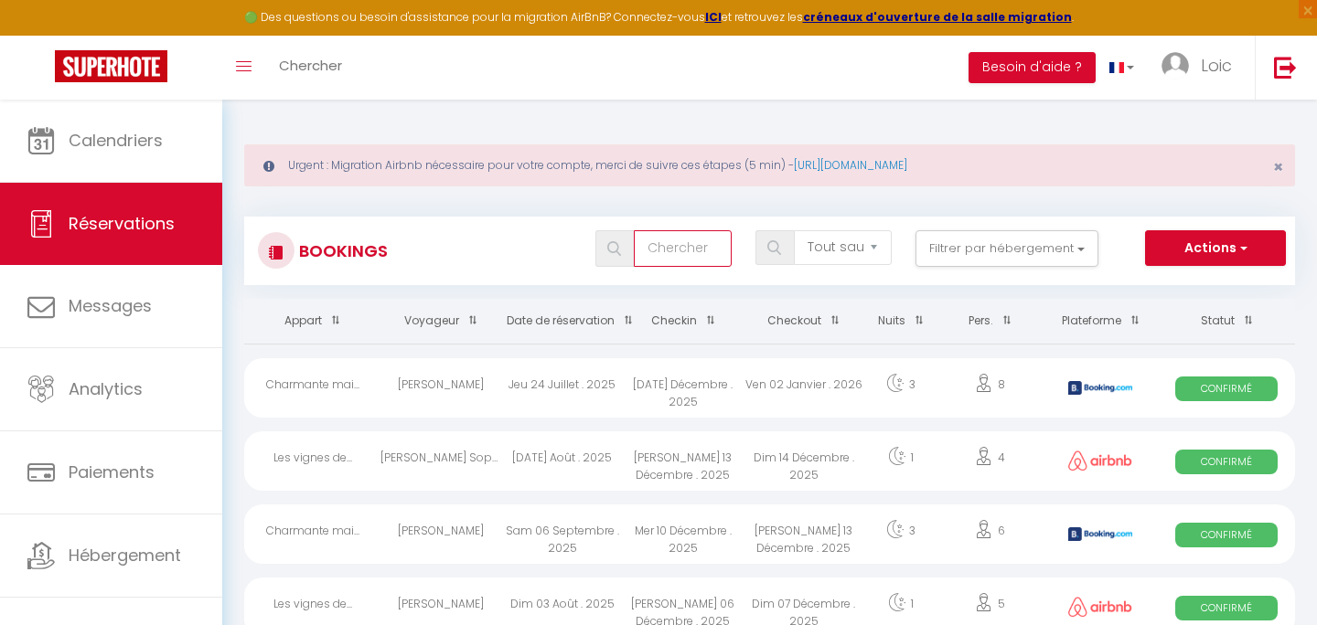
click at [668, 258] on input "text" at bounding box center [683, 248] width 98 height 37
type input "bav"
select select
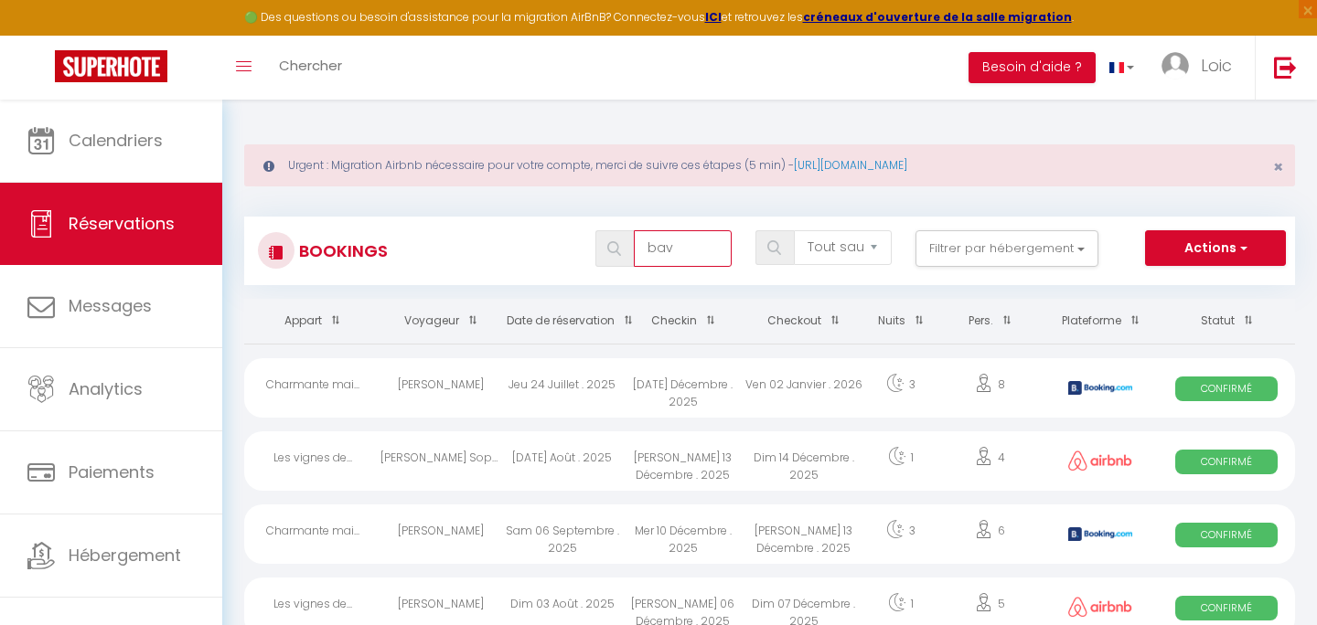
select select
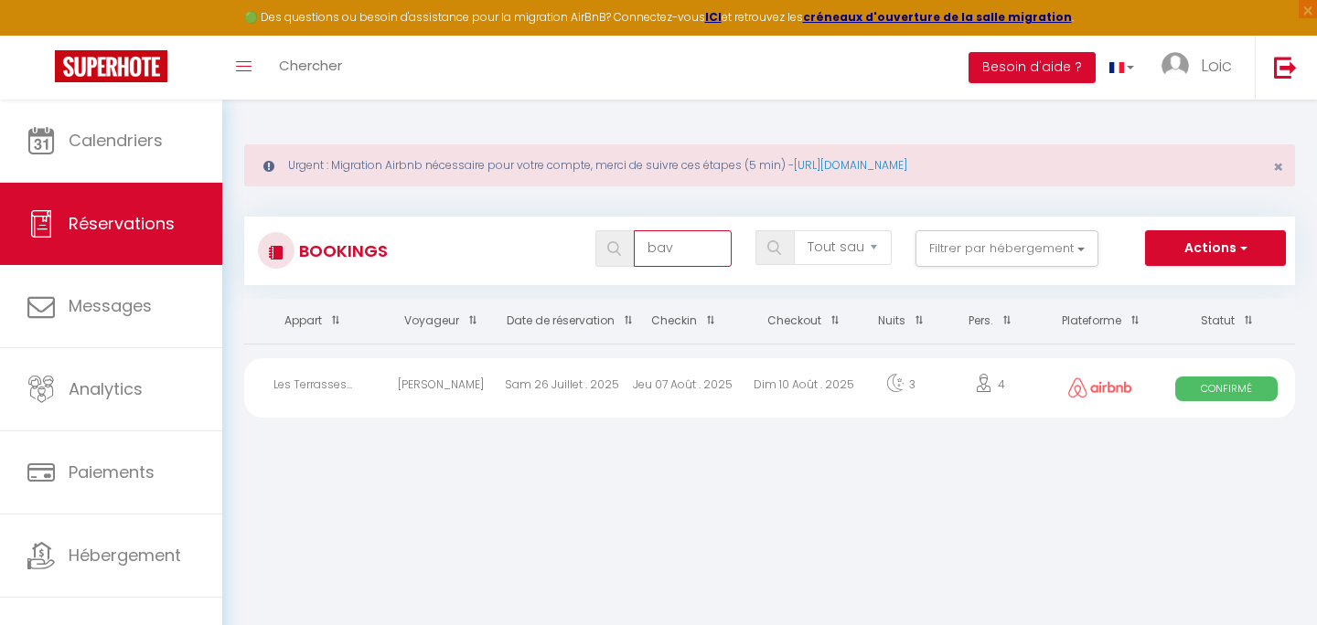
type input "bava"
select select
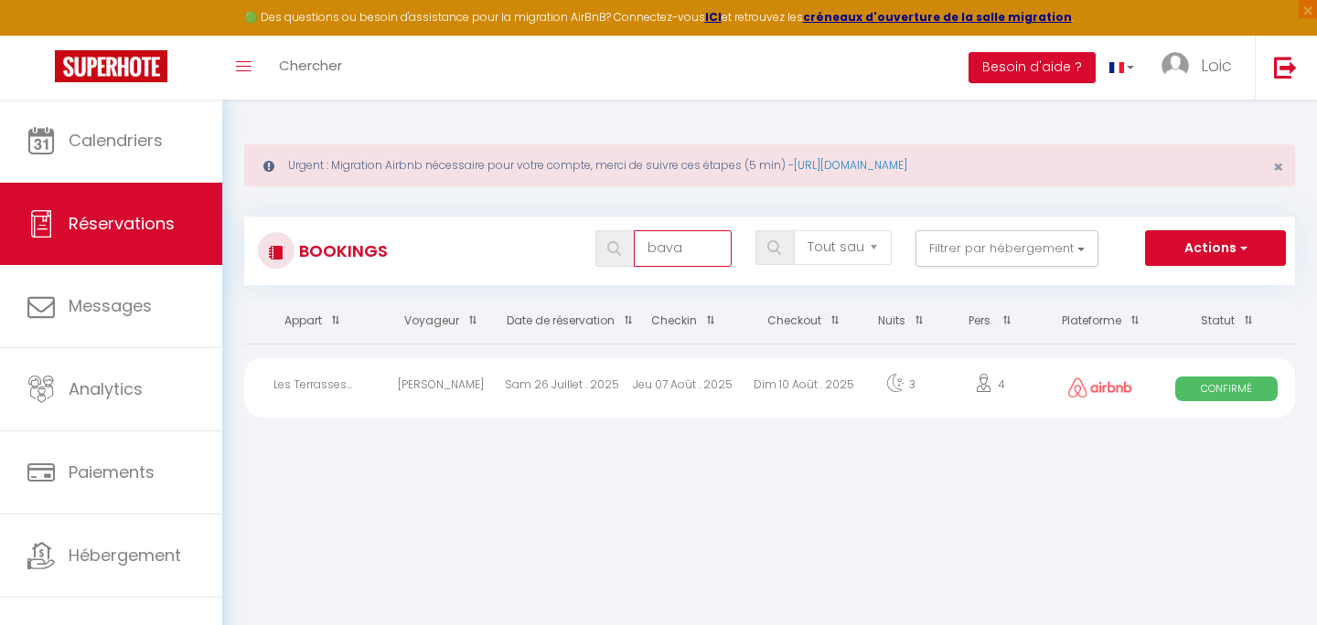
select select
type input "bavay"
select select
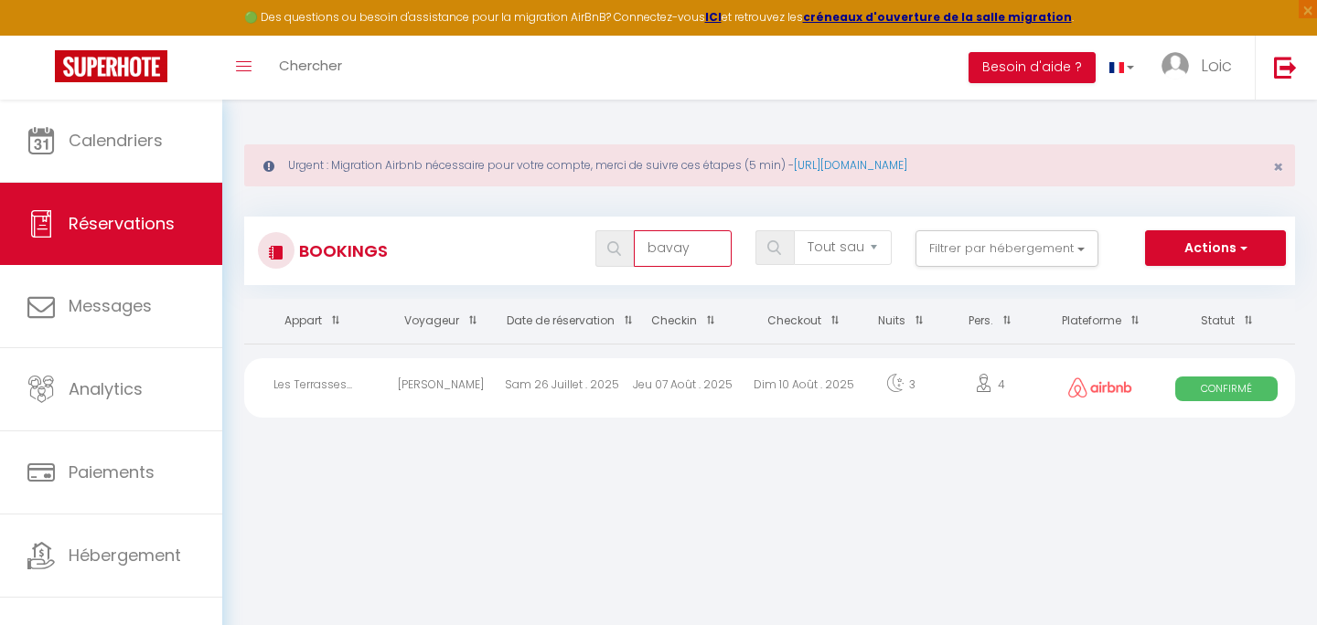
select select
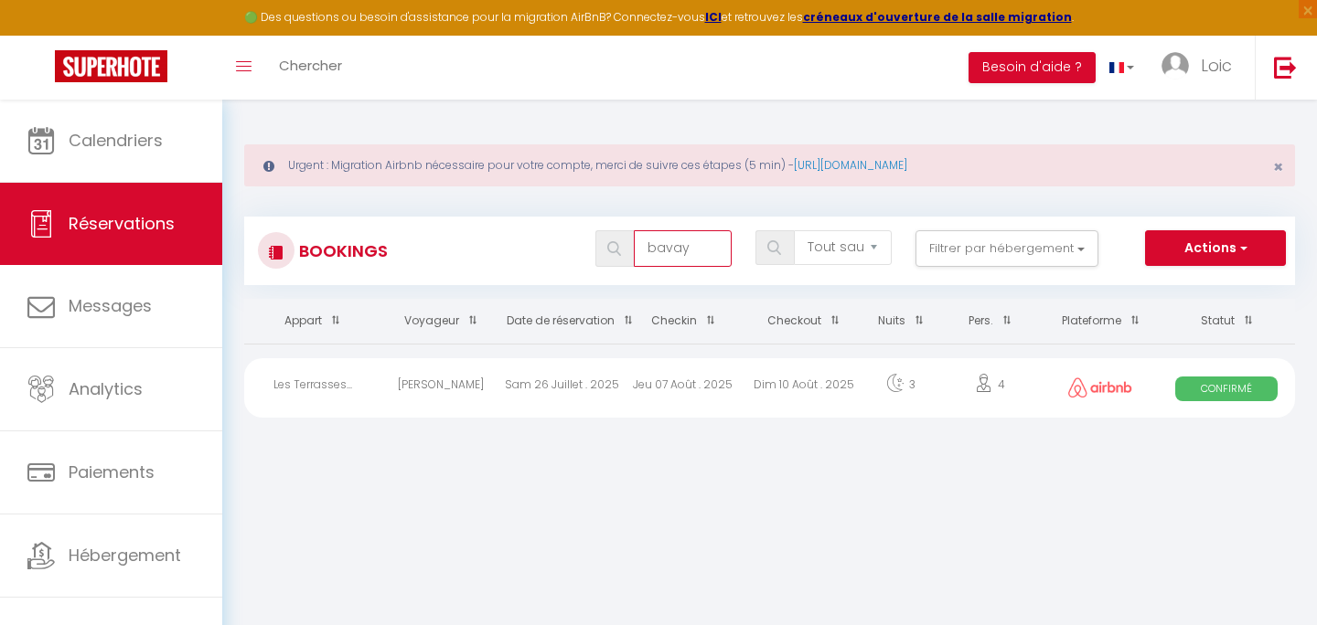
select select
type input "bavay"
click at [541, 387] on div "Sam 26 Juillet . 2025" at bounding box center [562, 387] width 121 height 59
select select "OK"
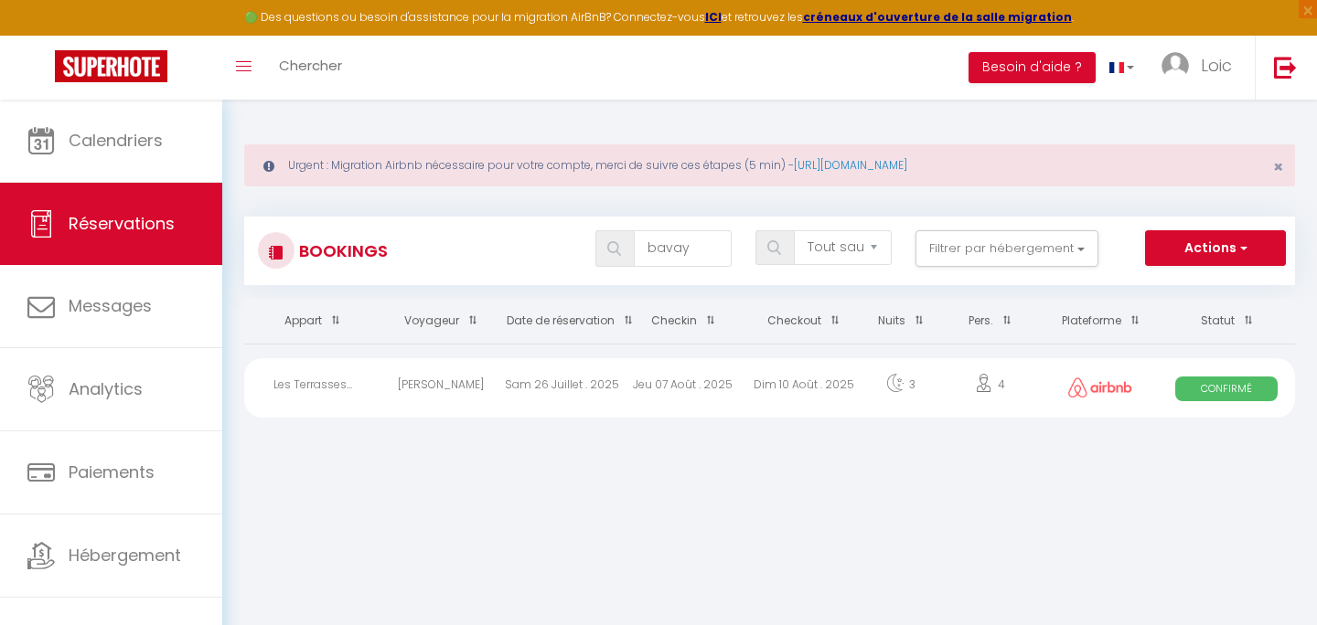
select select "0"
select select "1"
select select
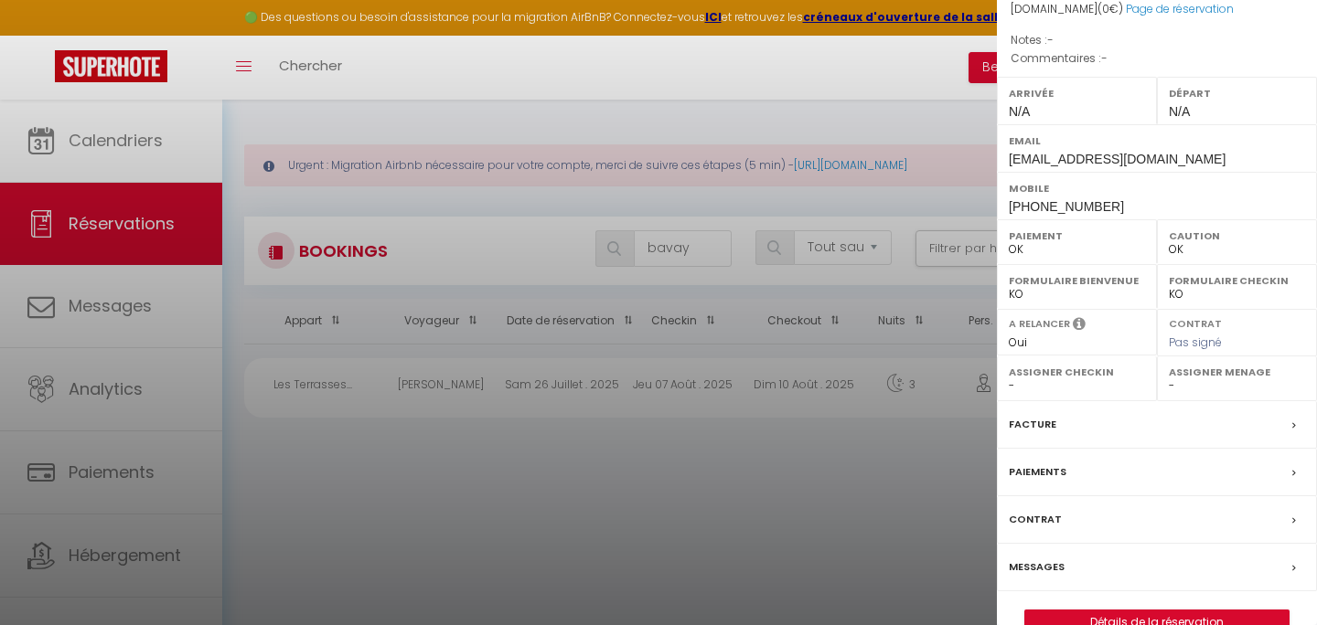
scroll to position [227, 0]
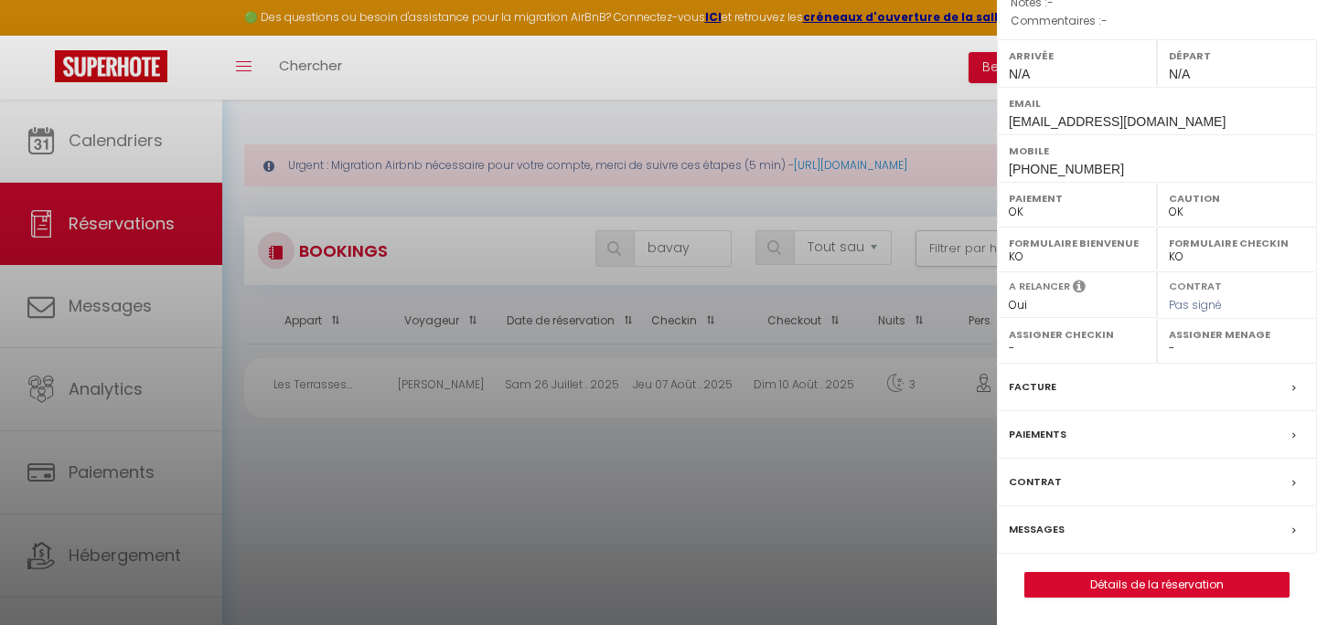
click at [1081, 571] on div "[PERSON_NAME] ( 6300148 ) Appartement : Les Terrasses du Rocher Date de réserva…" at bounding box center [1157, 201] width 320 height 794
click at [1080, 582] on link "Détails de la réservation" at bounding box center [1156, 585] width 263 height 24
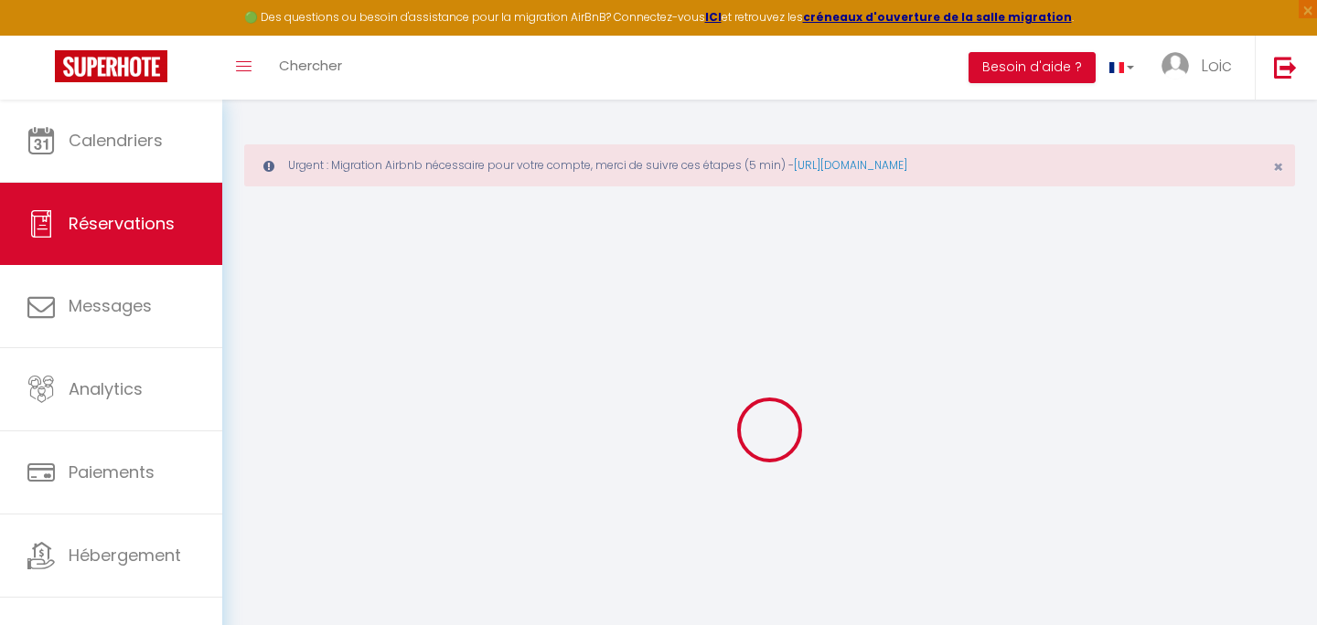
type input "[PERSON_NAME]"
type input "Bavay"
type input "[EMAIL_ADDRESS][DOMAIN_NAME]"
type input "[PHONE_NUMBER]"
select select
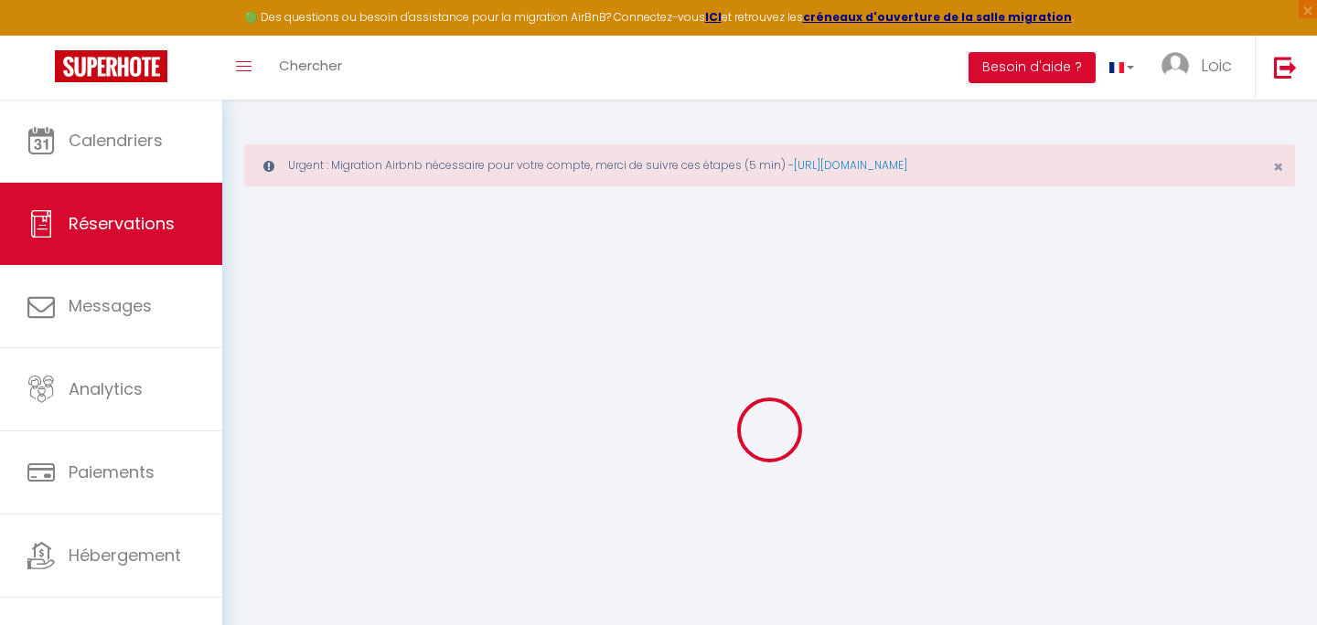
type input "0"
select select "68716"
select select "1"
select select
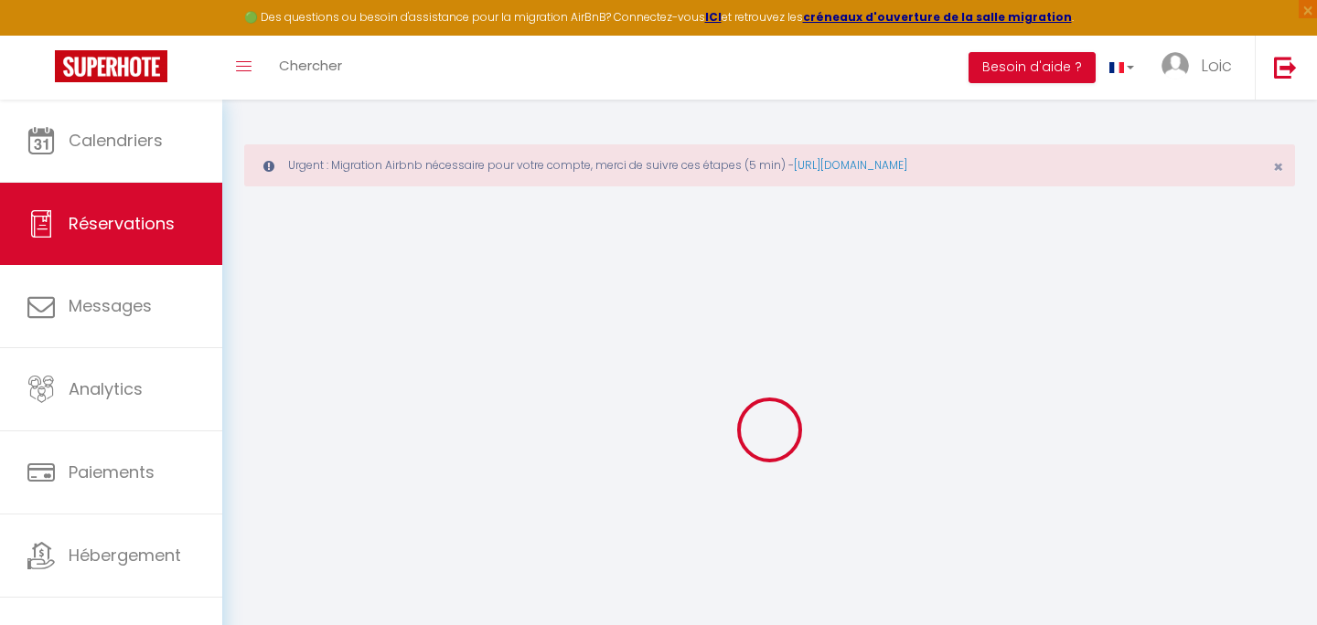
type input "2"
select select "12"
select select
checkbox input "false"
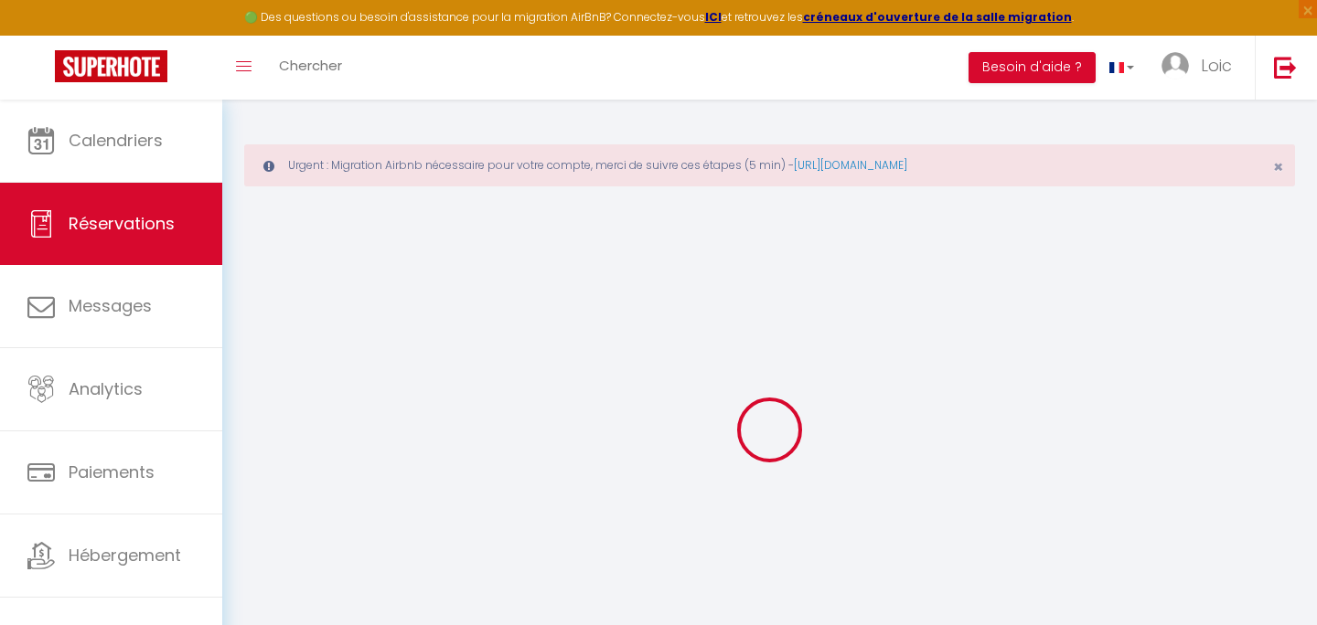
type input "0"
select select "1"
type input "0"
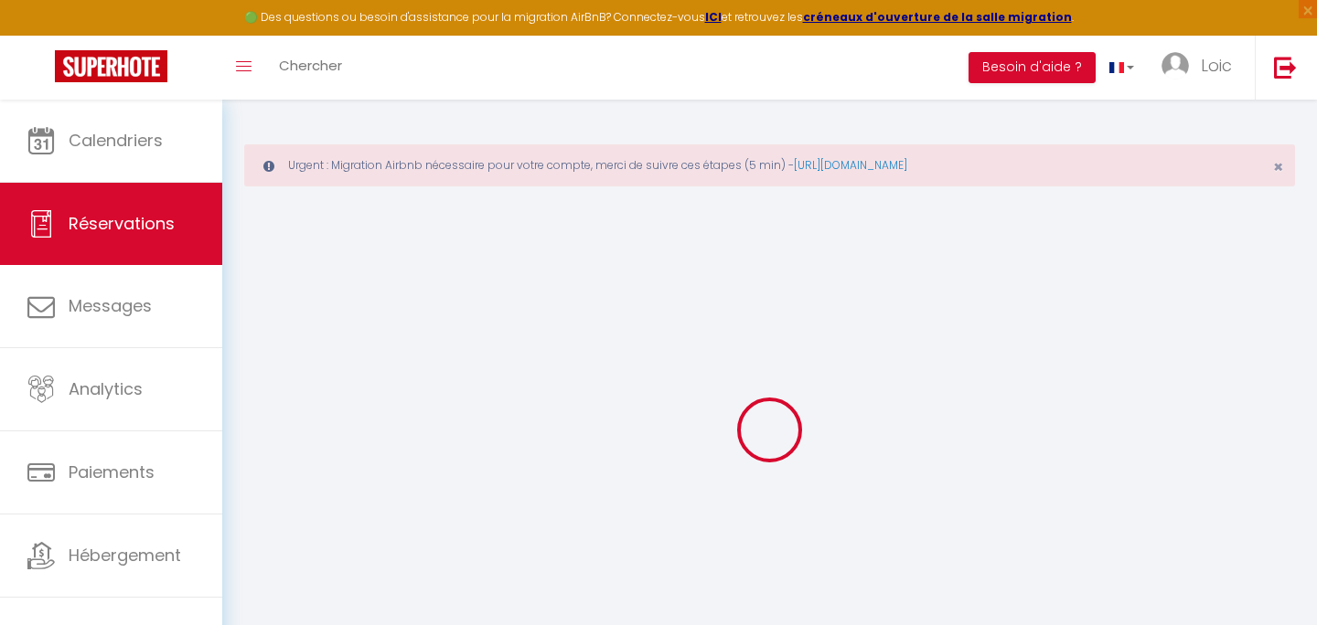
select select
select select "15"
checkbox input "false"
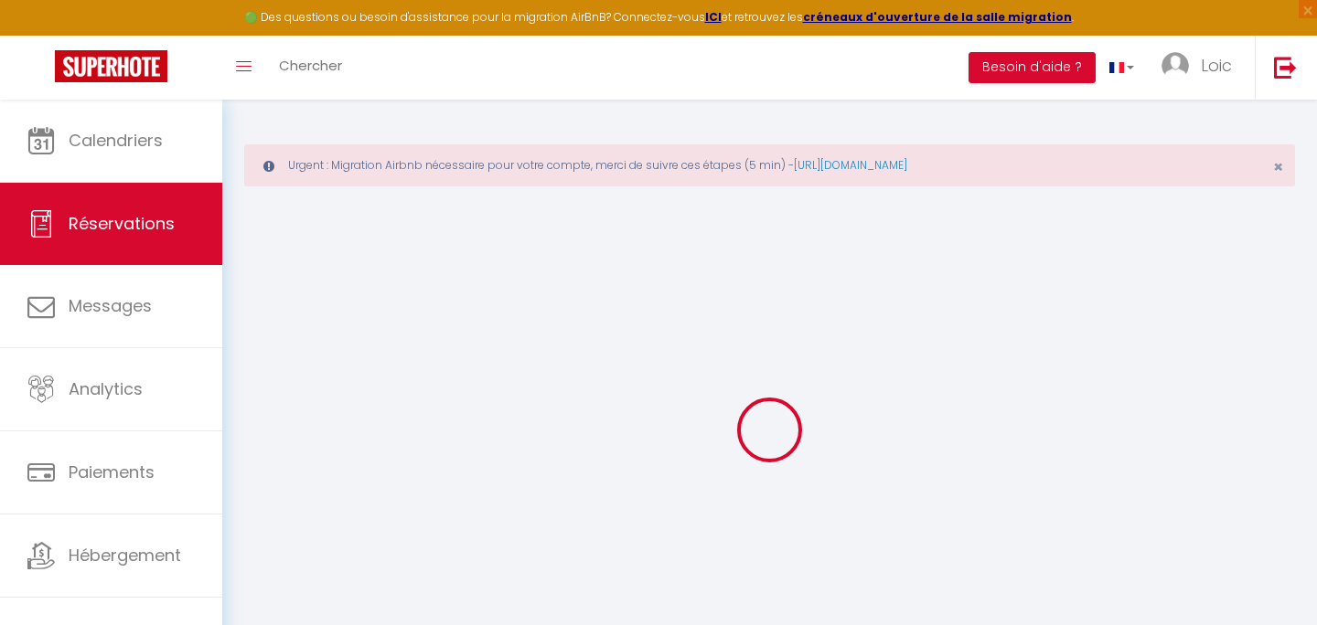
select select
checkbox input "false"
select select
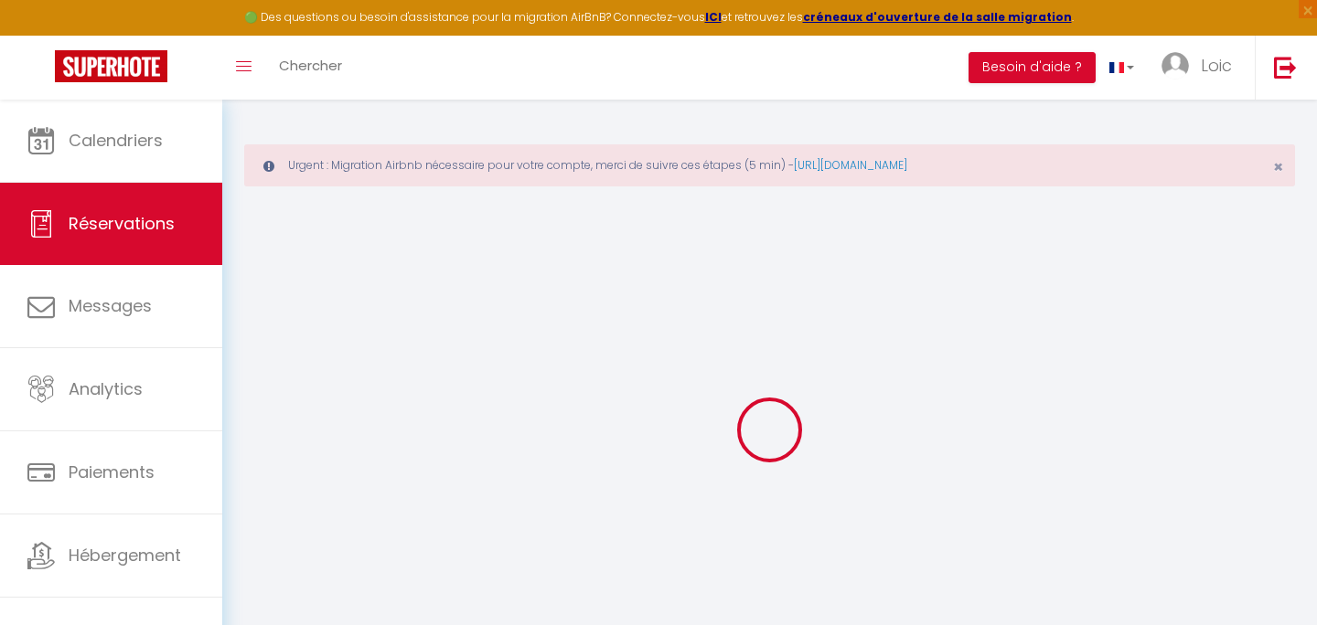
select select
checkbox input "false"
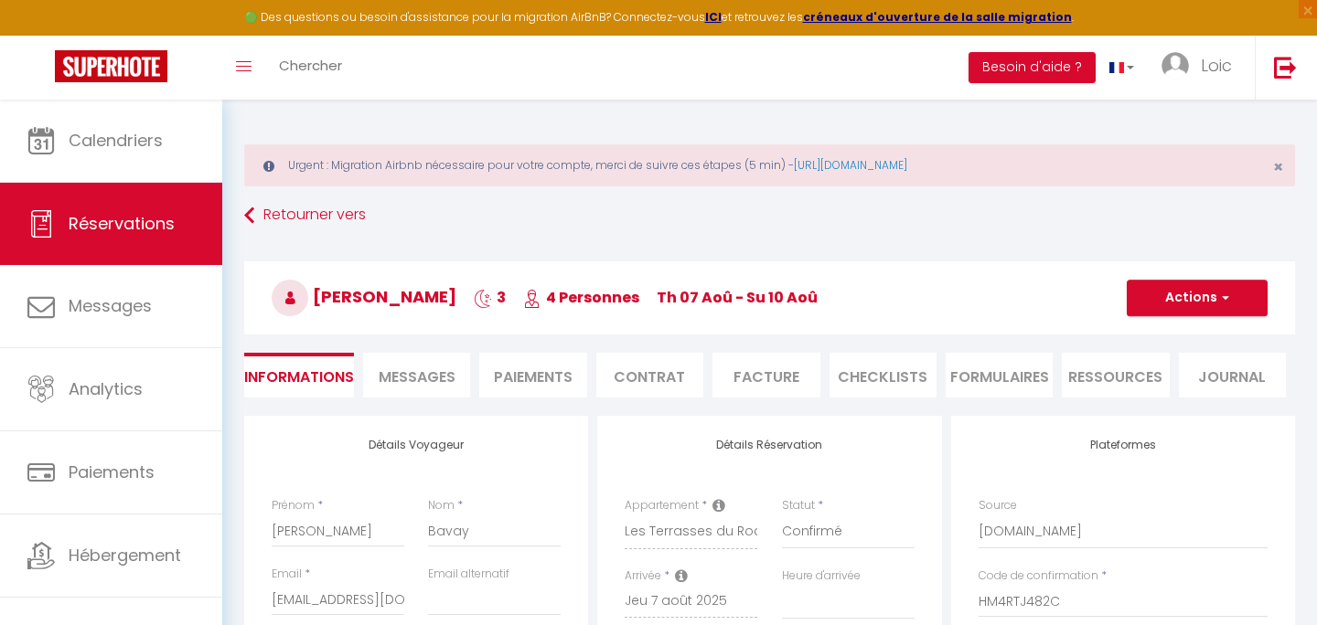
select select
checkbox input "false"
select select
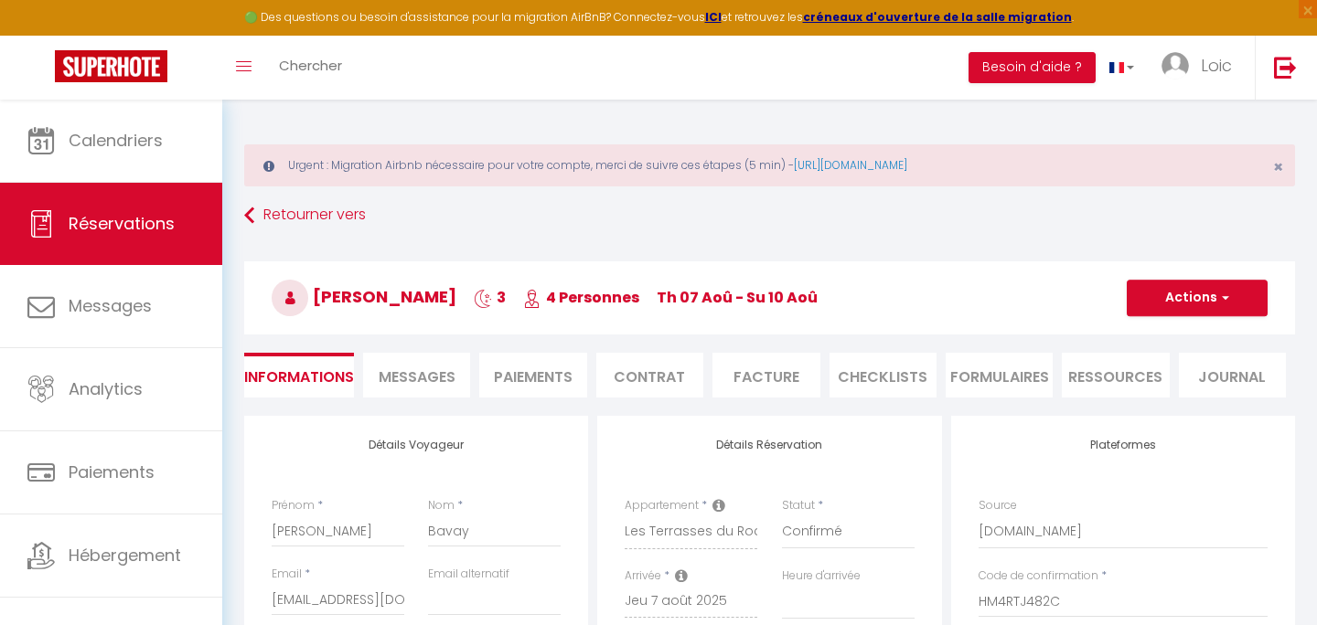
checkbox input "false"
select select
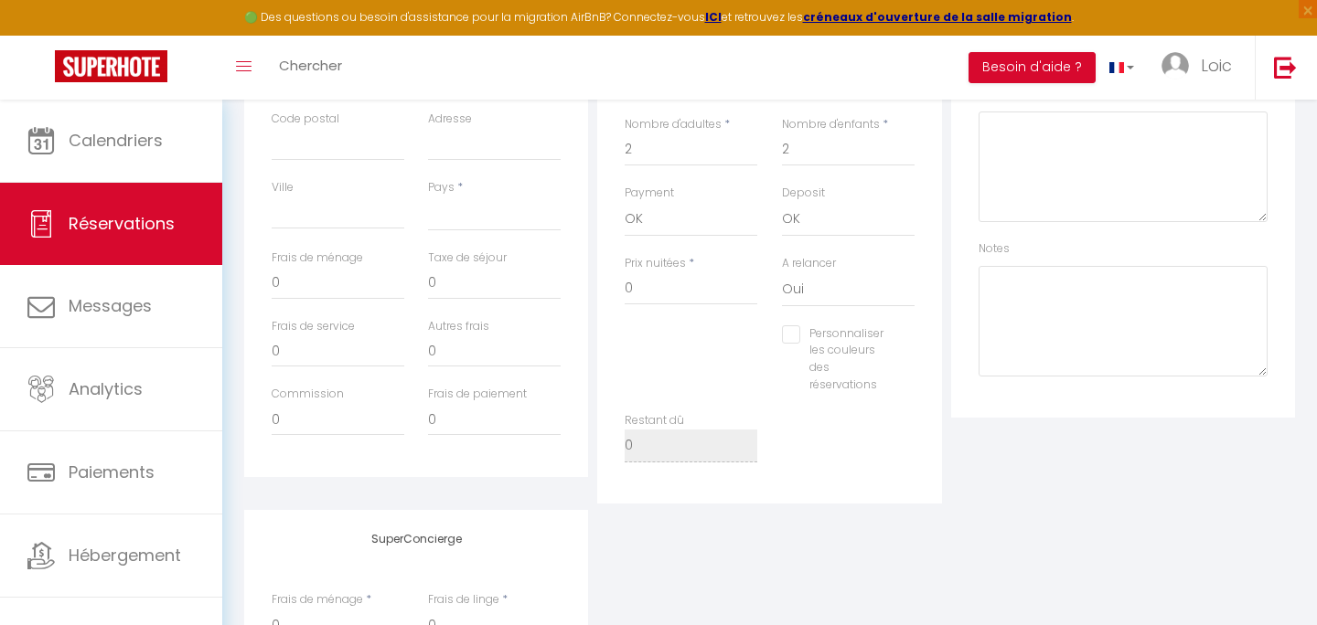
scroll to position [578, 0]
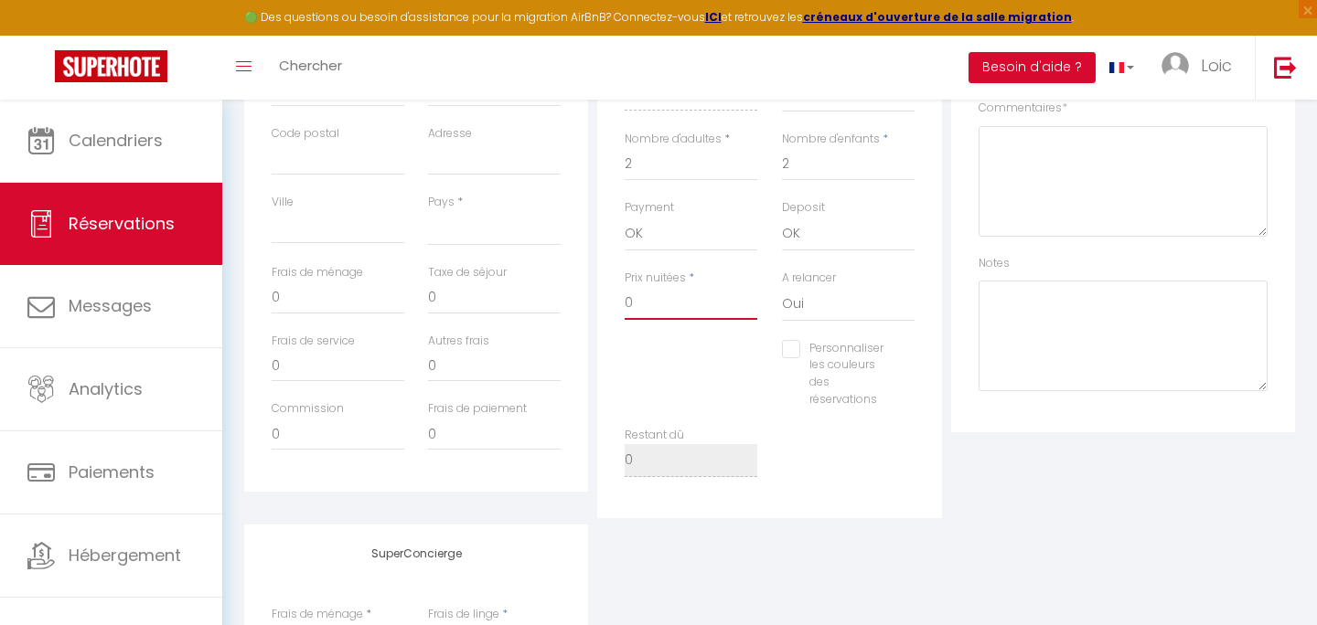
click at [635, 304] on input "0" at bounding box center [691, 303] width 133 height 33
type input "2"
select select
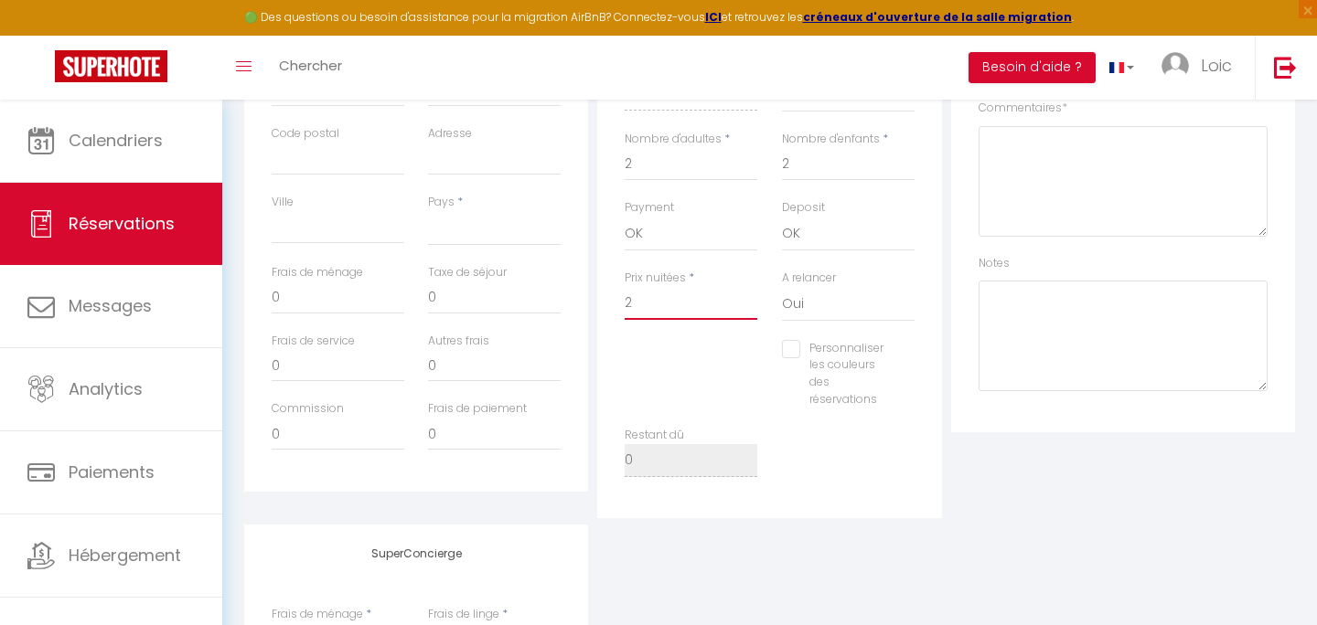
select select
checkbox input "false"
type input "28"
select select
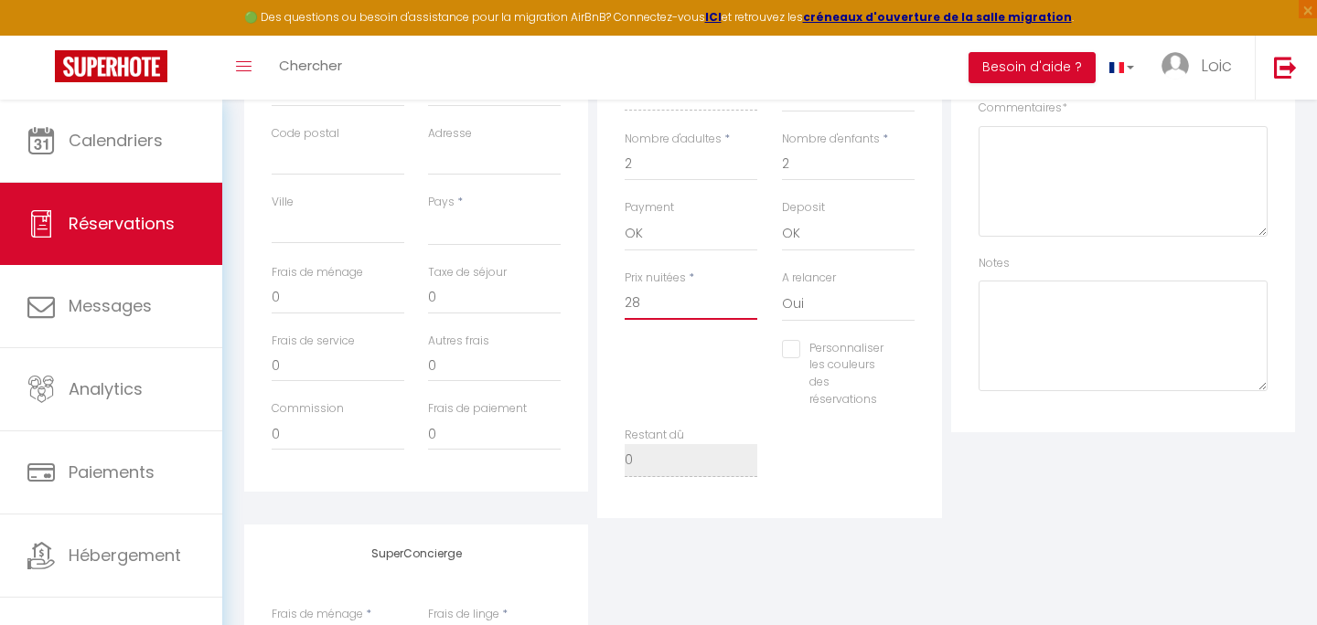
select select
checkbox input "false"
type input "285"
select select
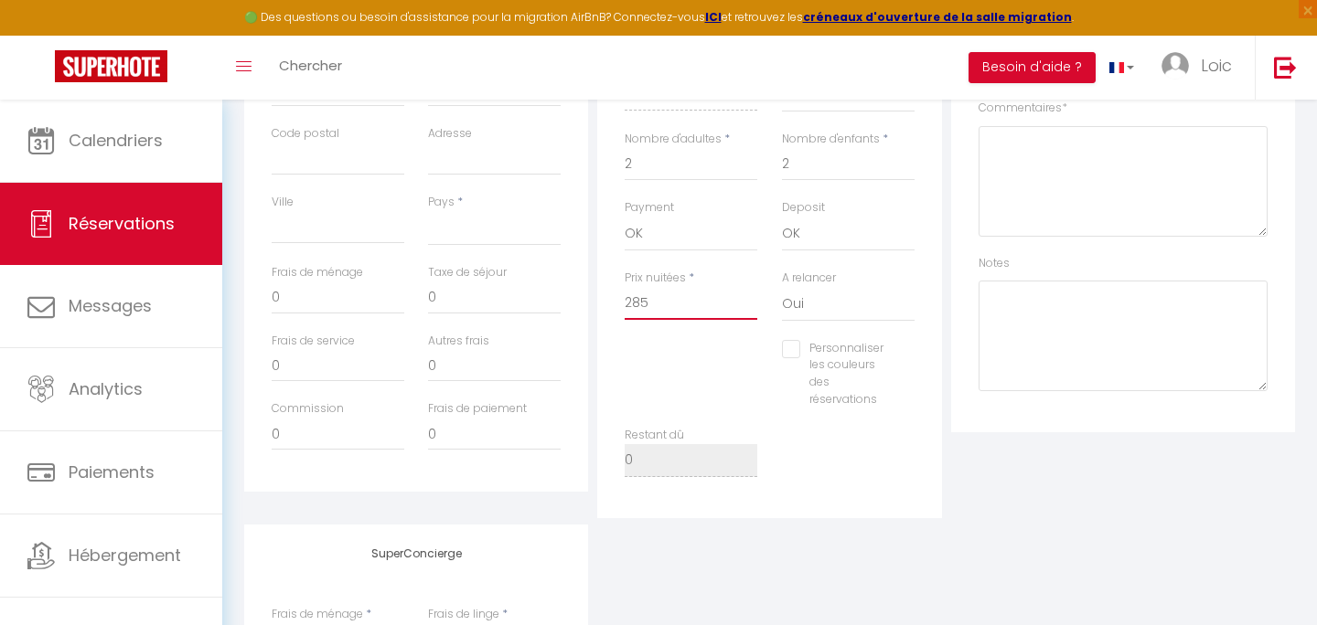
select select
checkbox input "false"
type input "285"
click at [642, 366] on div "Personnaliser les couleurs des réservations #D7092E" at bounding box center [770, 383] width 314 height 87
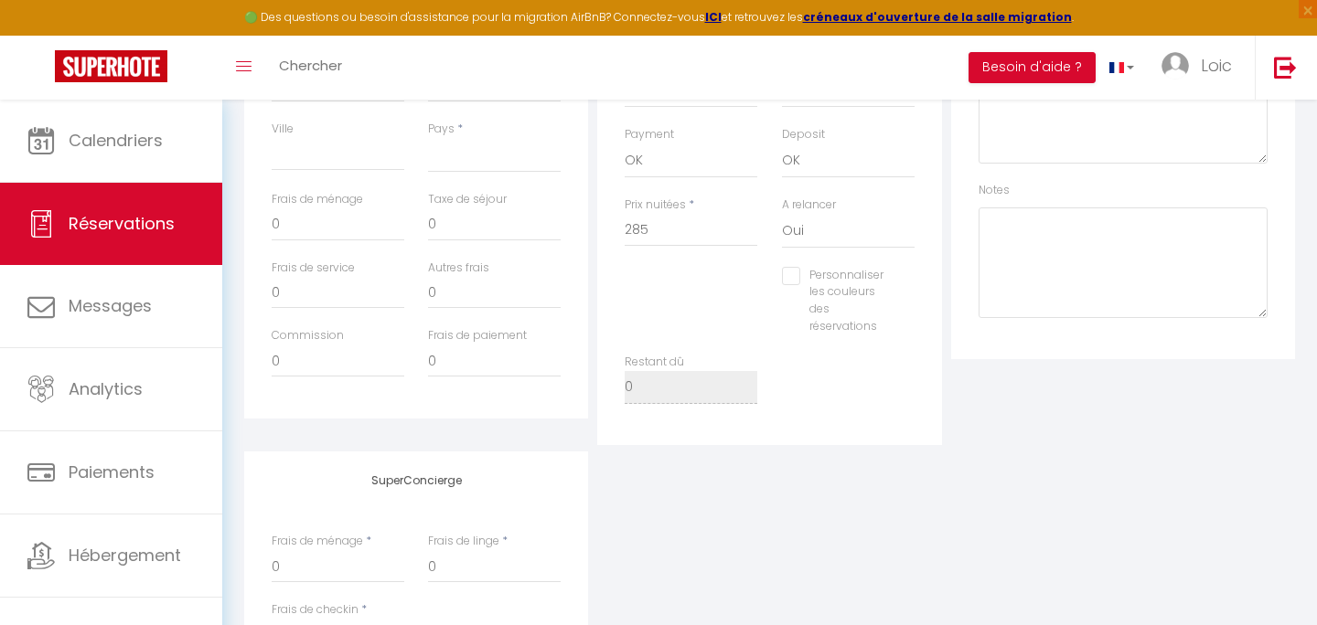
scroll to position [623, 0]
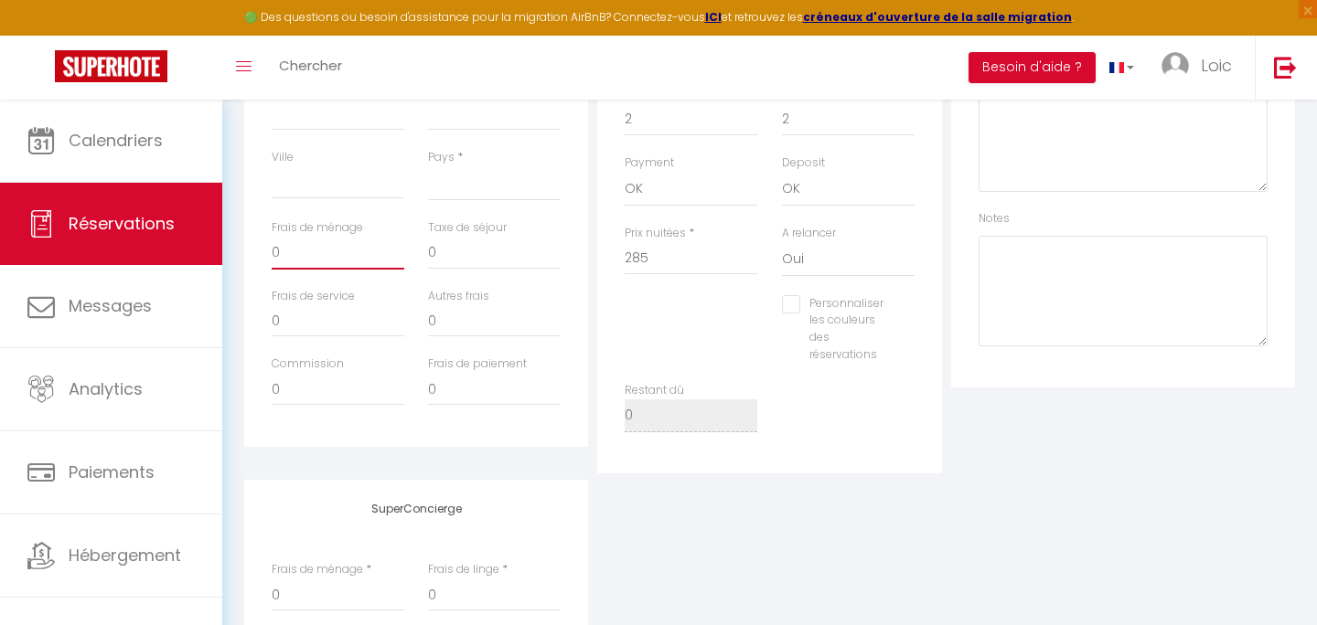
click at [327, 251] on input "0" at bounding box center [338, 253] width 133 height 33
type input "5"
select select
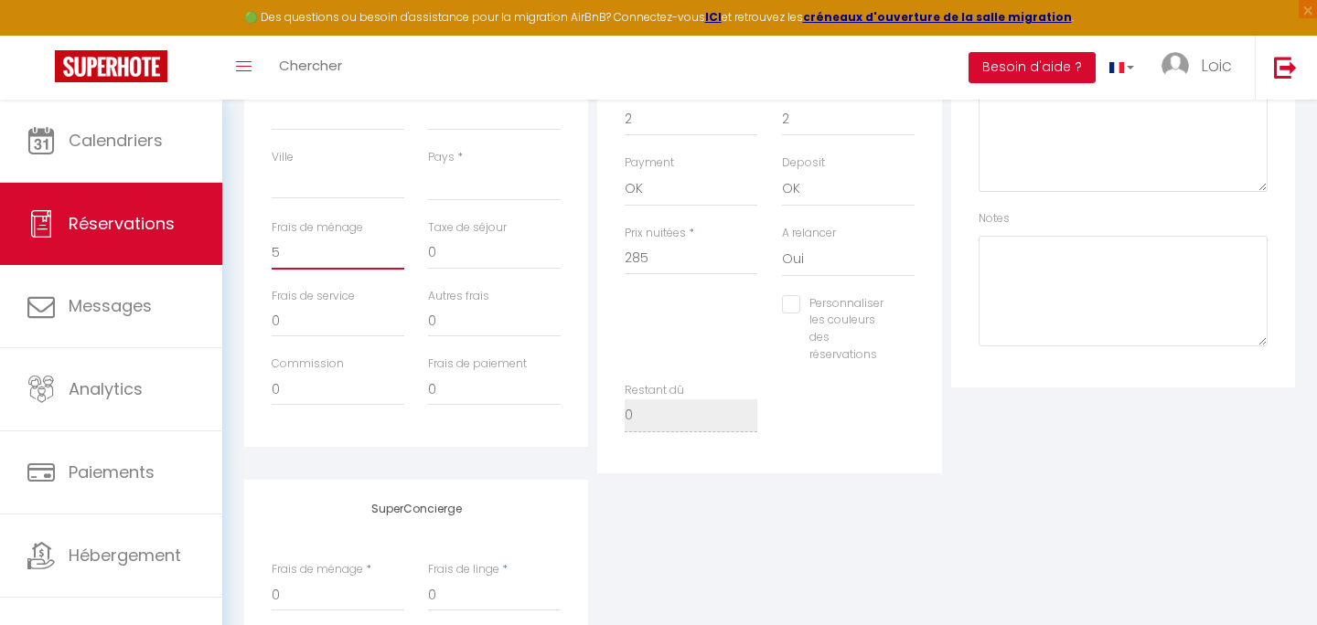
select select
checkbox input "false"
type input "50"
select select
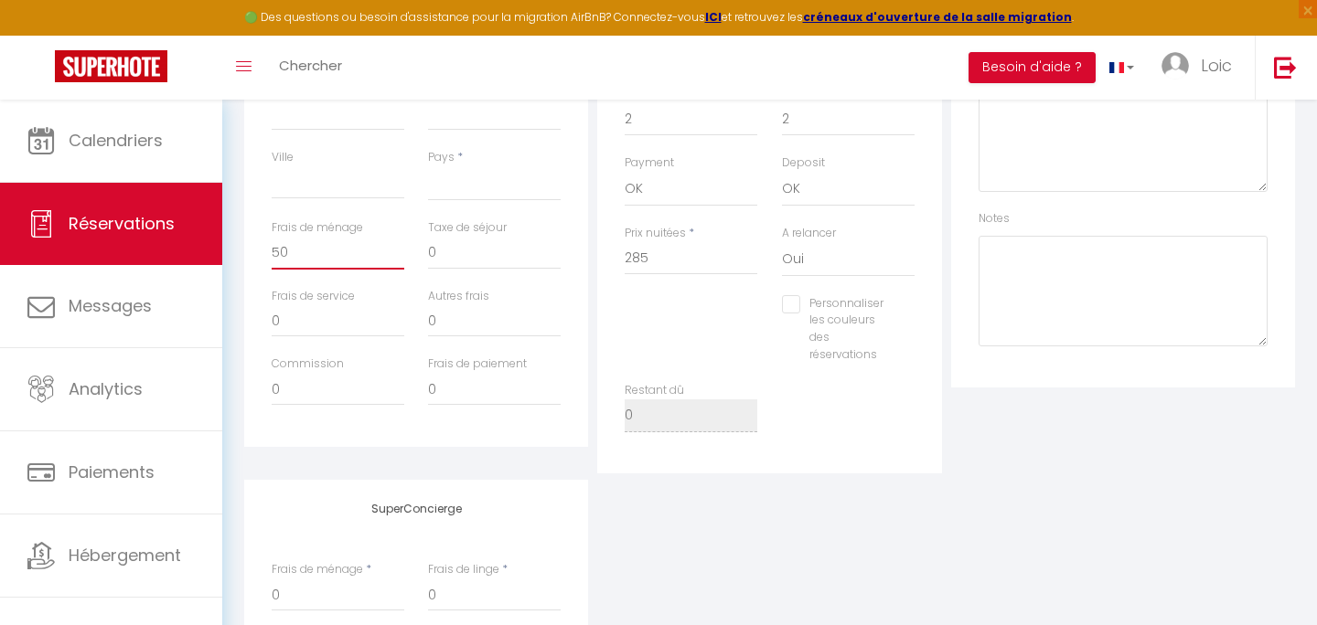
select select
checkbox input "false"
type input "50"
click at [495, 291] on div "Autres frais 0" at bounding box center [494, 313] width 133 height 50
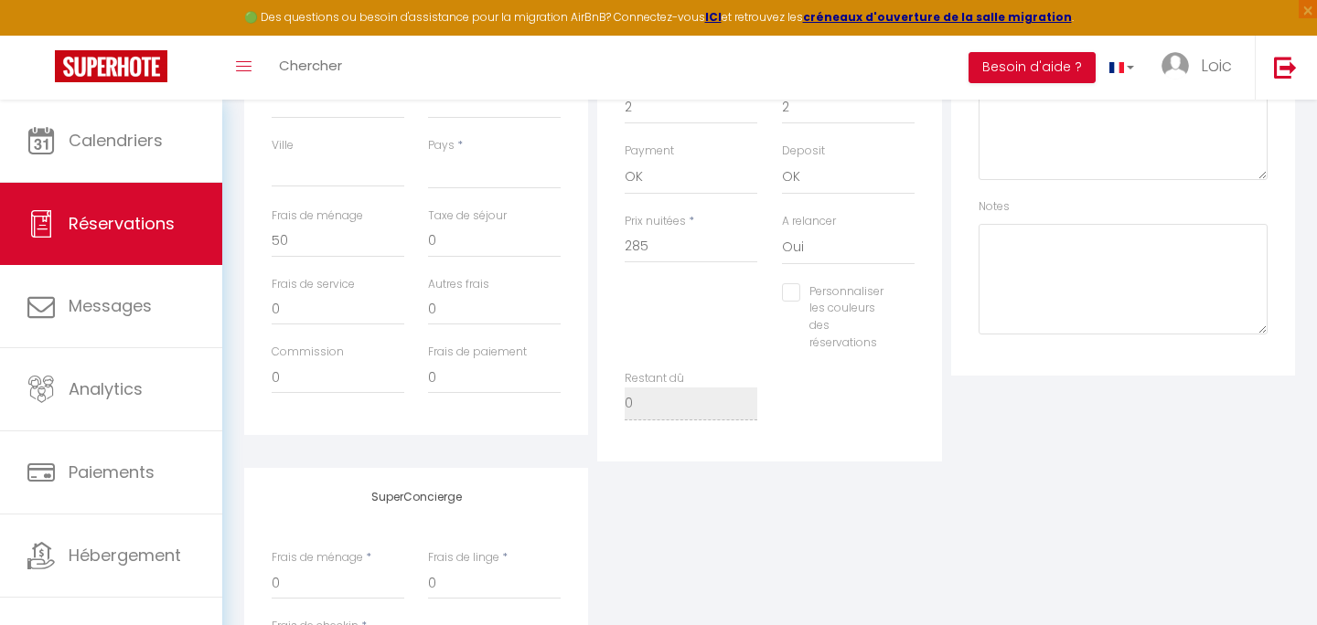
scroll to position [632, 0]
click at [291, 319] on input "0" at bounding box center [338, 311] width 133 height 33
click at [303, 377] on input "0" at bounding box center [338, 380] width 133 height 33
click at [447, 242] on input "0" at bounding box center [494, 244] width 133 height 33
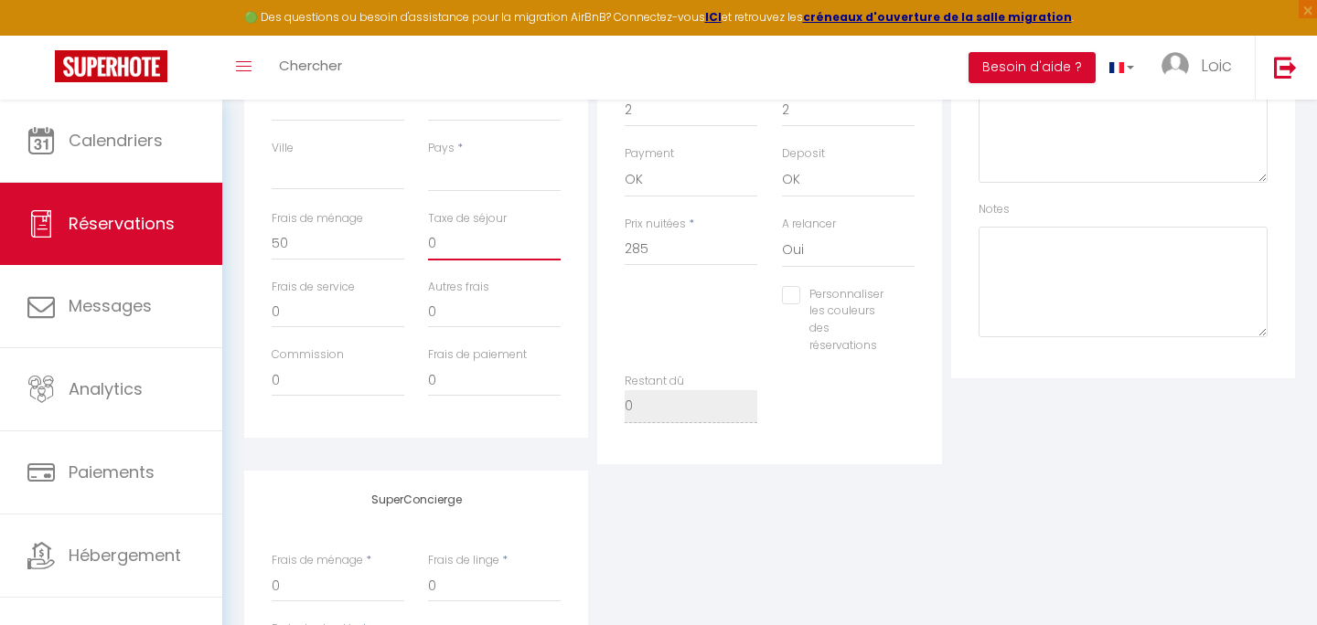
click at [447, 242] on input "0" at bounding box center [494, 244] width 133 height 33
type input "7"
select select
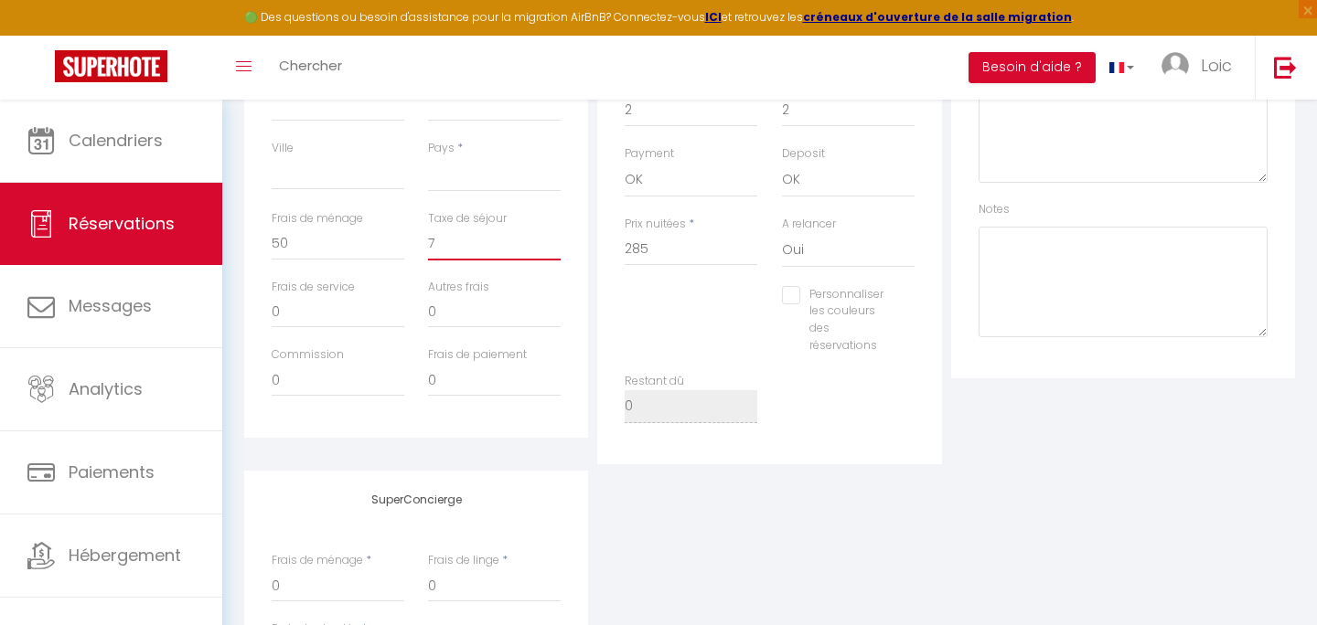
checkbox input "false"
type input "7,"
select select
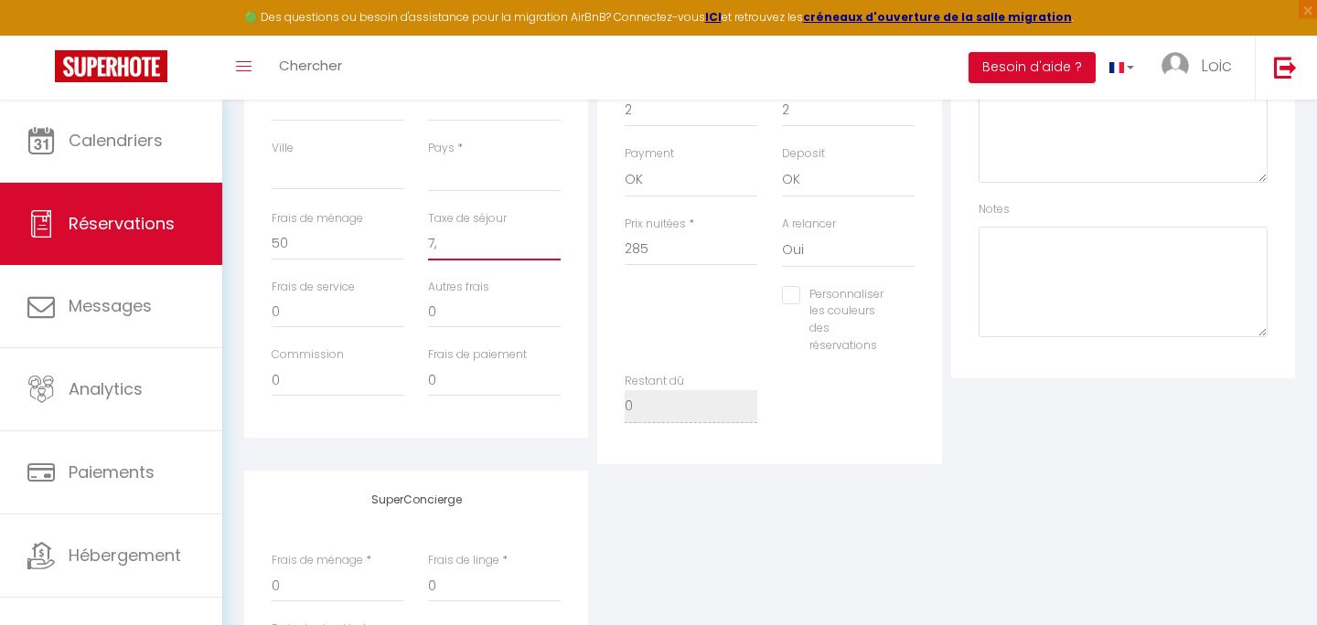
checkbox input "false"
type input "7,8"
select select
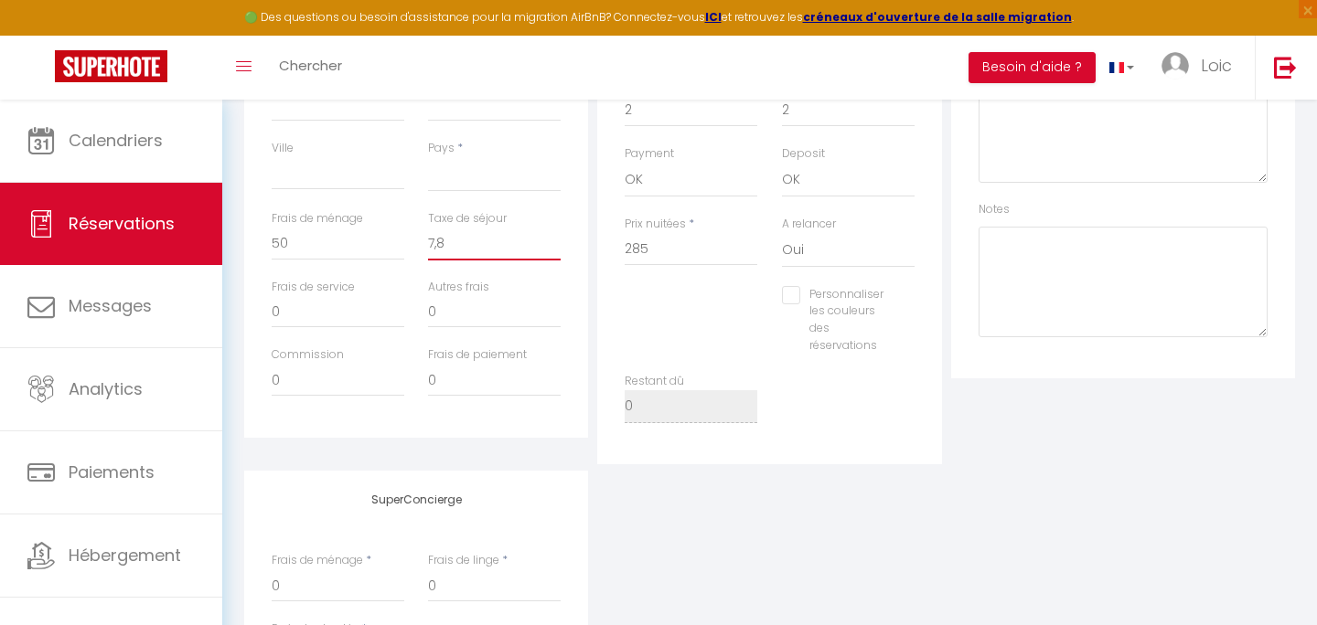
checkbox input "false"
type input "7,83"
select select
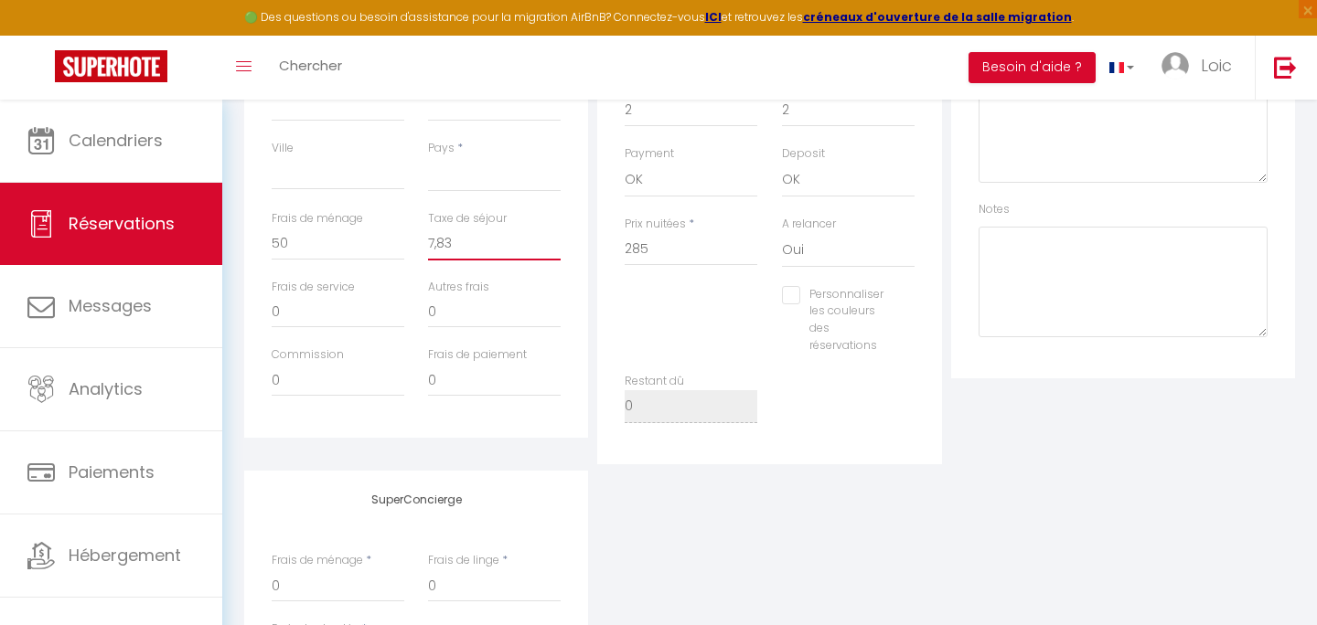
checkbox input "false"
type input "7,83"
click at [479, 317] on input "0" at bounding box center [494, 311] width 133 height 33
click at [329, 316] on input "0" at bounding box center [338, 311] width 133 height 33
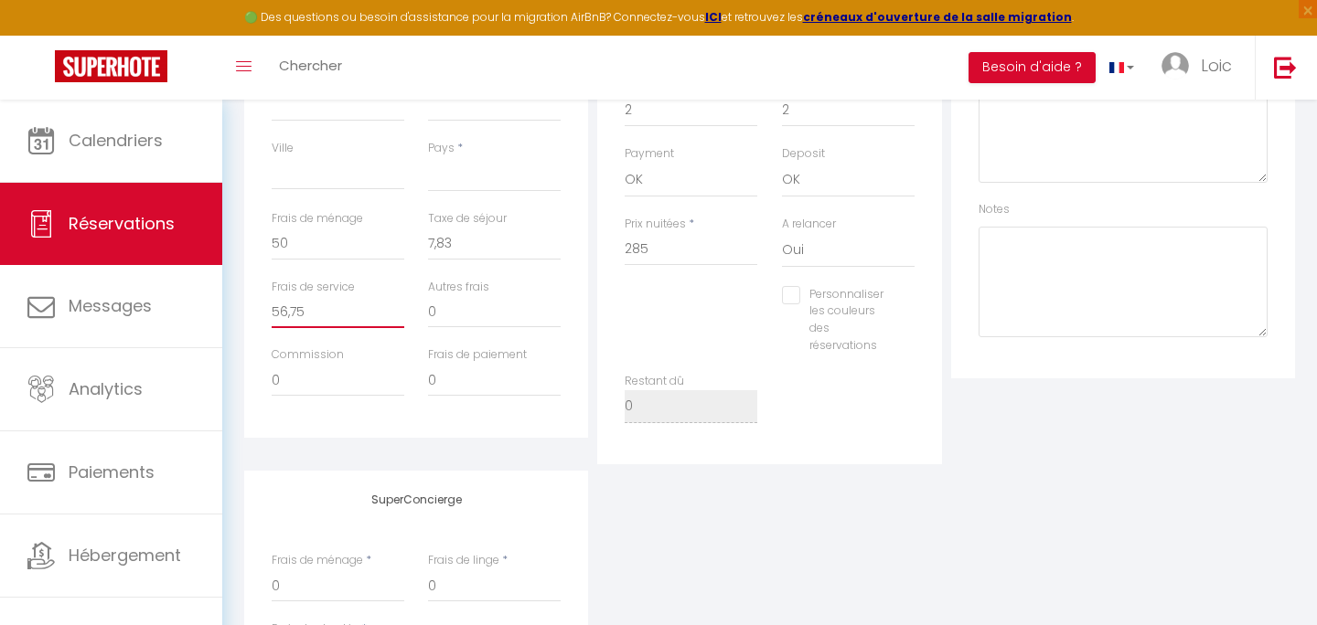
type input "56,75"
click at [319, 372] on input "0" at bounding box center [338, 380] width 133 height 33
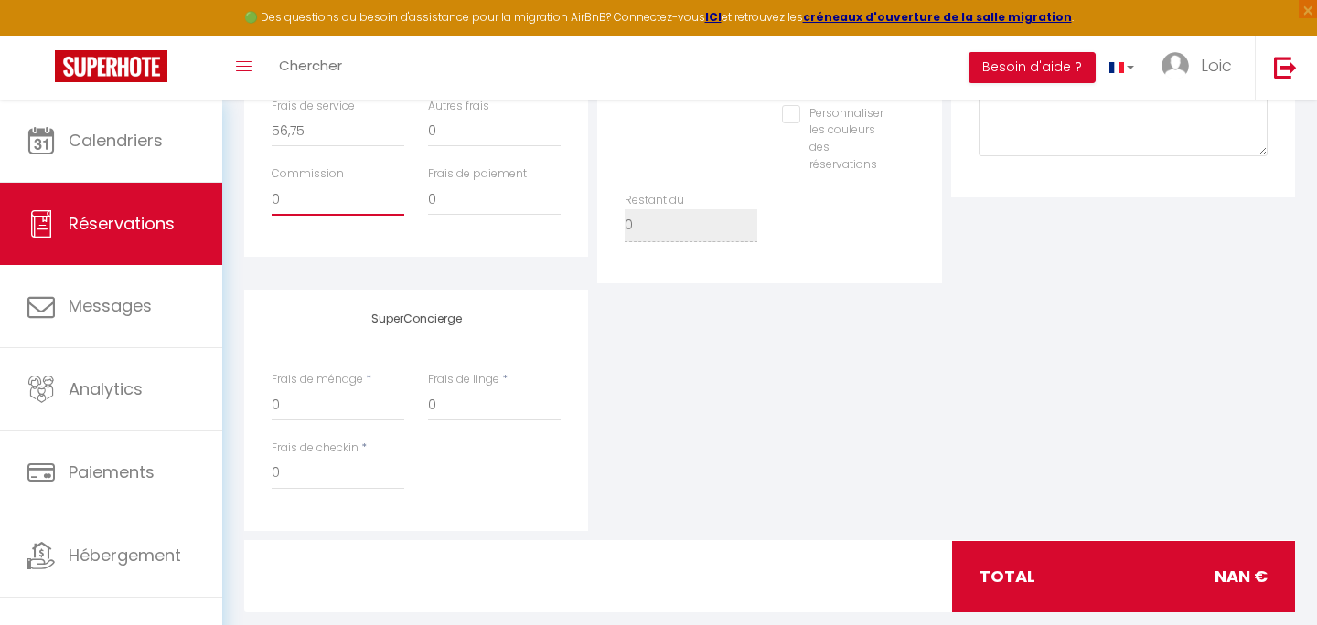
scroll to position [831, 0]
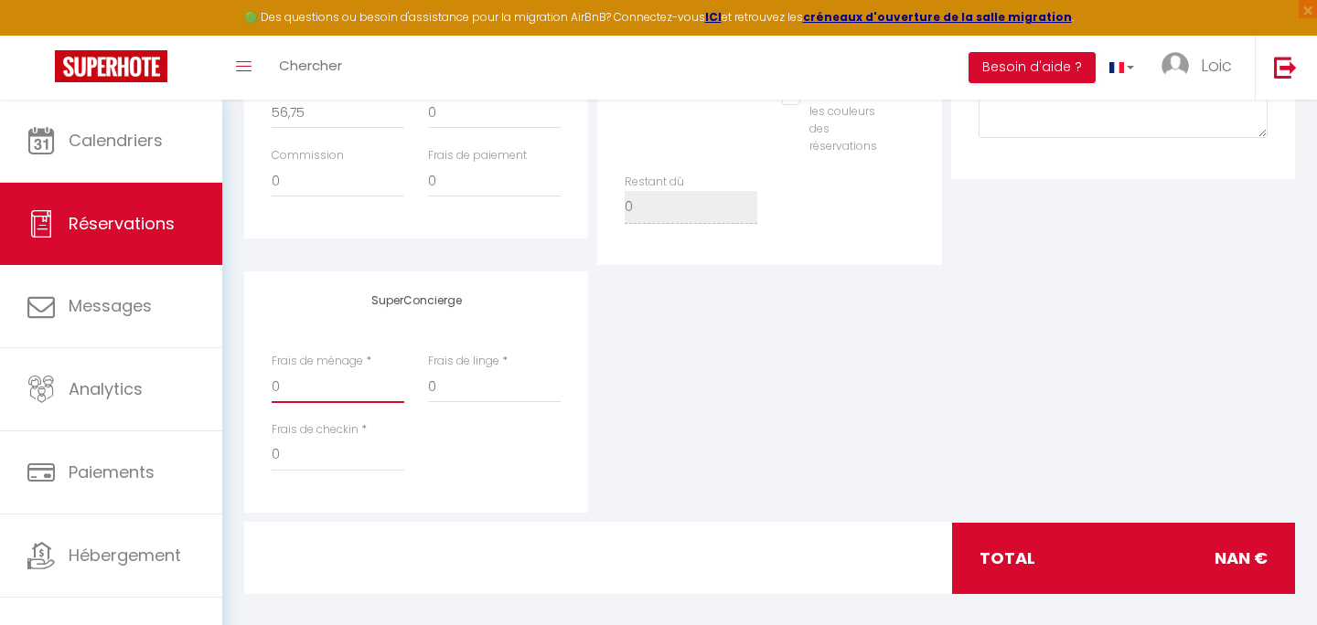
click at [318, 390] on input "0" at bounding box center [338, 386] width 133 height 33
type input "50"
click at [440, 465] on div "Frais de checkin * 0" at bounding box center [417, 456] width 314 height 69
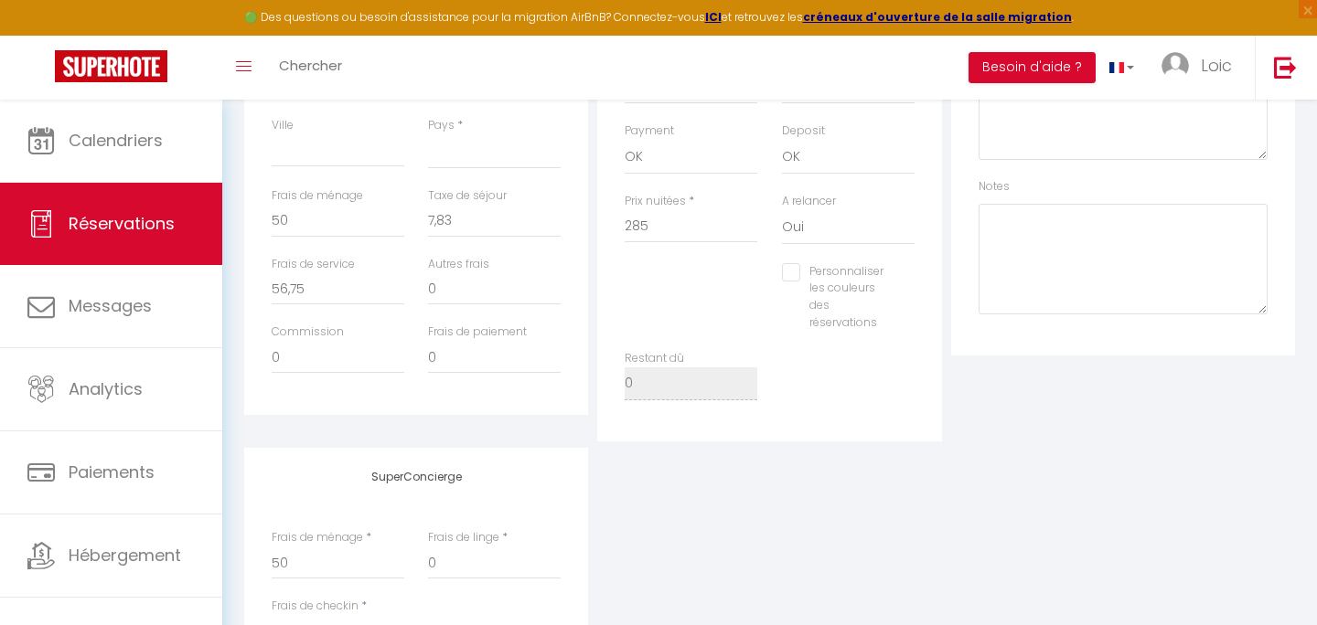
scroll to position [654, 0]
click at [460, 295] on input "0" at bounding box center [494, 289] width 133 height 33
type input "12,06"
click at [488, 371] on input "0" at bounding box center [494, 358] width 133 height 33
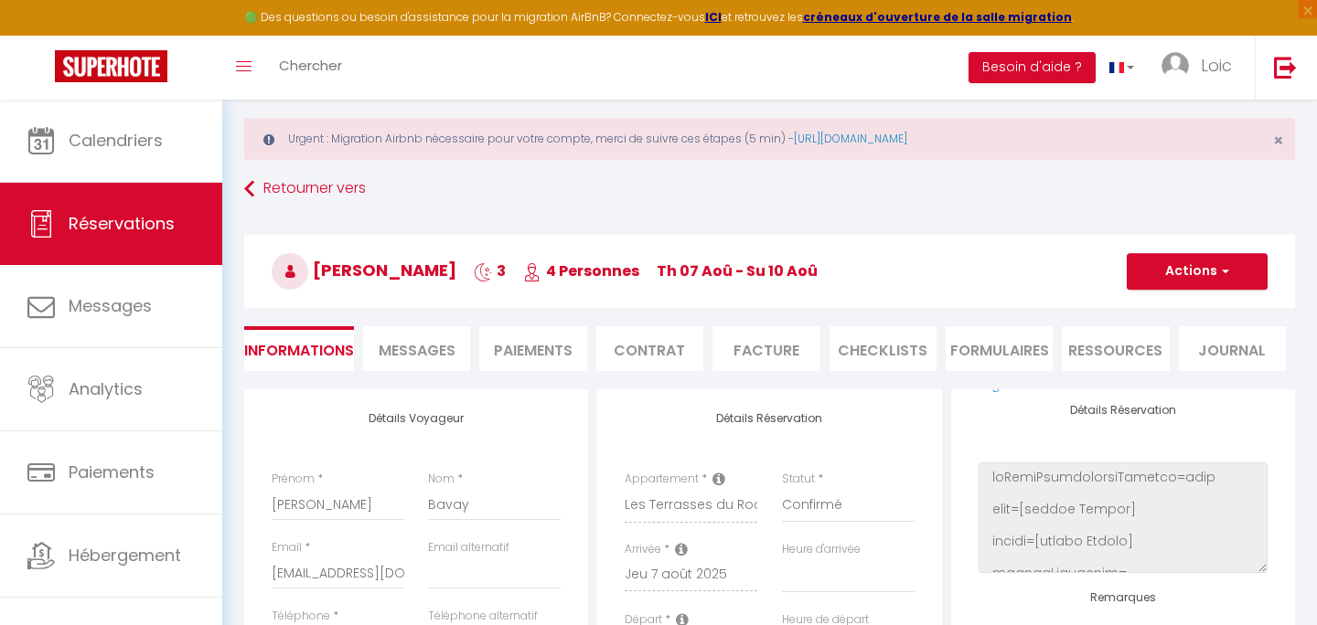
scroll to position [19, 0]
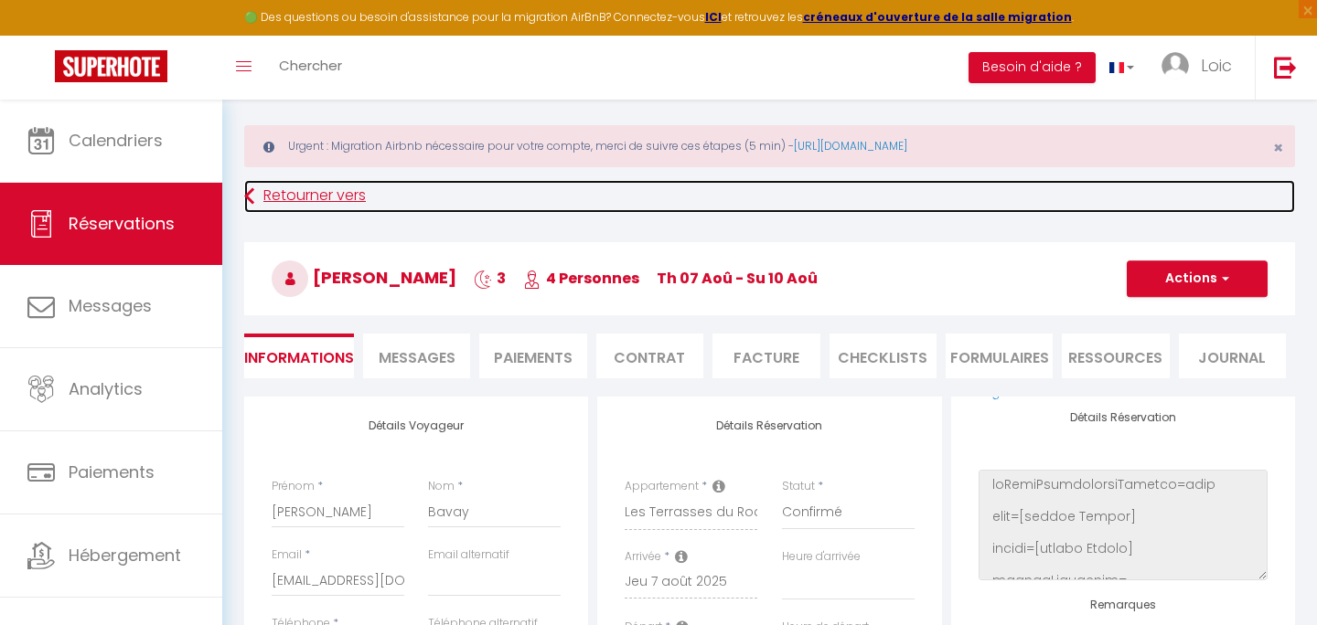
click at [249, 194] on icon at bounding box center [249, 196] width 10 height 33
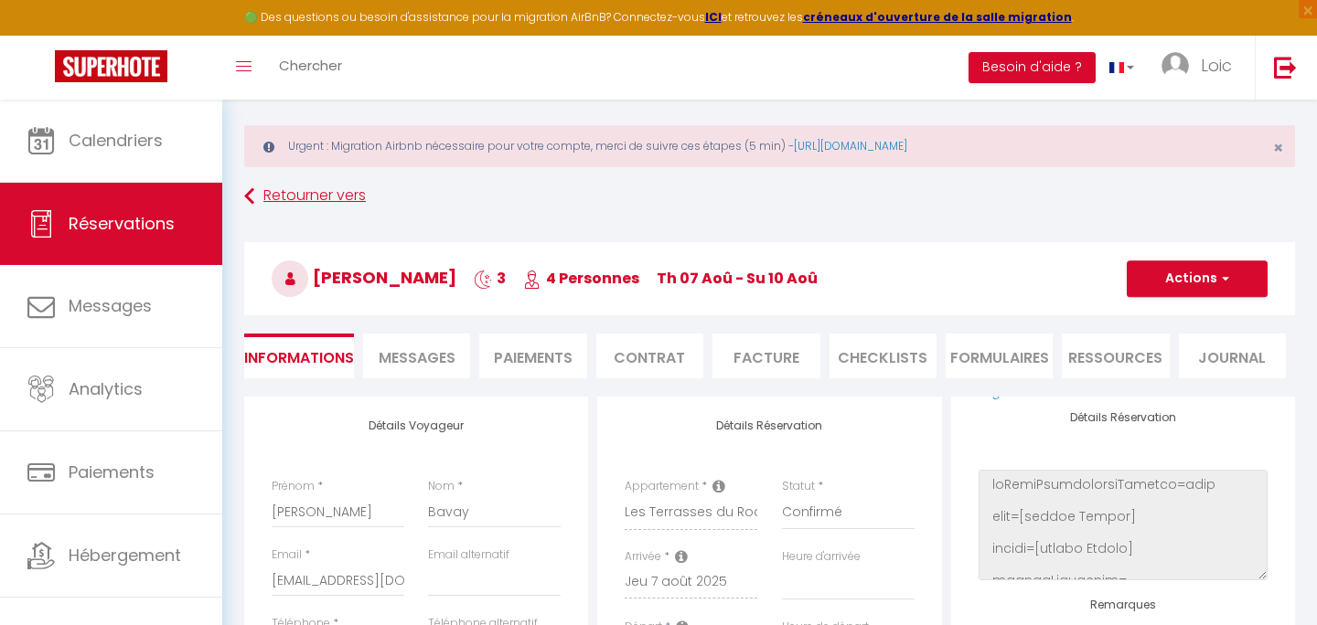
select select "not_cancelled"
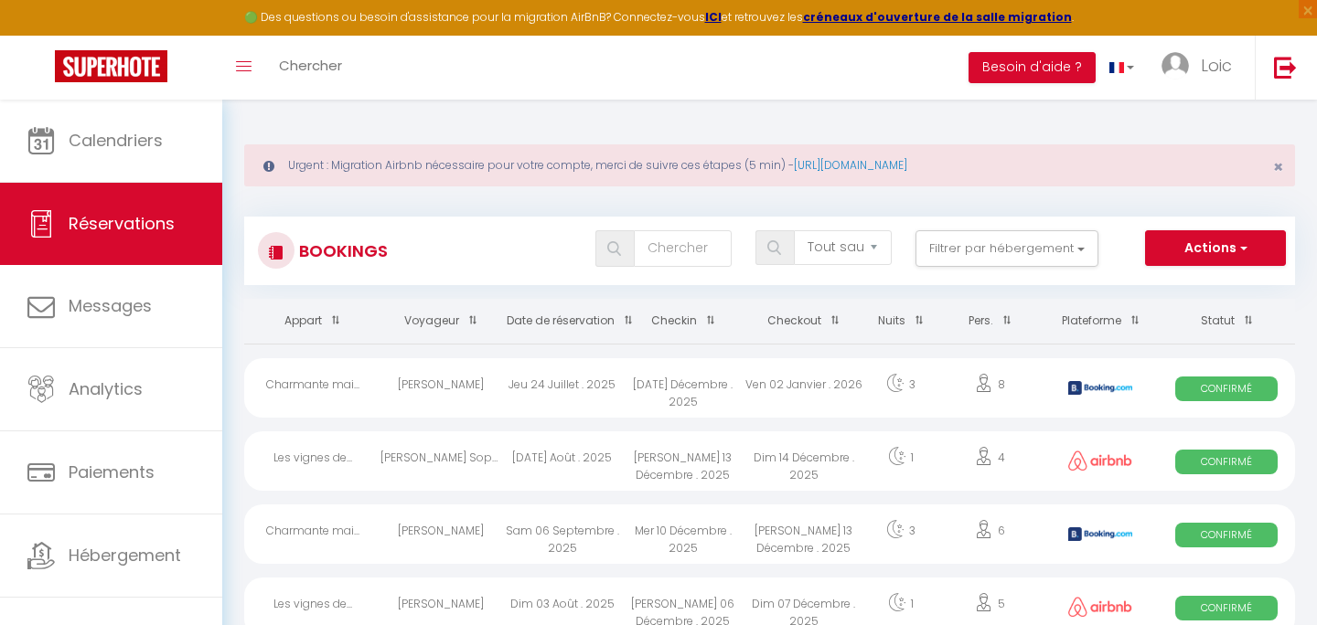
click at [340, 465] on div "Les vignes de..." at bounding box center [312, 461] width 136 height 59
select select "OK"
select select "0"
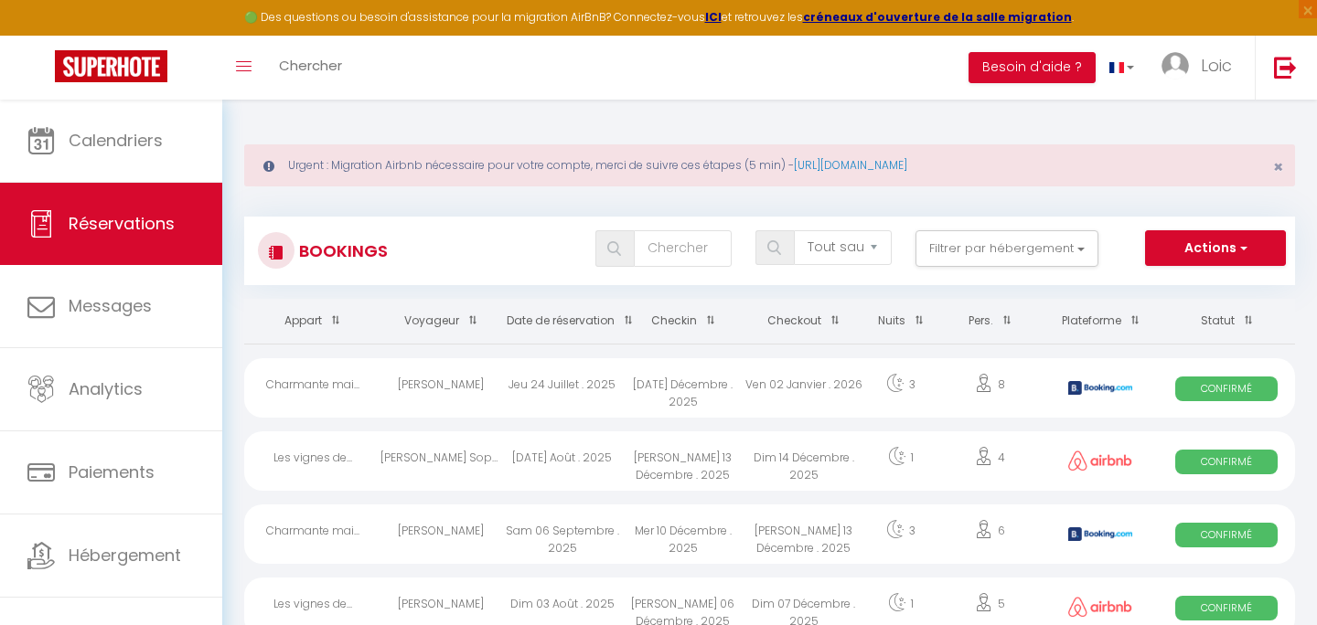
select select "1"
select select
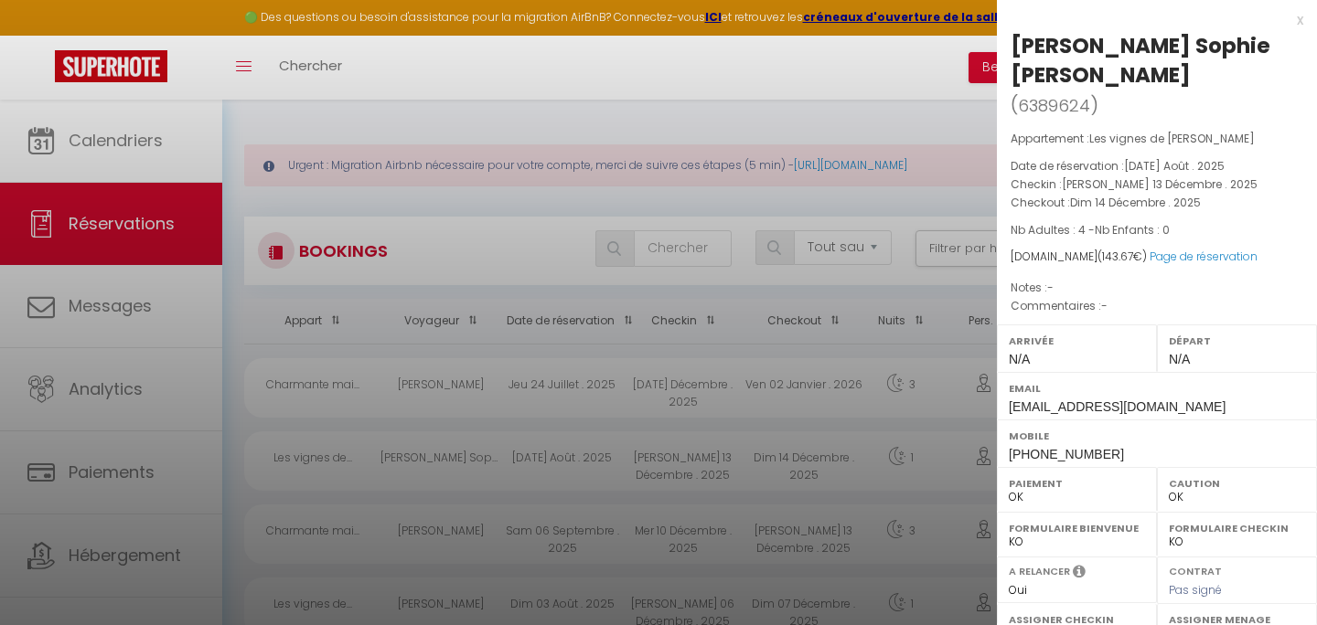
scroll to position [285, 0]
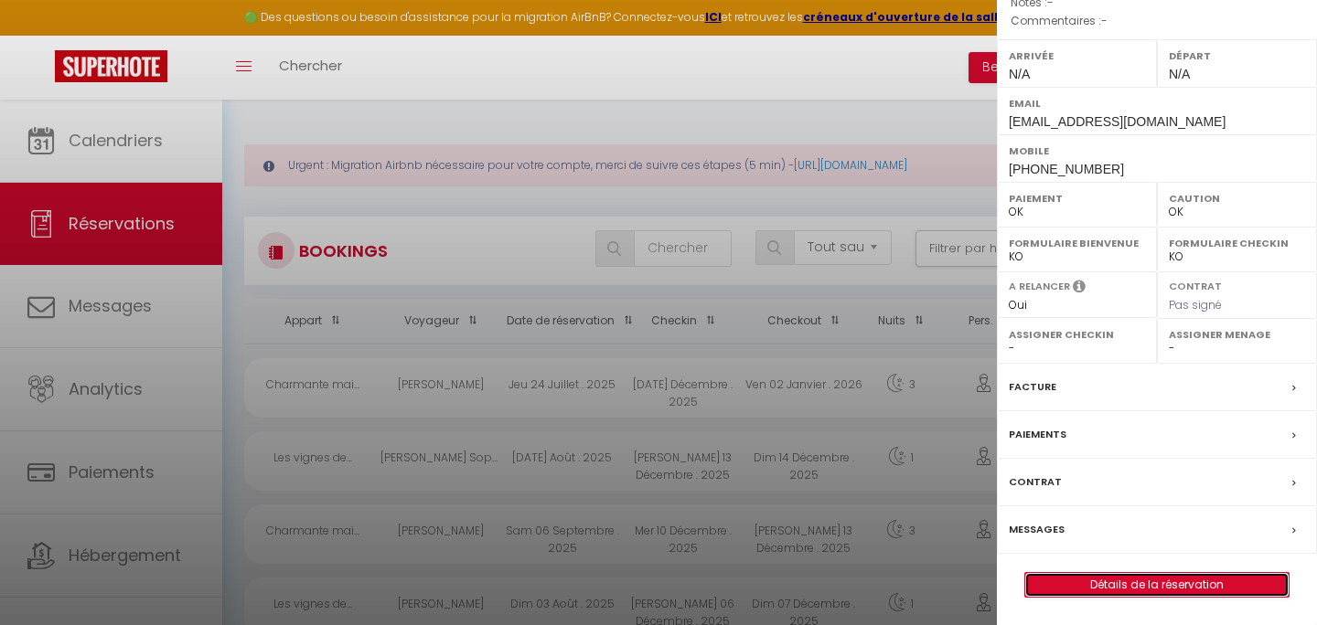
click at [1121, 578] on link "Détails de la réservation" at bounding box center [1156, 585] width 263 height 24
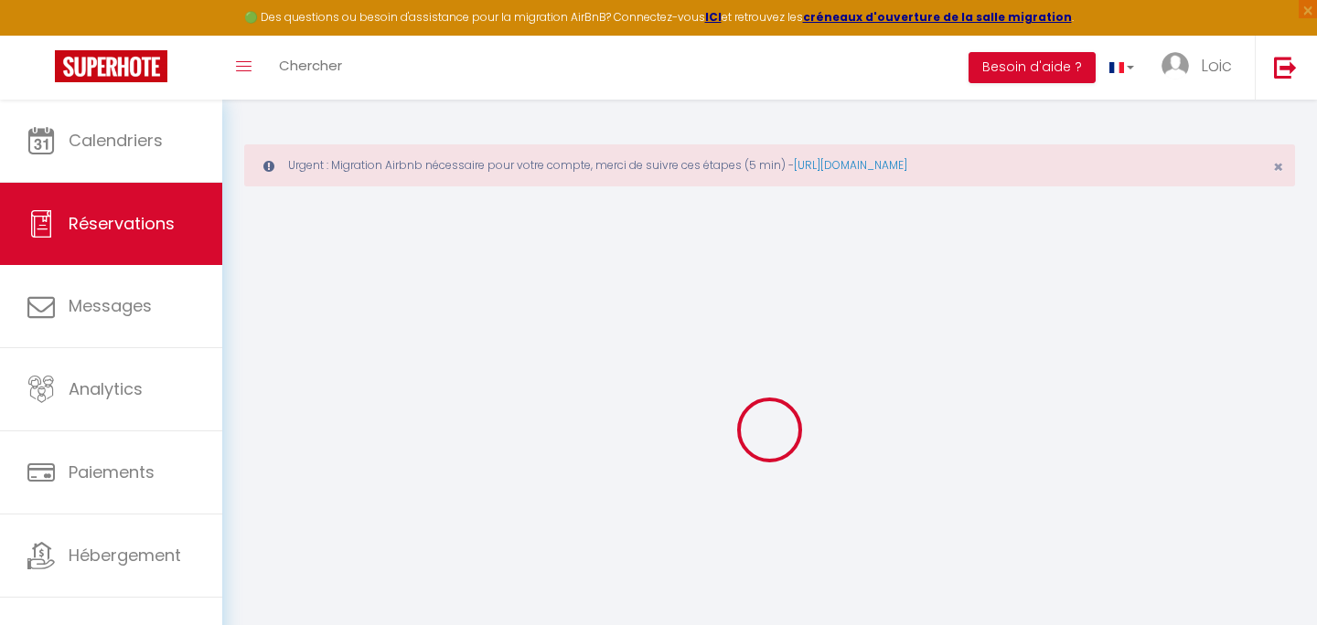
type input "[PERSON_NAME]"
type input "[EMAIL_ADDRESS][DOMAIN_NAME]"
type input "[PHONE_NUMBER]"
type input "D"
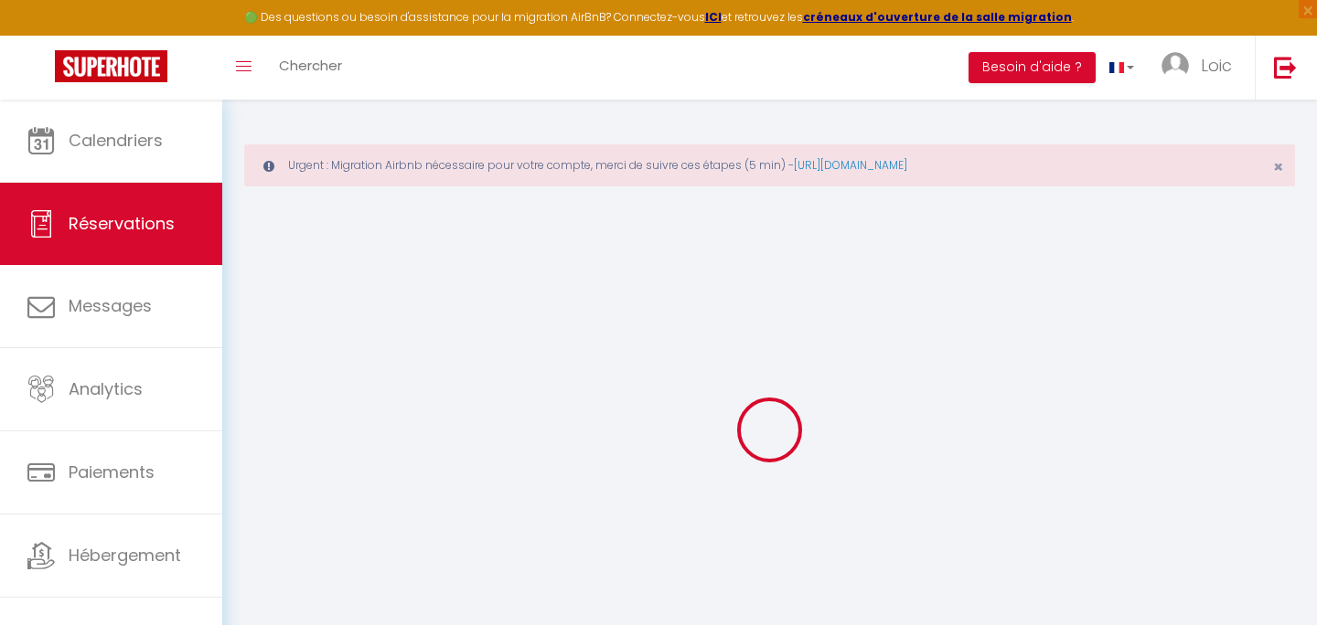
select select "BD"
type input "4.97"
select select "59669"
select select "1"
select select
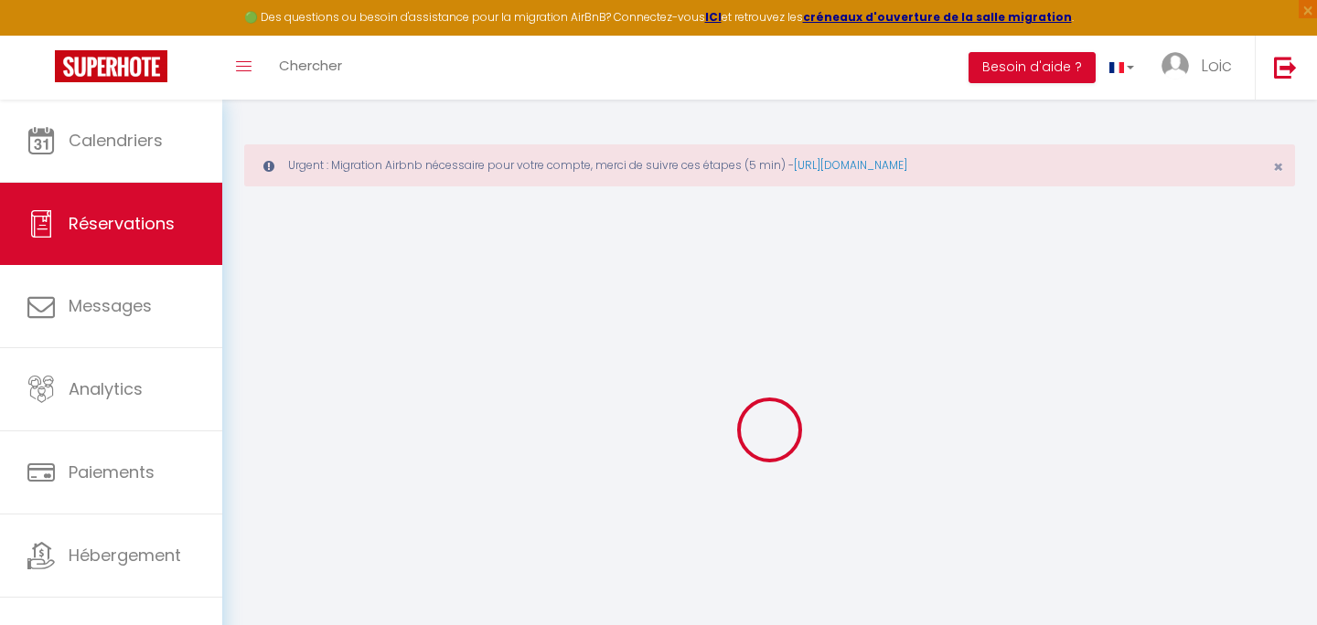
select select
type input "4"
select select "12"
select select
type input "103"
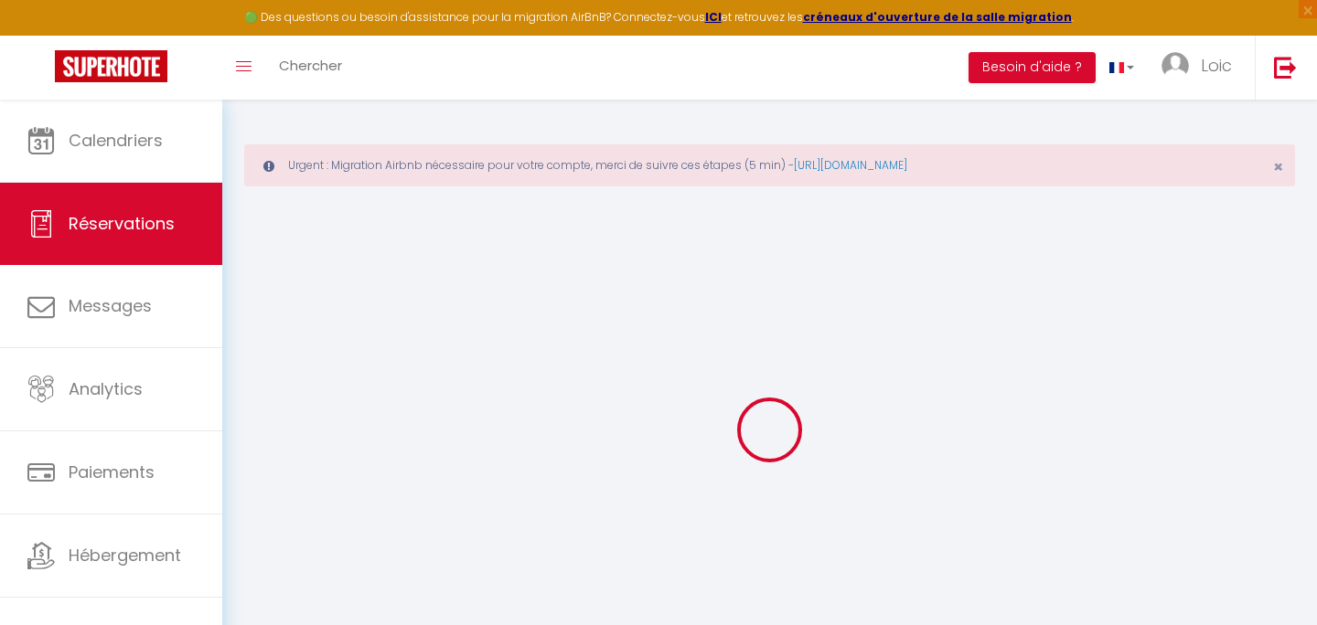
checkbox input "false"
type input "0"
select select "1"
type input "0"
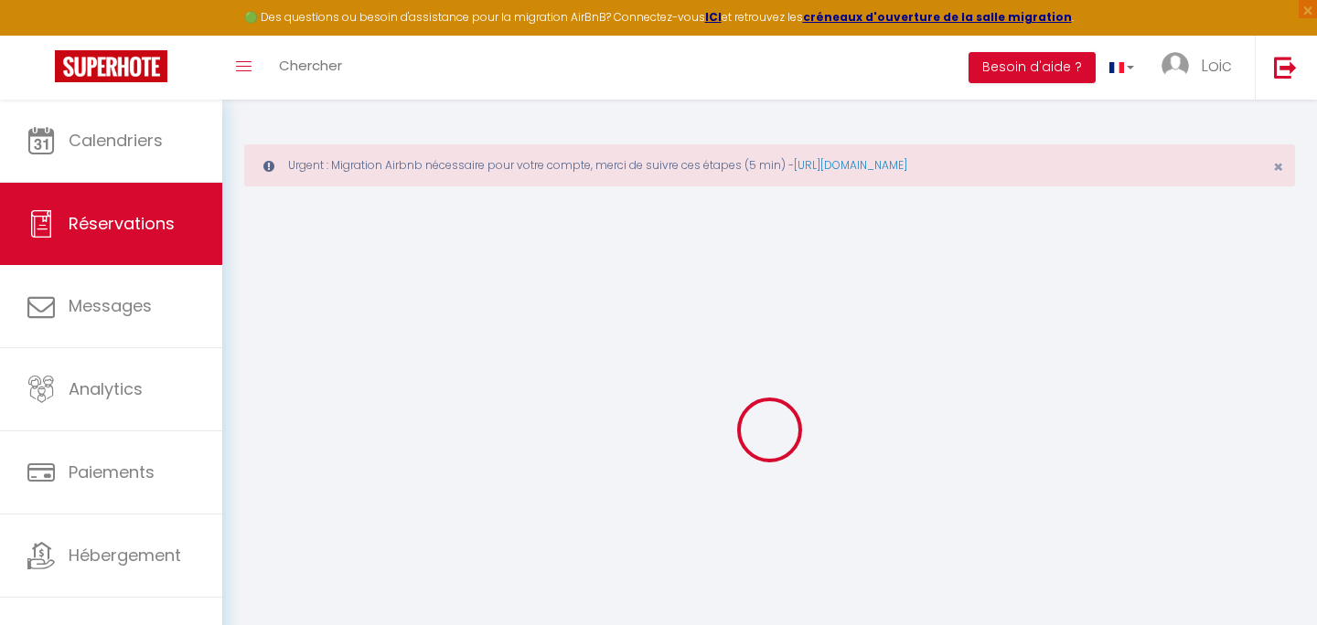
type input "0"
select select
select select "15"
checkbox input "false"
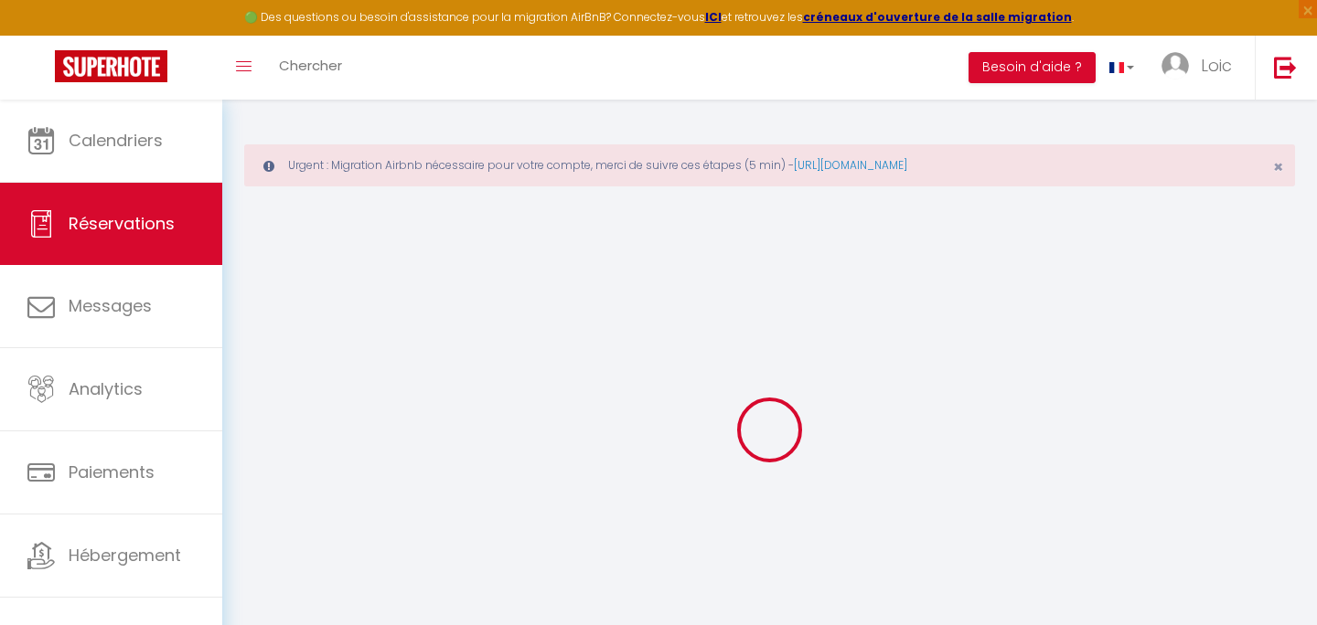
select select
checkbox input "false"
select select
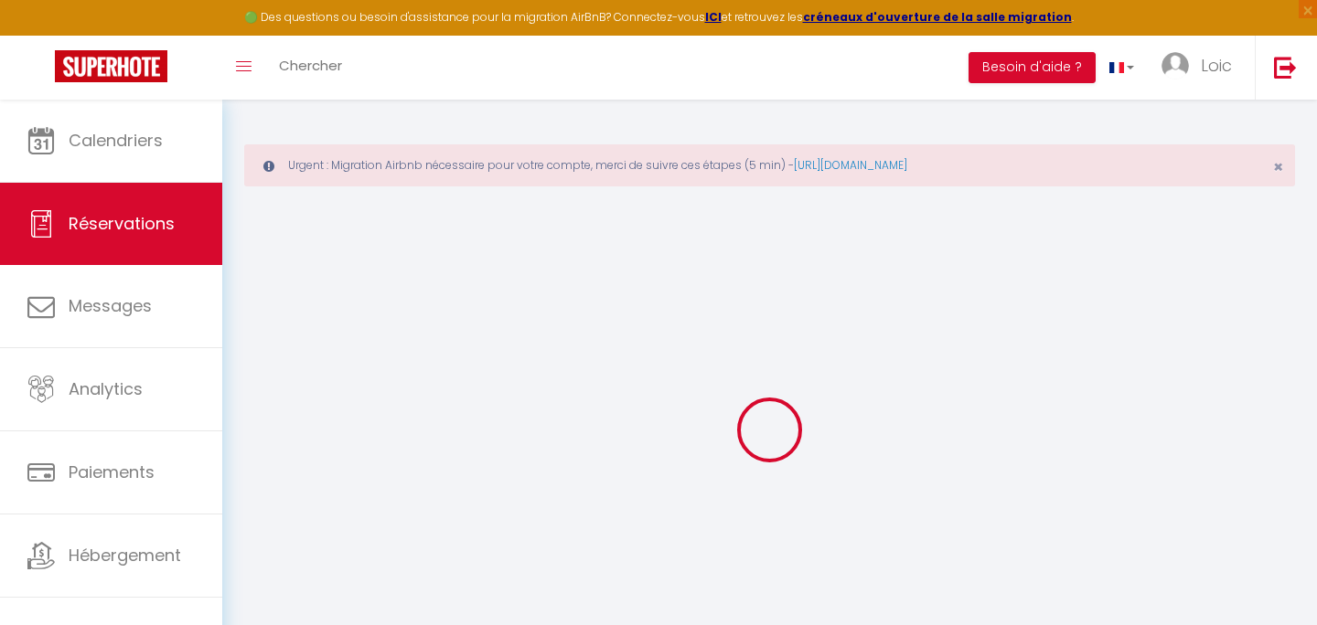
checkbox input "false"
select select
checkbox input "false"
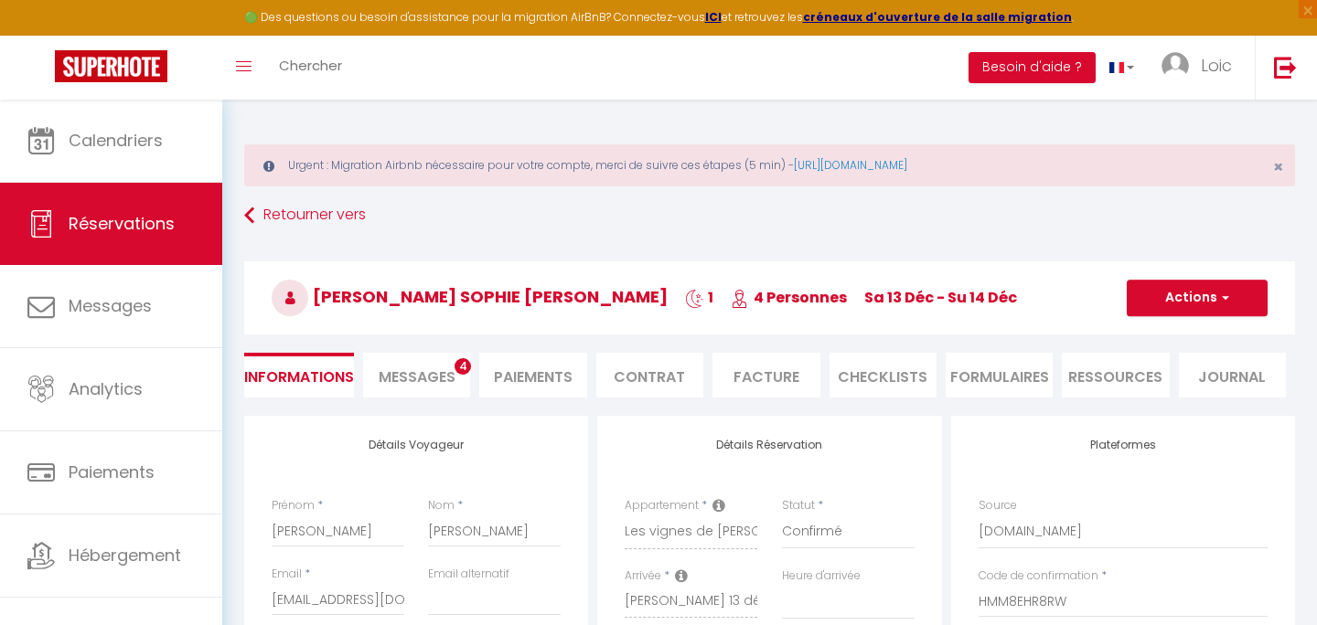
type input "35"
type input "5.67"
select select
checkbox input "false"
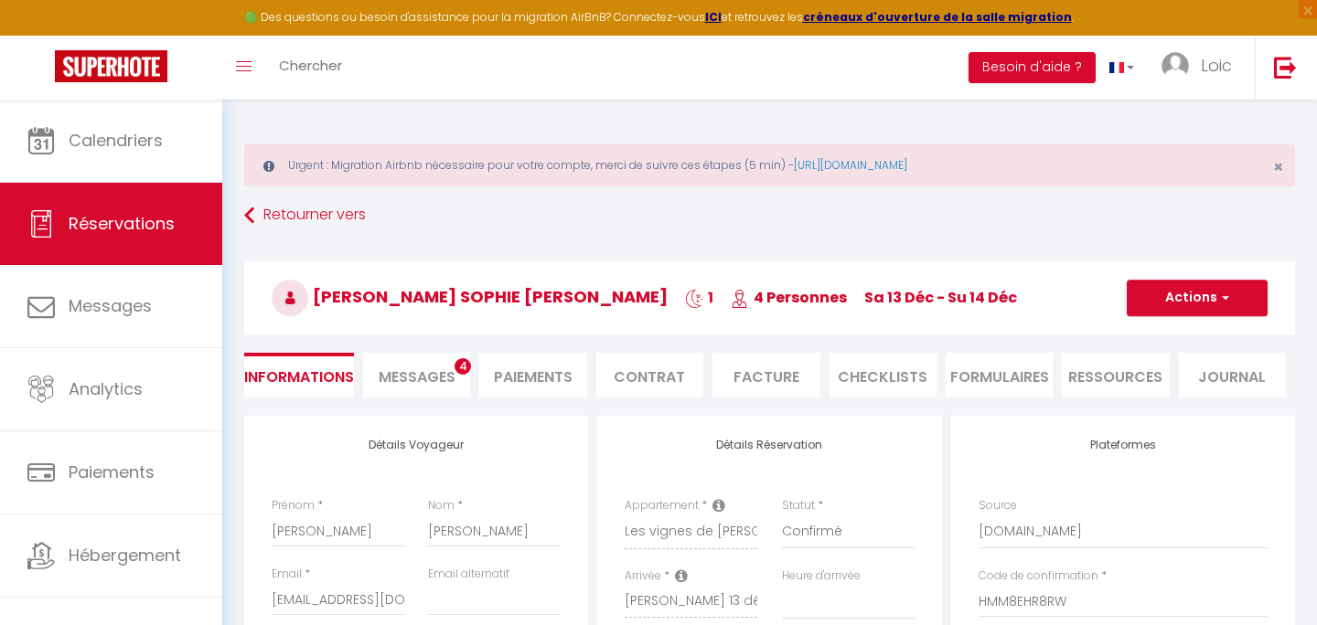
select select
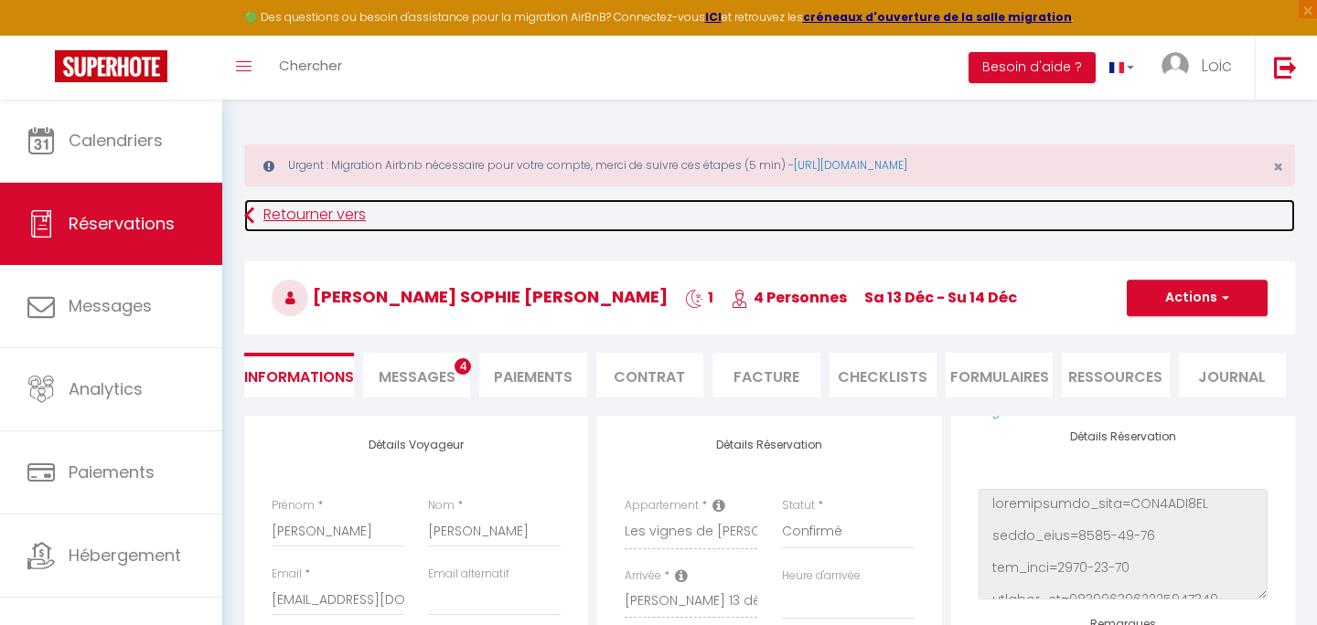
click at [360, 204] on link "Retourner vers" at bounding box center [769, 215] width 1051 height 33
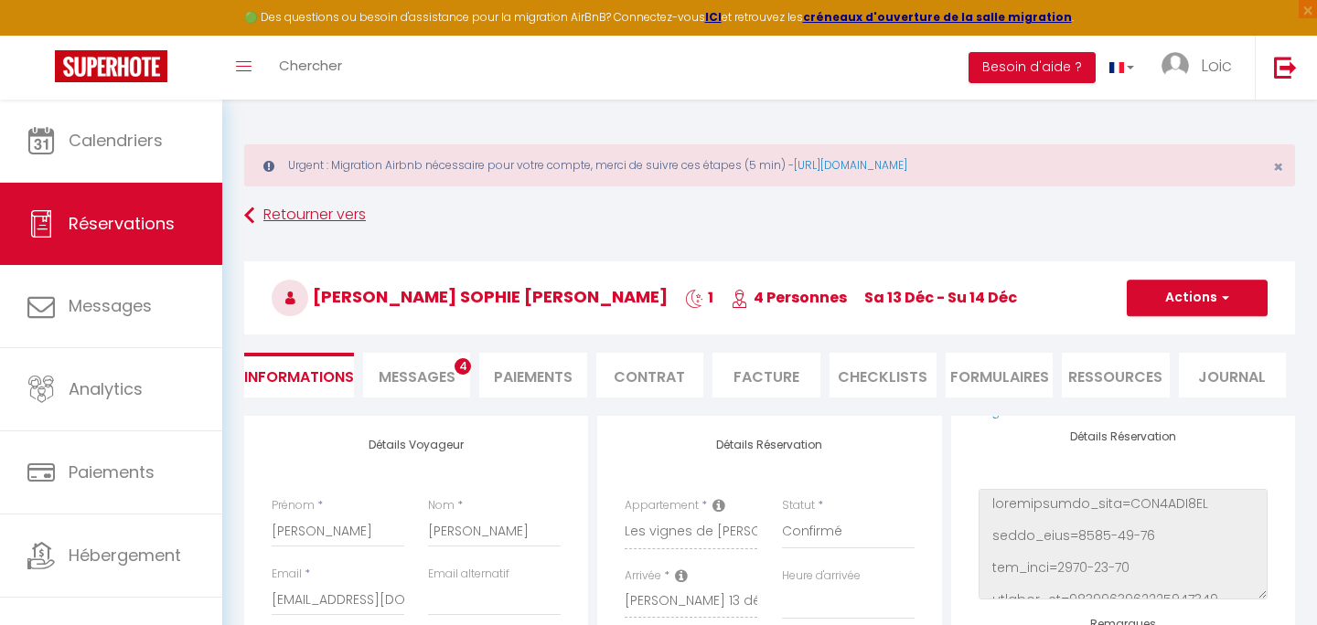
select select "not_cancelled"
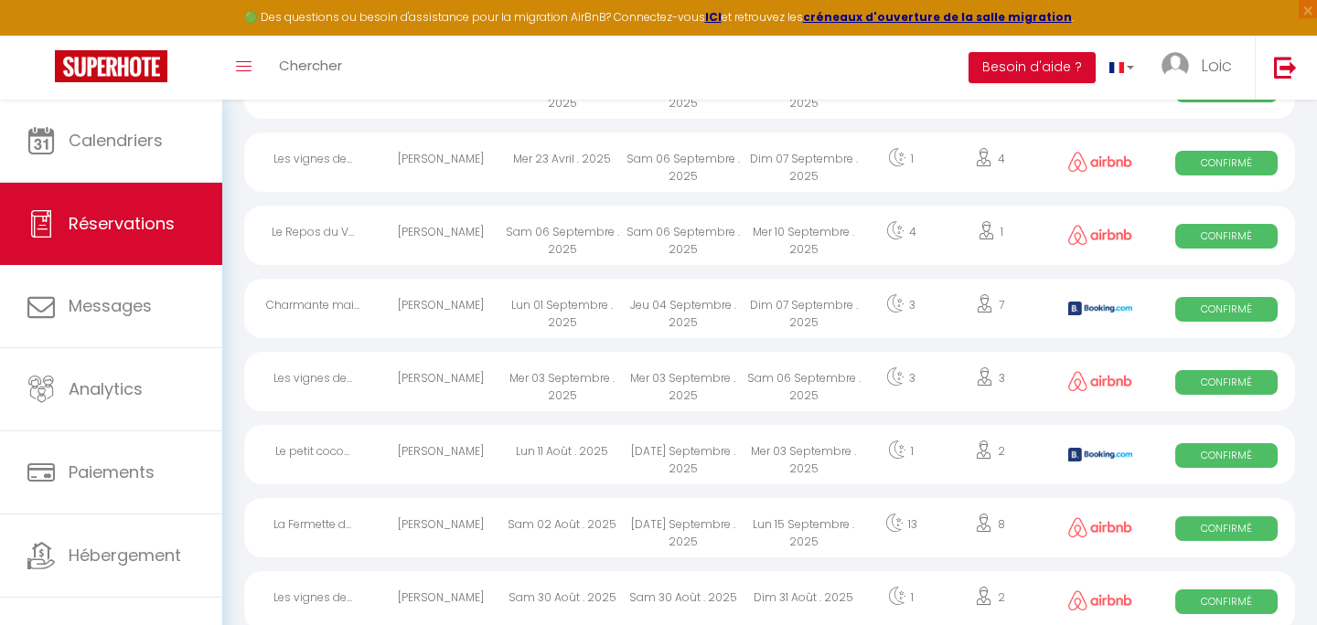
scroll to position [1473, 0]
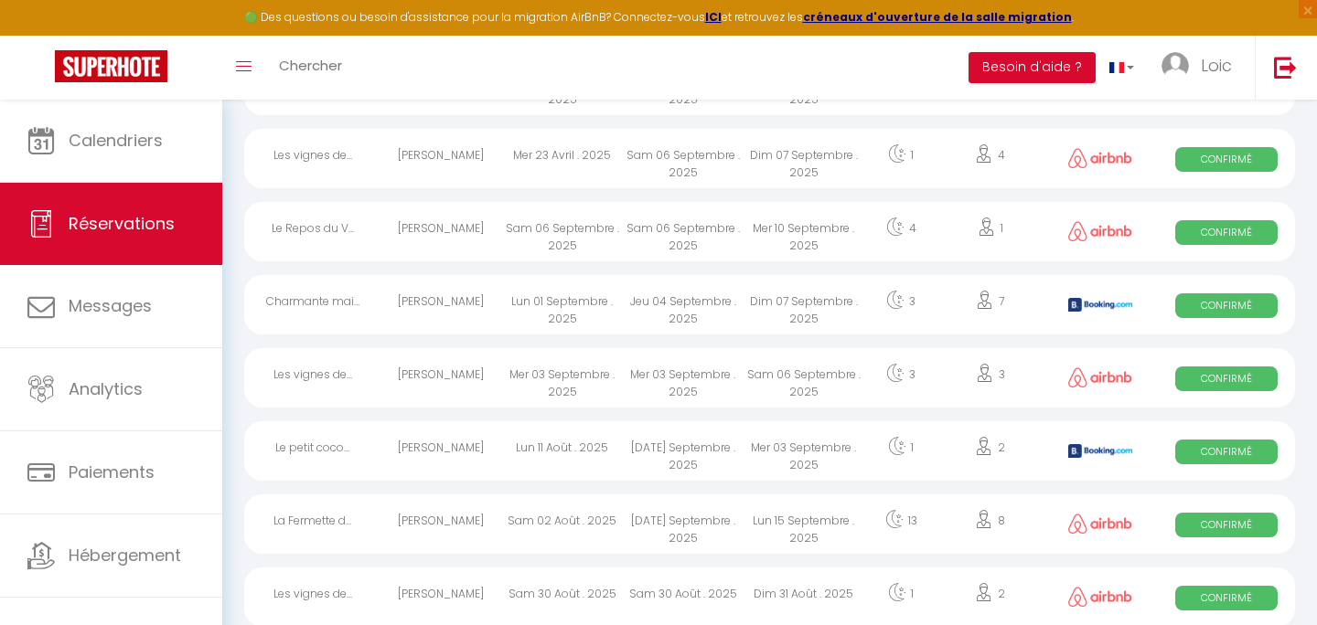
click at [542, 374] on div "Mer 03 Septembre . 2025" at bounding box center [562, 377] width 121 height 59
select select "OK"
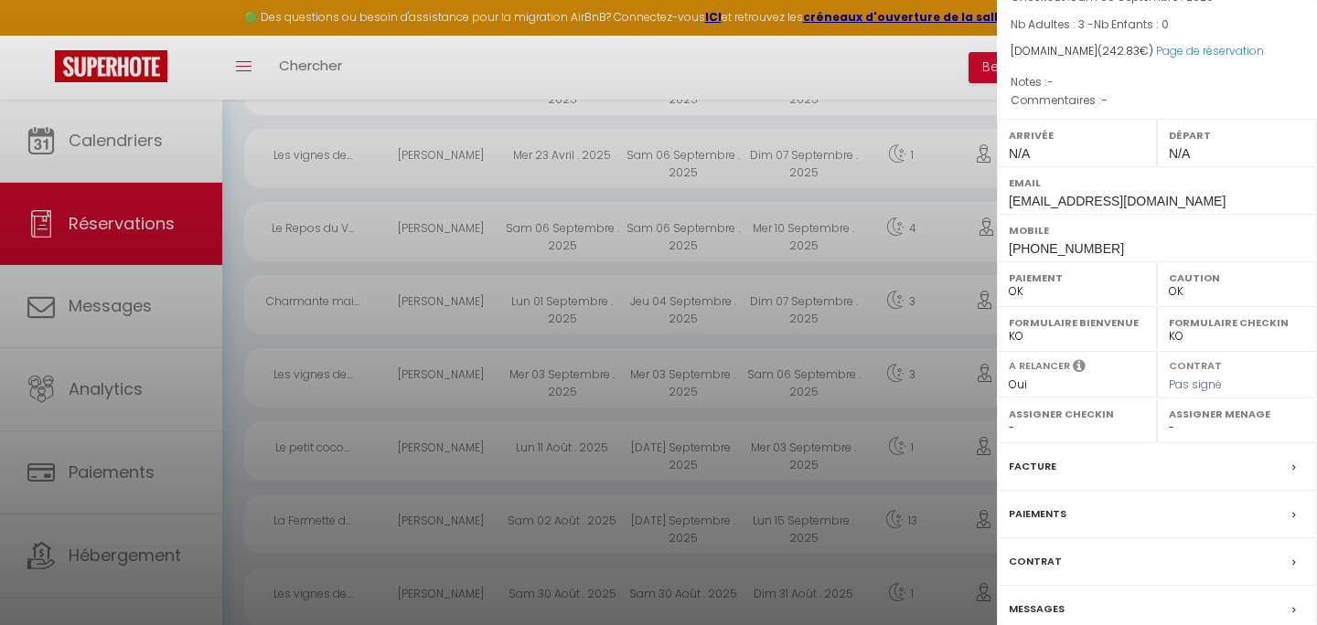
scroll to position [227, 0]
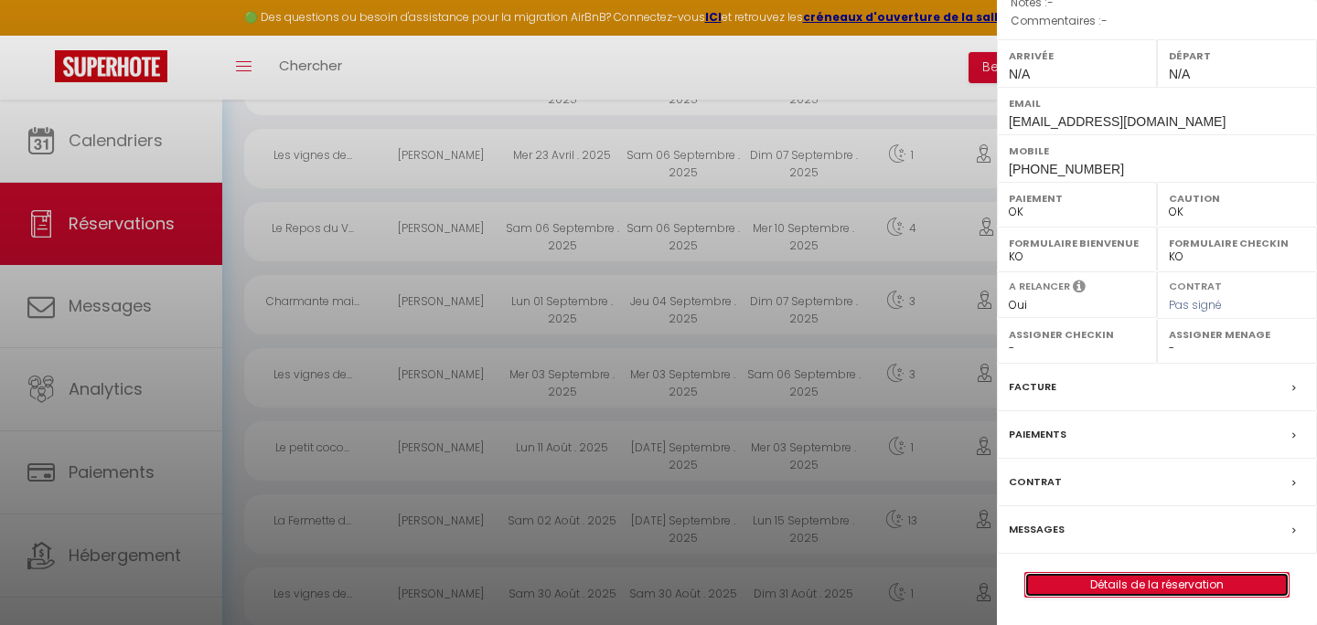
click at [1154, 573] on link "Détails de la réservation" at bounding box center [1156, 585] width 263 height 24
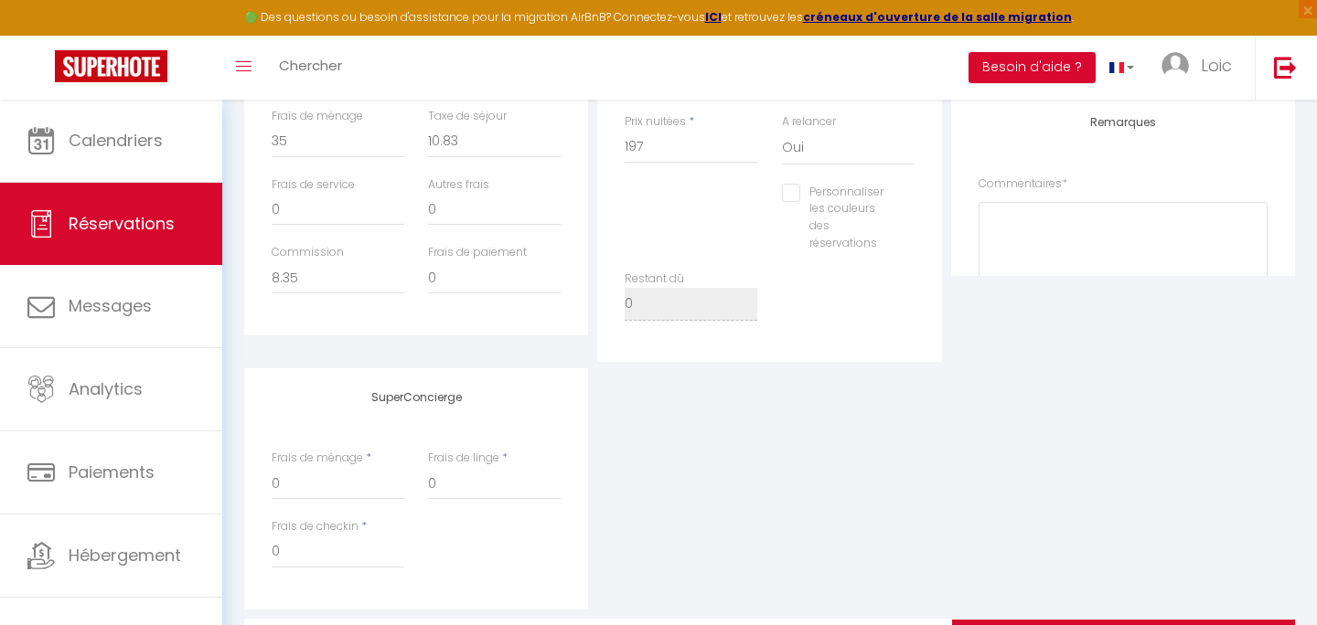
scroll to position [847, 0]
